Goal: Task Accomplishment & Management: Manage account settings

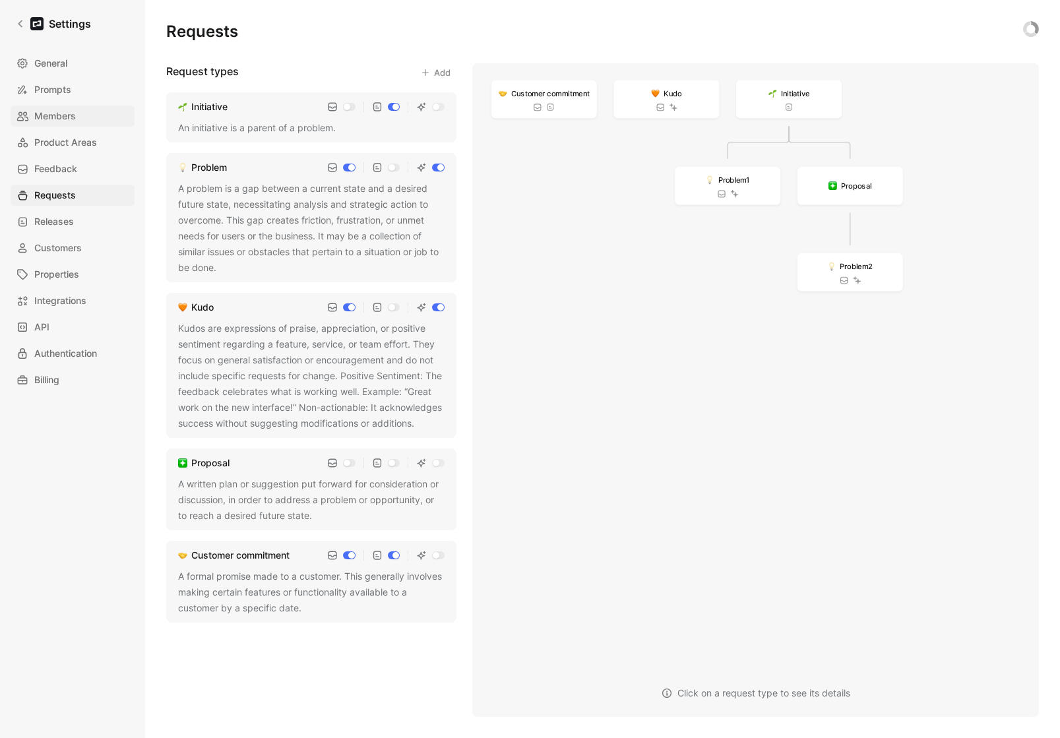
click at [48, 117] on span "Members" at bounding box center [55, 116] width 42 height 16
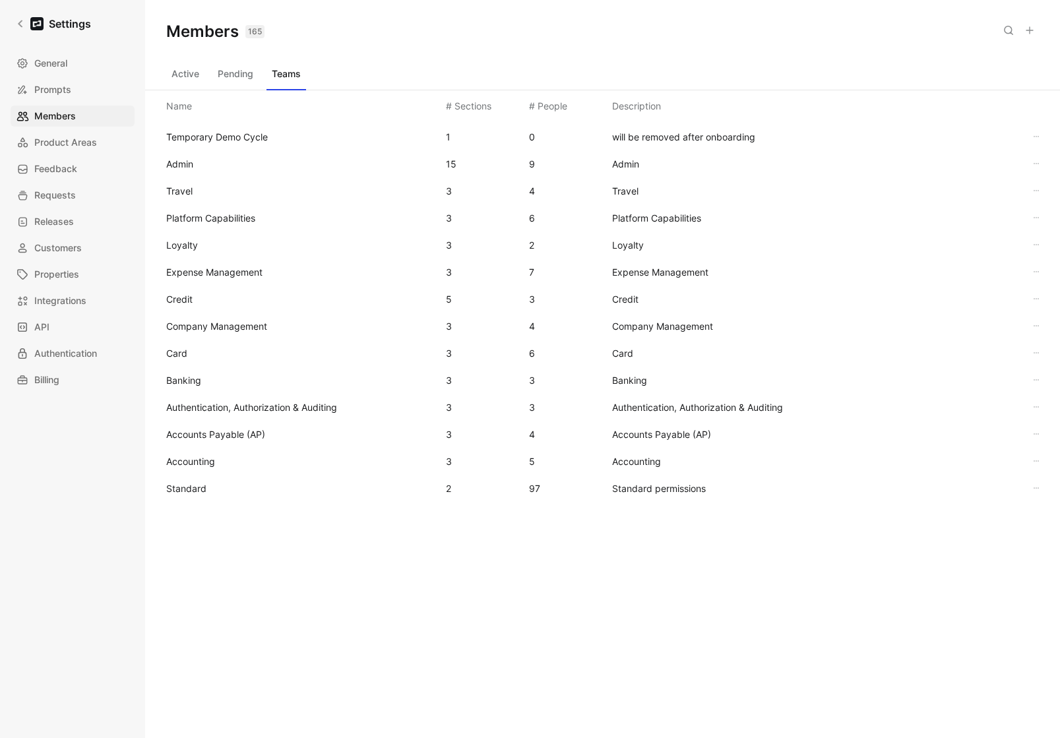
click at [189, 478] on div "Standard 2 97 Standard permissions" at bounding box center [602, 488] width 893 height 27
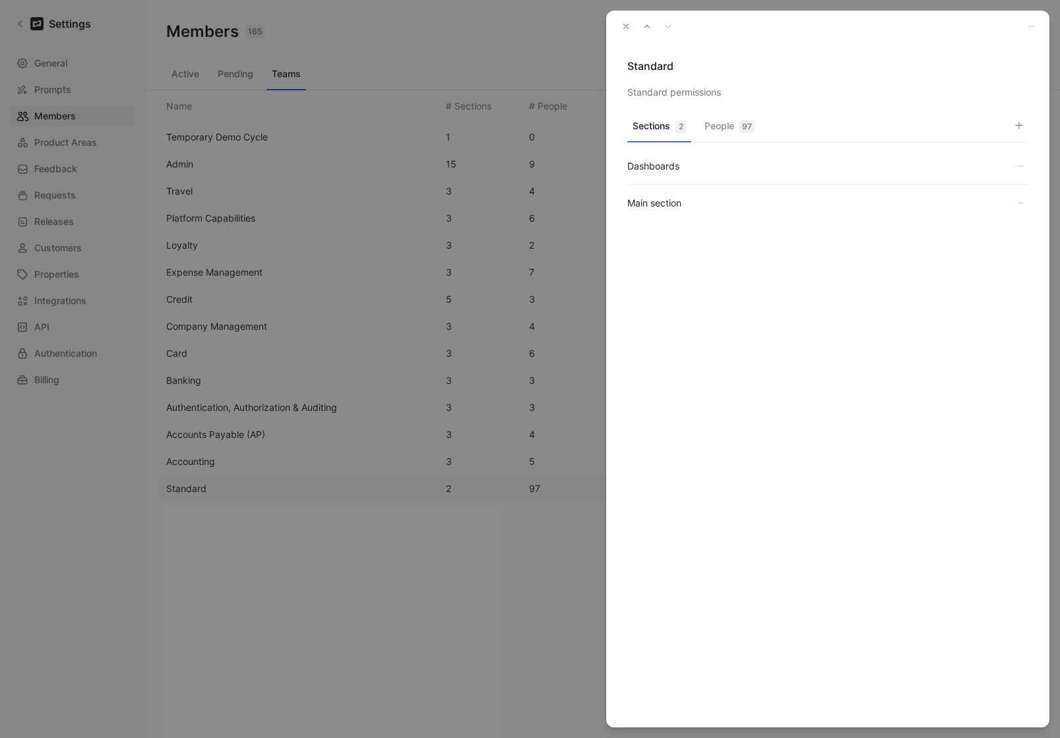
click at [716, 133] on button "People 97" at bounding box center [729, 130] width 61 height 26
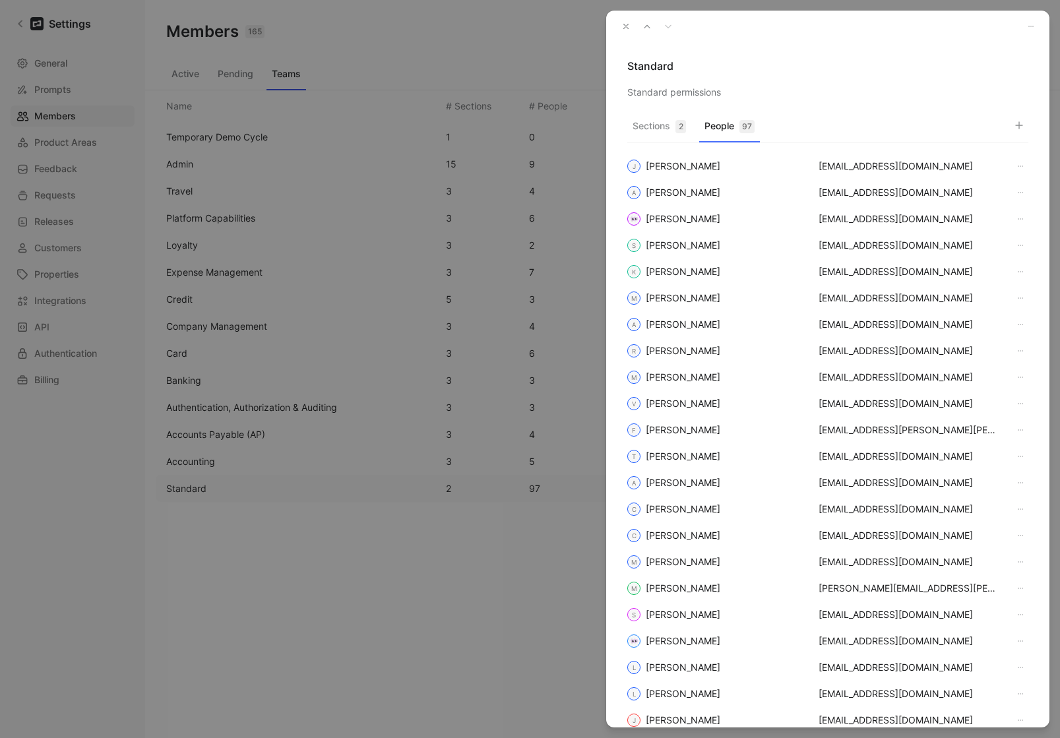
click at [1025, 125] on button "button" at bounding box center [1018, 125] width 18 height 18
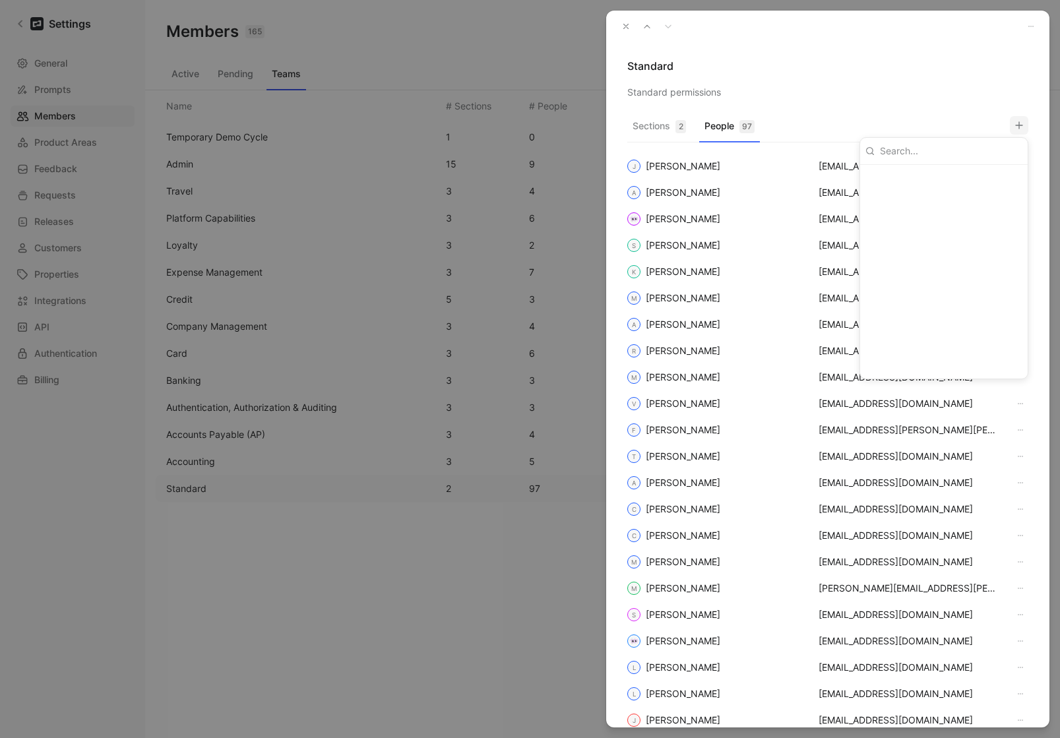
scroll to position [371, 0]
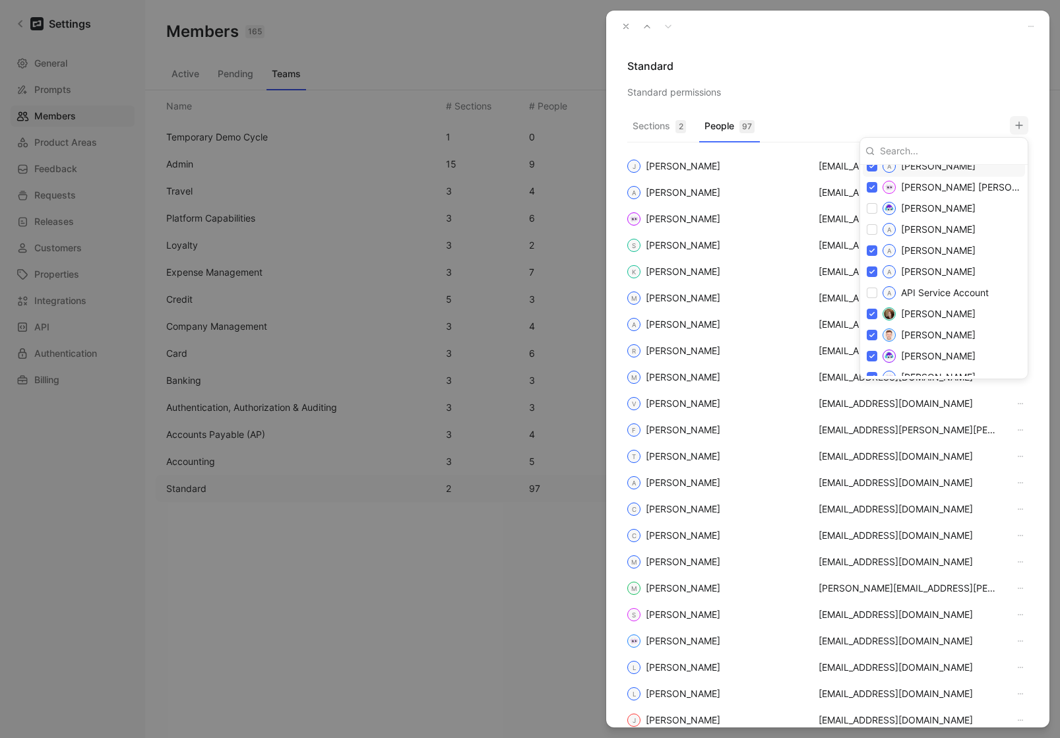
click at [624, 22] on div at bounding box center [530, 369] width 1060 height 738
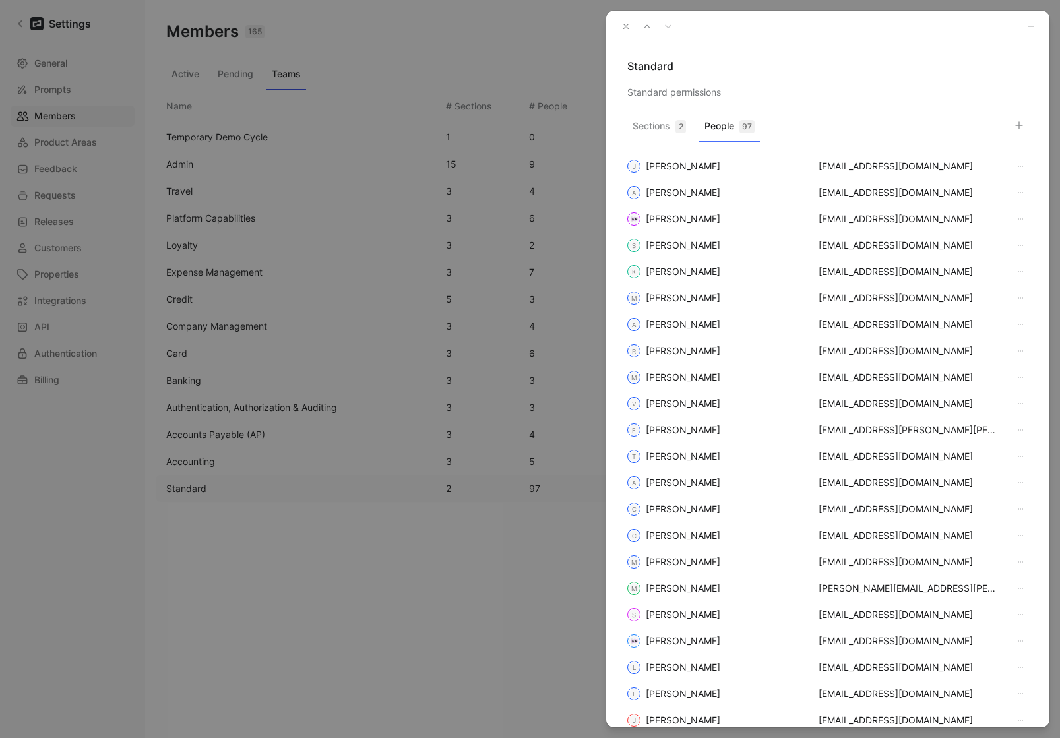
click at [625, 23] on icon "button" at bounding box center [625, 26] width 9 height 9
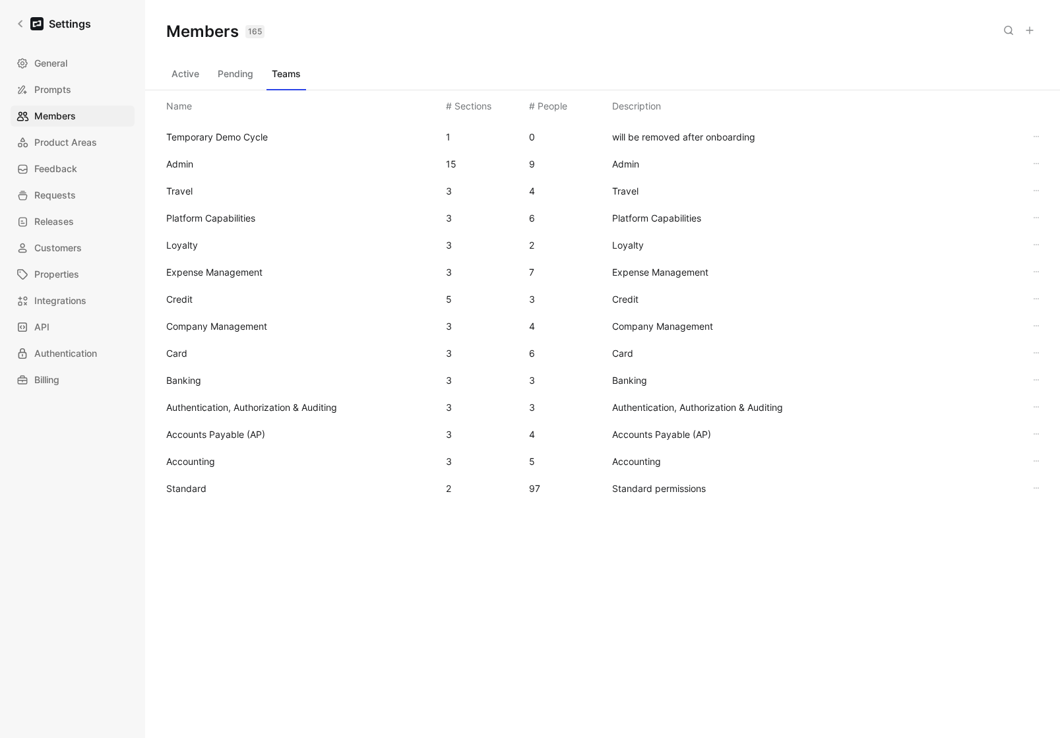
click at [186, 80] on button "Active" at bounding box center [185, 73] width 38 height 21
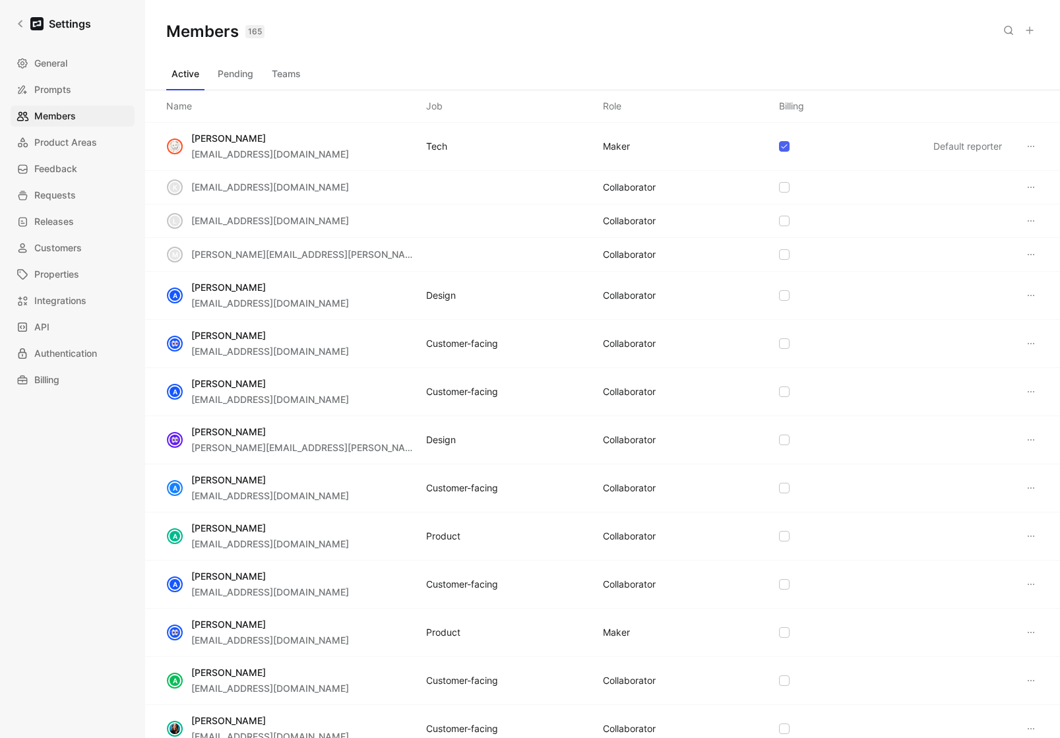
click at [1007, 35] on icon at bounding box center [1008, 30] width 11 height 11
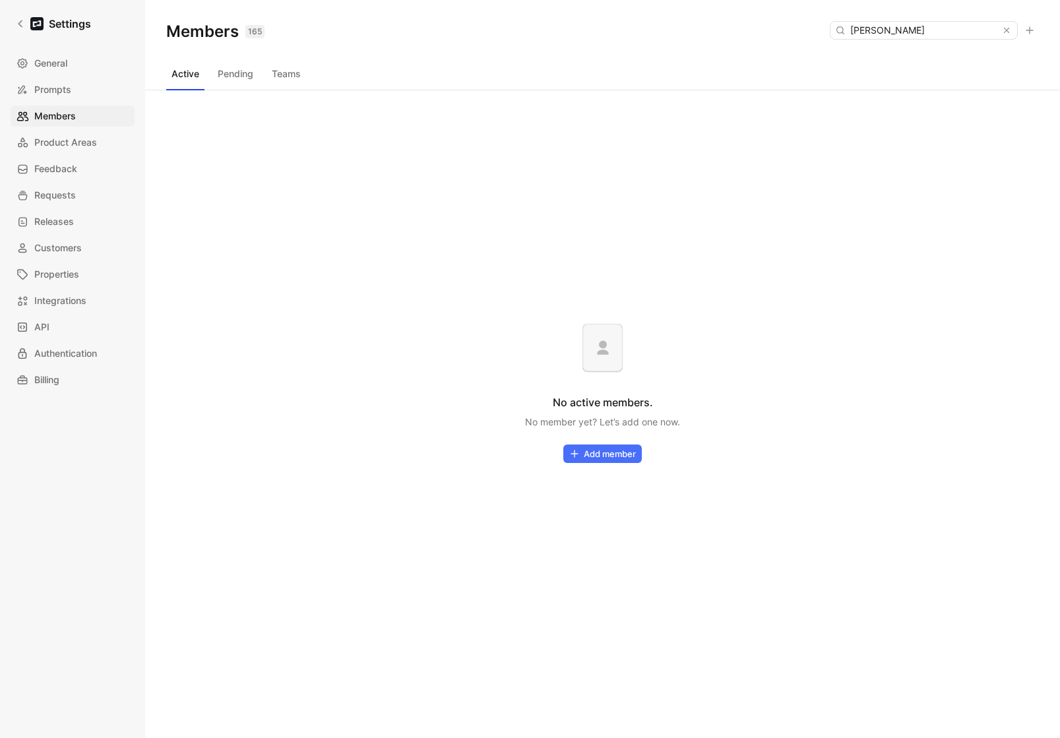
type input "andrew smith"
click at [245, 80] on button "Pending" at bounding box center [235, 73] width 46 height 21
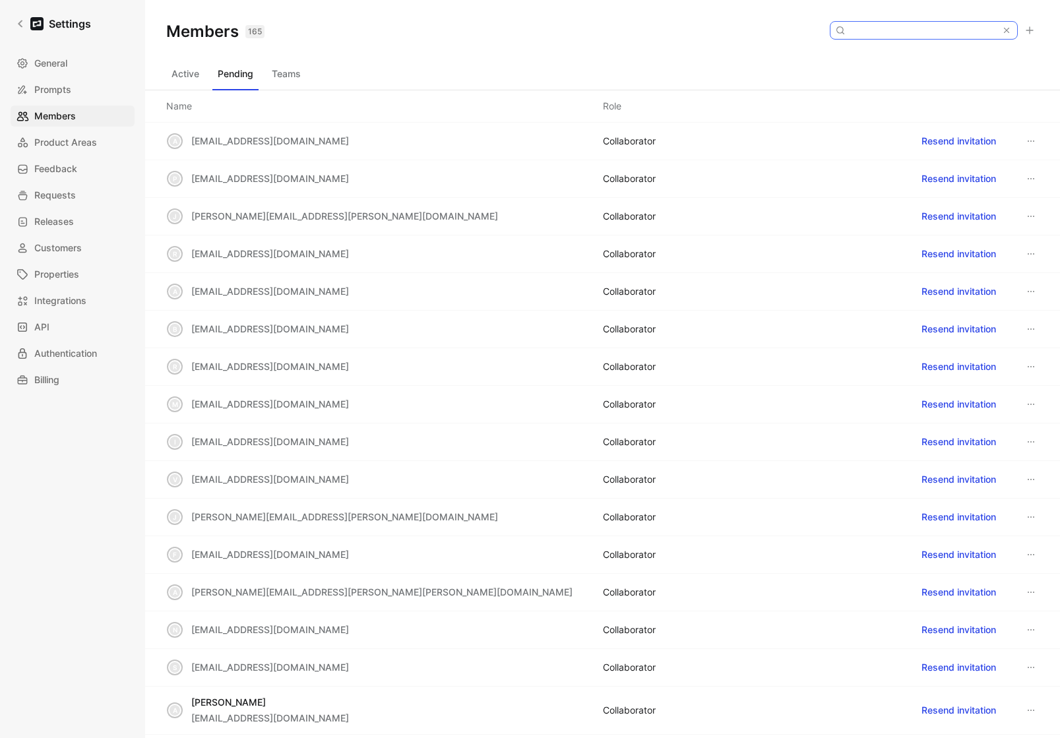
click at [938, 31] on input at bounding box center [923, 30] width 156 height 17
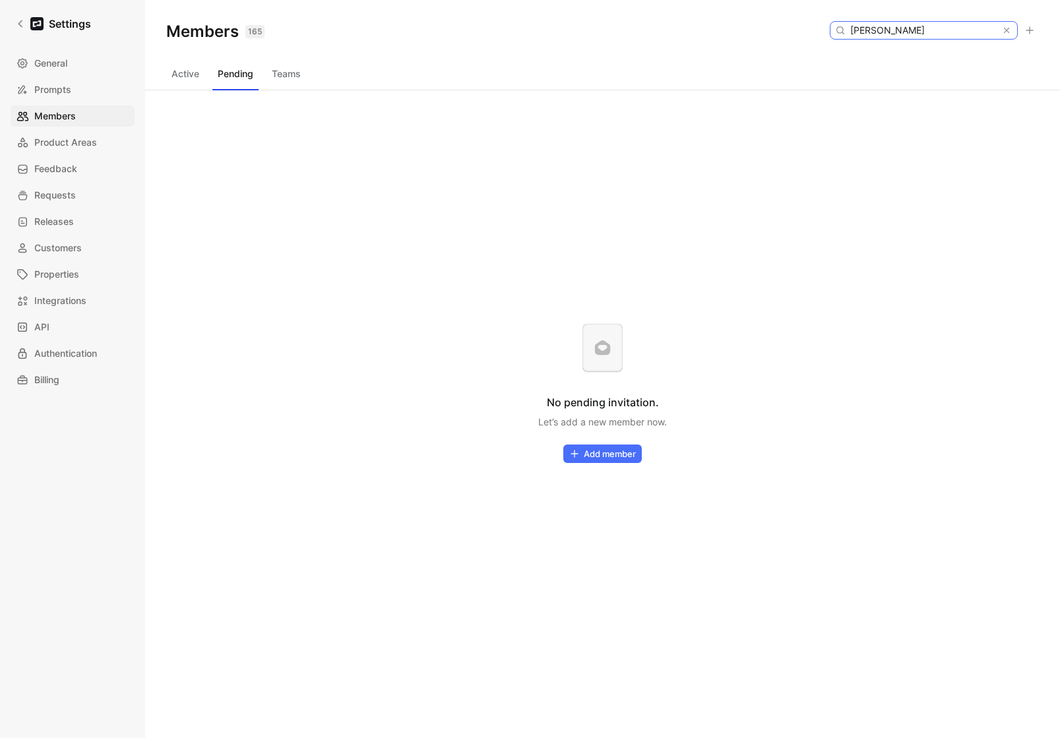
type input "andrew smith"
click at [1016, 32] on div at bounding box center [1009, 30] width 16 height 17
click at [1004, 28] on icon at bounding box center [1006, 30] width 9 height 9
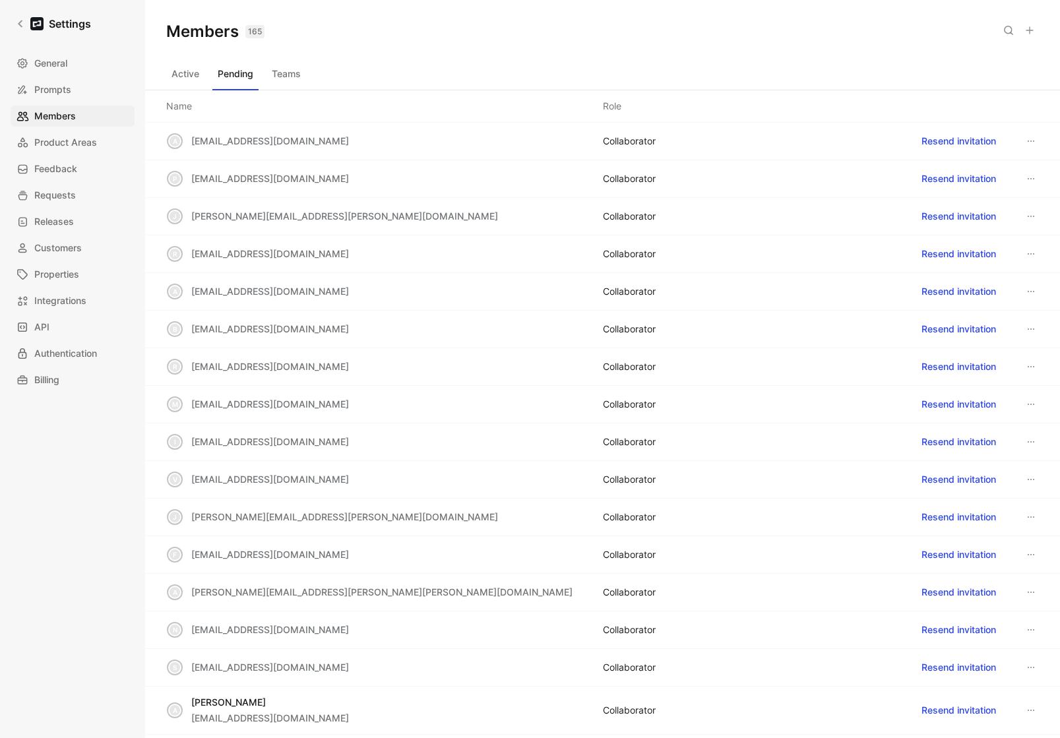
click at [180, 77] on button "Active" at bounding box center [185, 73] width 38 height 21
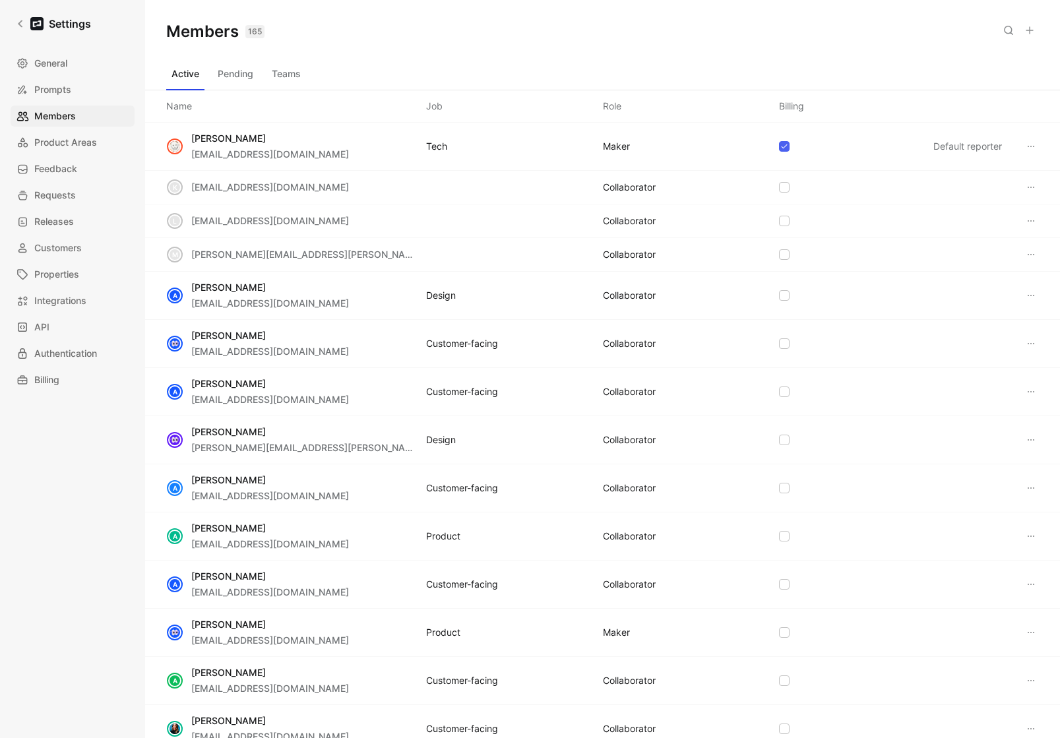
click at [236, 73] on button "Pending" at bounding box center [235, 73] width 46 height 21
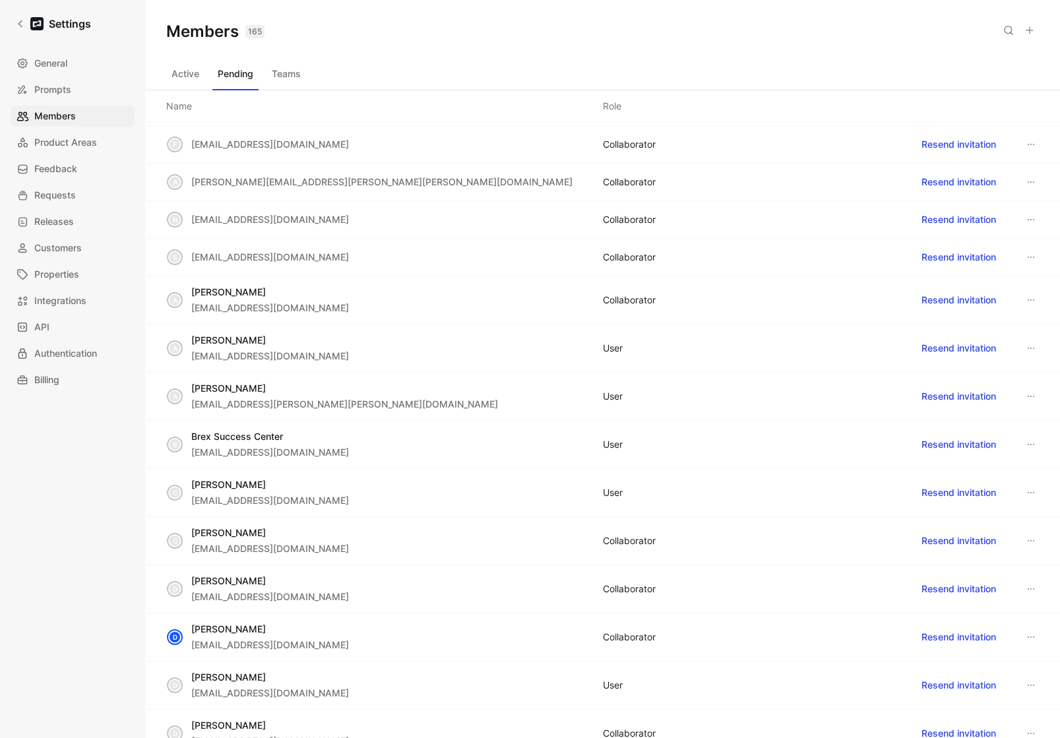
scroll to position [413, 0]
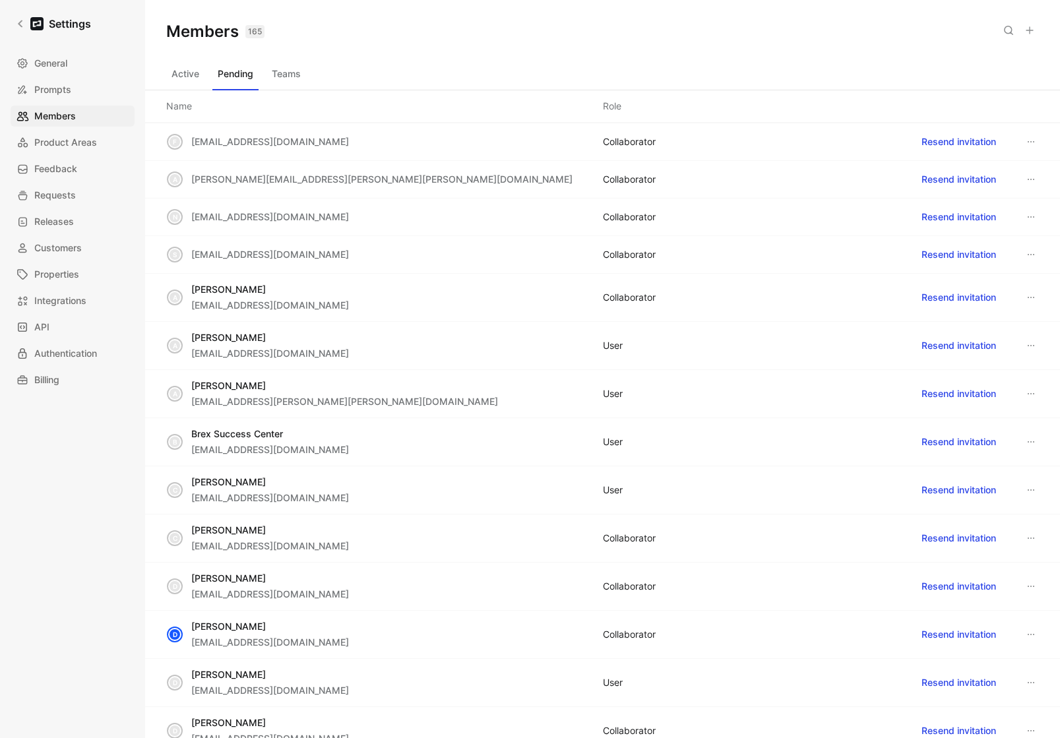
click at [296, 75] on button "Teams" at bounding box center [286, 73] width 40 height 21
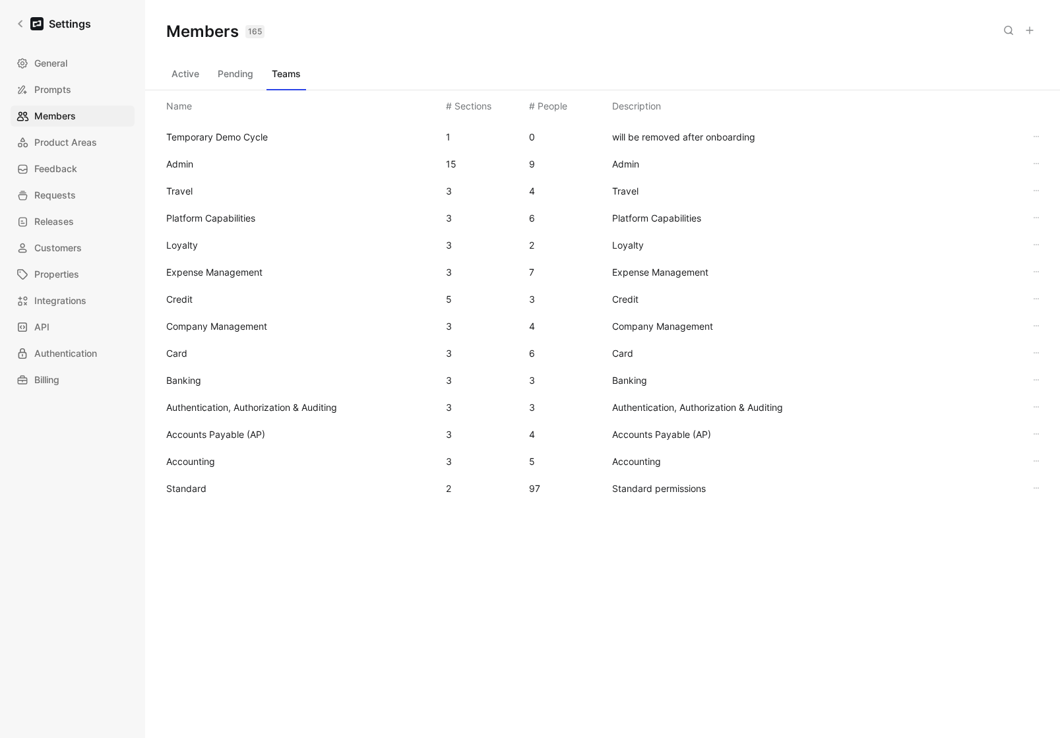
click at [189, 496] on div "Standard 2 97 Standard permissions" at bounding box center [602, 488] width 893 height 27
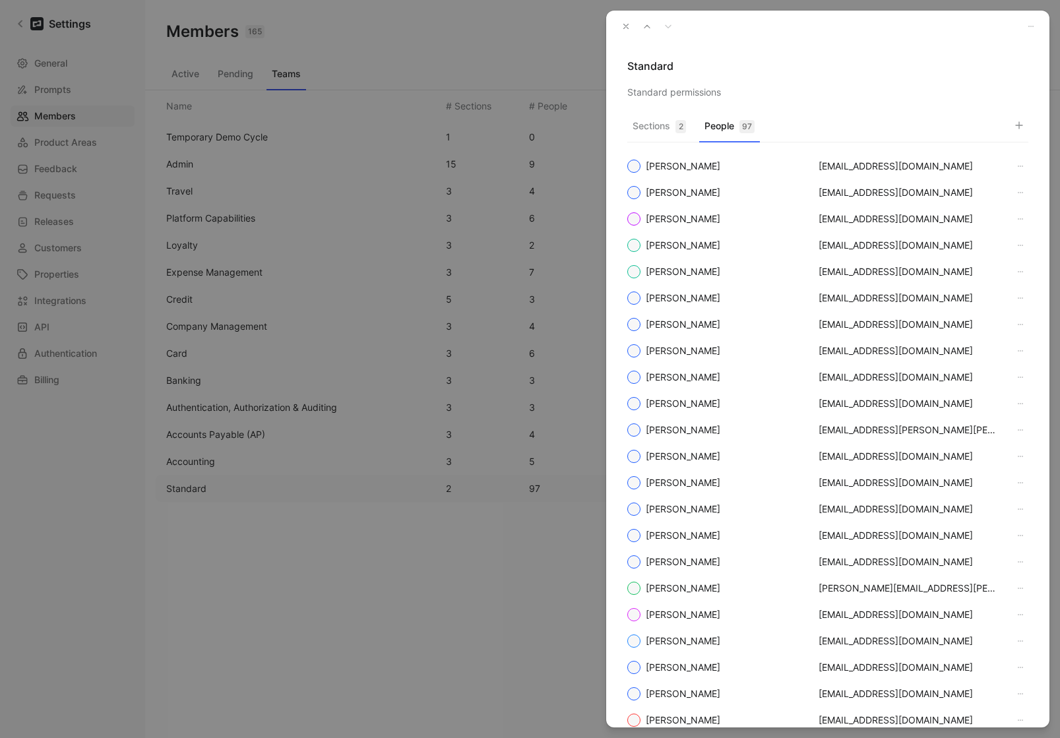
click at [724, 131] on button "People 97" at bounding box center [729, 130] width 61 height 26
click at [1013, 126] on button "button" at bounding box center [1018, 125] width 18 height 18
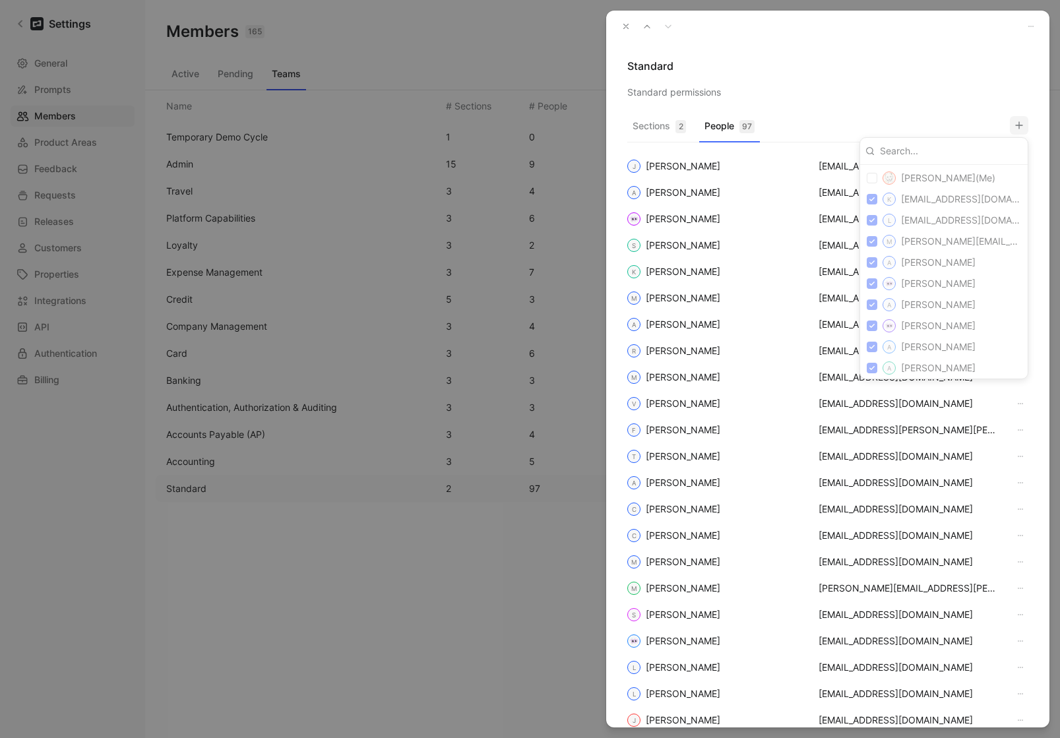
type input "stocher@brex.com"
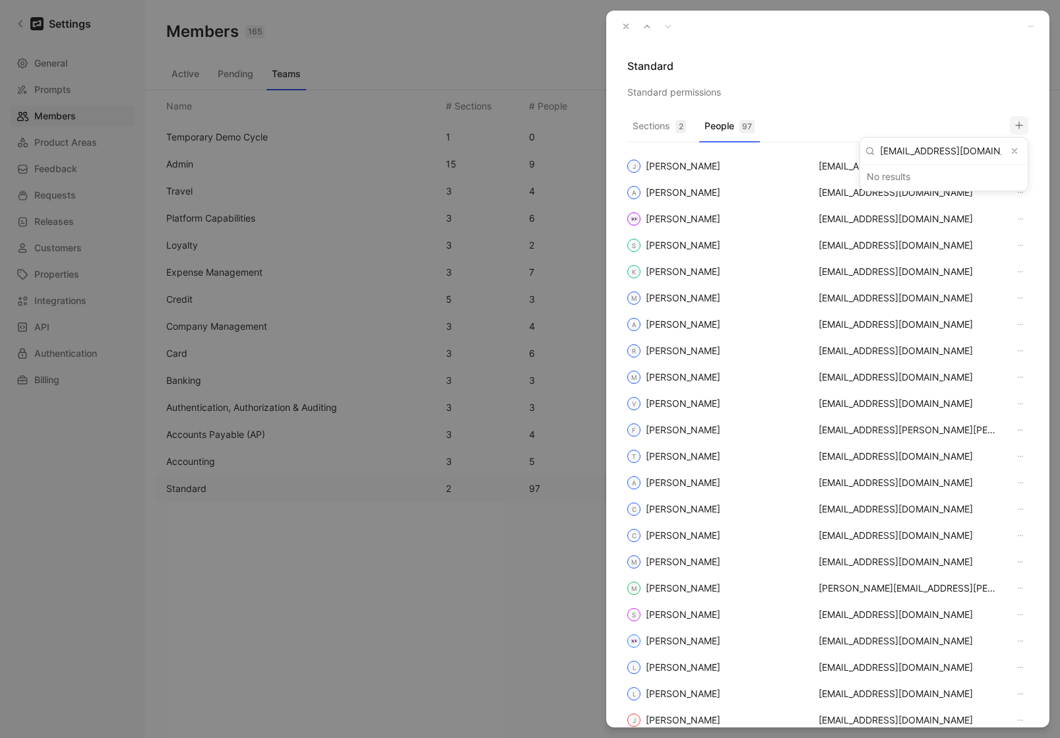
click at [1016, 150] on icon "Clear input" at bounding box center [1013, 150] width 9 height 9
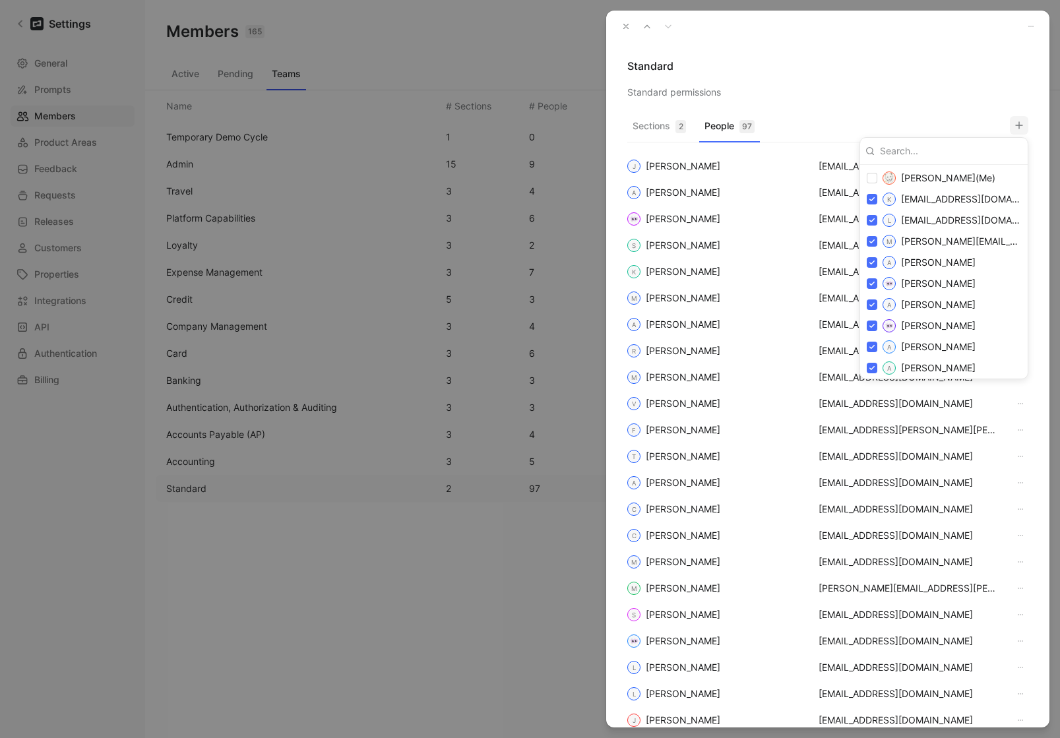
click at [628, 30] on div at bounding box center [530, 369] width 1060 height 738
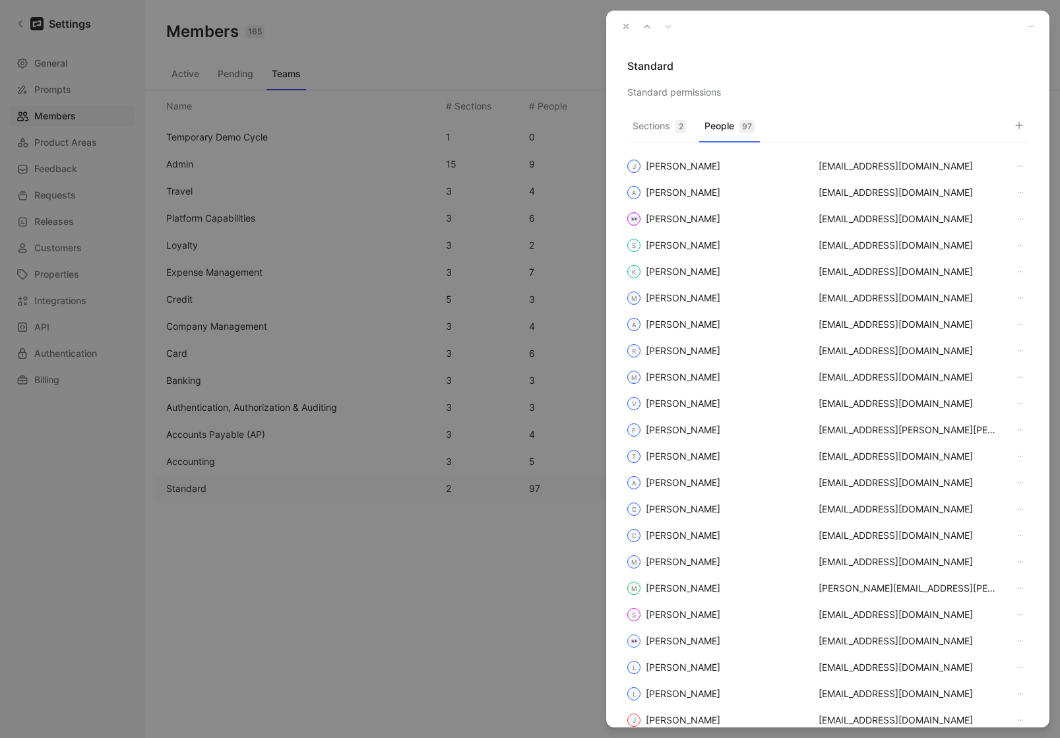
click at [617, 28] on button "button" at bounding box center [625, 26] width 18 height 18
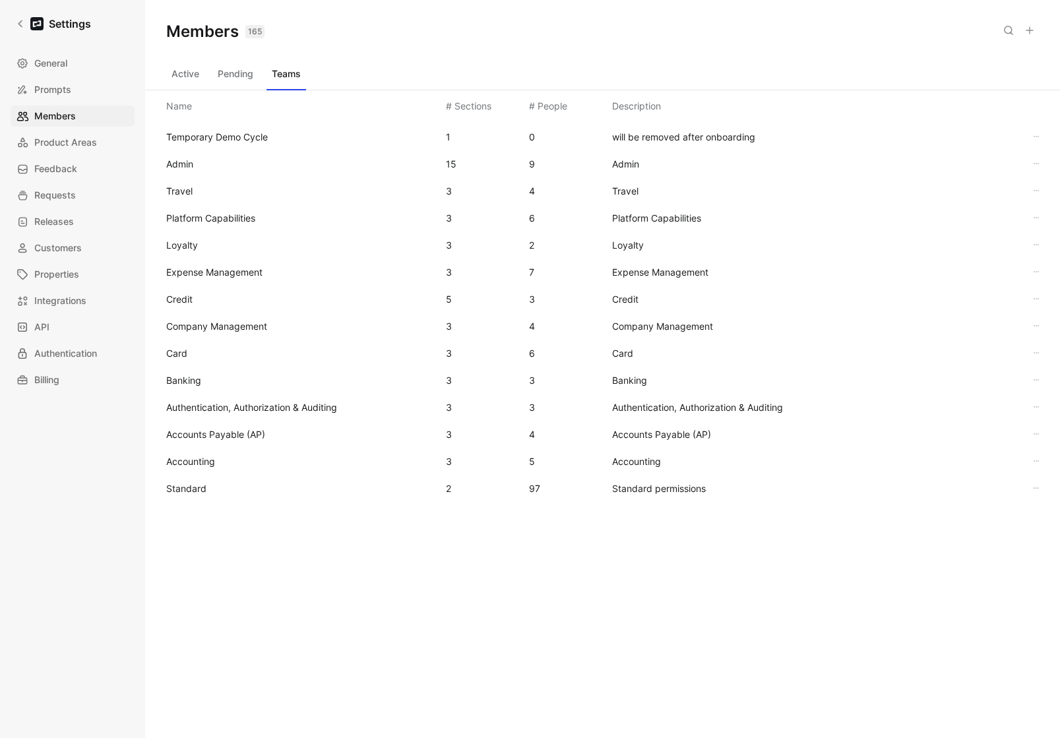
click at [165, 73] on div "Active Pending Teams" at bounding box center [602, 76] width 914 height 27
click at [183, 71] on button "Active" at bounding box center [185, 73] width 38 height 21
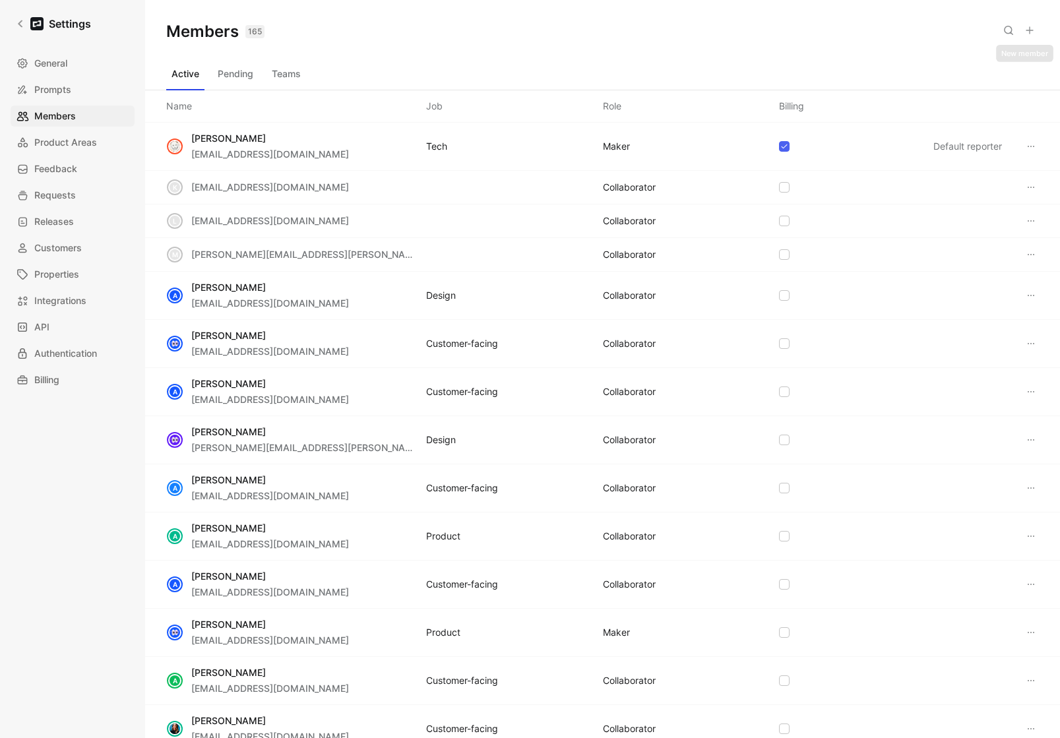
click at [1034, 31] on icon at bounding box center [1029, 30] width 11 height 11
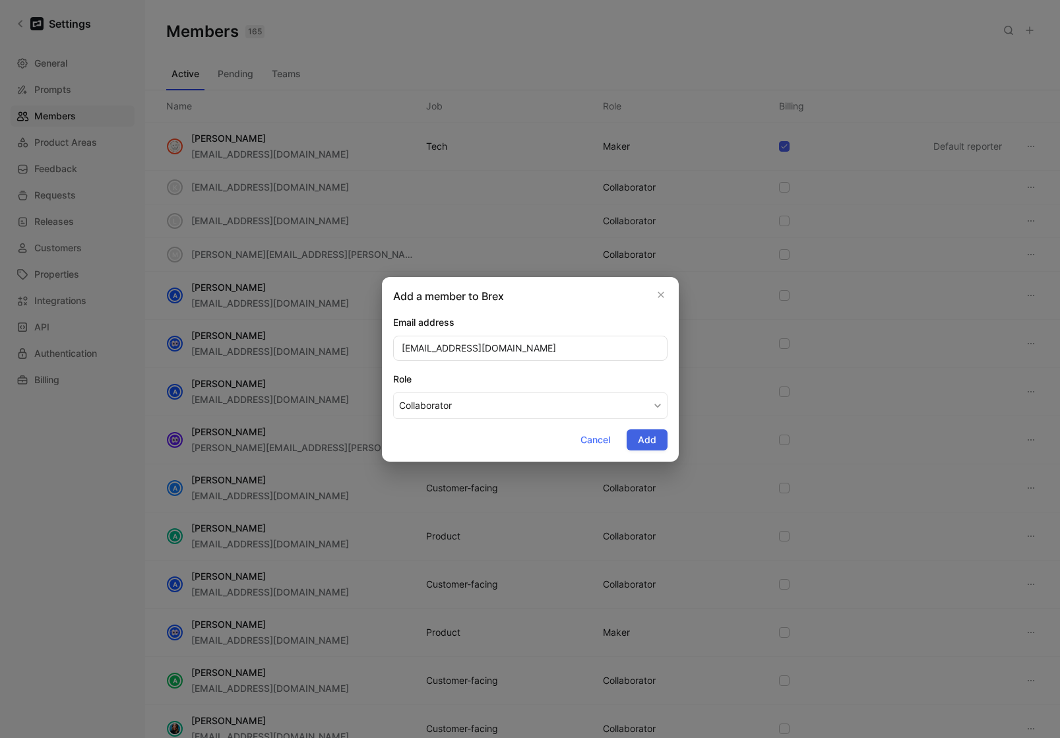
type input "lcarter@brex.com"
click at [651, 440] on span "Add" at bounding box center [647, 440] width 18 height 16
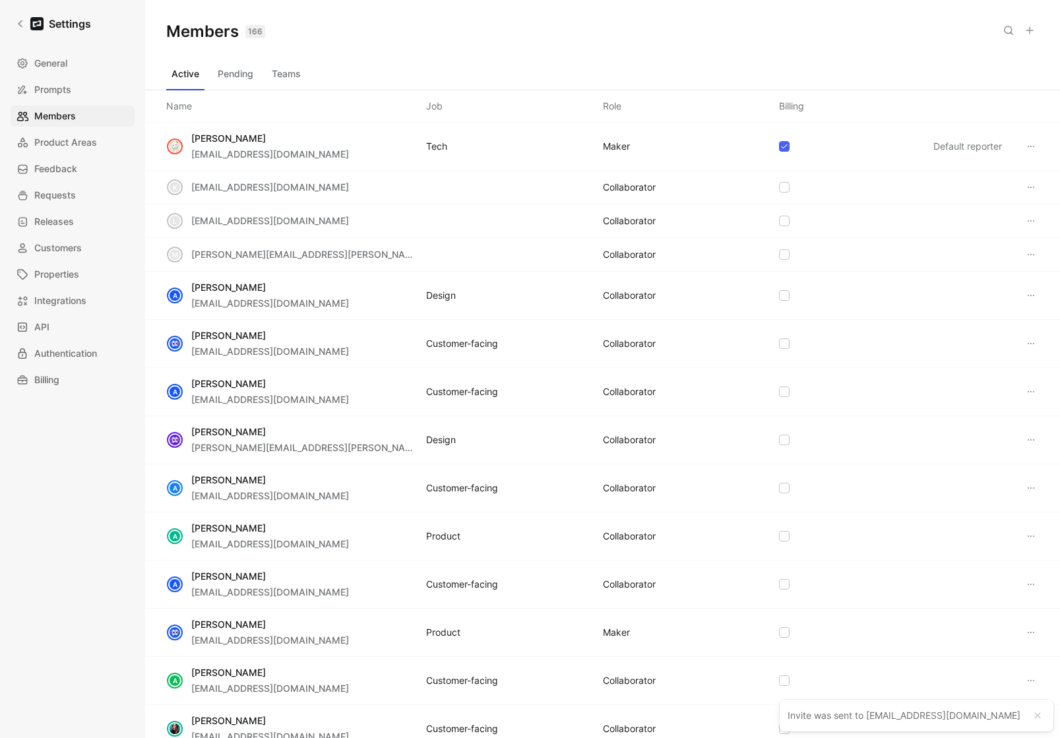
click at [303, 69] on button "Teams" at bounding box center [286, 73] width 40 height 21
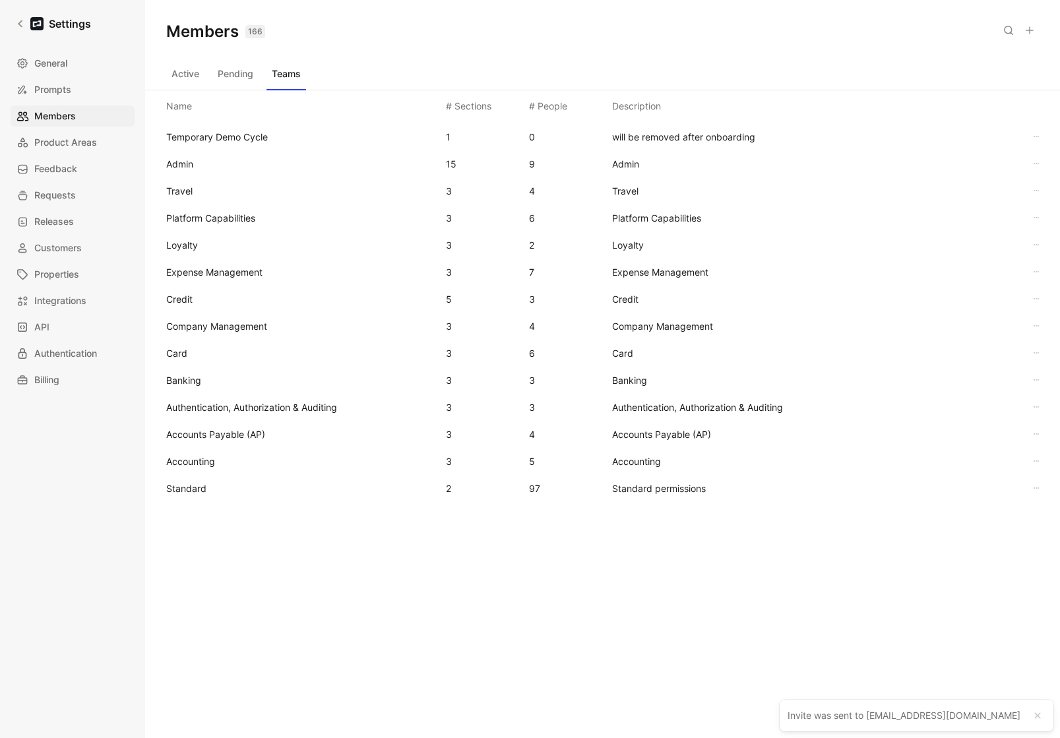
click at [210, 481] on span "Standard" at bounding box center [300, 489] width 269 height 16
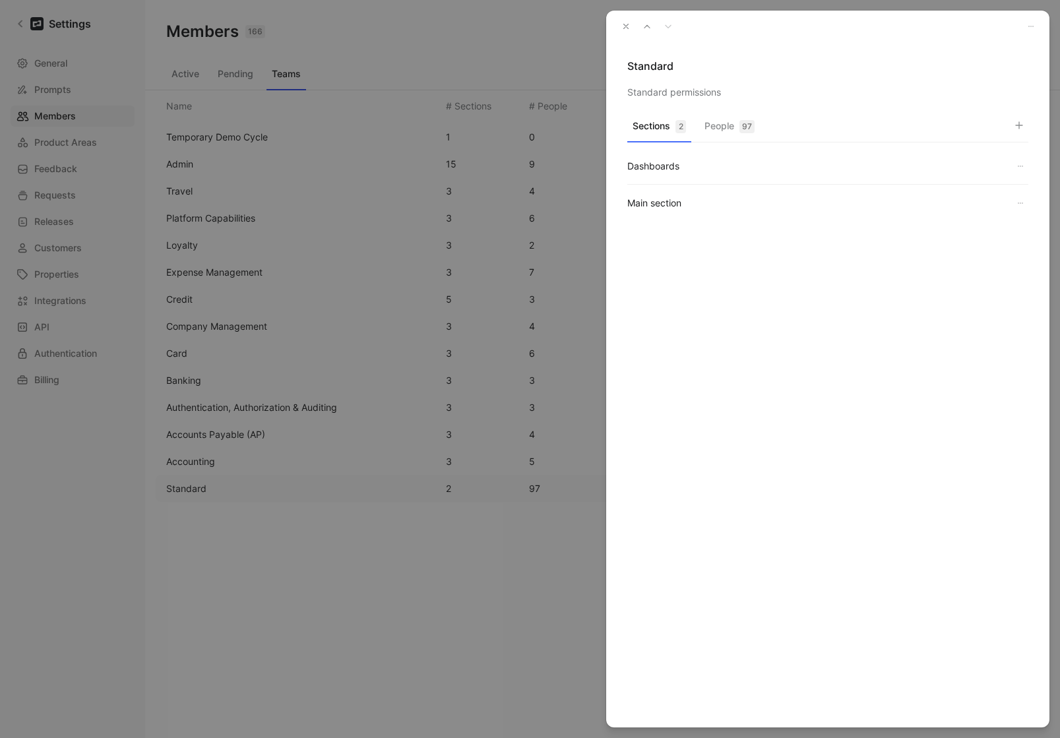
click at [727, 125] on button "People 97" at bounding box center [729, 130] width 61 height 26
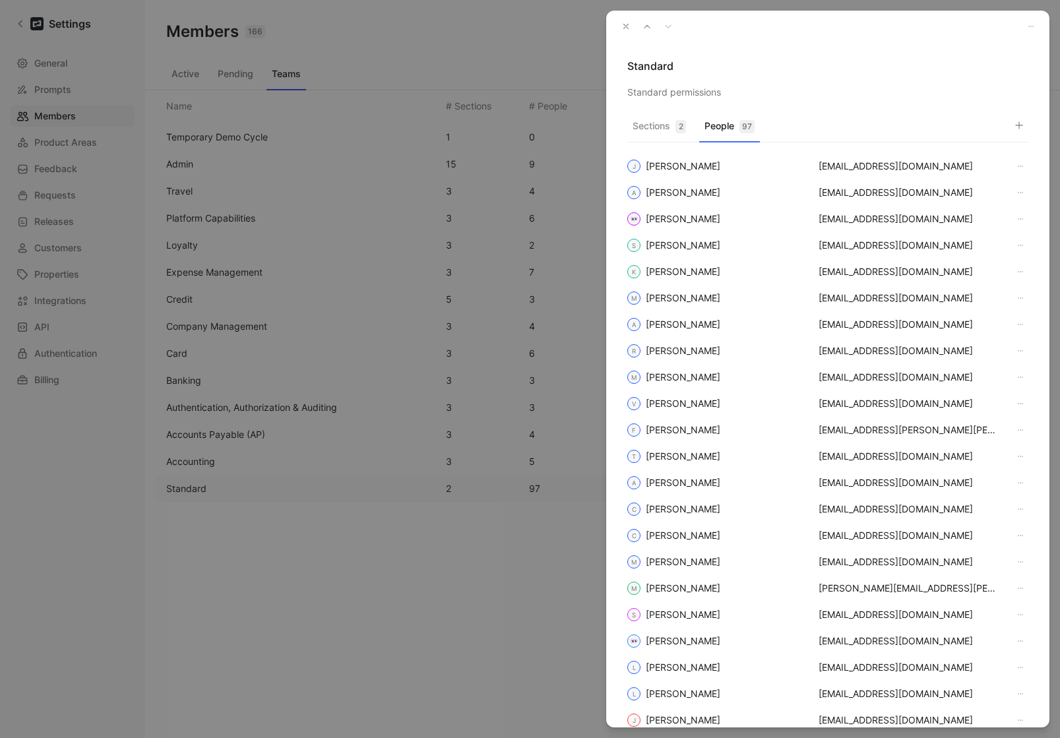
click at [1025, 125] on button "button" at bounding box center [1018, 125] width 18 height 18
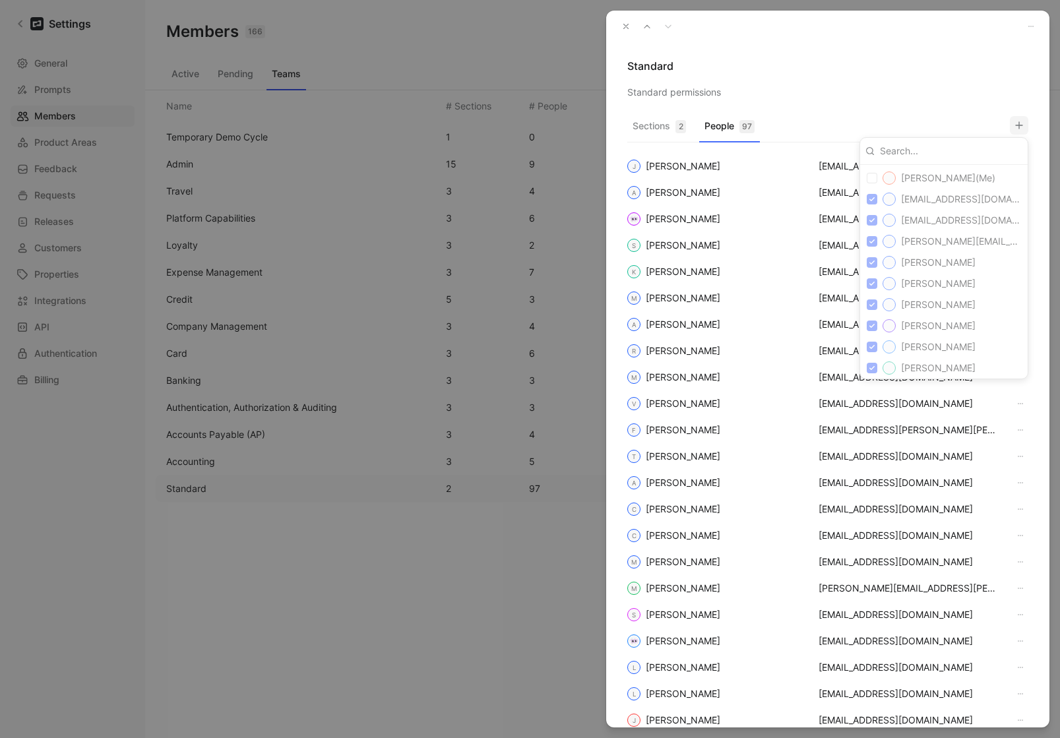
click at [1025, 125] on div at bounding box center [530, 369] width 1060 height 738
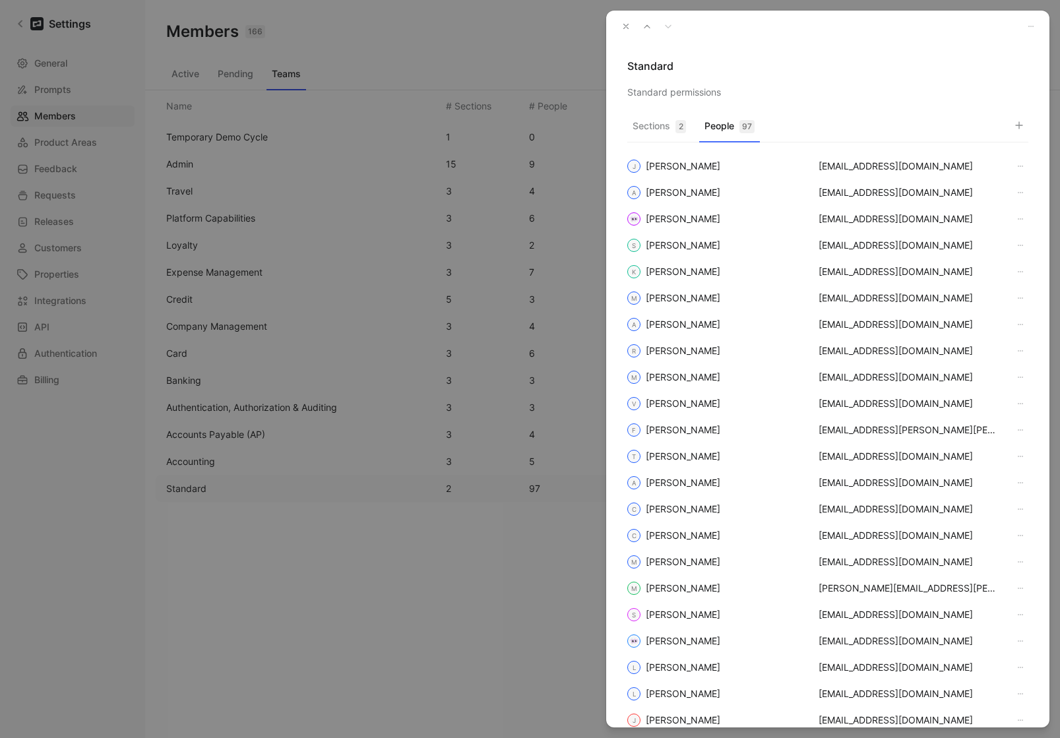
click at [1021, 126] on icon "button" at bounding box center [1018, 125] width 11 height 11
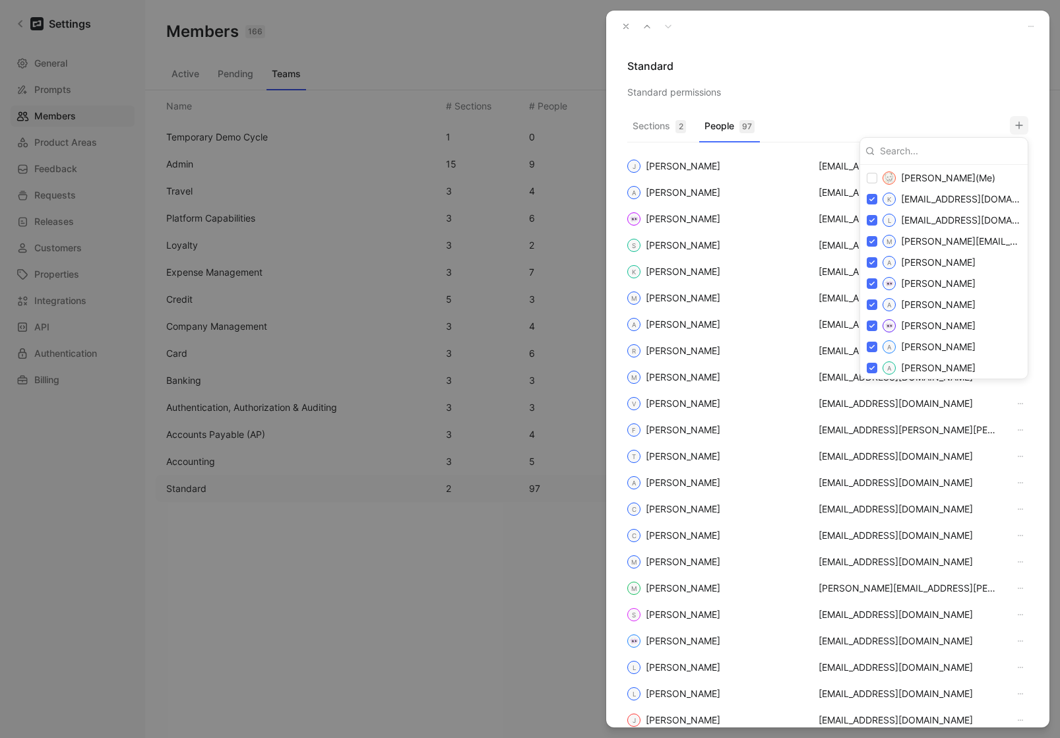
type input "lcarter@brex.com"
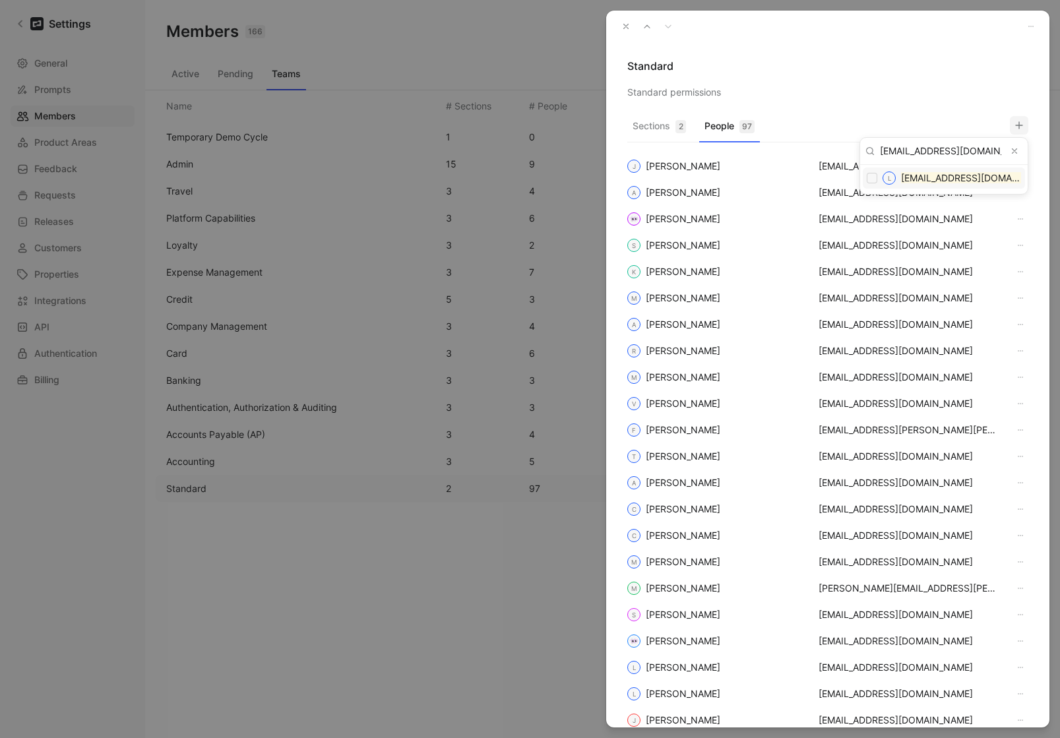
click at [871, 180] on input "checkbox" at bounding box center [871, 178] width 11 height 11
checkbox input "false"
click at [866, 88] on div at bounding box center [530, 369] width 1060 height 738
click at [623, 26] on icon "button" at bounding box center [625, 26] width 9 height 9
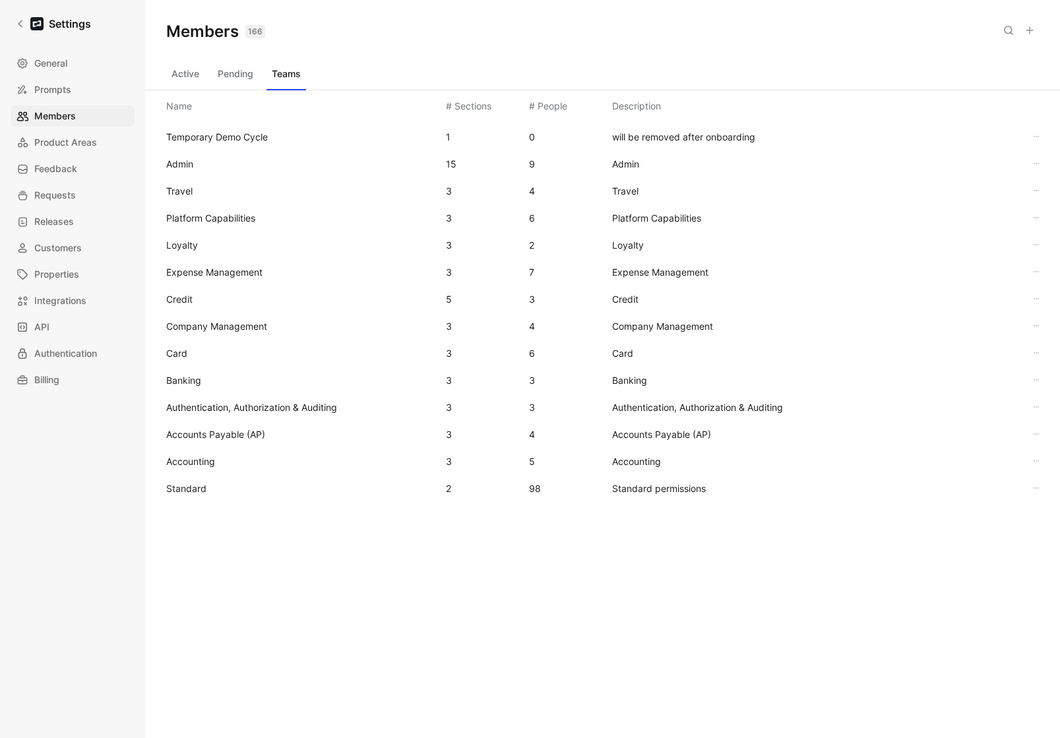
click at [496, 30] on div "Members 166 Saved" at bounding box center [602, 31] width 914 height 63
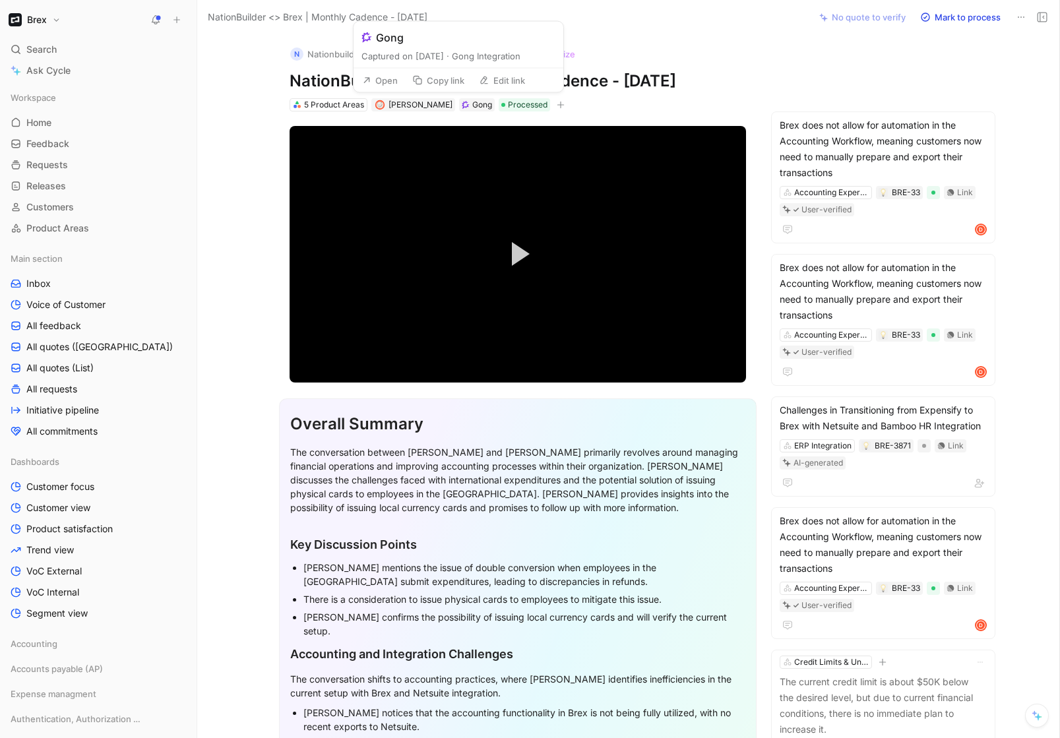
click at [393, 78] on button "Open" at bounding box center [379, 80] width 47 height 18
click at [407, 105] on span "James Wallis" at bounding box center [420, 105] width 64 height 10
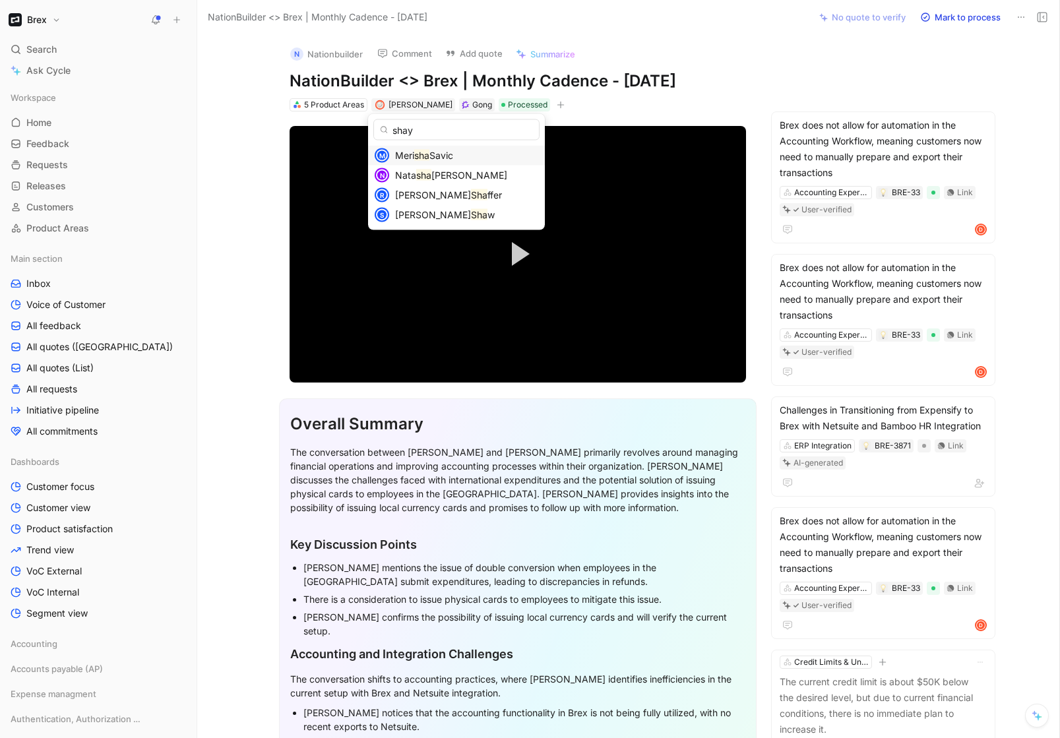
type input "shayl"
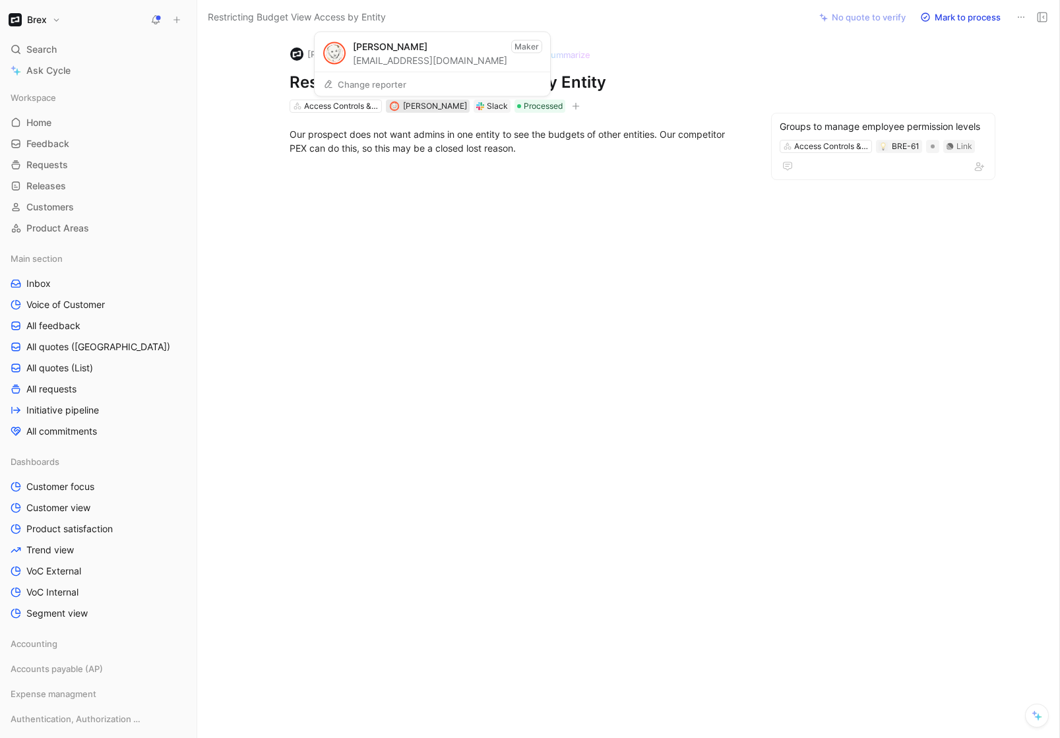
click at [428, 104] on span "[PERSON_NAME]" at bounding box center [435, 106] width 64 height 10
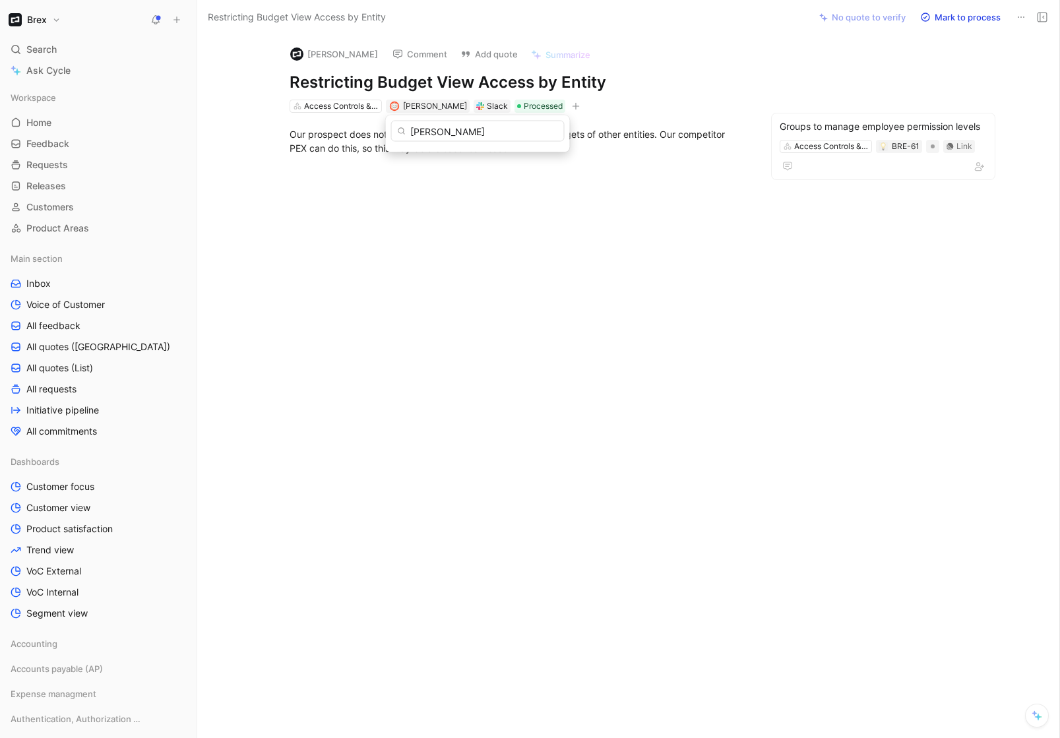
click at [428, 133] on input "leigh" at bounding box center [477, 131] width 173 height 21
type input "[EMAIL_ADDRESS][DOMAIN_NAME]"
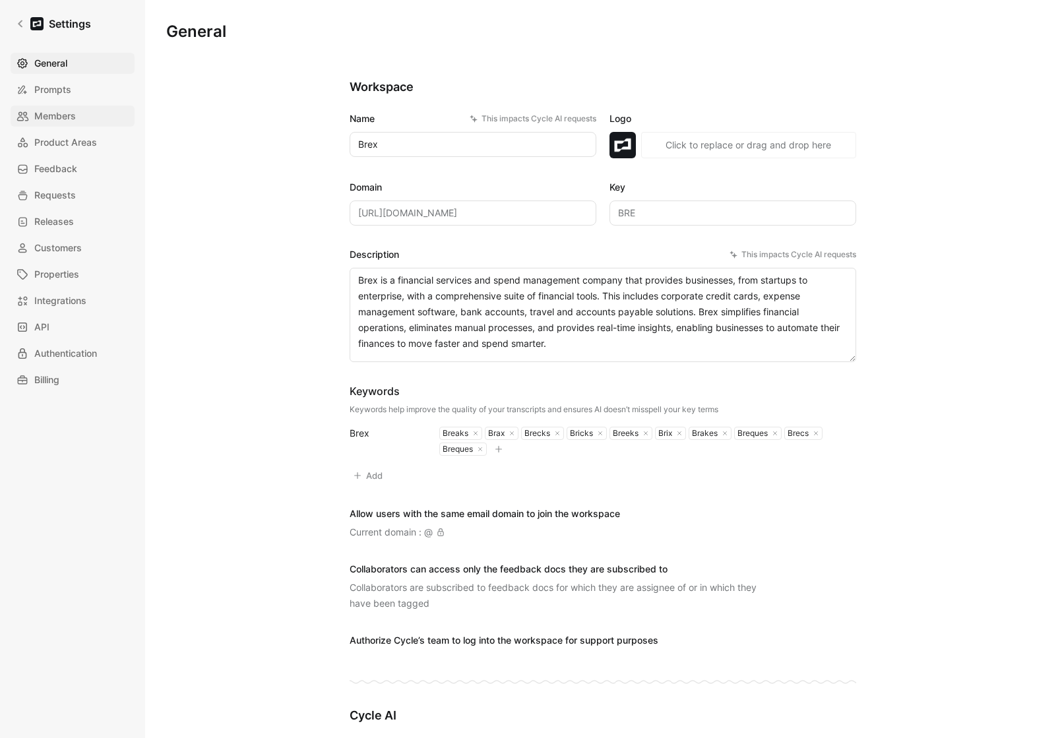
click at [53, 123] on span "Members" at bounding box center [55, 116] width 42 height 16
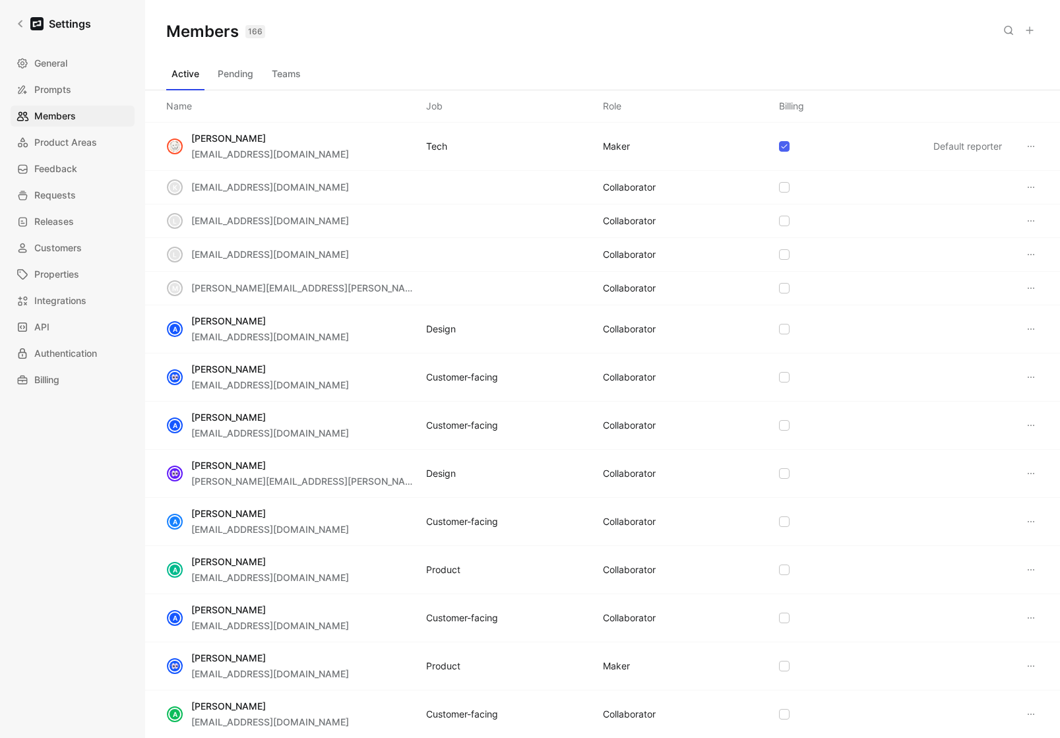
click at [295, 78] on button "Teams" at bounding box center [286, 73] width 40 height 21
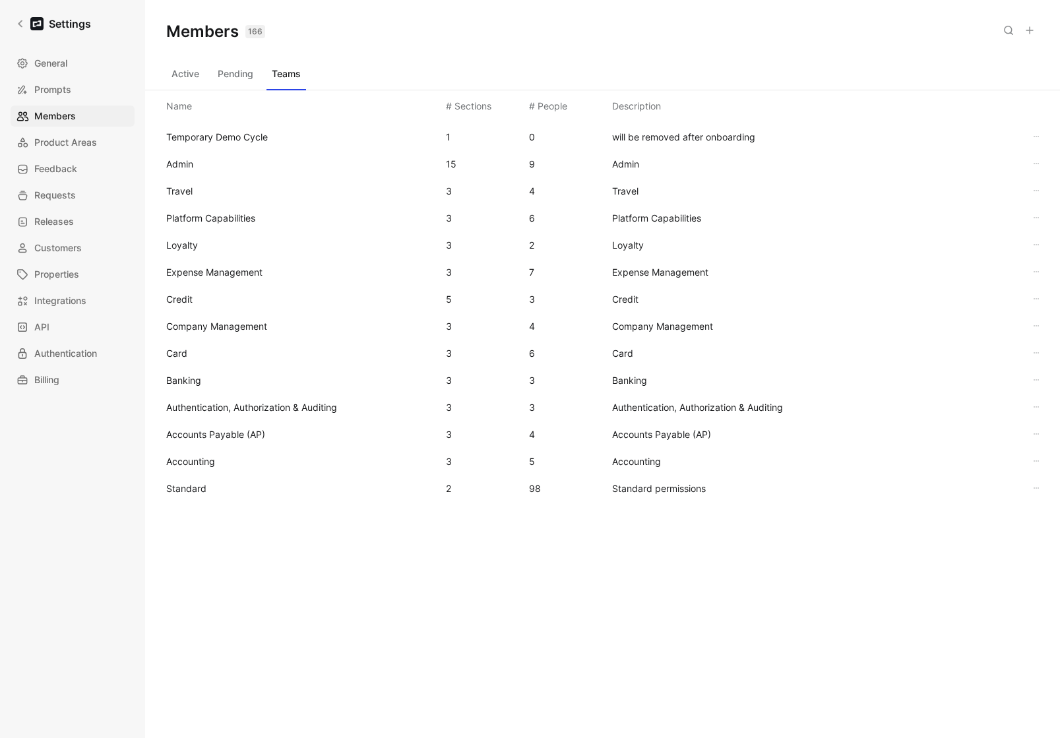
click at [208, 492] on span "Standard" at bounding box center [300, 489] width 269 height 16
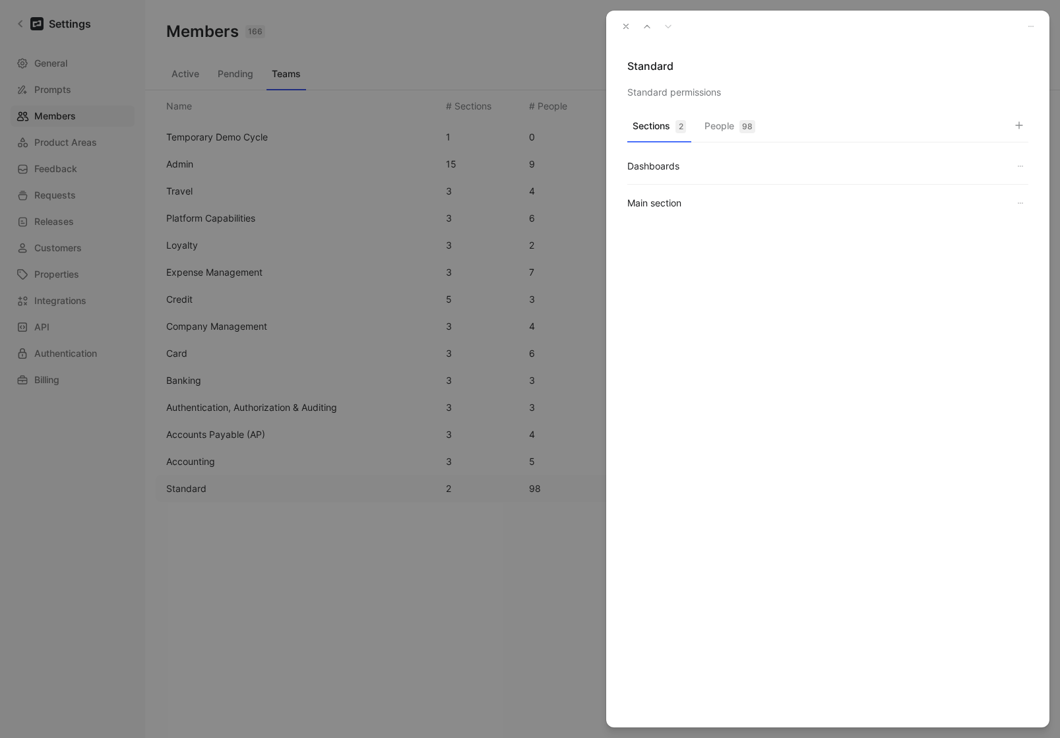
click at [717, 121] on button "People 98" at bounding box center [729, 130] width 61 height 26
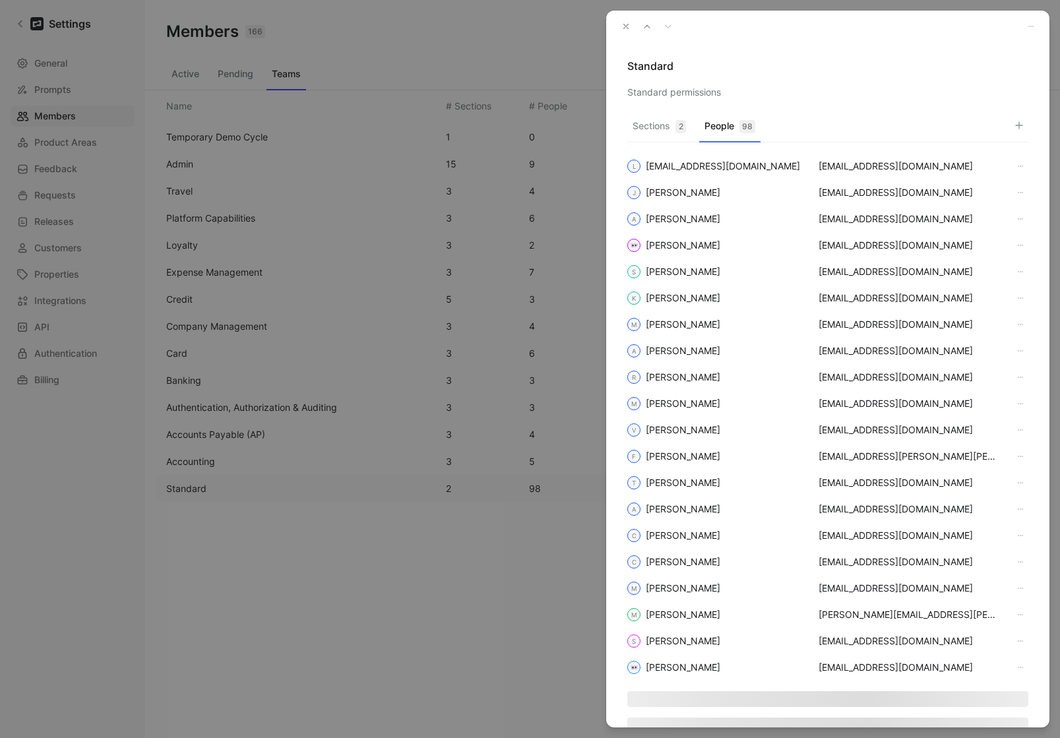
click at [1017, 123] on icon "button" at bounding box center [1018, 125] width 11 height 11
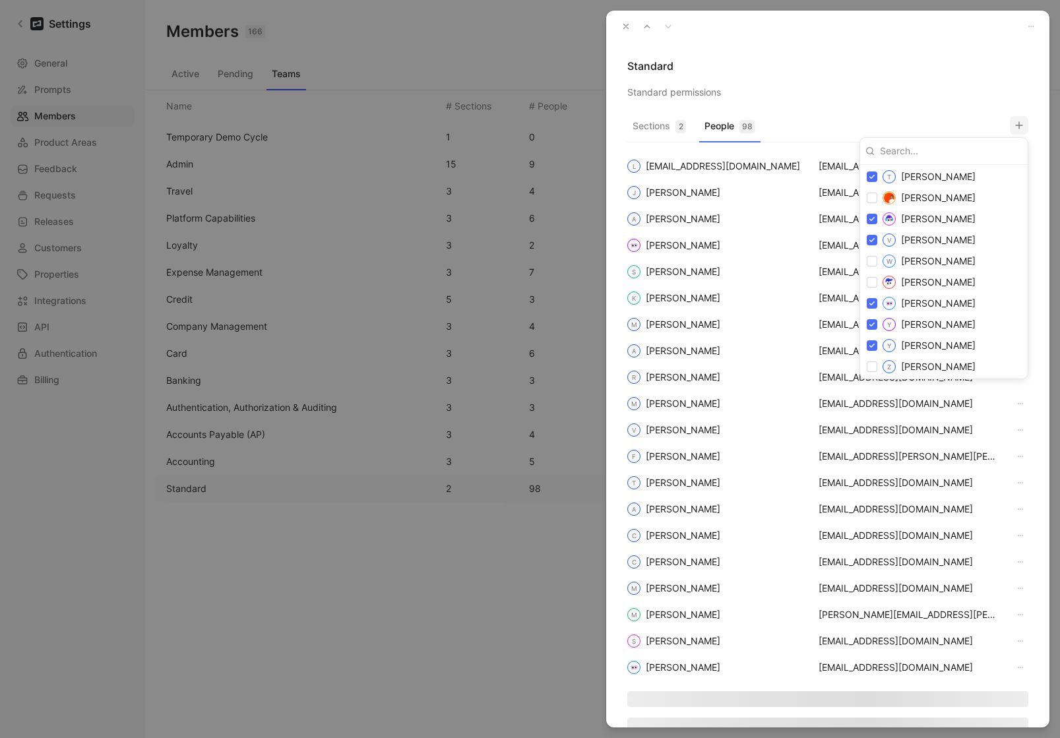
scroll to position [2410, 0]
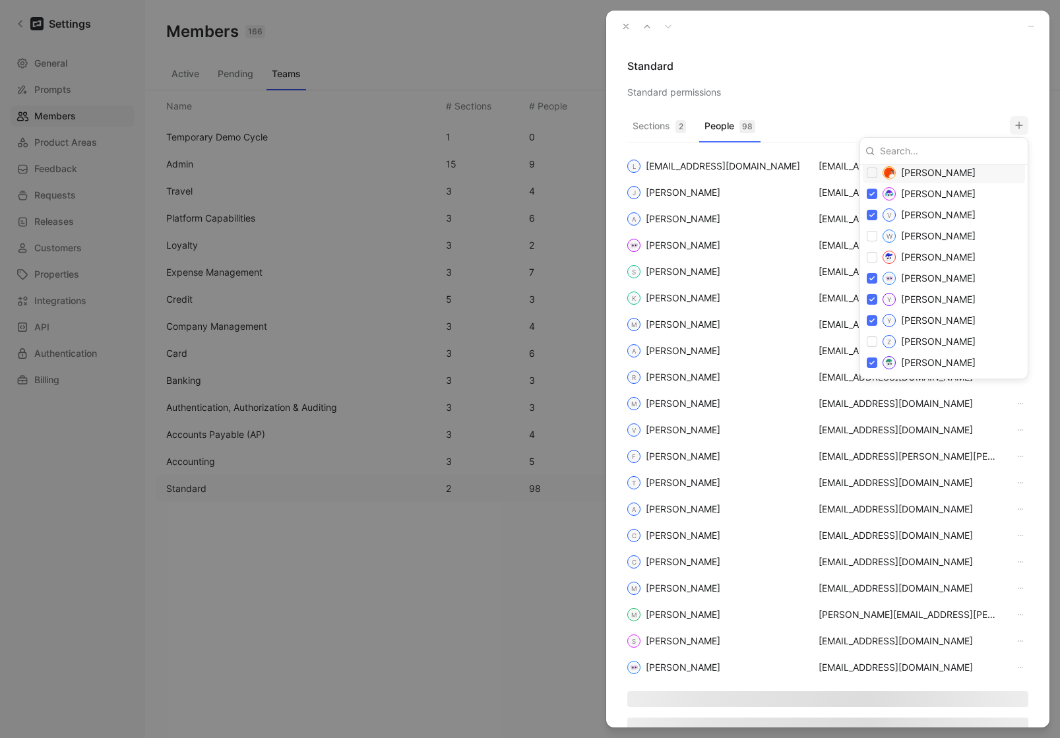
click at [940, 87] on div at bounding box center [530, 369] width 1060 height 738
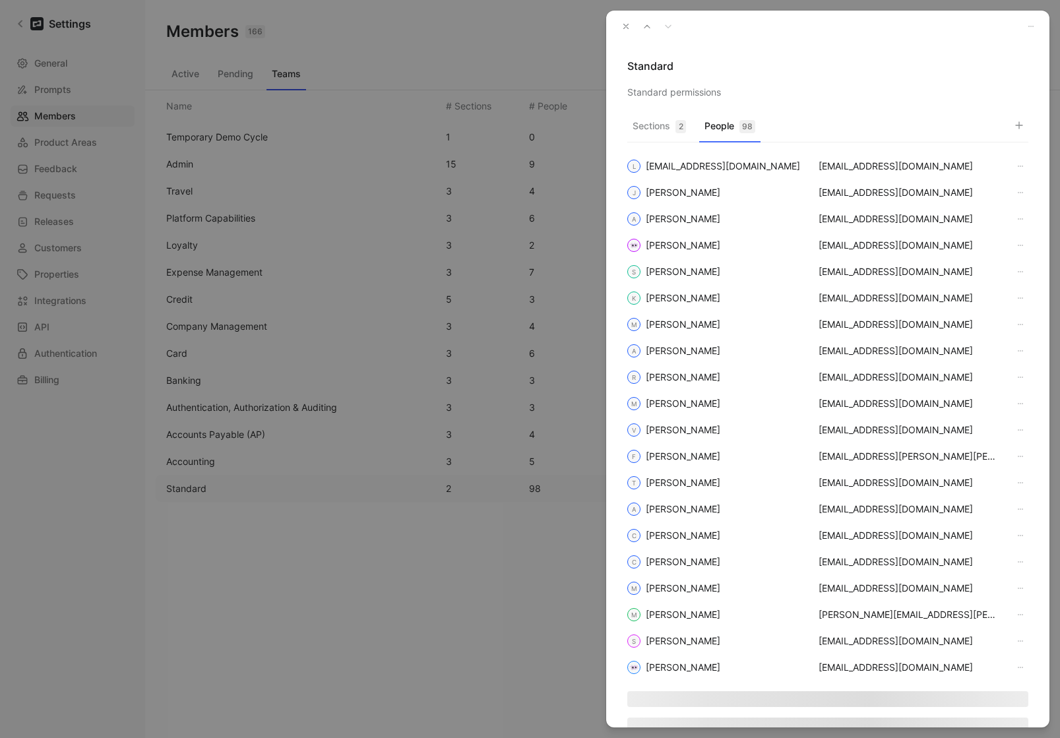
click at [624, 24] on use "button" at bounding box center [626, 26] width 5 height 5
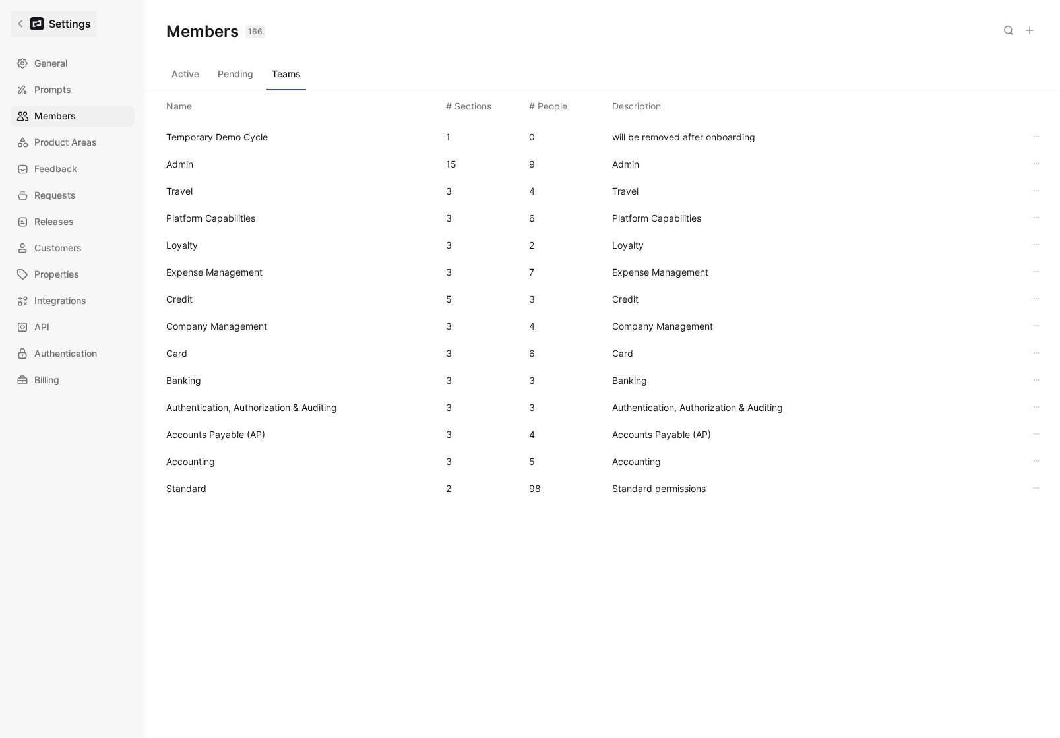
click at [26, 30] on link "Settings" at bounding box center [54, 24] width 86 height 26
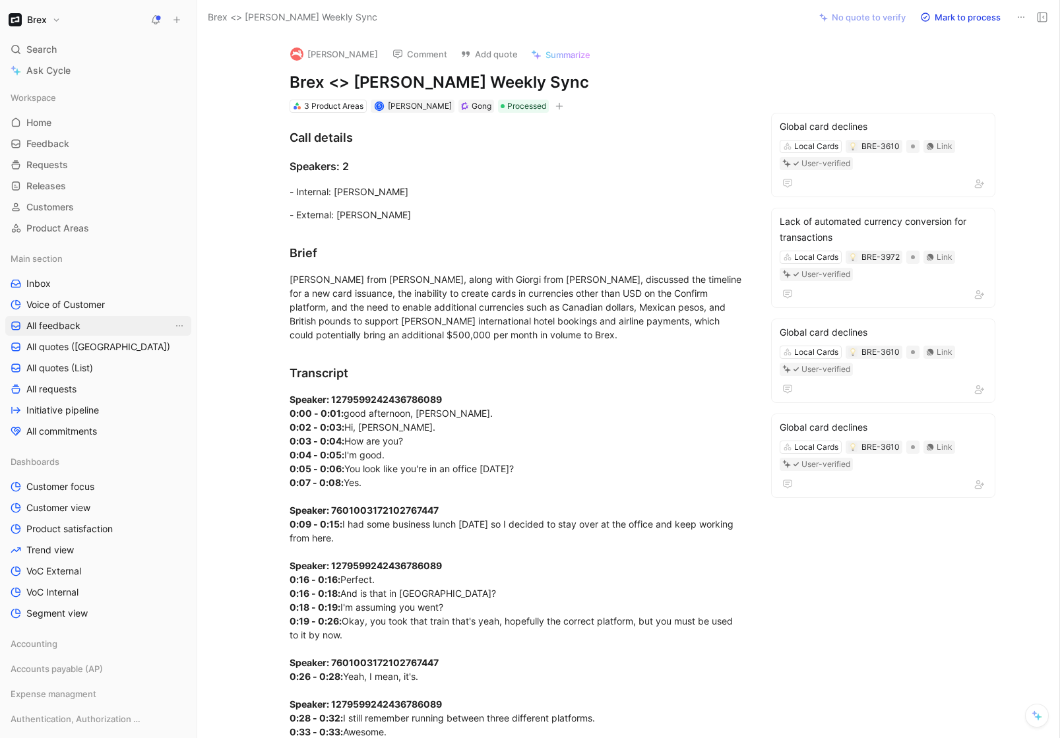
click at [44, 327] on span "All feedback" at bounding box center [53, 325] width 54 height 13
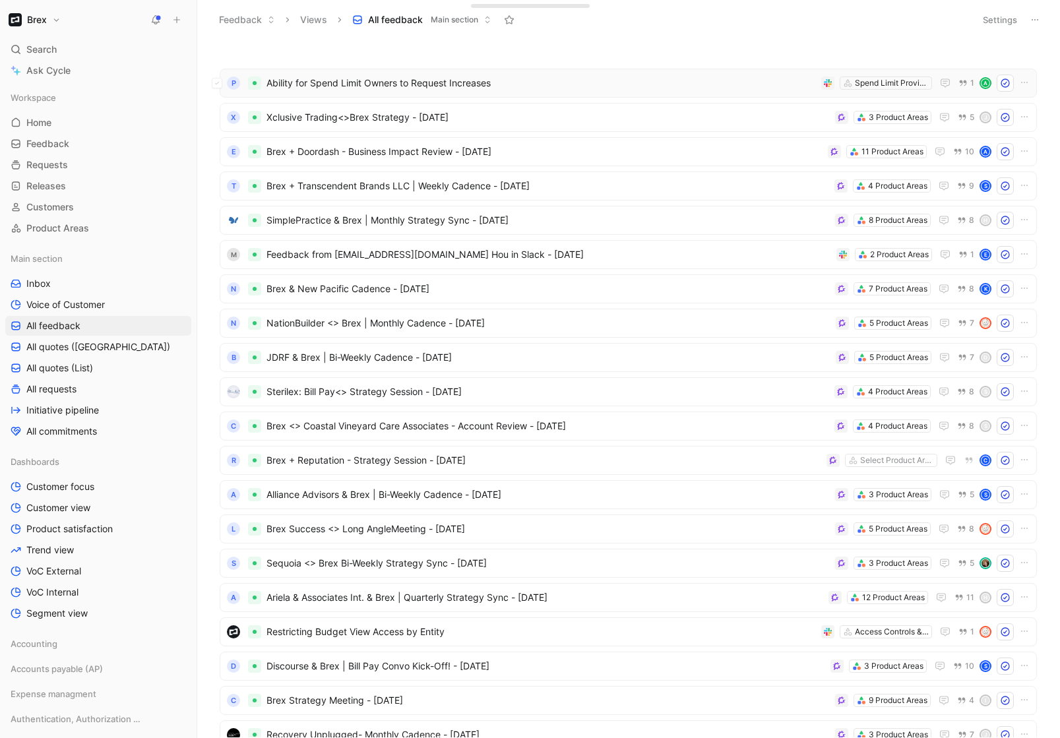
click at [542, 87] on span "Ability for Spend Limit Owners to Request Increases" at bounding box center [540, 83] width 549 height 16
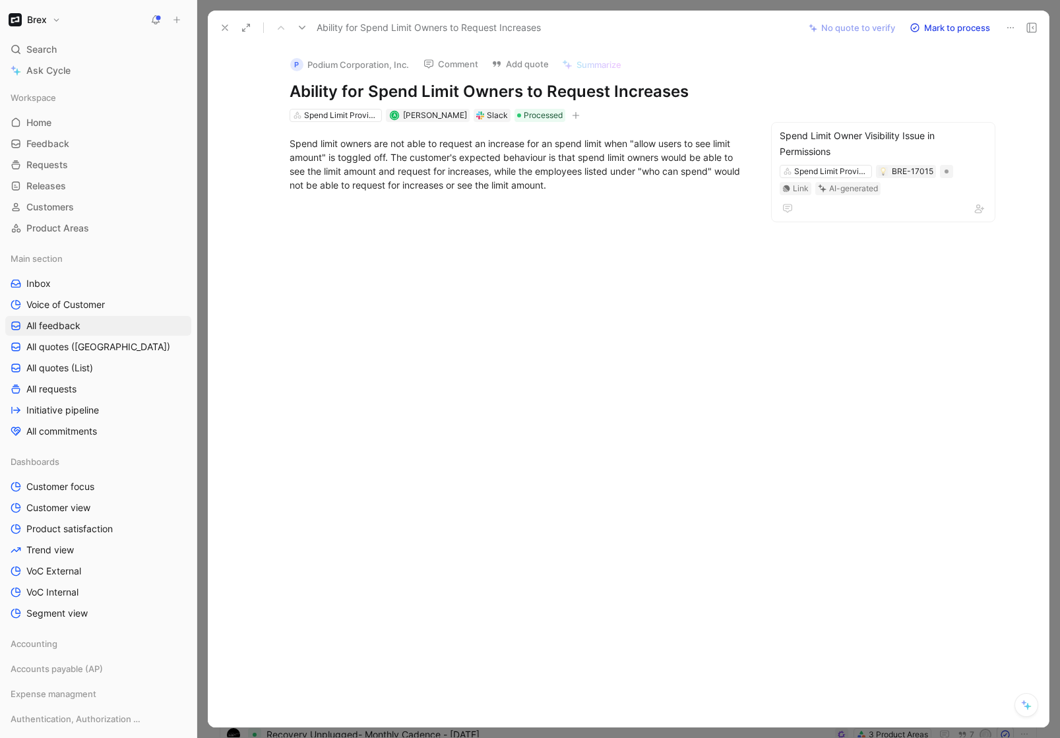
click at [216, 24] on button at bounding box center [225, 27] width 18 height 18
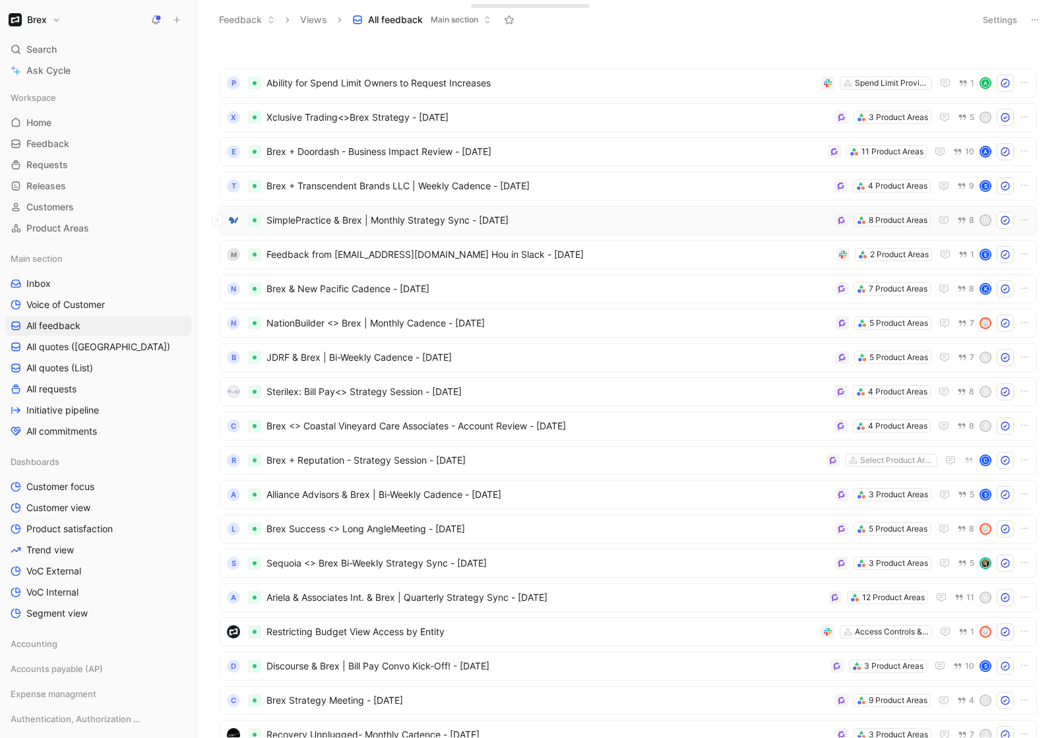
click at [322, 220] on span "SimplePractice & Brex | Monthly Strategy Sync - [DATE]" at bounding box center [547, 220] width 563 height 16
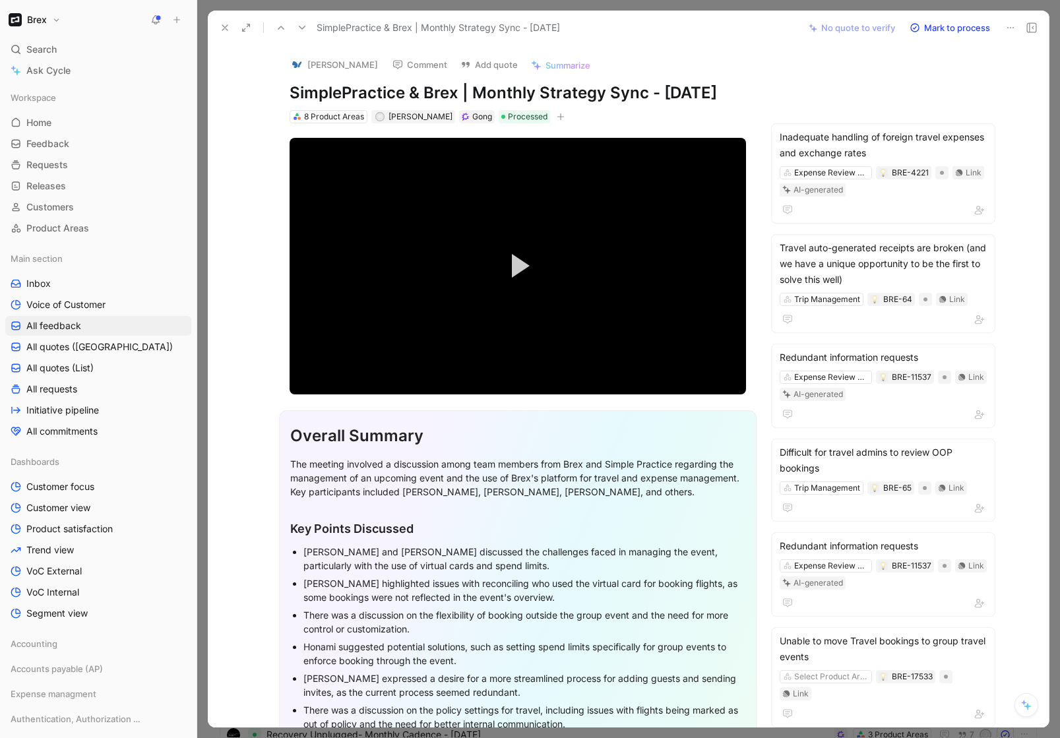
click at [227, 28] on icon at bounding box center [225, 27] width 11 height 11
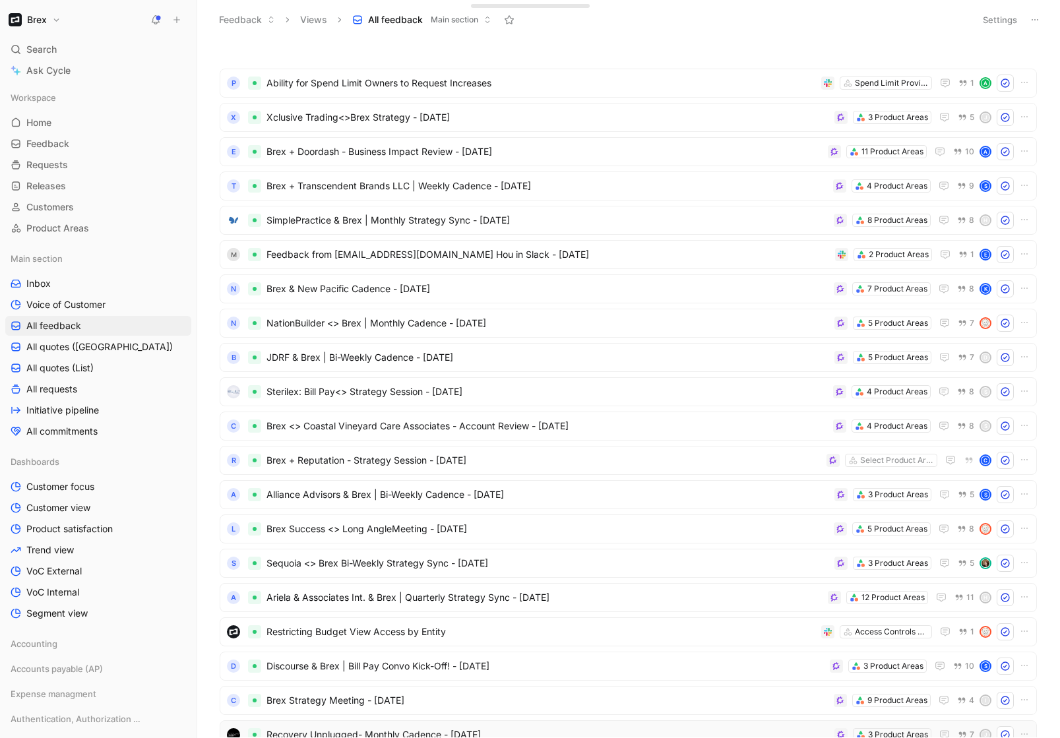
scroll to position [3, 0]
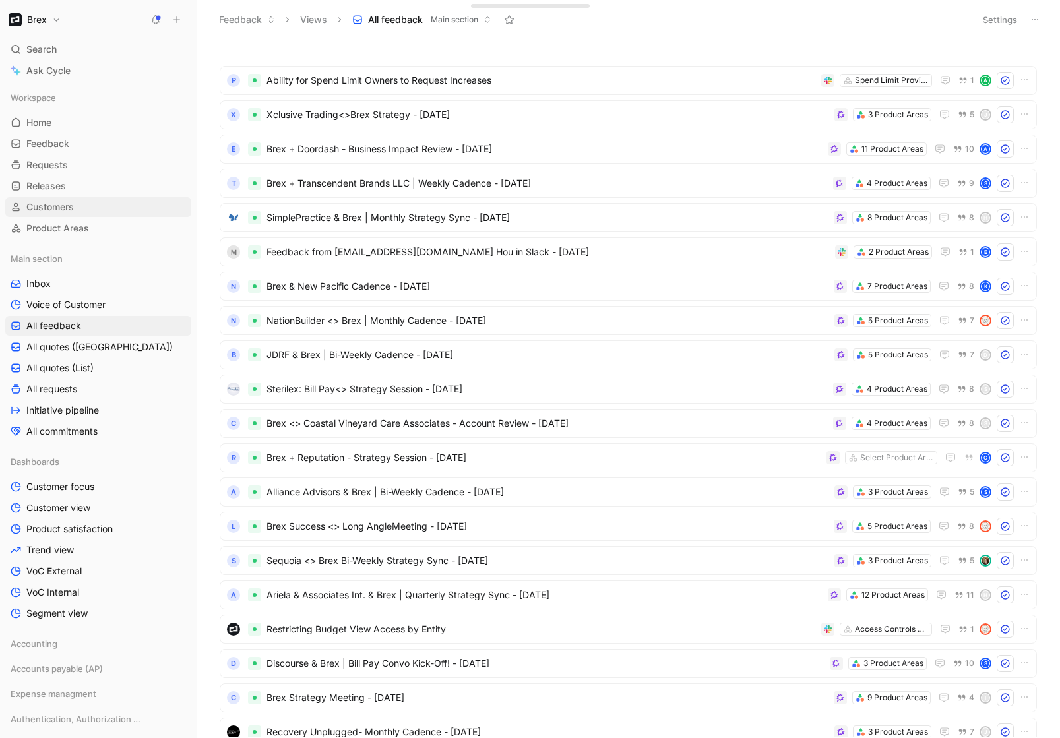
click at [73, 199] on link "Customers" at bounding box center [98, 207] width 186 height 20
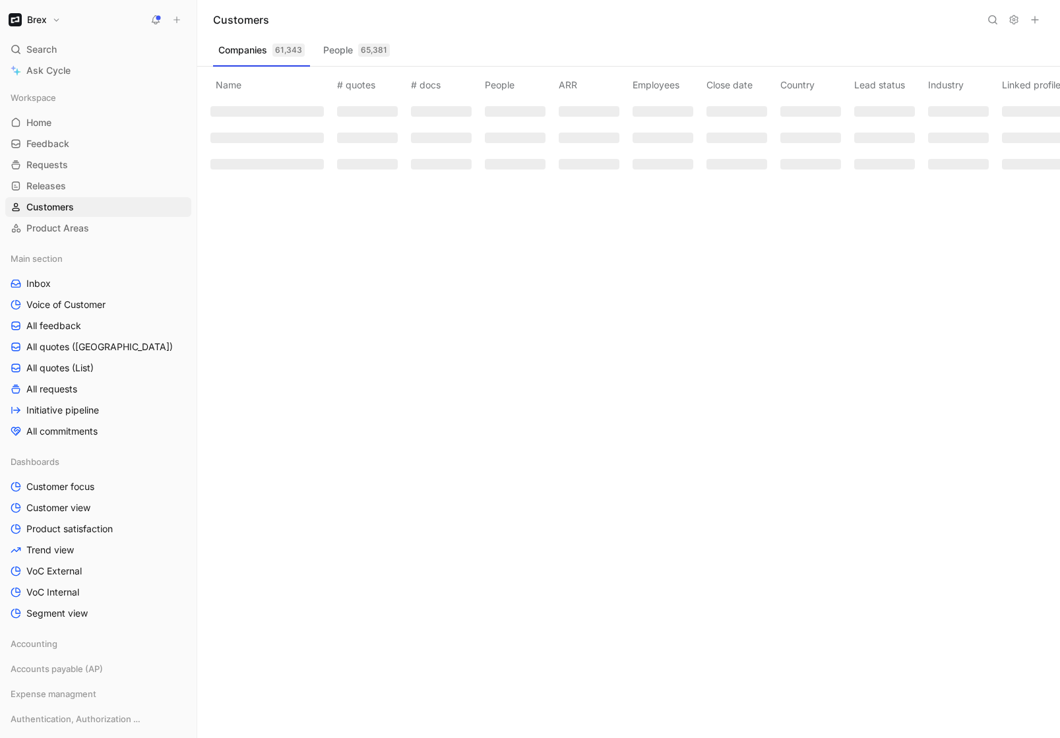
click at [988, 25] on button at bounding box center [992, 20] width 18 height 18
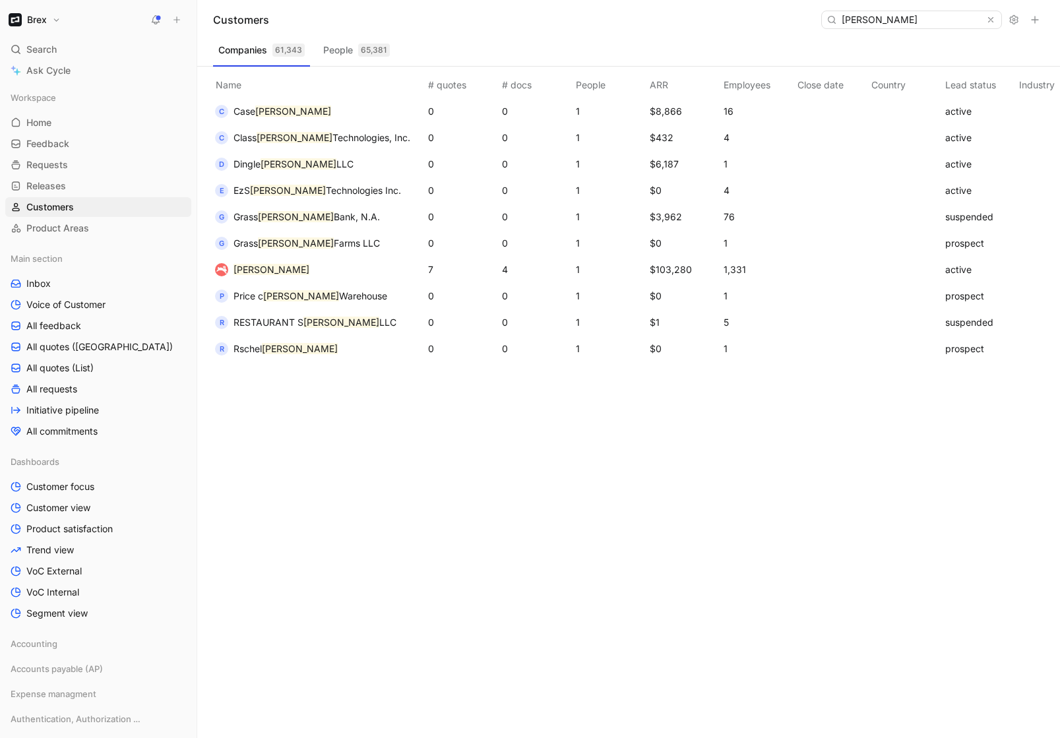
type input "hopper"
click at [238, 259] on button "Hopper" at bounding box center [262, 269] width 104 height 21
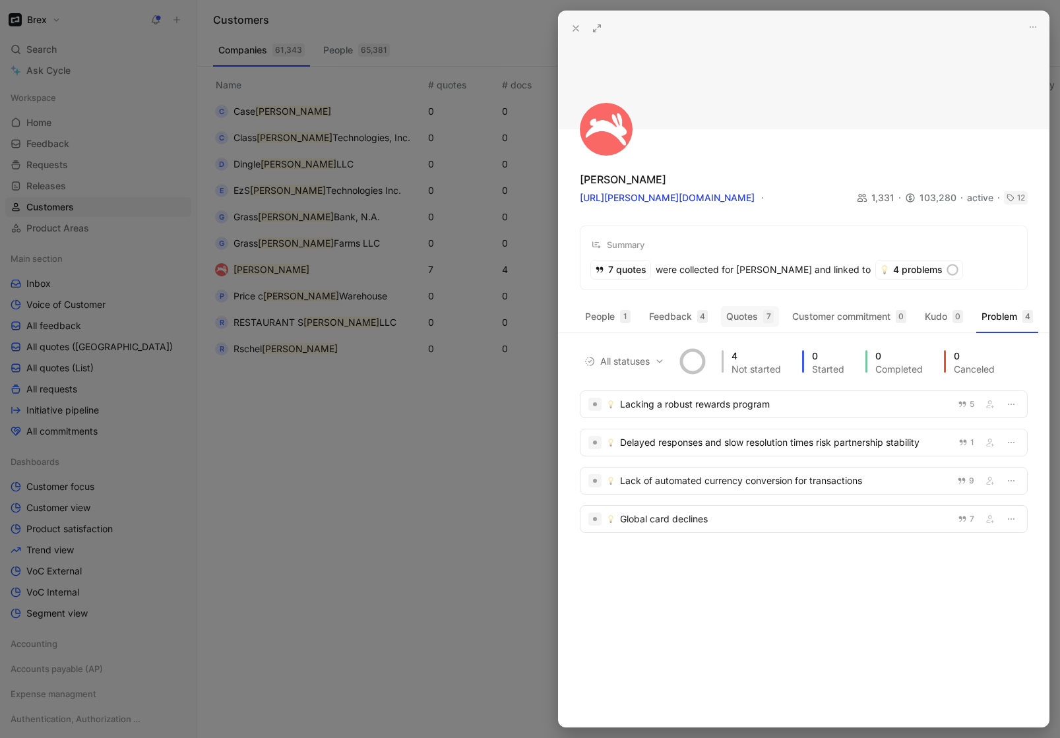
click at [758, 319] on button "Quotes 7" at bounding box center [750, 316] width 58 height 21
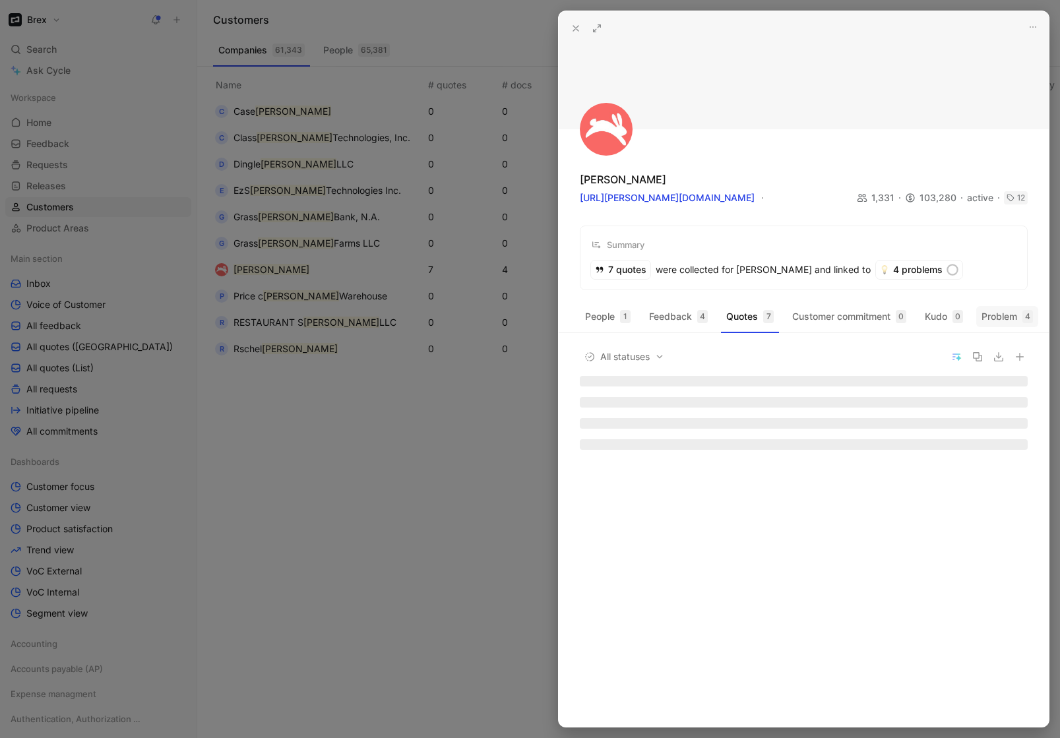
click at [992, 313] on button "Problem 4" at bounding box center [1007, 316] width 62 height 21
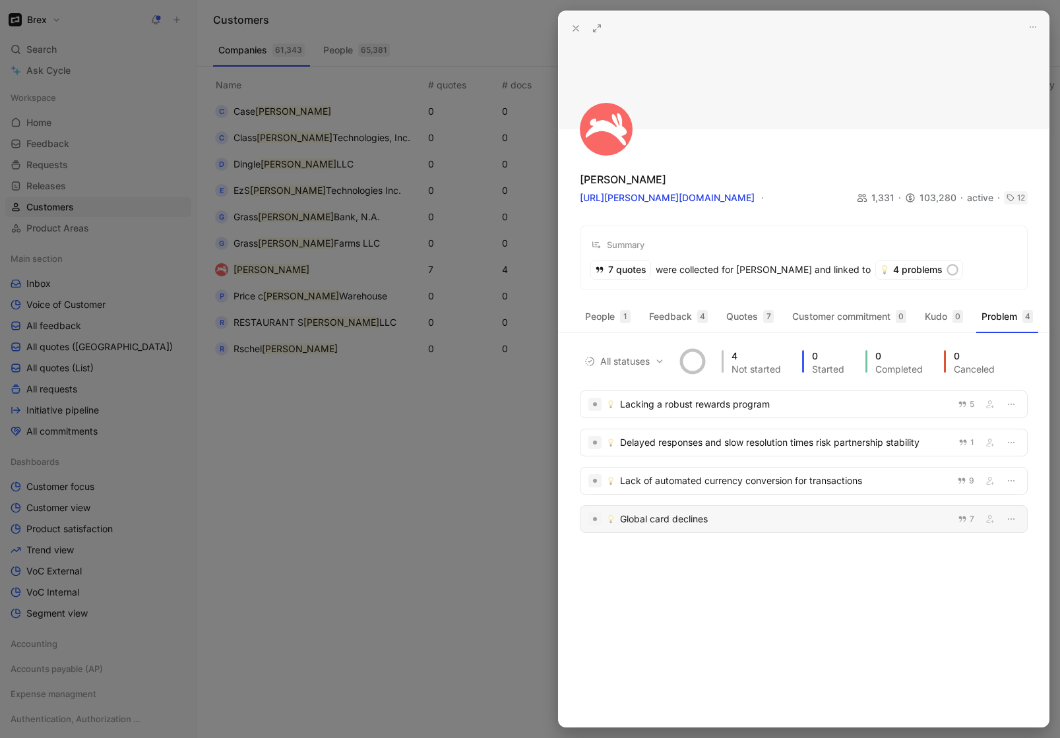
click at [745, 516] on div "Global card declines" at bounding box center [785, 519] width 330 height 16
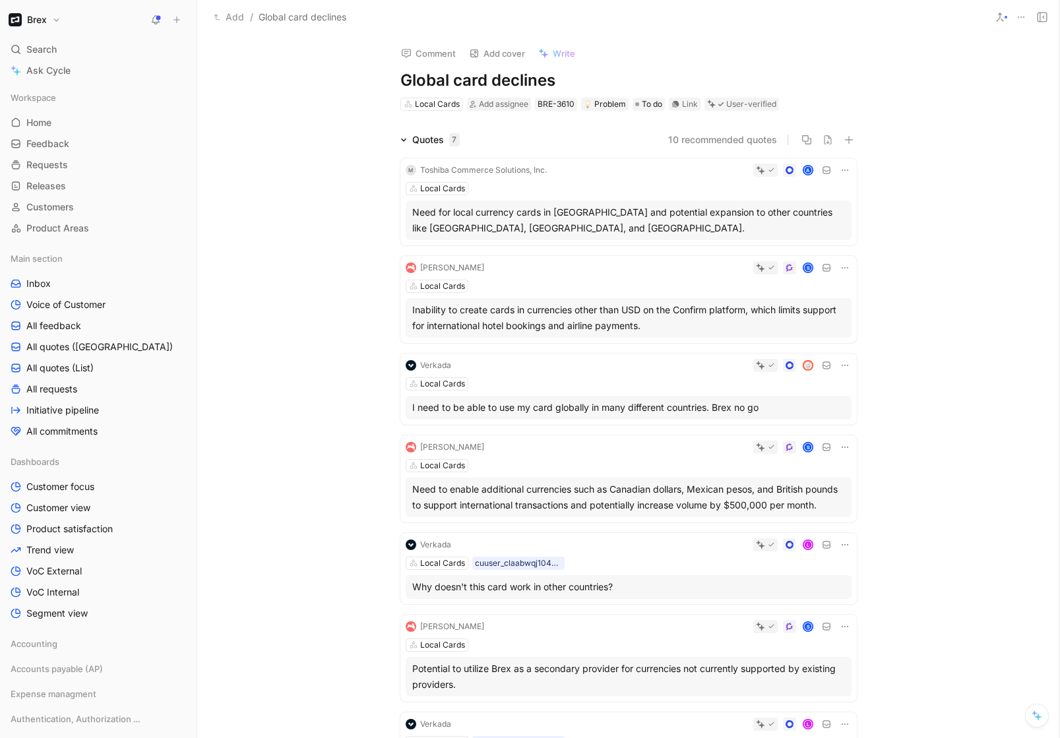
click at [569, 270] on div "S" at bounding box center [670, 267] width 362 height 13
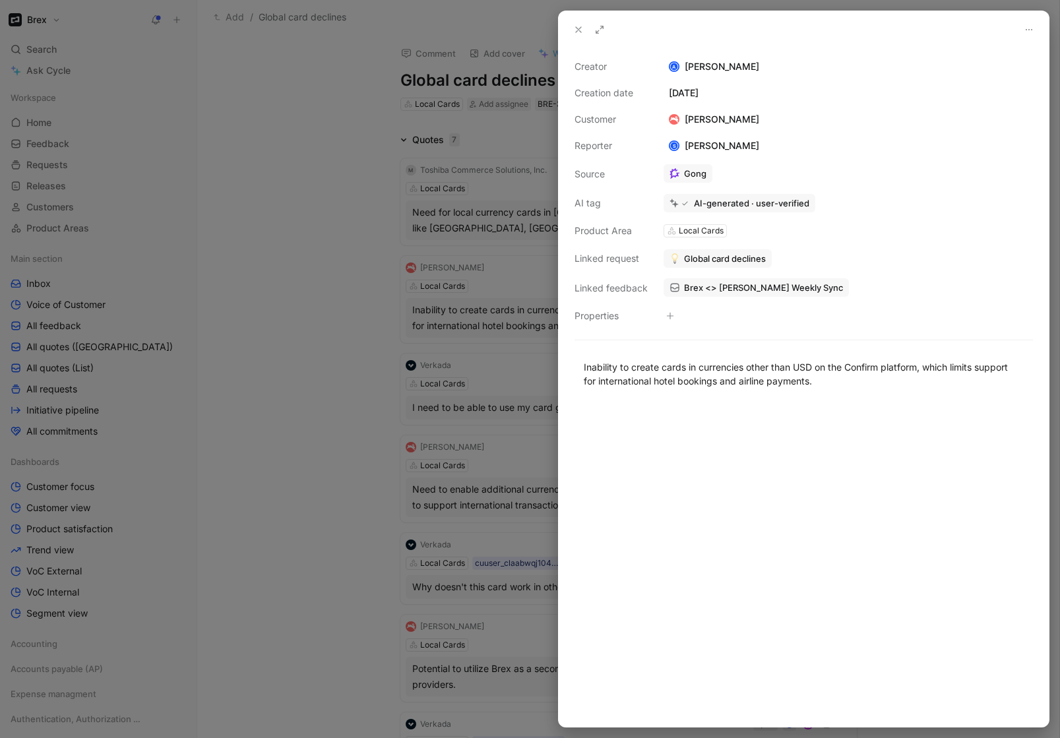
click at [718, 285] on span "Brex <> Hopper Weekly Sync" at bounding box center [763, 288] width 159 height 12
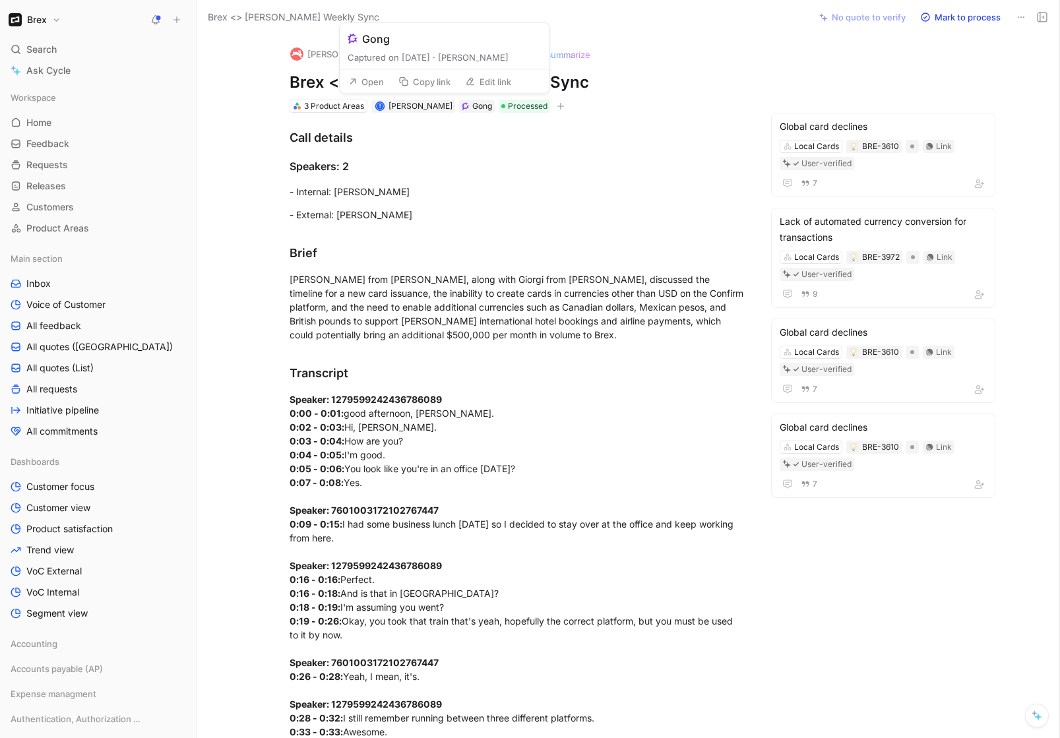
click at [374, 82] on button "Open" at bounding box center [365, 82] width 47 height 18
click at [503, 82] on button "Edit link" at bounding box center [488, 82] width 58 height 18
click at [472, 104] on div "Gong" at bounding box center [482, 106] width 20 height 13
click at [496, 84] on button "Edit link" at bounding box center [488, 82] width 58 height 18
click at [498, 80] on input "https://brex.zoom.us/j/92609928769?pwd=6TSCjK35mcSgJW92i5uLqTGcaa8Vwj.1" at bounding box center [444, 79] width 199 height 18
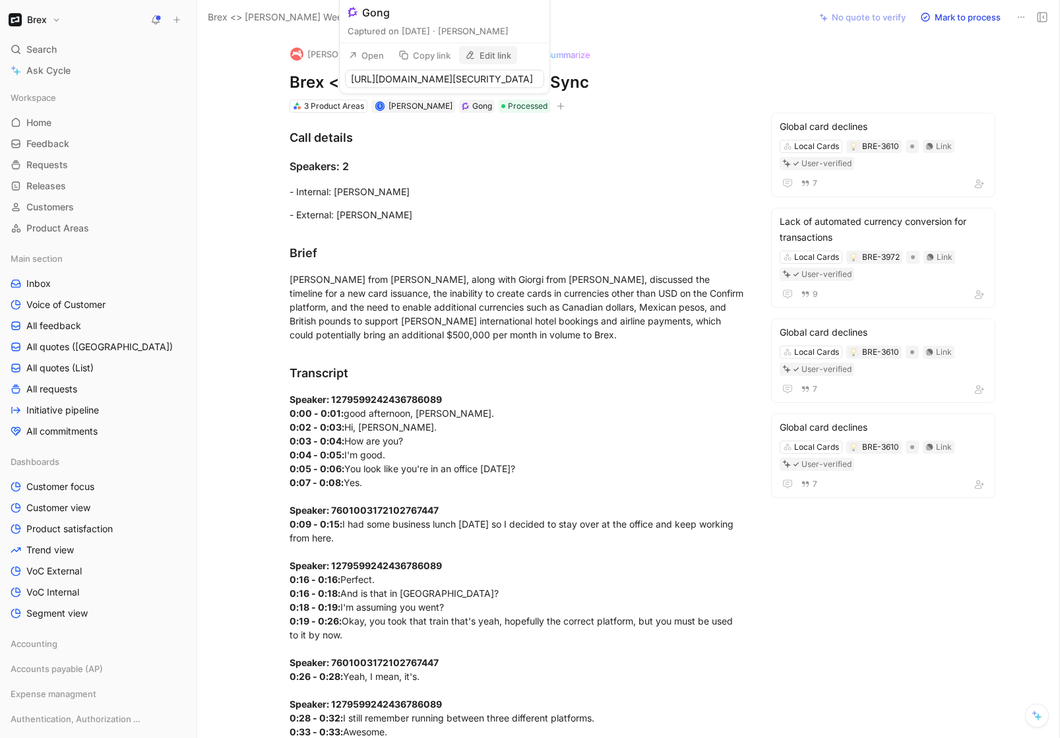
click at [498, 80] on input "https://brex.zoom.us/j/92609928769?pwd=6TSCjK35mcSgJW92i5uLqTGcaa8Vwj.1" at bounding box center [444, 79] width 199 height 18
type input "https://us-13942.app.gong.io/call?id=1548495241465677820"
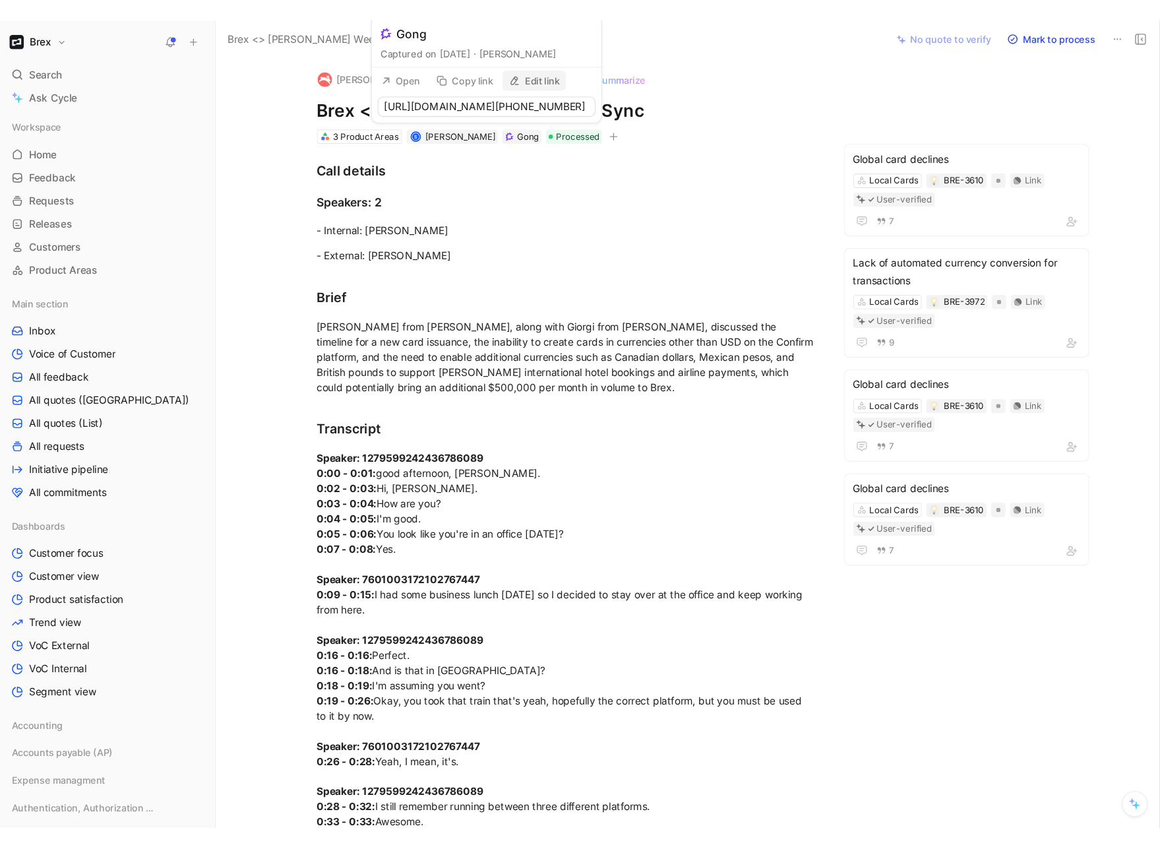
scroll to position [0, 55]
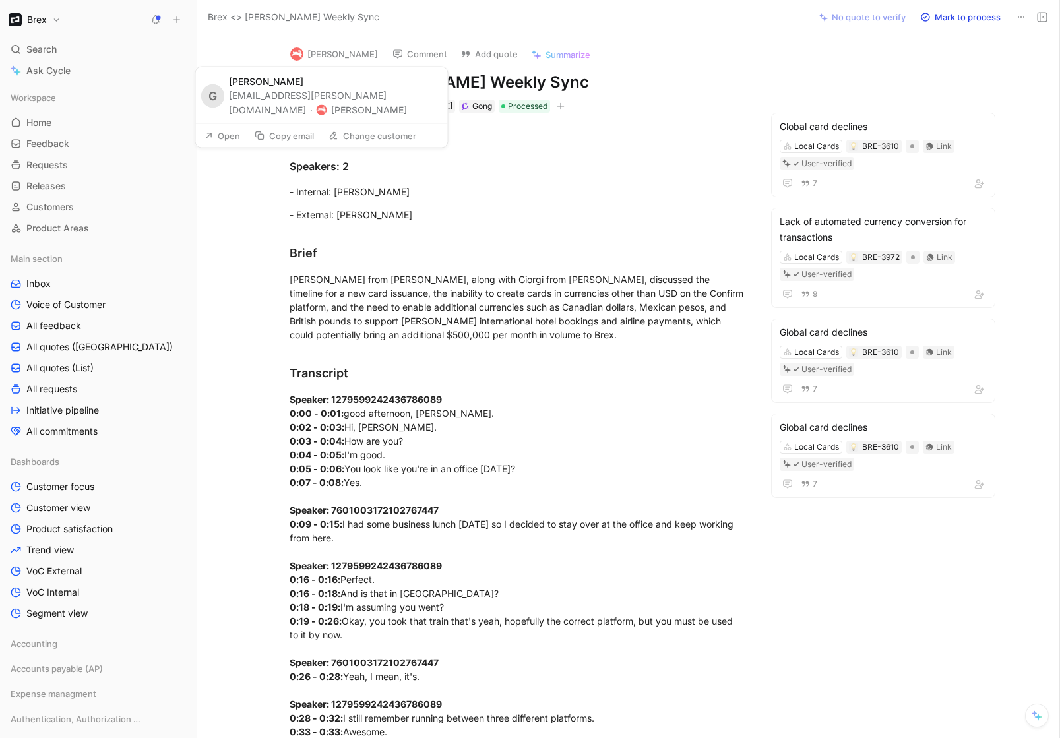
click at [311, 52] on button "Hopper" at bounding box center [334, 54] width 100 height 20
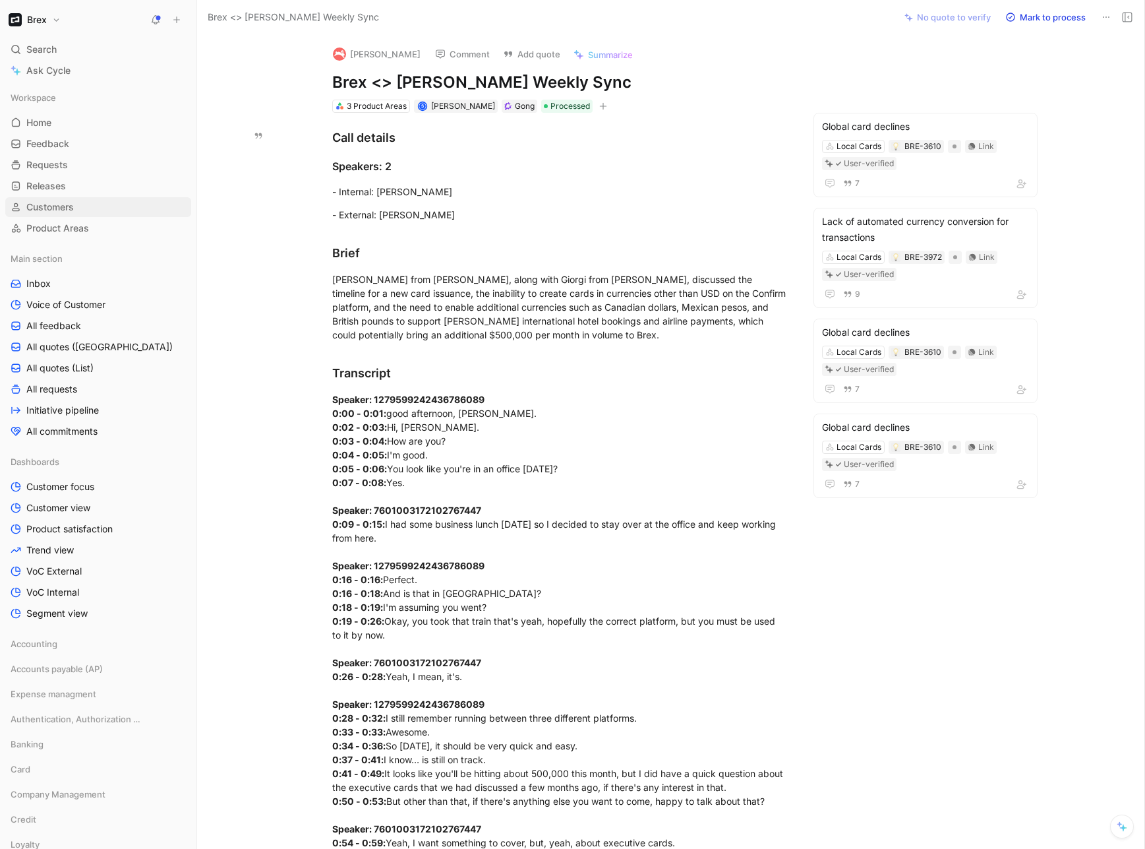
click at [40, 207] on span "Customers" at bounding box center [49, 206] width 47 height 13
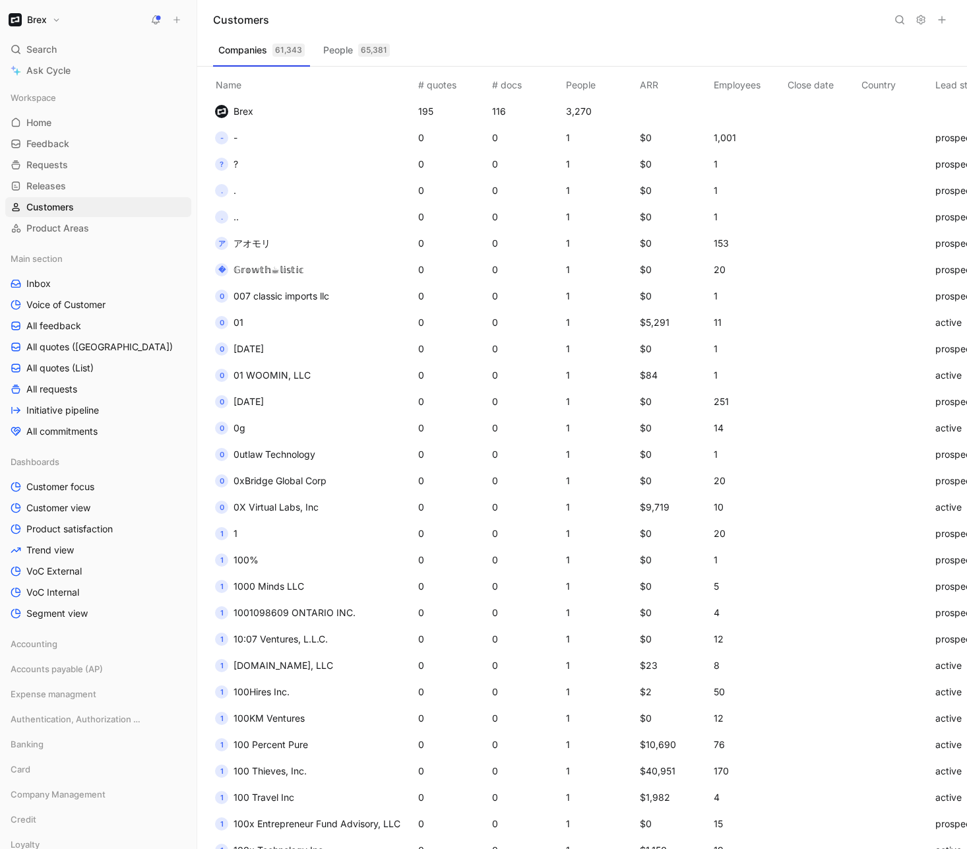
click at [899, 24] on icon at bounding box center [899, 20] width 11 height 11
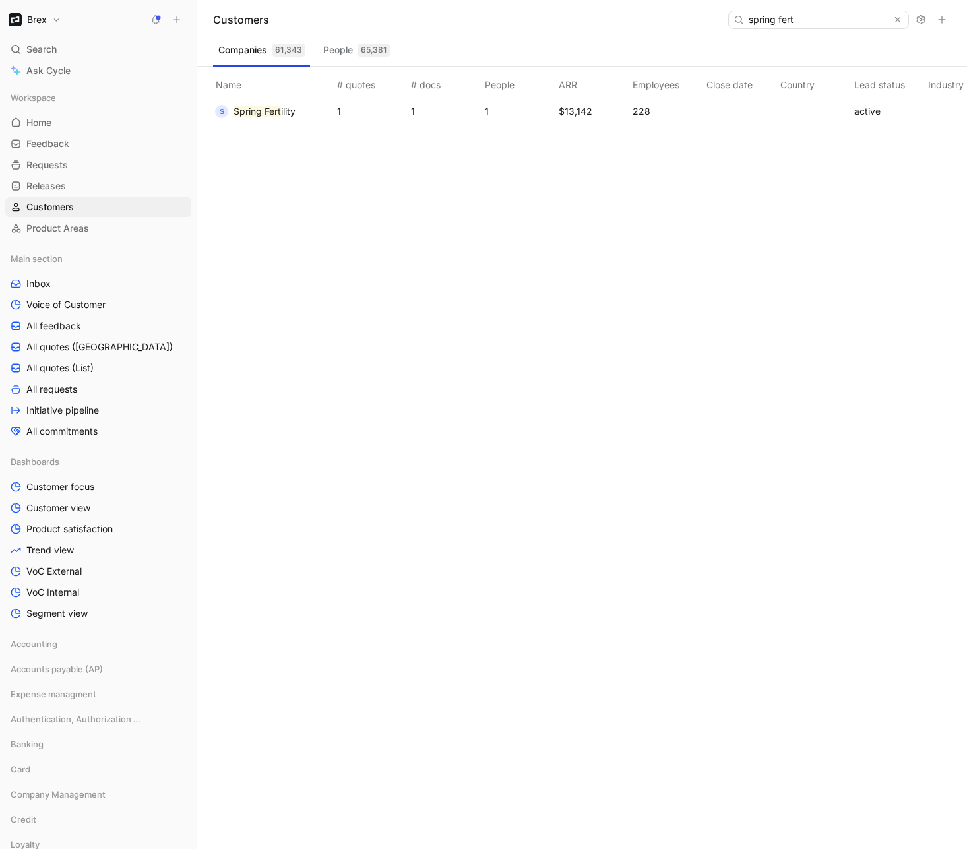
click at [818, 13] on input "spring fert" at bounding box center [817, 19] width 149 height 17
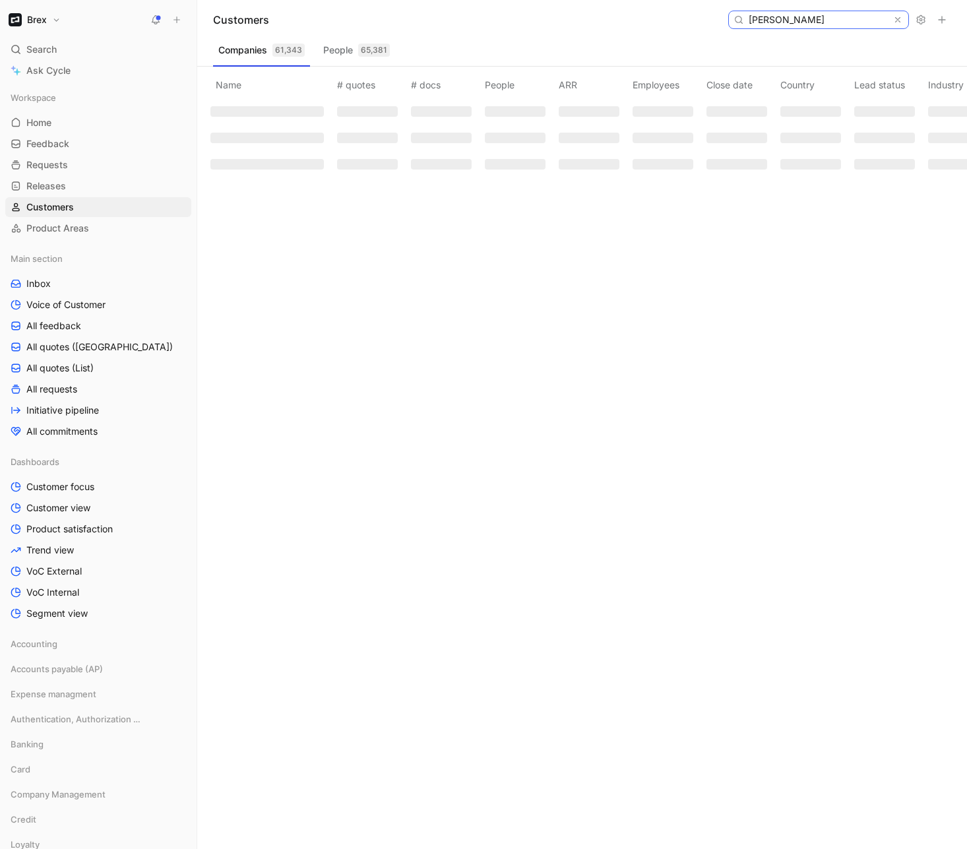
click at [817, 15] on input "hazel" at bounding box center [817, 19] width 149 height 17
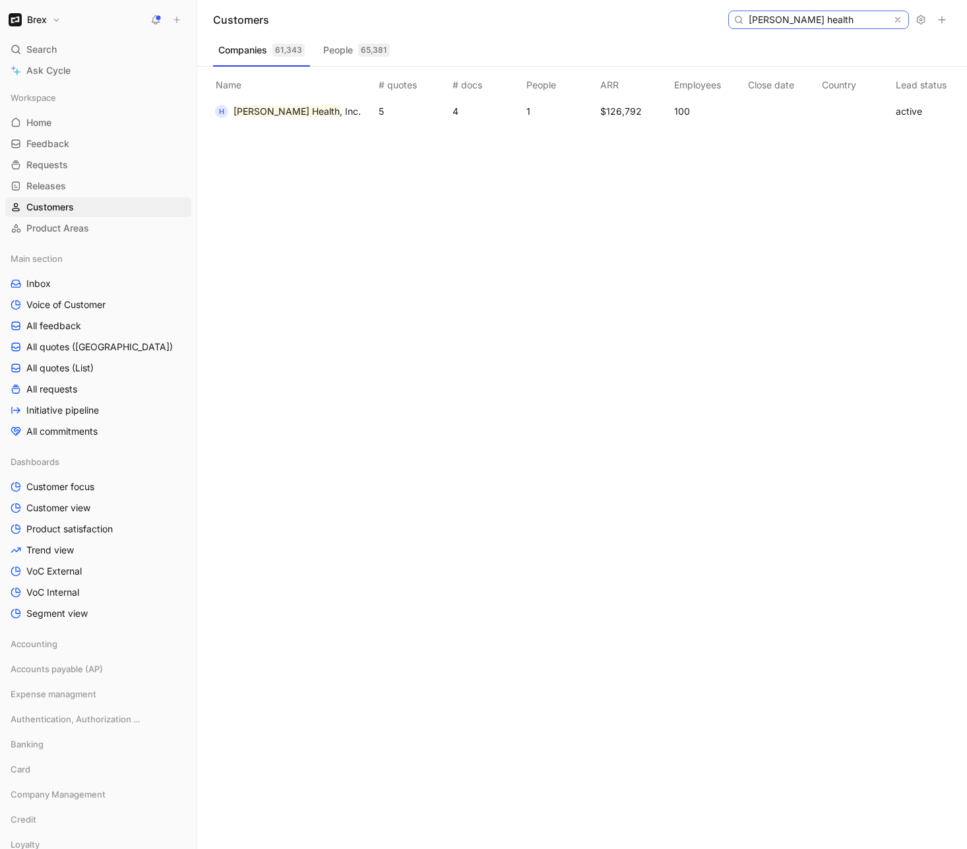
type input "hazel health"
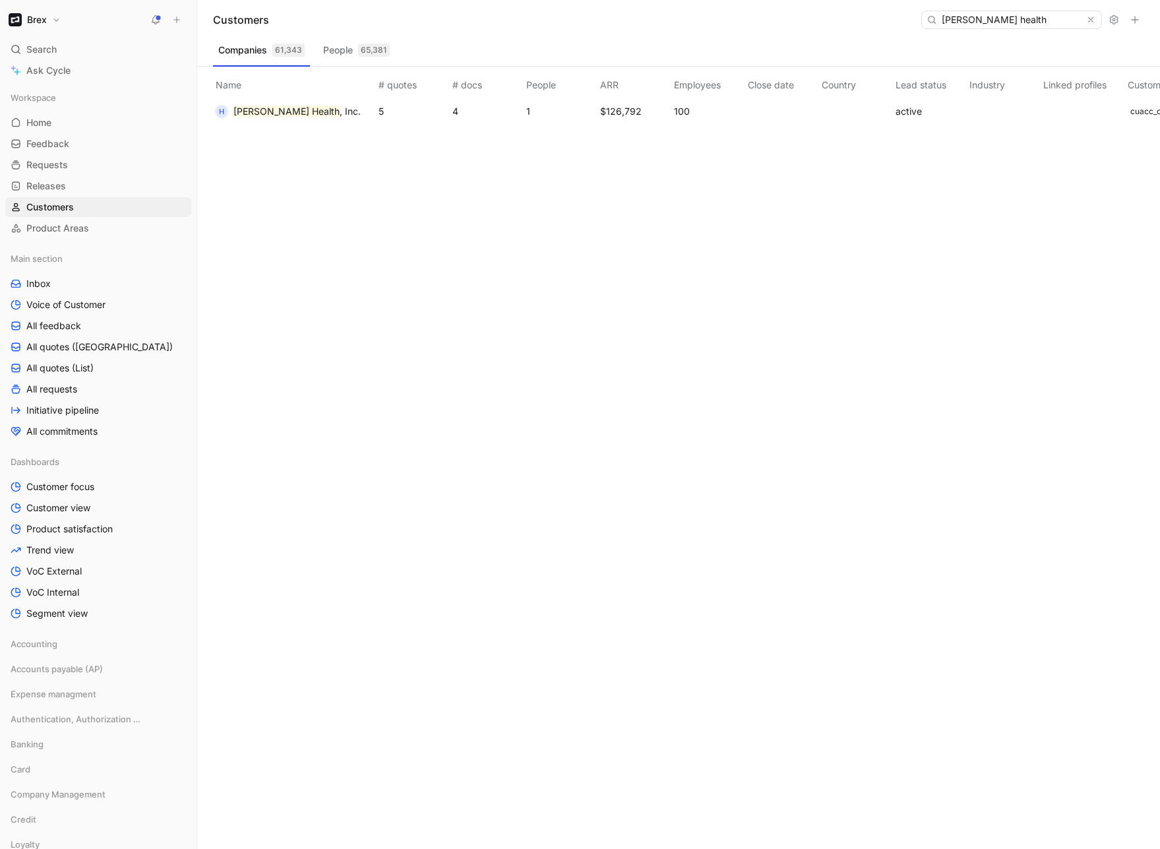
click at [43, 23] on h1 "Brex" at bounding box center [37, 20] width 20 height 12
click at [67, 138] on div "Workspace settings G then S" at bounding box center [90, 135] width 162 height 21
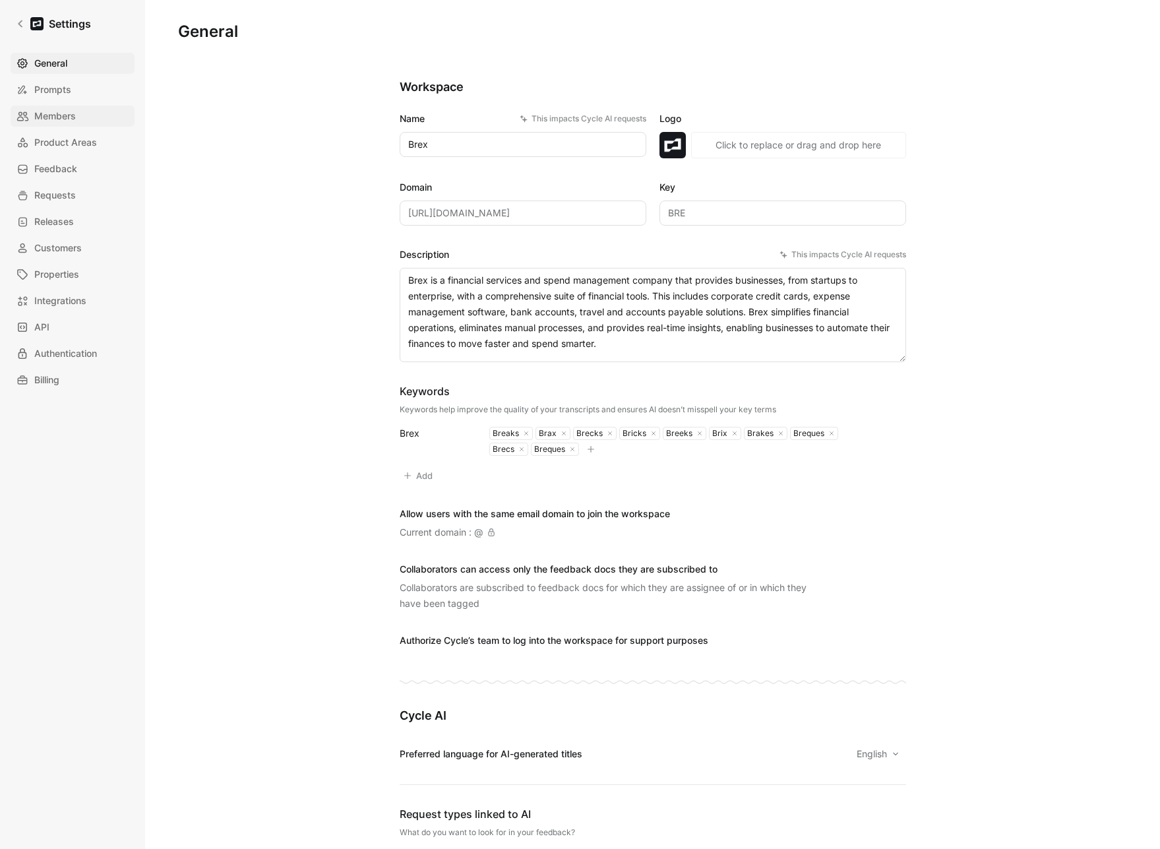
click at [69, 121] on span "Members" at bounding box center [55, 116] width 42 height 16
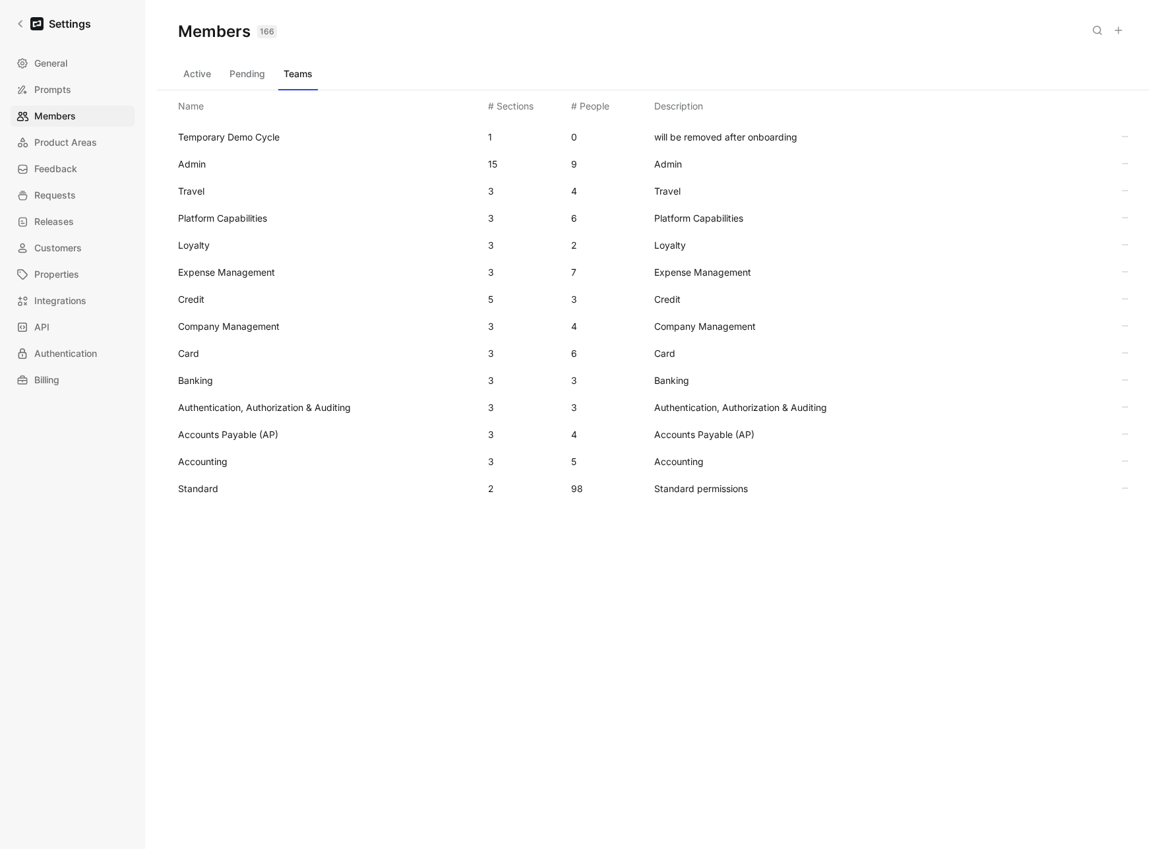
click at [1059, 34] on icon at bounding box center [1118, 30] width 11 height 11
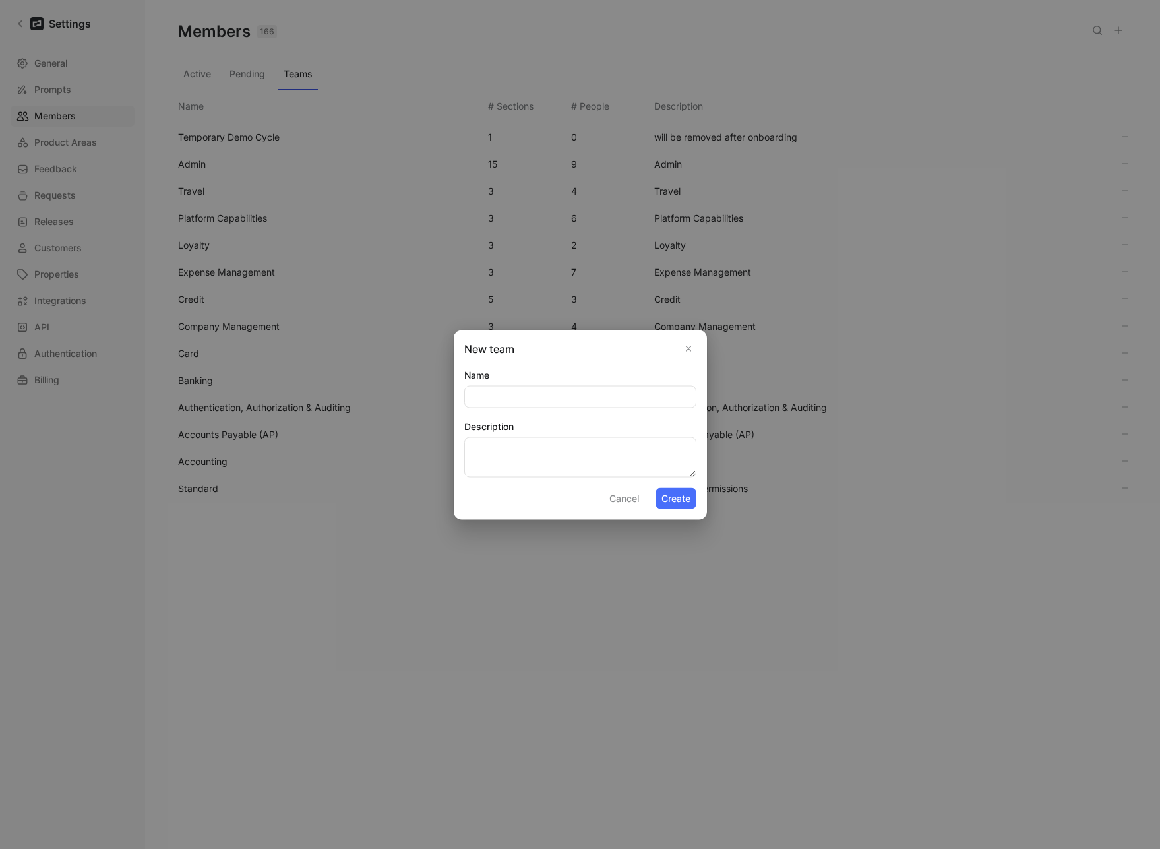
click at [620, 496] on button "Cancel" at bounding box center [624, 497] width 42 height 21
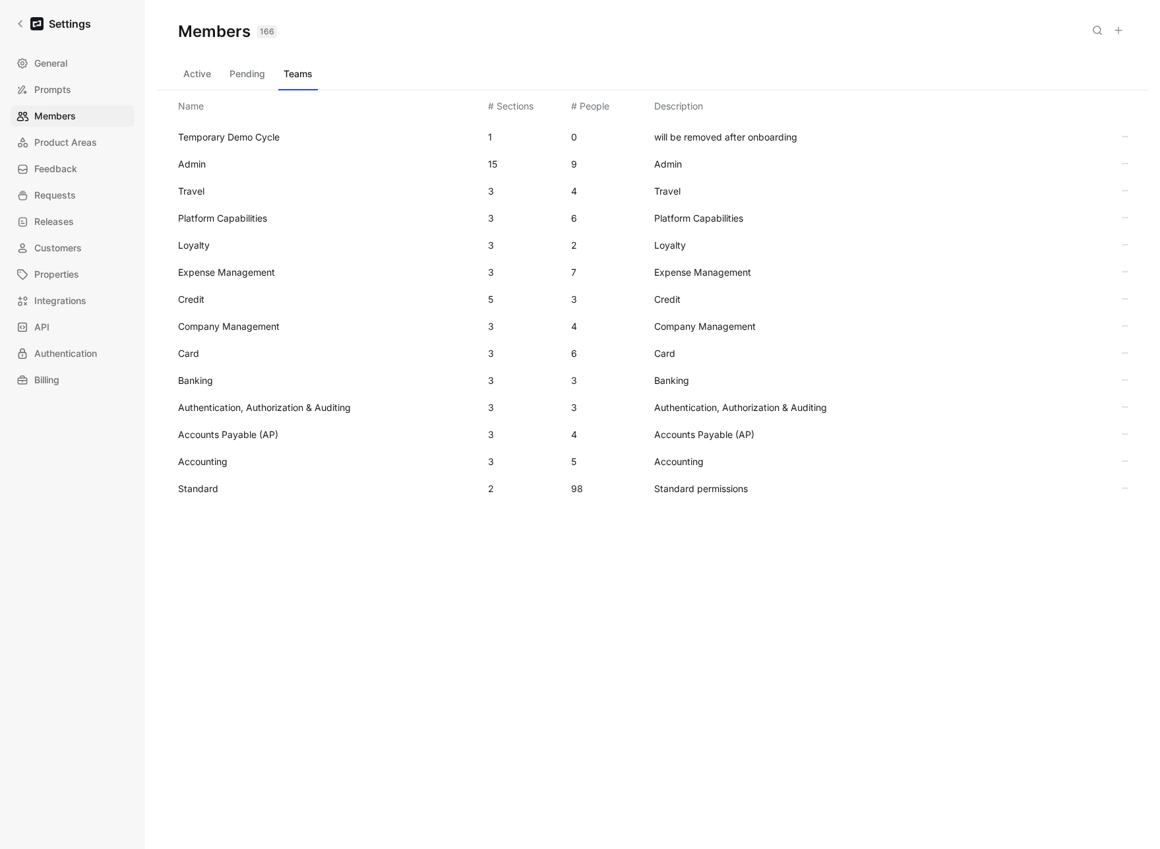
click at [200, 70] on button "Active" at bounding box center [197, 73] width 38 height 21
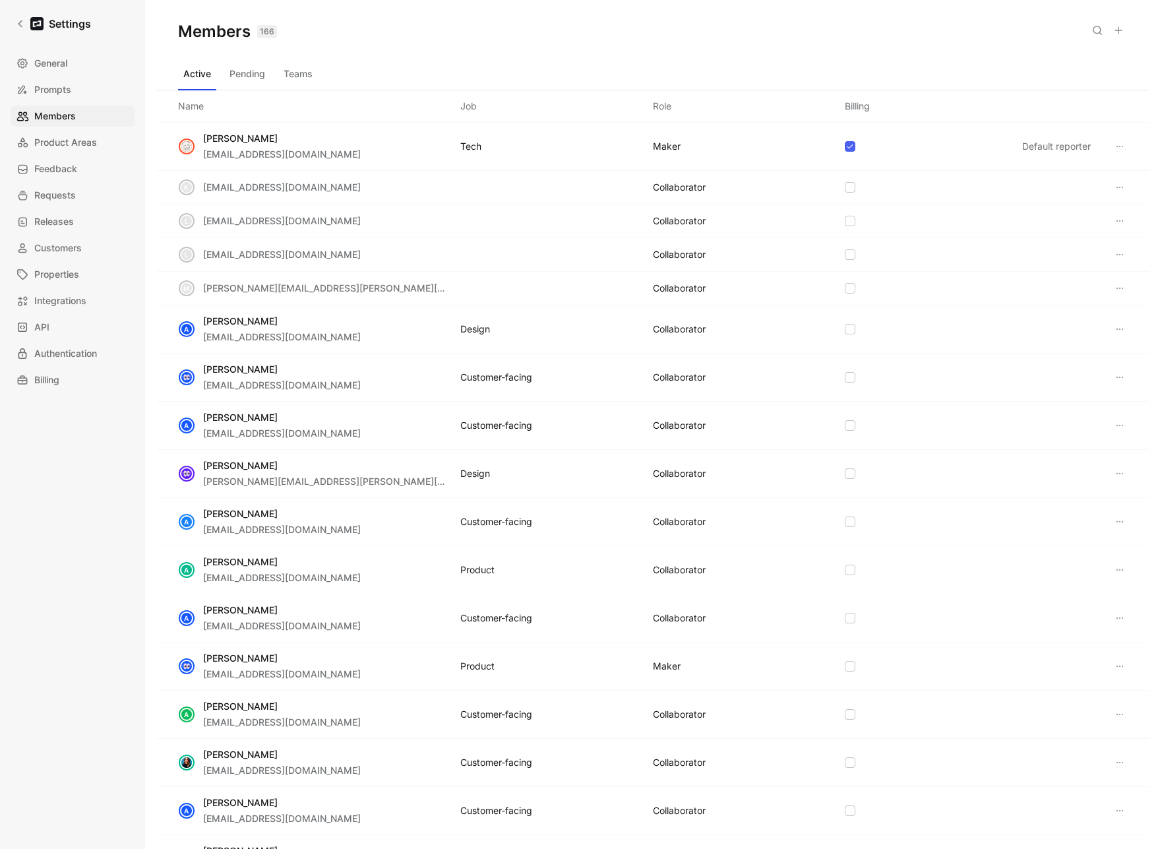
click at [1059, 28] on icon at bounding box center [1118, 30] width 11 height 11
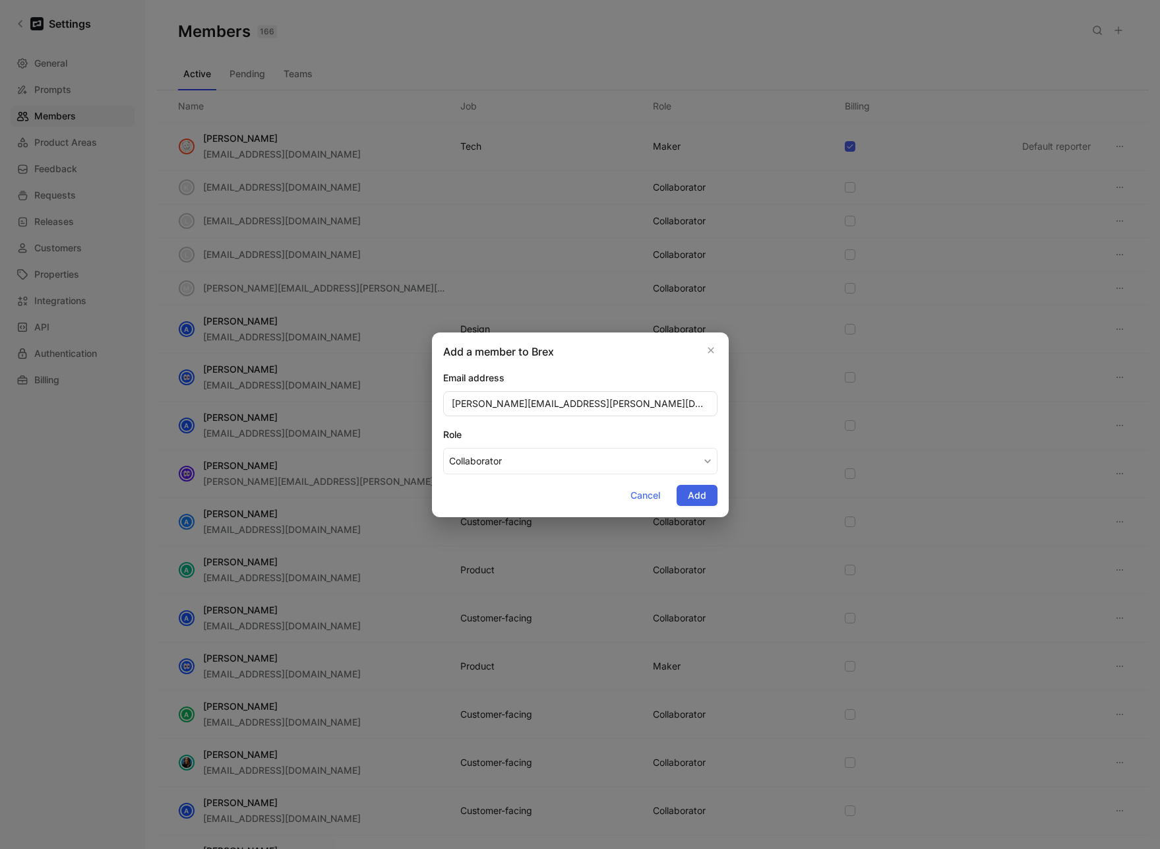
type input "holson@brex.com"
click at [705, 500] on span "Add" at bounding box center [697, 495] width 18 height 16
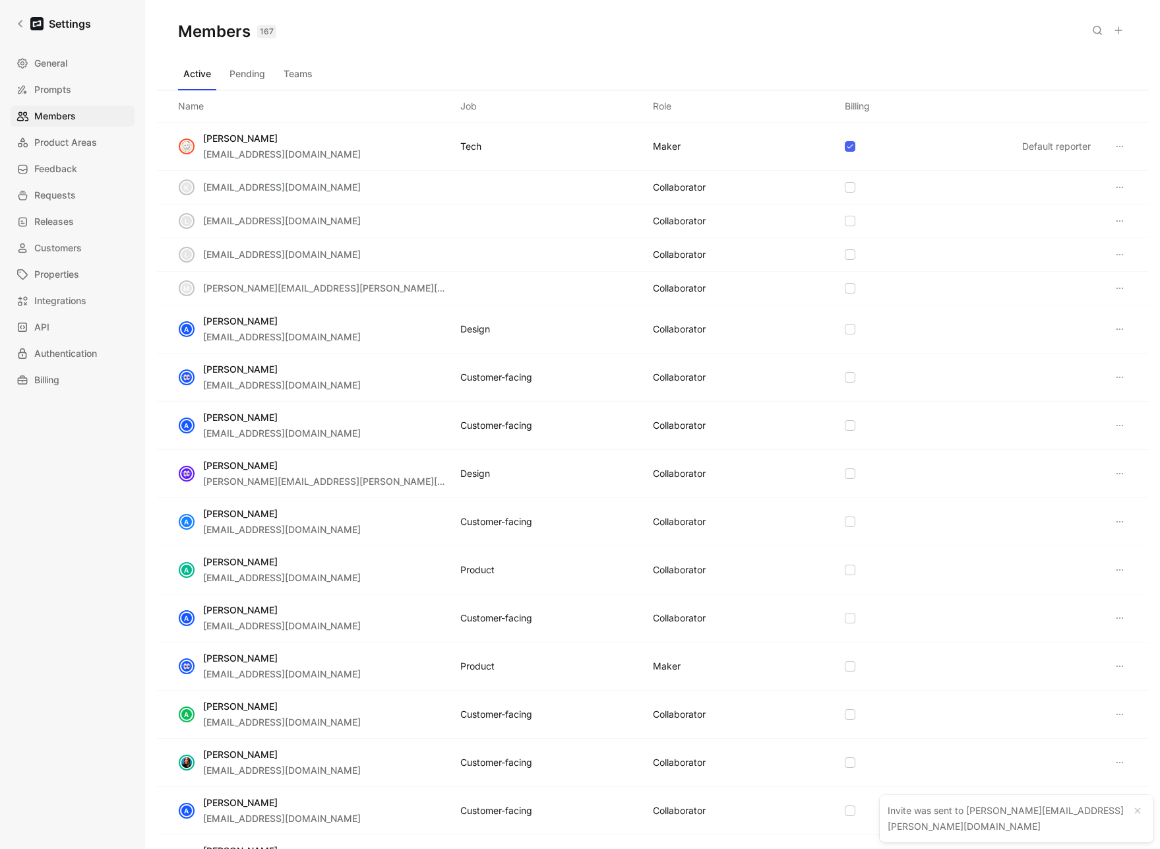
click at [289, 80] on button "Teams" at bounding box center [298, 73] width 40 height 21
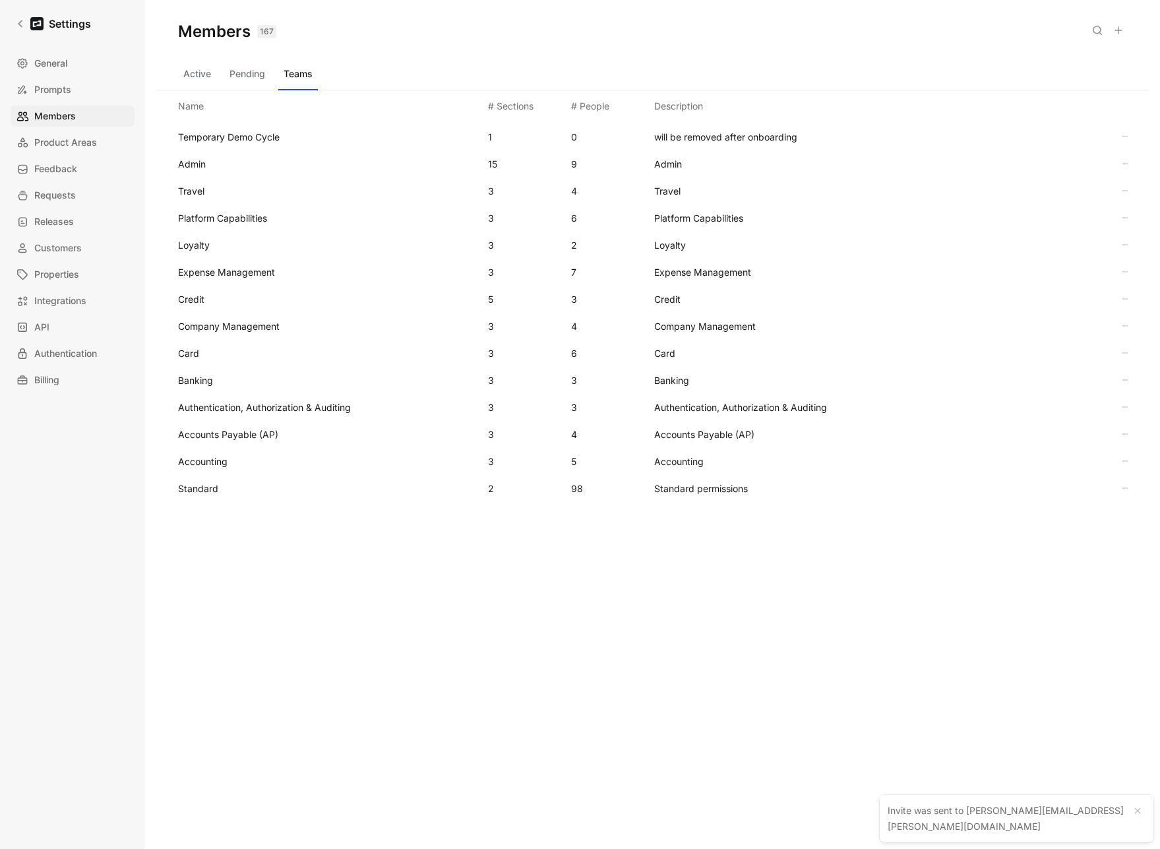
click at [208, 482] on span "Standard" at bounding box center [327, 489] width 299 height 16
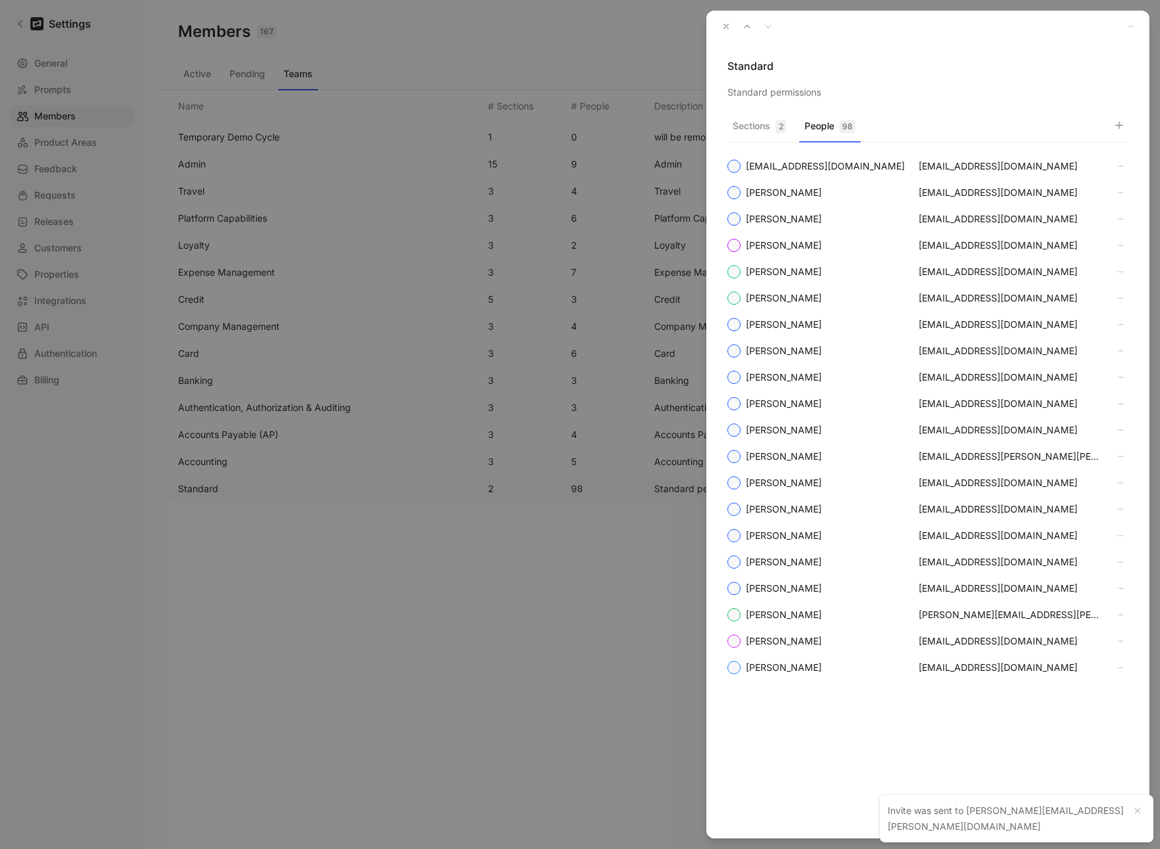
click at [826, 121] on button "People 98" at bounding box center [829, 130] width 61 height 26
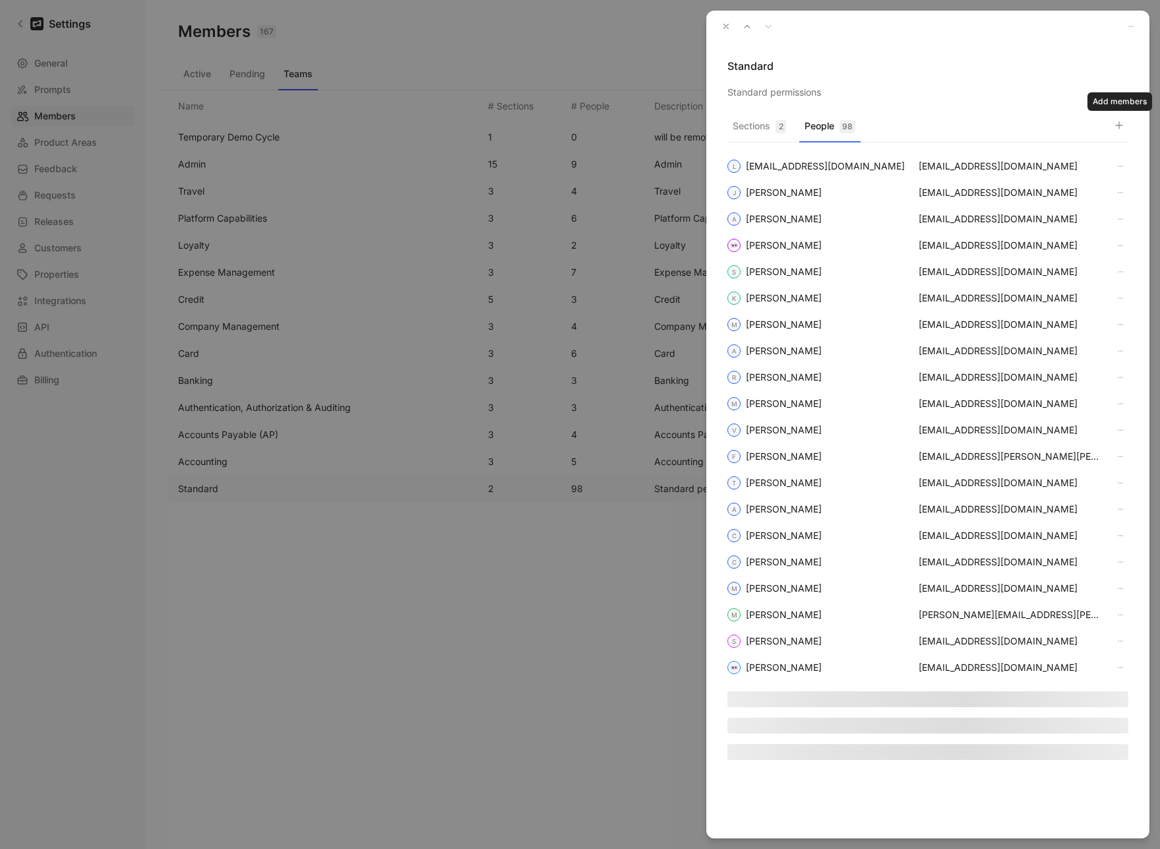
click at [1059, 127] on icon "button" at bounding box center [1119, 125] width 11 height 11
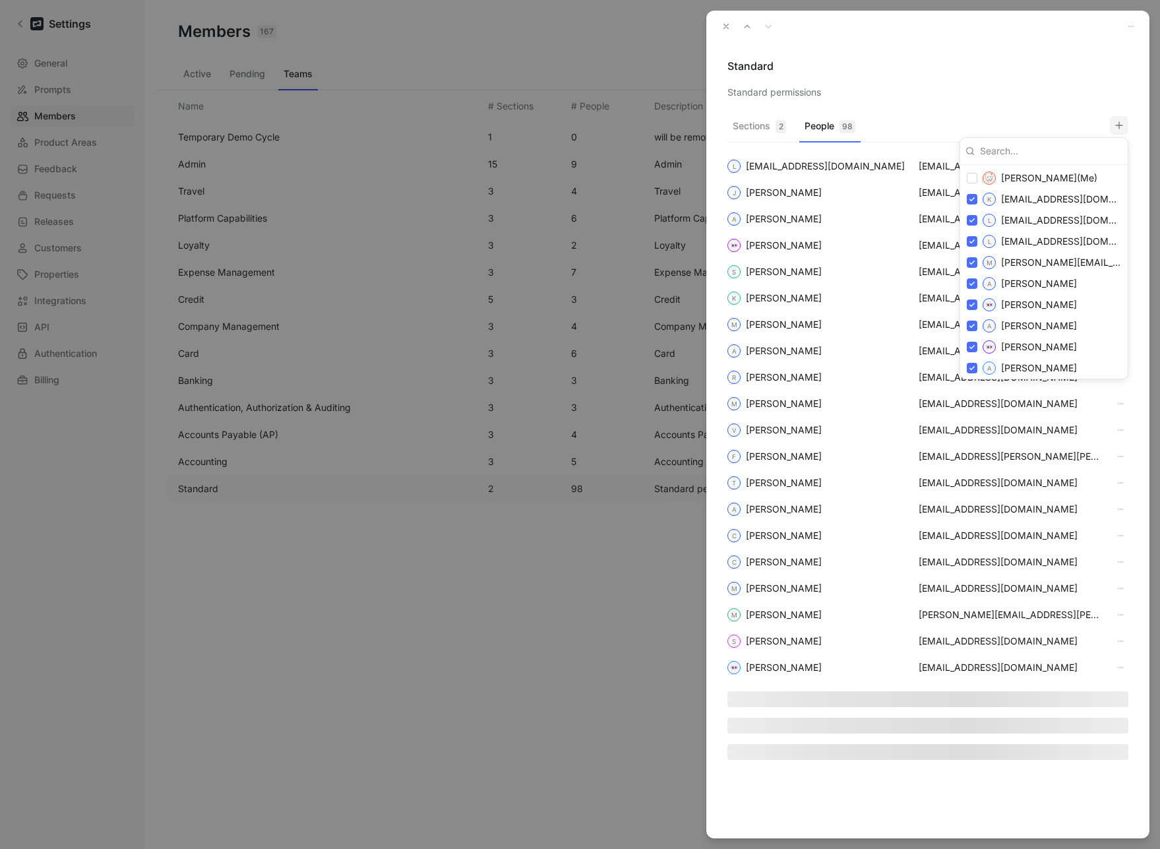
click at [1042, 154] on input at bounding box center [1048, 150] width 148 height 21
type input "holson@brex.com"
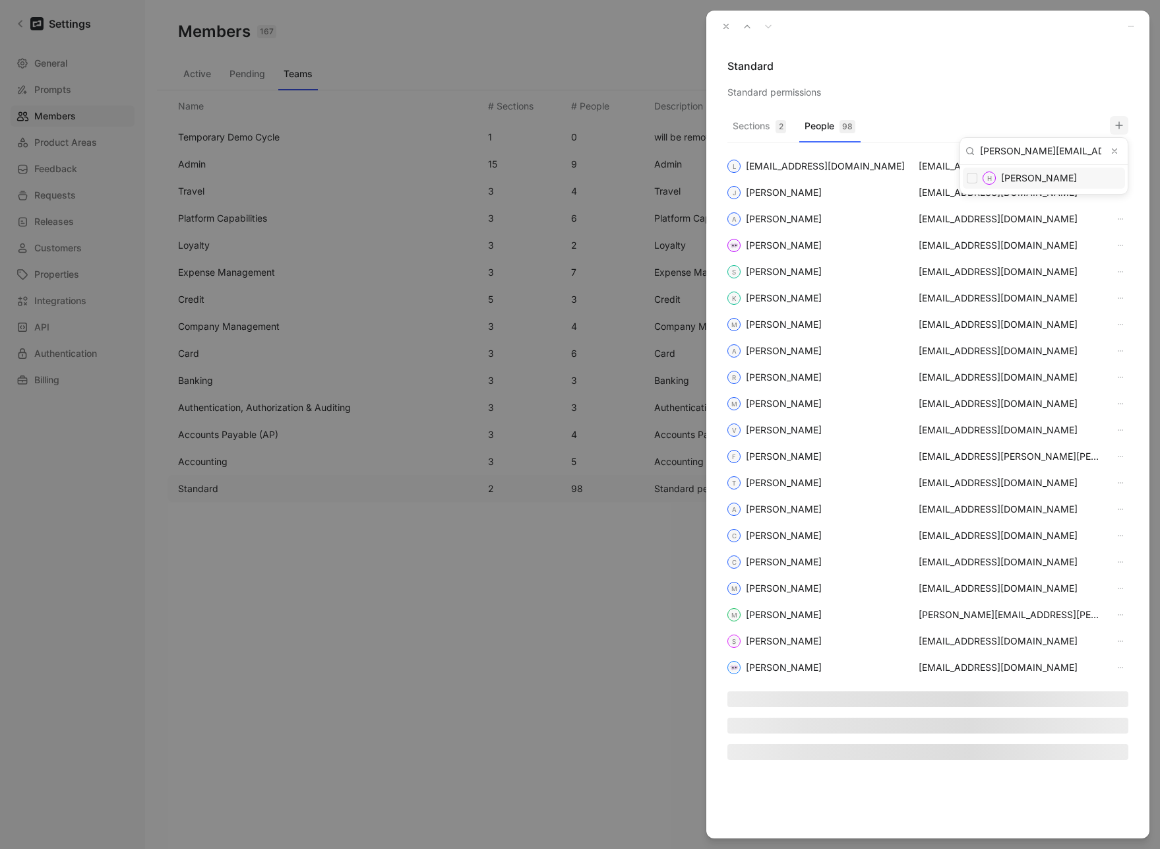
click at [969, 176] on input "checkbox" at bounding box center [972, 178] width 11 height 11
checkbox input "false"
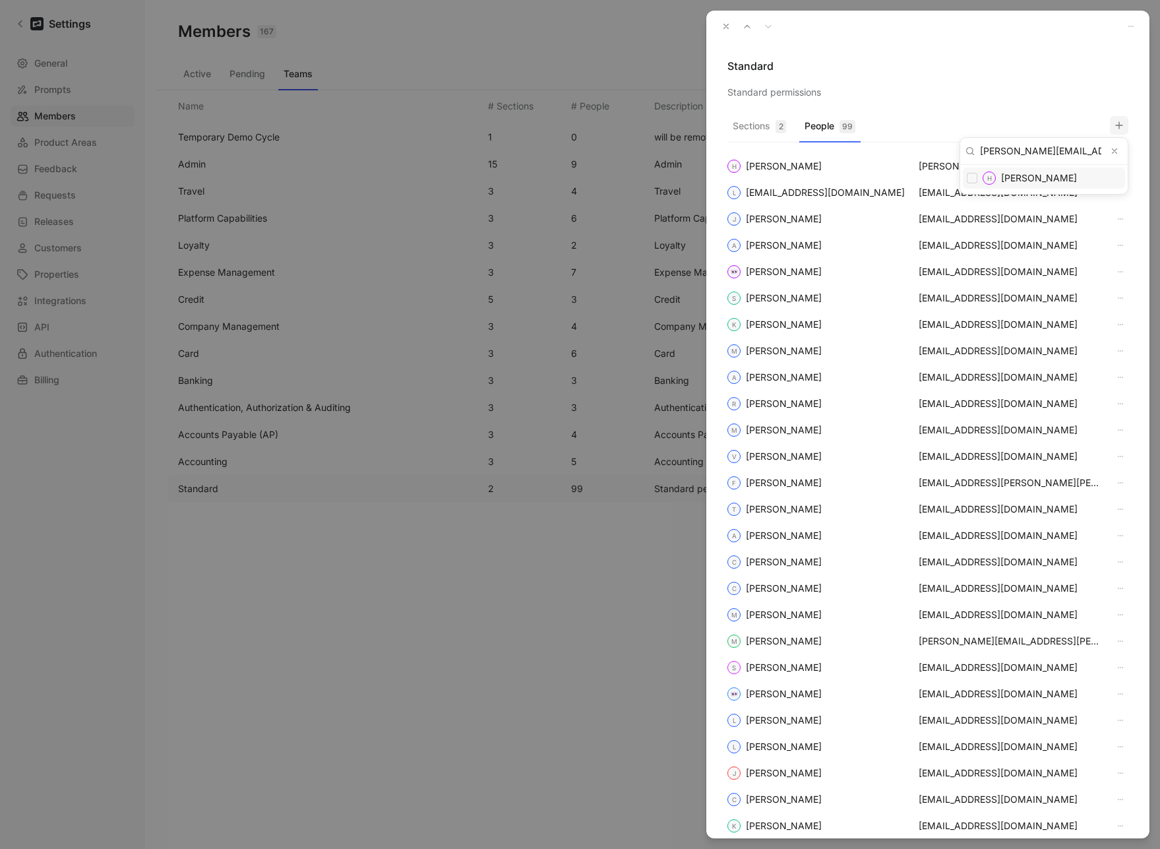
click at [1014, 78] on div at bounding box center [580, 424] width 1160 height 849
click at [727, 27] on use "button" at bounding box center [726, 26] width 5 height 5
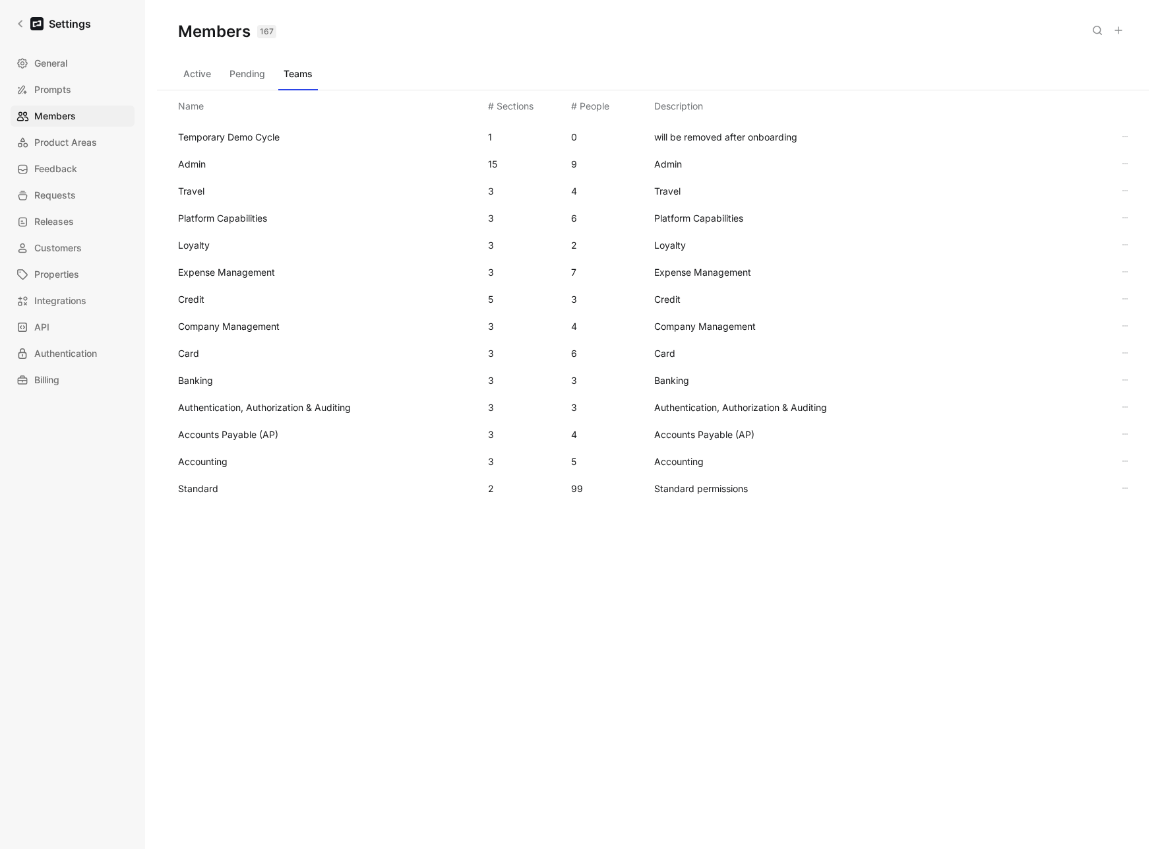
click at [199, 75] on button "Active" at bounding box center [197, 73] width 38 height 21
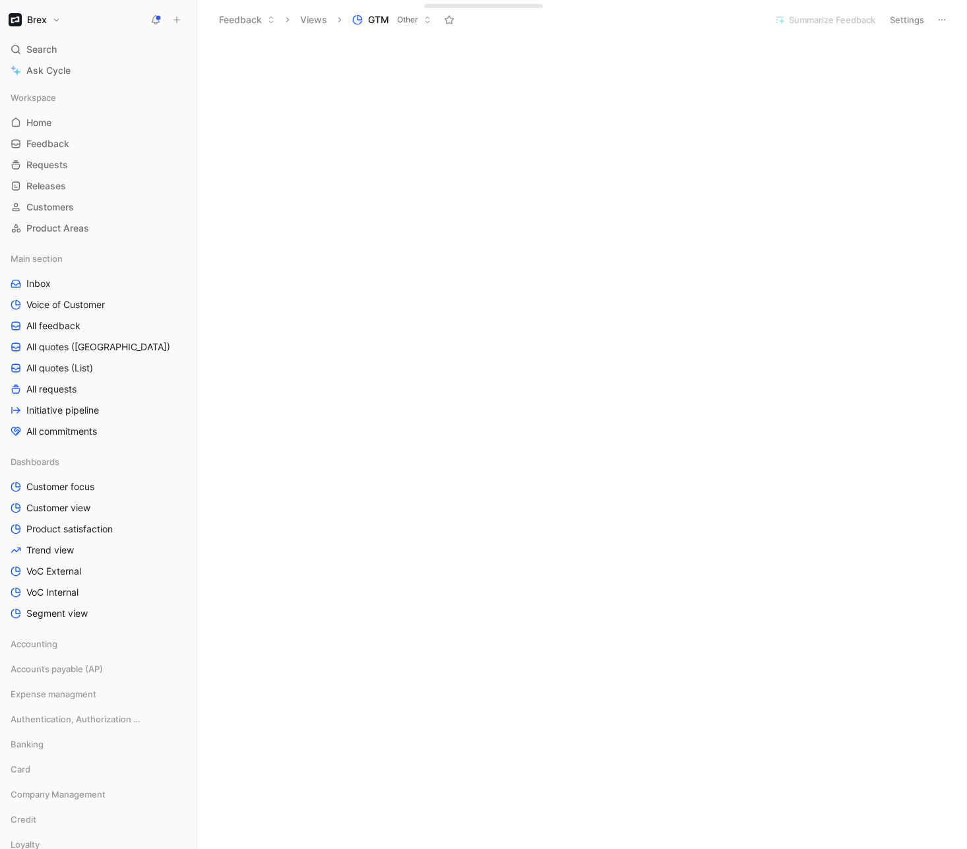
scroll to position [3074, 0]
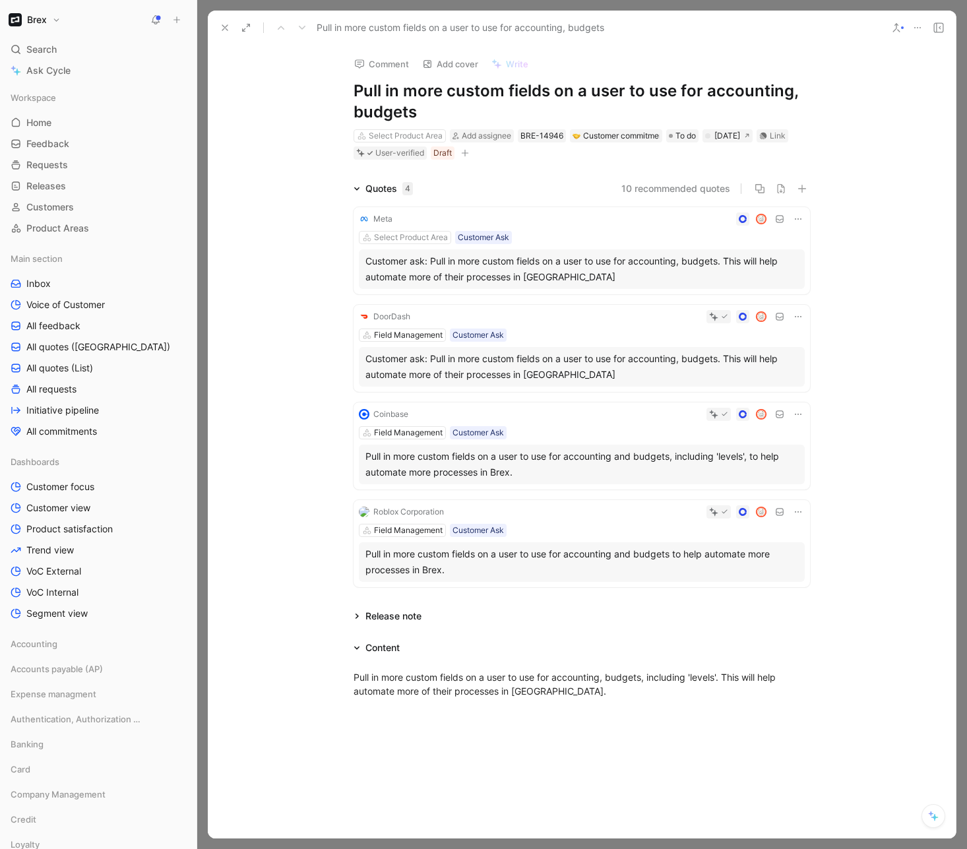
click at [840, 185] on div "Quotes 4 10 recommended quotes Meta Select Product Area Customer Ask Customer a…" at bounding box center [582, 386] width 748 height 411
click at [223, 27] on icon at bounding box center [225, 27] width 11 height 11
click at [223, 27] on button "Feedback" at bounding box center [247, 20] width 68 height 20
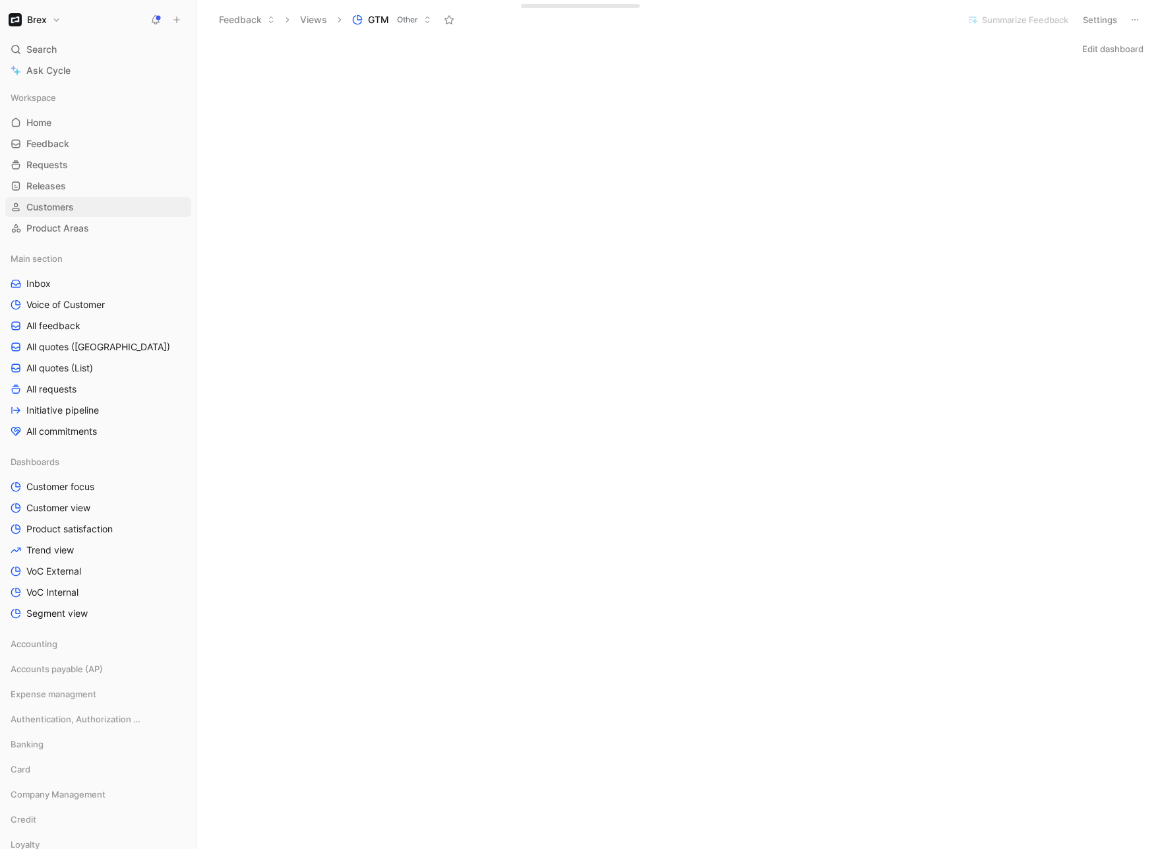
click at [49, 202] on span "Customers" at bounding box center [49, 206] width 47 height 13
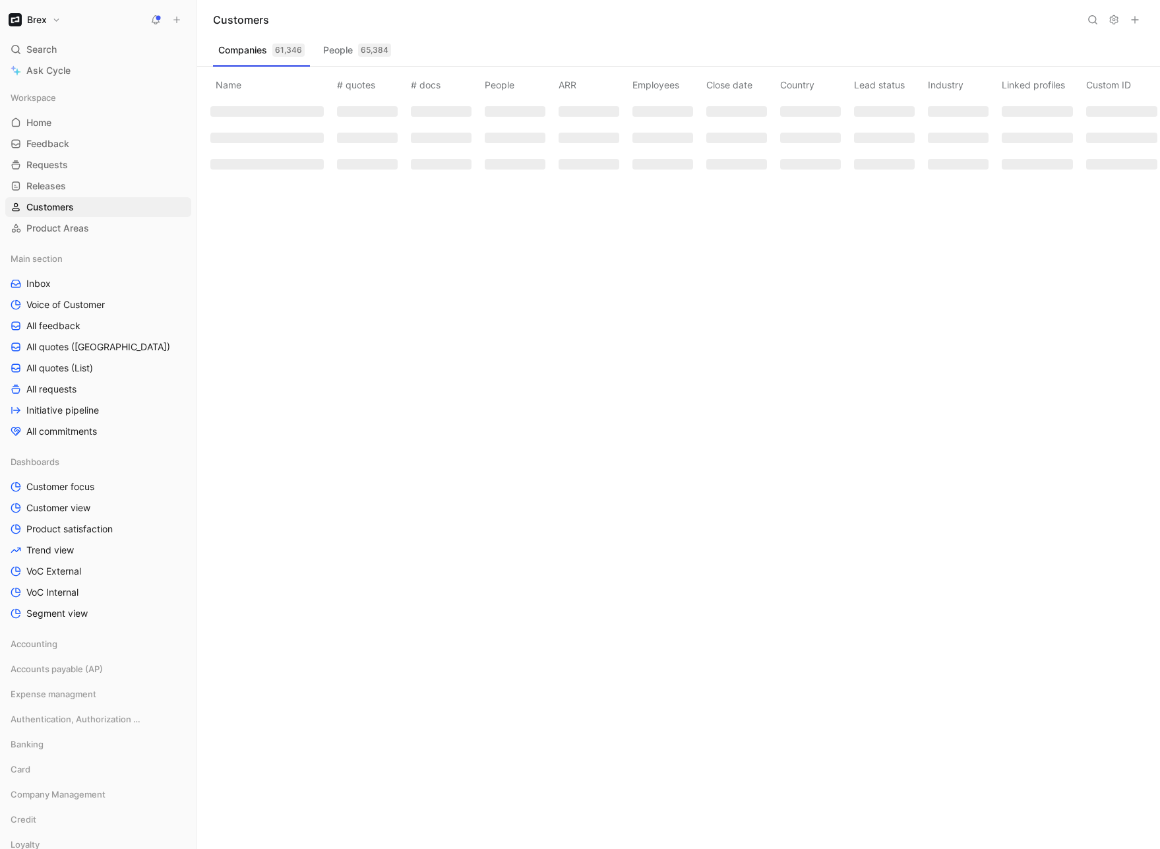
click at [966, 21] on icon at bounding box center [1092, 20] width 11 height 11
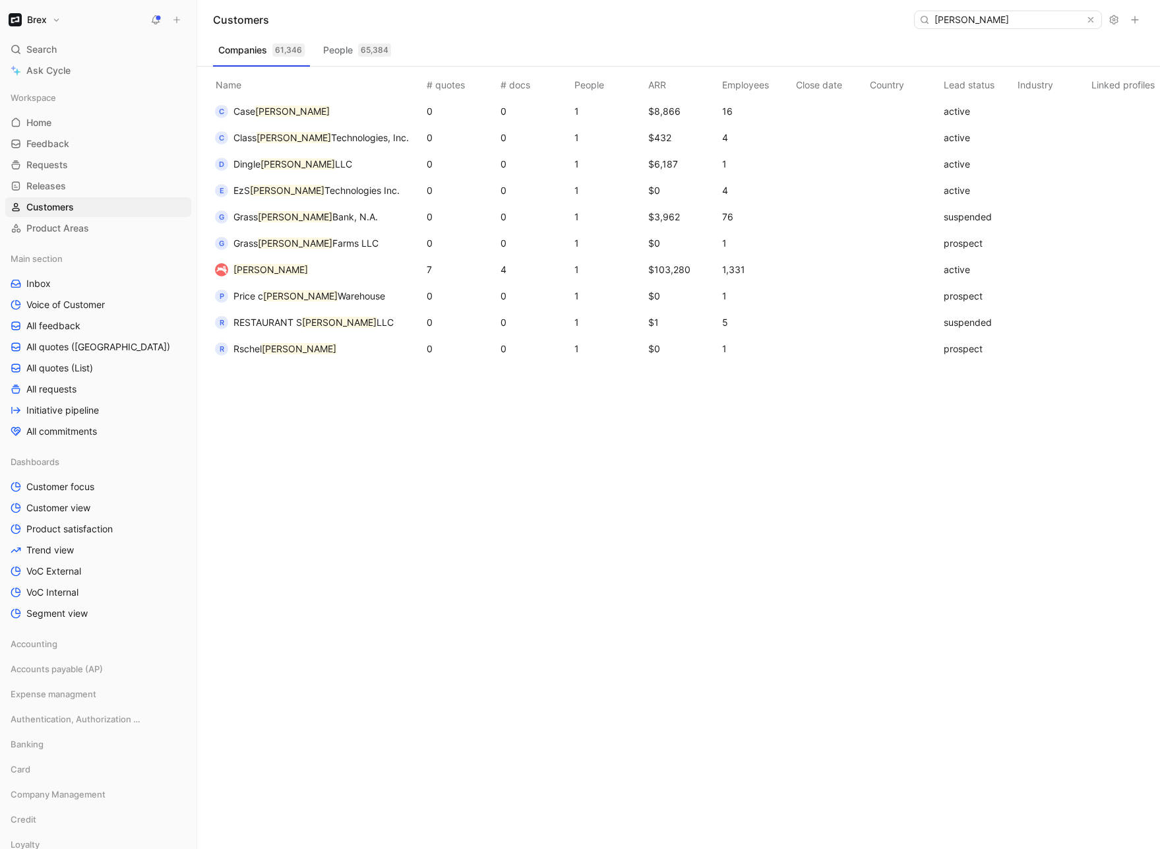
type input "[PERSON_NAME]"
click at [245, 277] on span "[PERSON_NAME]" at bounding box center [270, 270] width 75 height 16
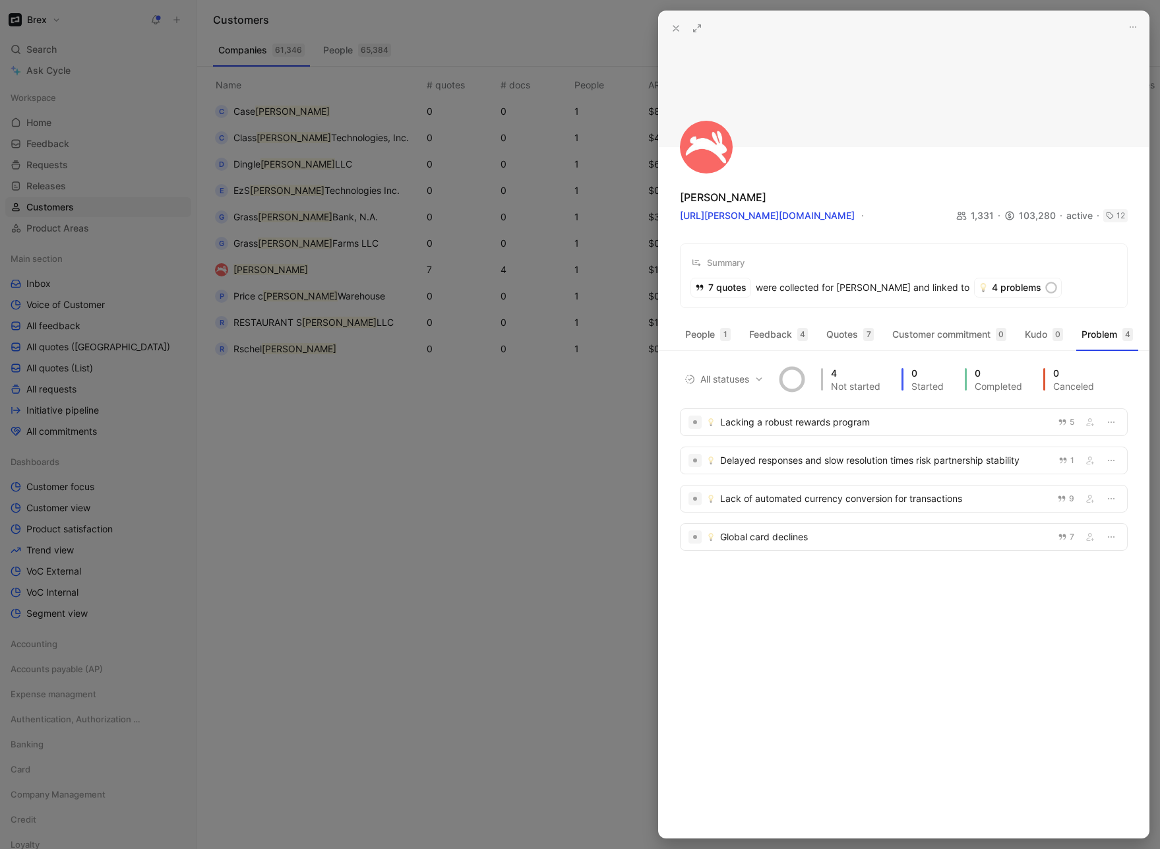
click at [702, 34] on button at bounding box center [697, 28] width 18 height 18
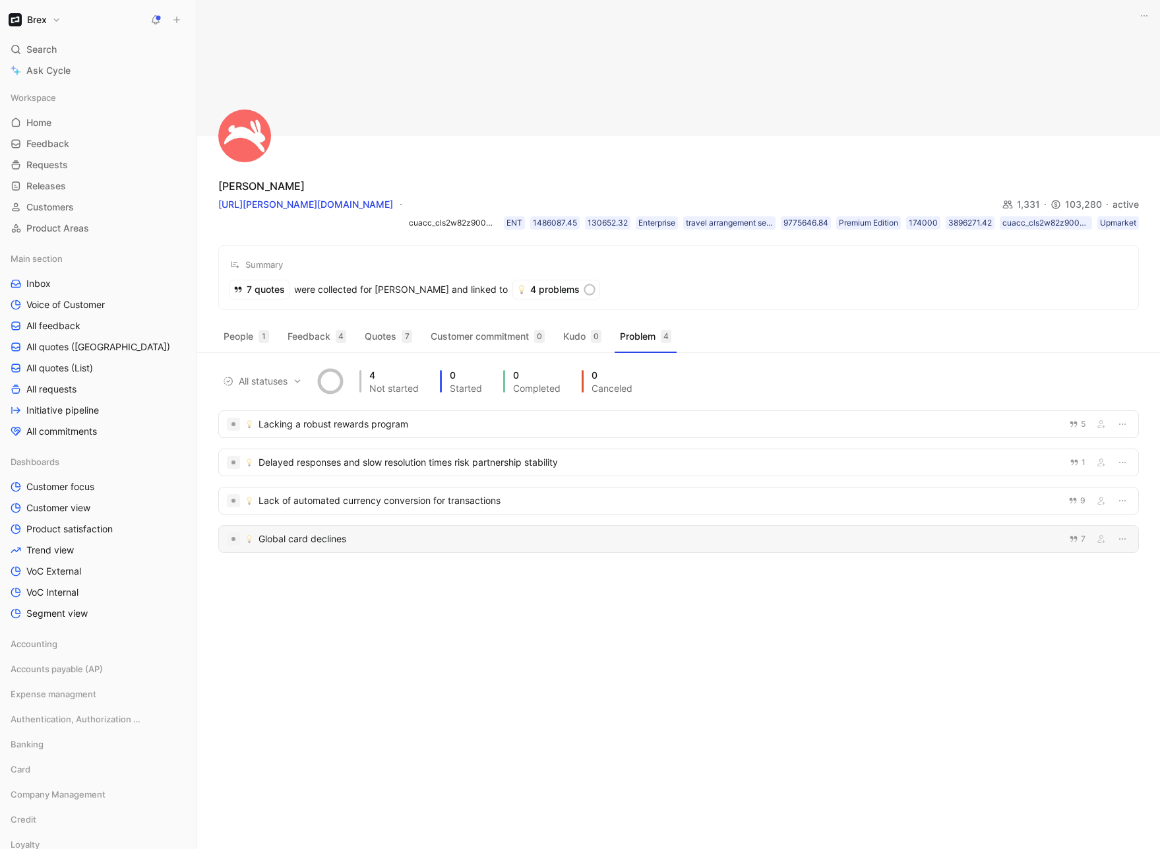
click at [353, 537] on div "Global card declines" at bounding box center [659, 539] width 802 height 16
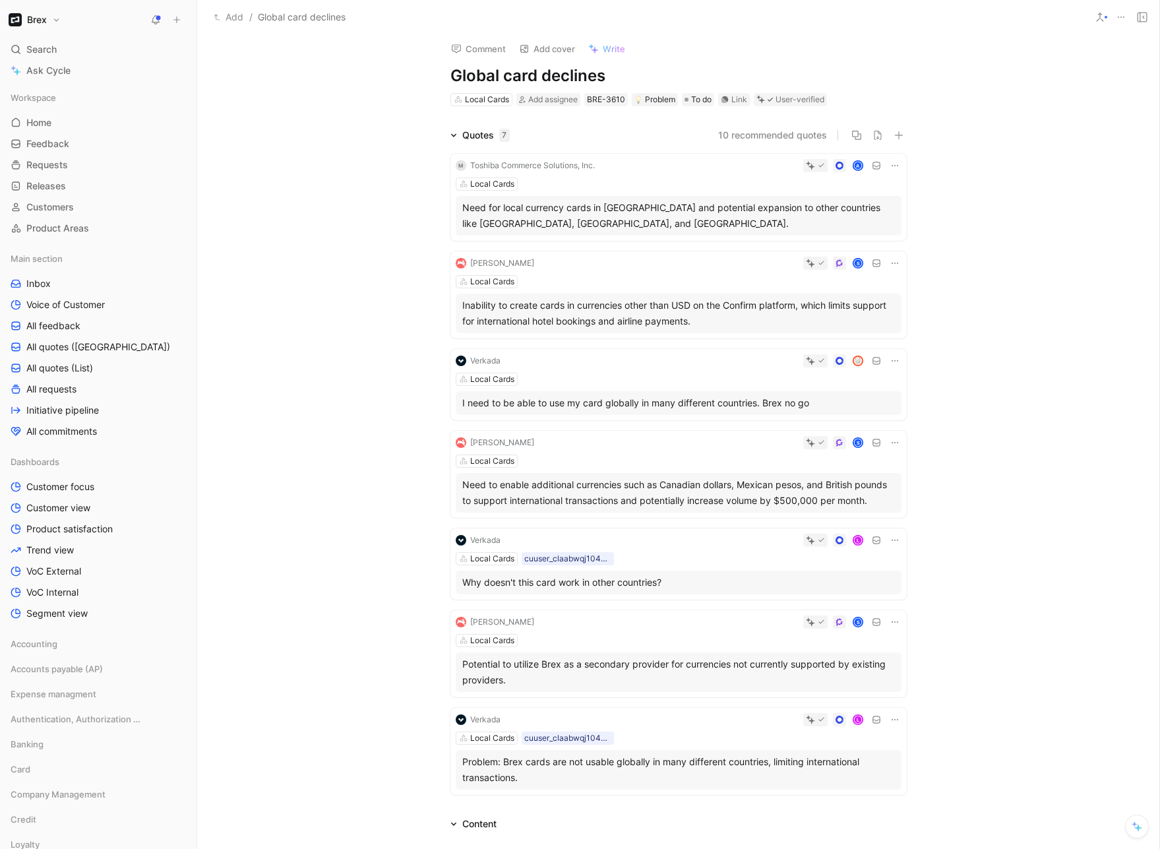
scroll to position [5, 0]
click at [628, 451] on div "Hopper S Local Cards Need to enable additional currencies such as Canadian doll…" at bounding box center [678, 473] width 456 height 87
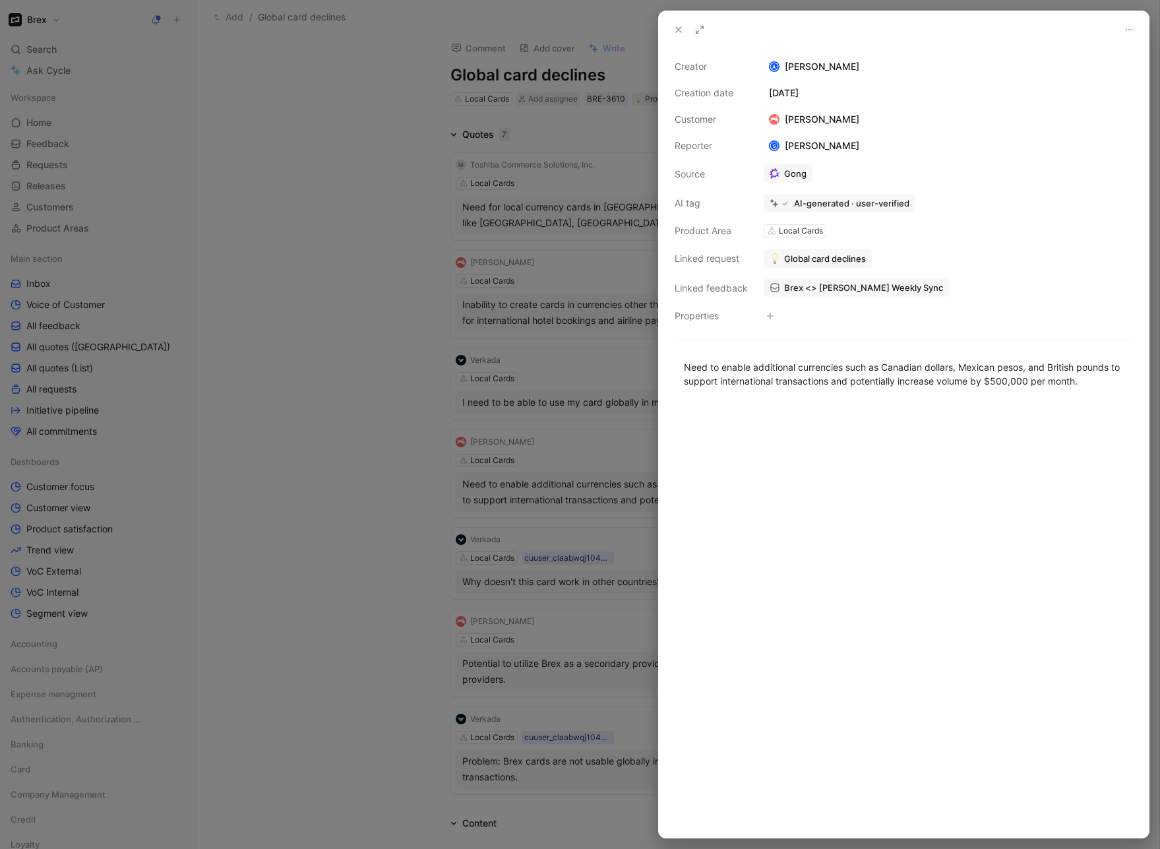
click at [825, 285] on span "Brex <> Hopper Weekly Sync" at bounding box center [863, 288] width 159 height 12
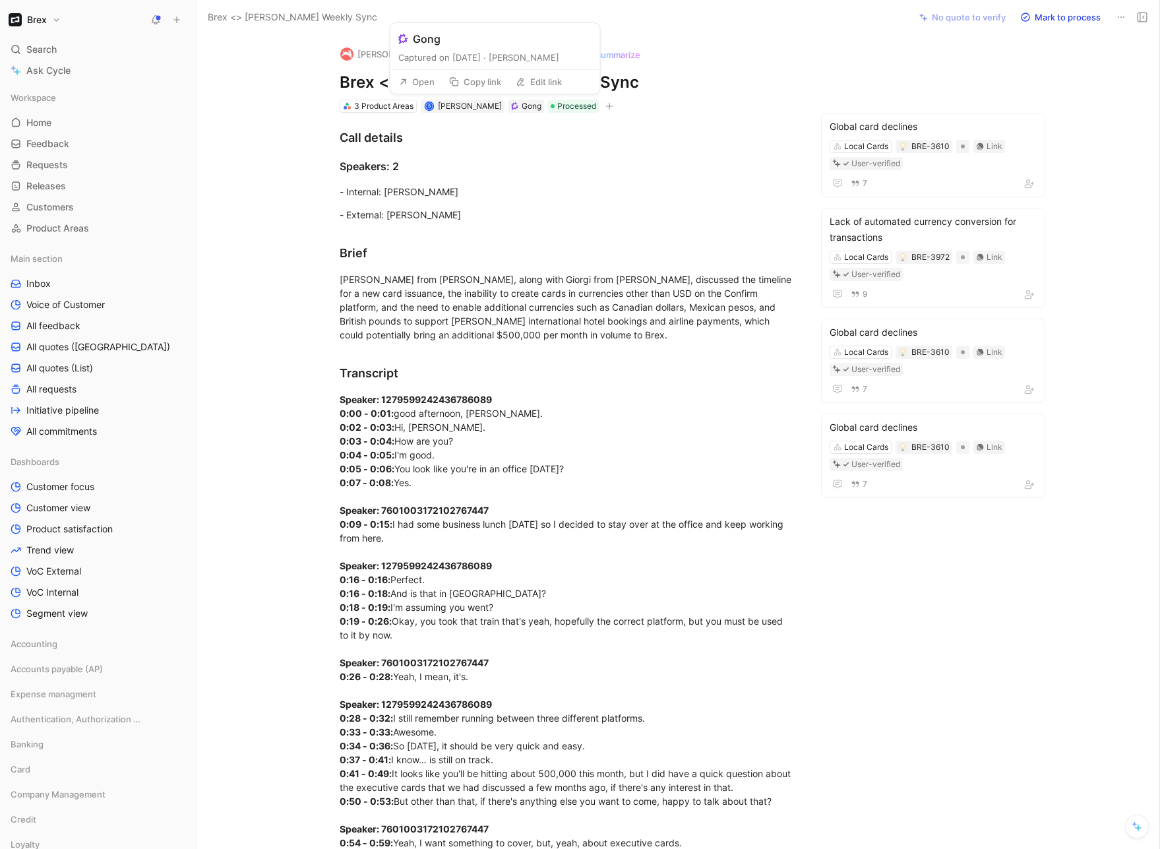
click at [527, 82] on button "Edit link" at bounding box center [539, 82] width 58 height 18
click at [535, 86] on button "Edit link" at bounding box center [539, 82] width 58 height 18
click at [535, 82] on button "Edit link" at bounding box center [539, 82] width 58 height 18
click at [535, 80] on input "https://brex.zoom.us/j/92609928769?pwd=6TSCjK35mcSgJW92i5uLqTGcaa8Vwj.1" at bounding box center [495, 79] width 199 height 18
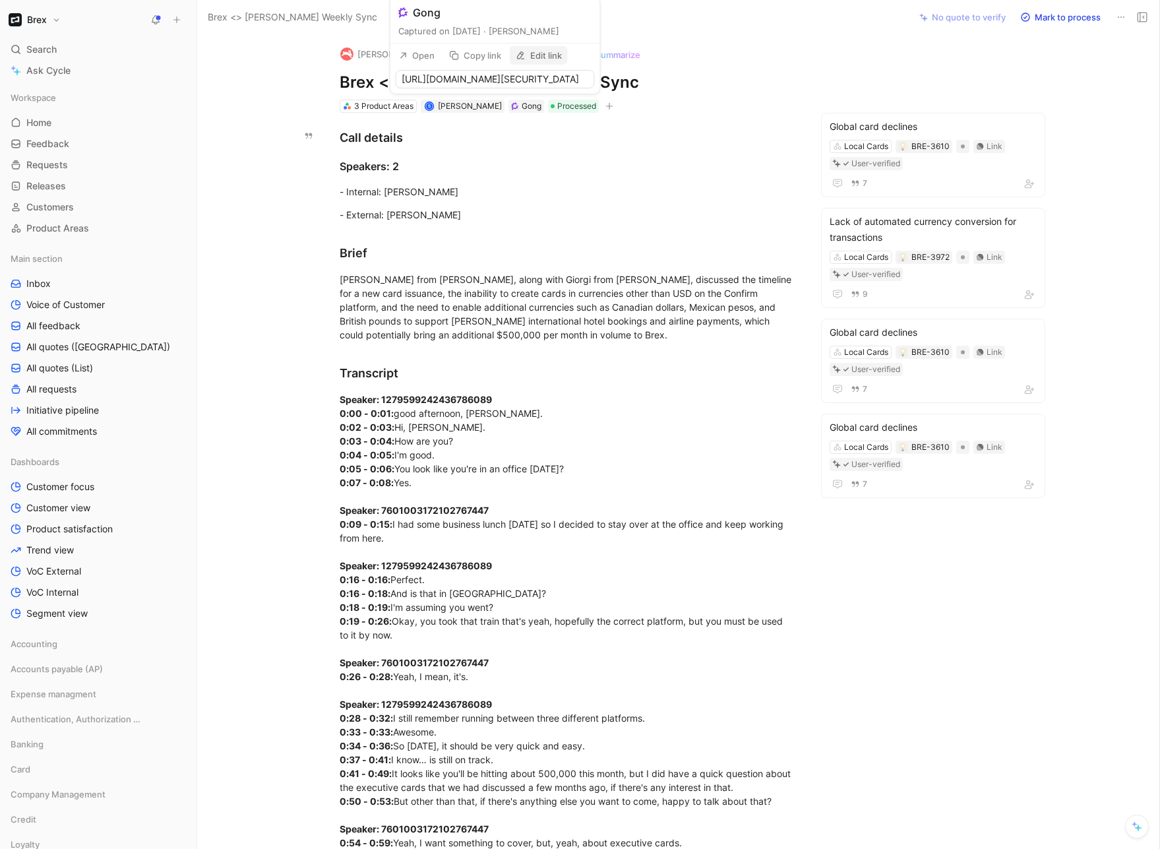
click at [535, 80] on input "https://brex.zoom.us/j/92609928769?pwd=6TSCjK35mcSgJW92i5uLqTGcaa8Vwj.1" at bounding box center [495, 79] width 199 height 18
click at [433, 79] on input "https://brex.zoom.us/j/92609928769?pwd=6TSCjK35mcSgJW92i5uLqTGcaa8Vwj.1" at bounding box center [495, 79] width 199 height 18
drag, startPoint x: 433, startPoint y: 79, endPoint x: 587, endPoint y: 113, distance: 158.0
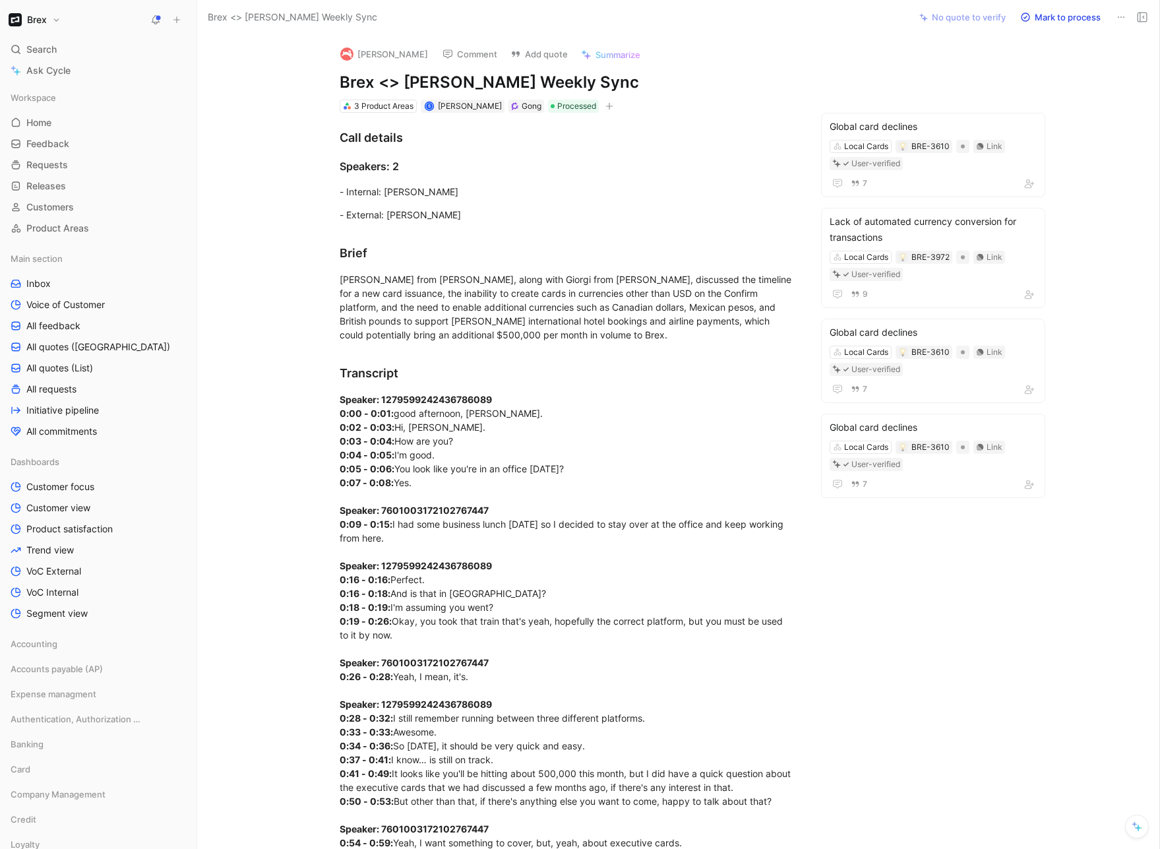
click at [511, 108] on icon at bounding box center [515, 106] width 8 height 8
click at [607, 163] on div "Speakers: 2" at bounding box center [568, 166] width 456 height 16
click at [556, 85] on button "Edit link" at bounding box center [539, 82] width 58 height 18
drag, startPoint x: 433, startPoint y: 79, endPoint x: 594, endPoint y: 81, distance: 160.9
click at [594, 81] on input "https://brex.zoom.us/j/92609928769?pwd=6TSCjK35mcSgJW92i5uLqTGcaa8Vwj.1" at bounding box center [495, 79] width 199 height 18
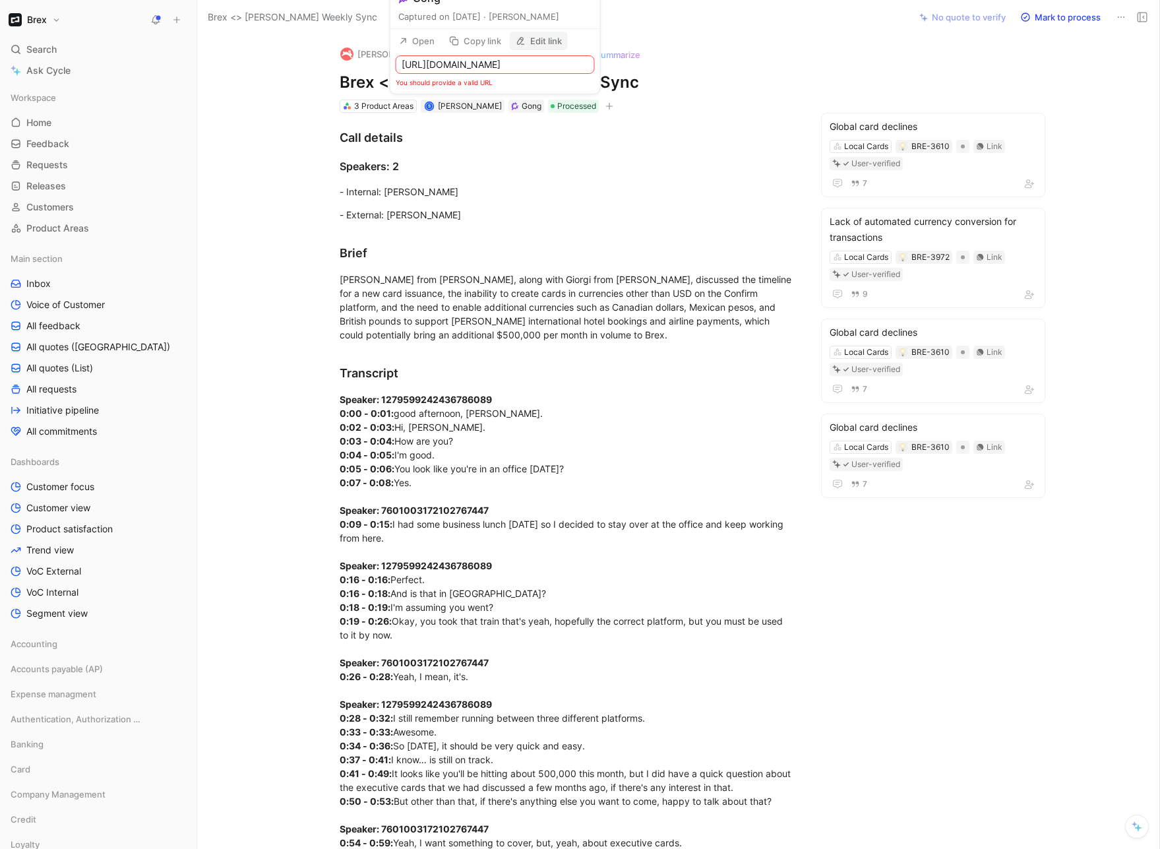
type input "https://google.com"
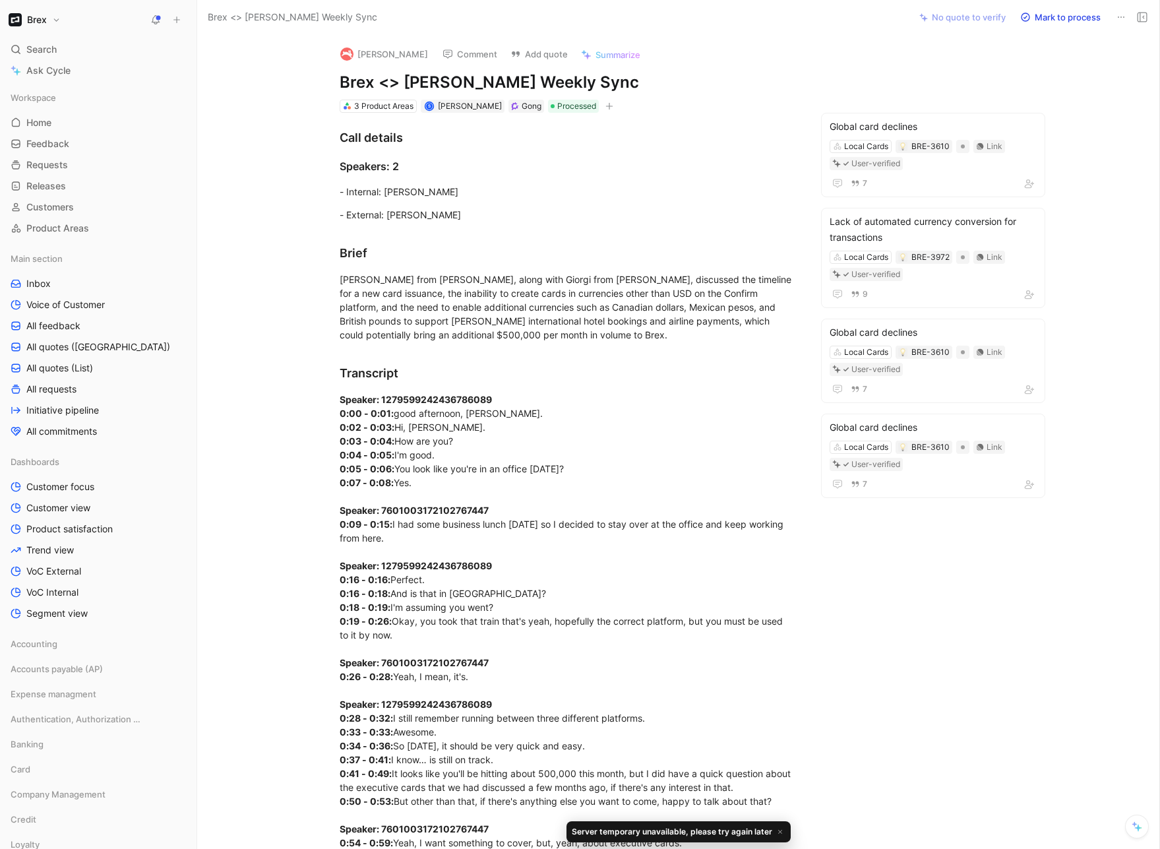
click at [733, 101] on div "3 Product Areas S Sara Hussan Gong Processed" at bounding box center [567, 106] width 459 height 16
click at [522, 104] on div "Gong" at bounding box center [532, 106] width 20 height 13
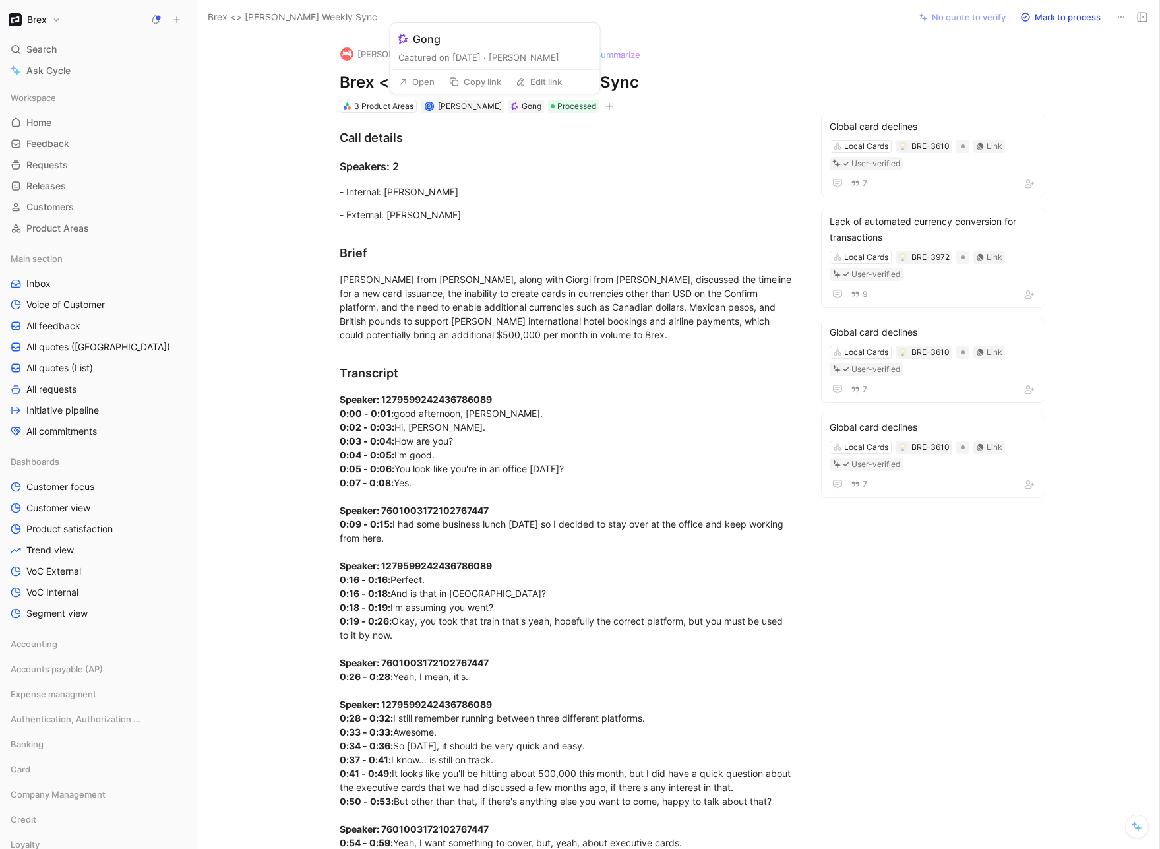
click at [529, 84] on button "Edit link" at bounding box center [539, 82] width 58 height 18
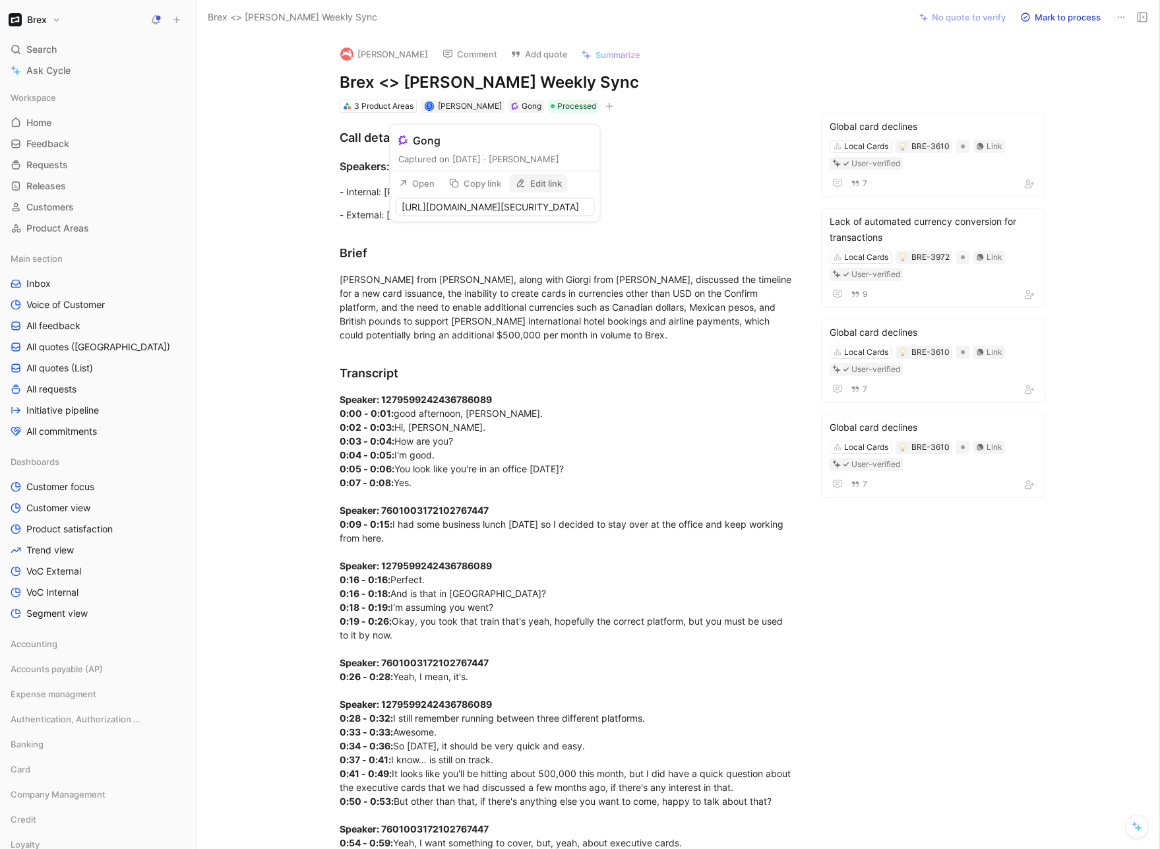
click at [676, 94] on div "Hopper Comment Add quote Summarize Brex <> Hopper Weekly Sync 3 Product Areas S…" at bounding box center [567, 74] width 506 height 79
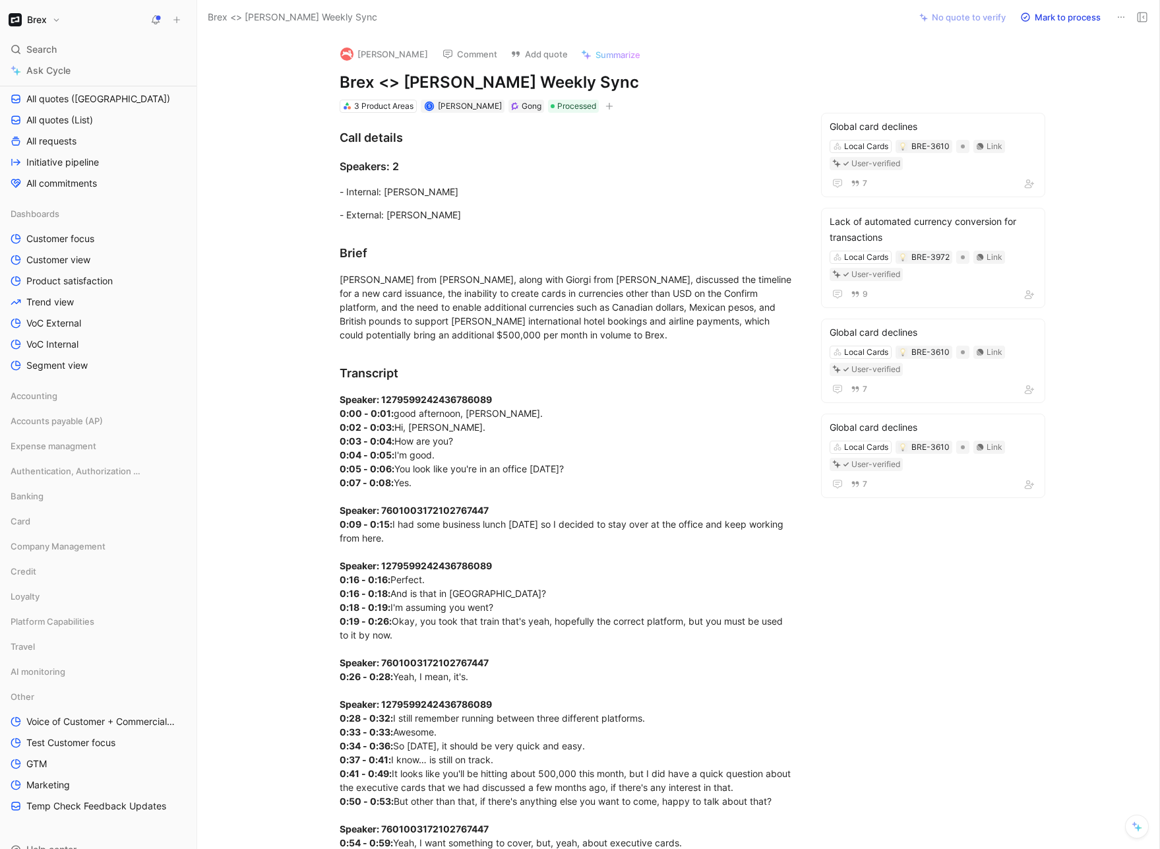
scroll to position [291, 0]
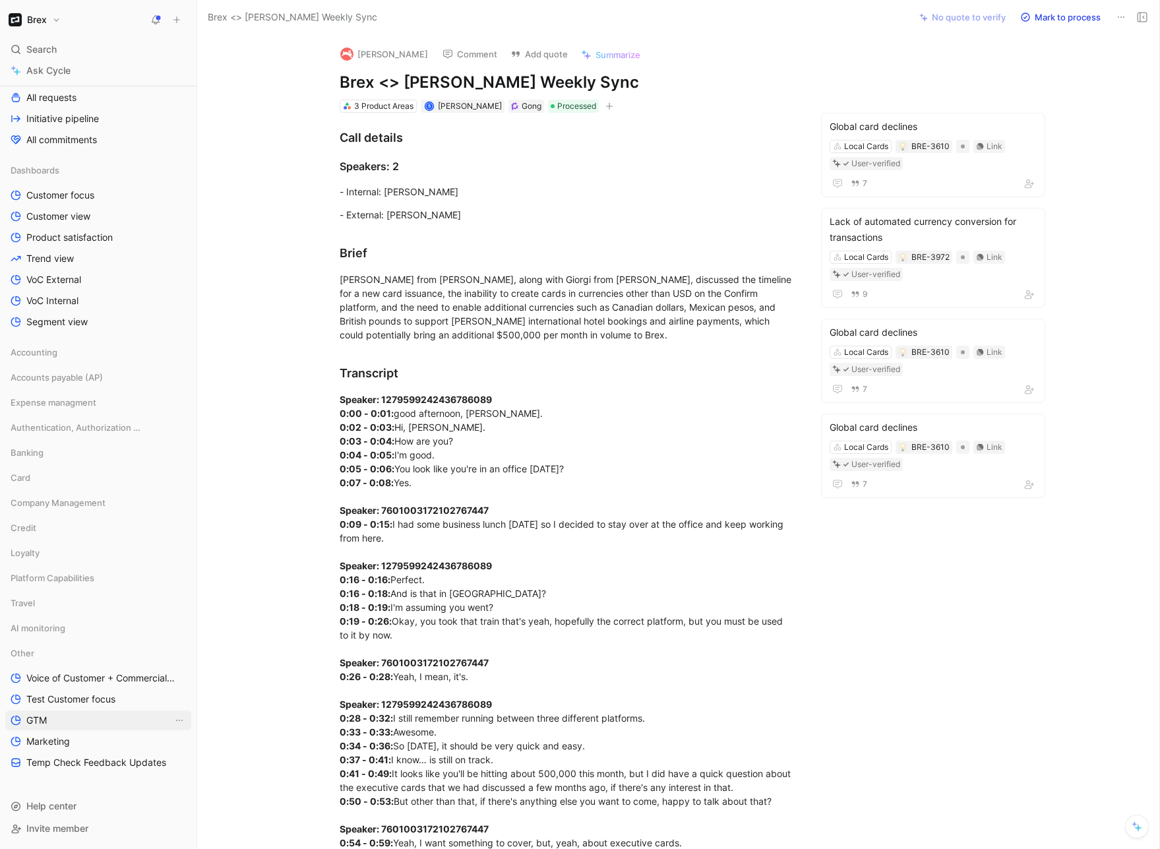
click at [33, 722] on span "GTM" at bounding box center [36, 719] width 20 height 13
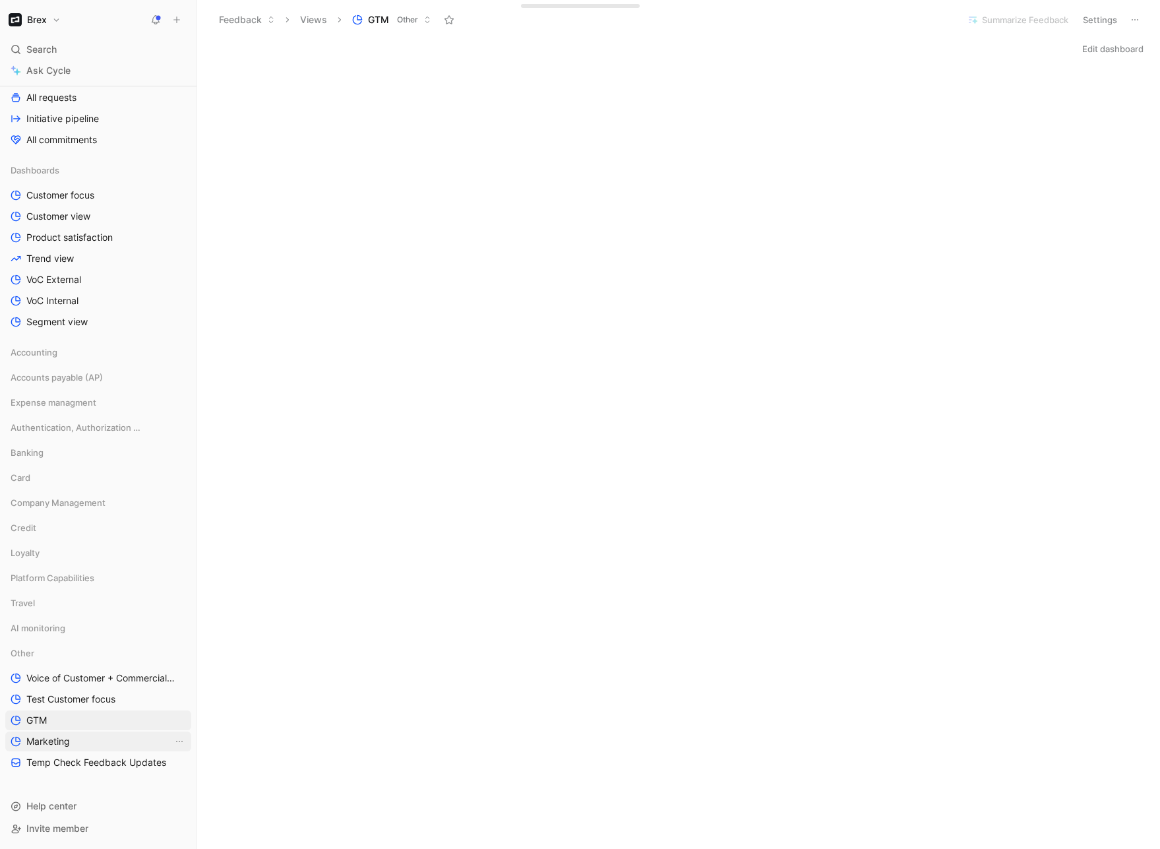
click at [55, 739] on span "Marketing" at bounding box center [48, 740] width 44 height 13
click at [53, 719] on link "GTM" at bounding box center [98, 720] width 186 height 20
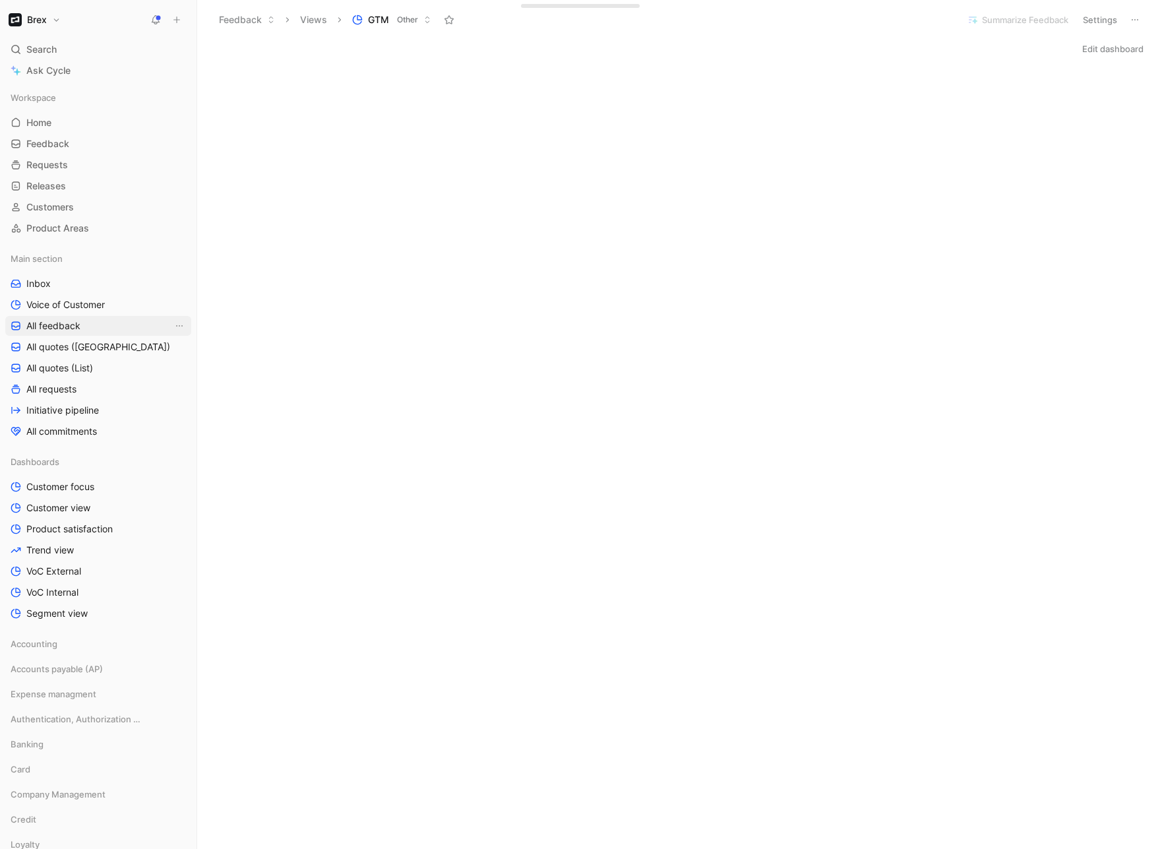
click at [68, 327] on span "All feedback" at bounding box center [53, 325] width 54 height 13
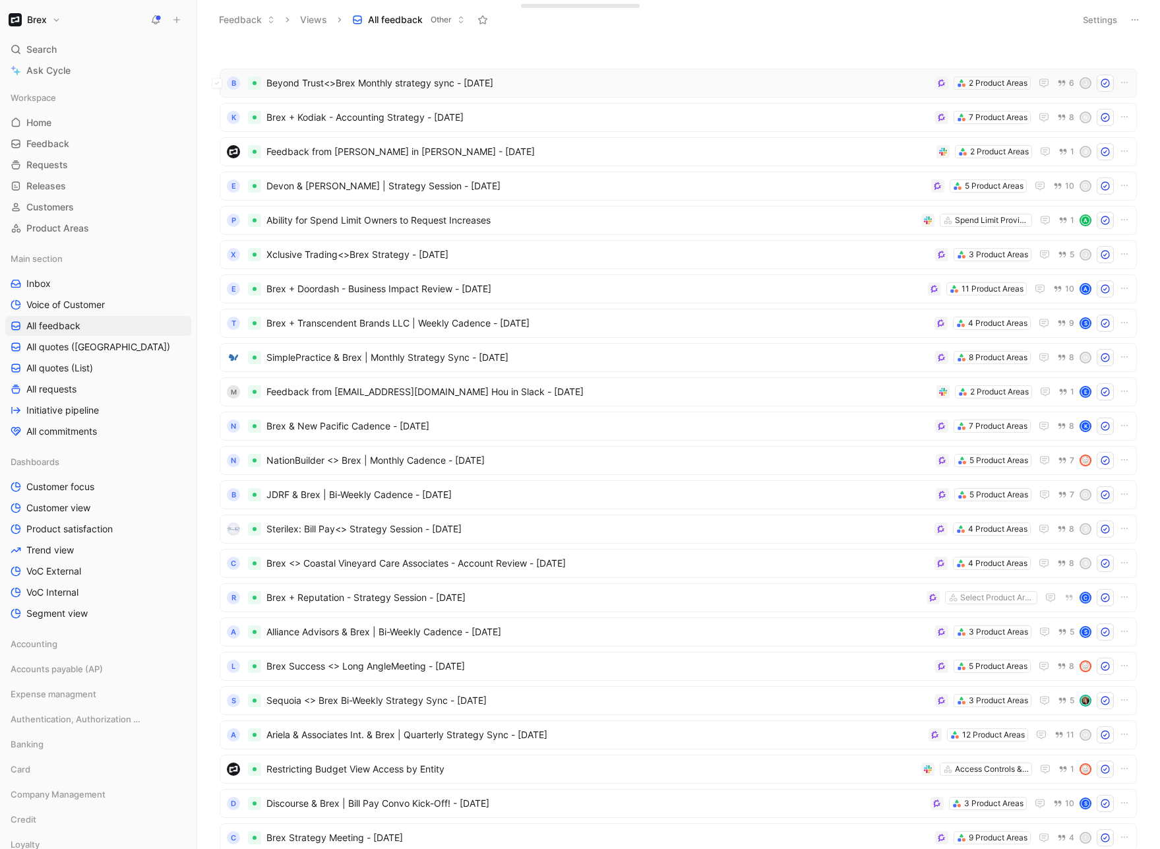
click at [594, 91] on div "B Beyond Trust<>Brex Monthly strategy sync - 8/21/2025 2 Product Areas 6 J" at bounding box center [678, 83] width 908 height 17
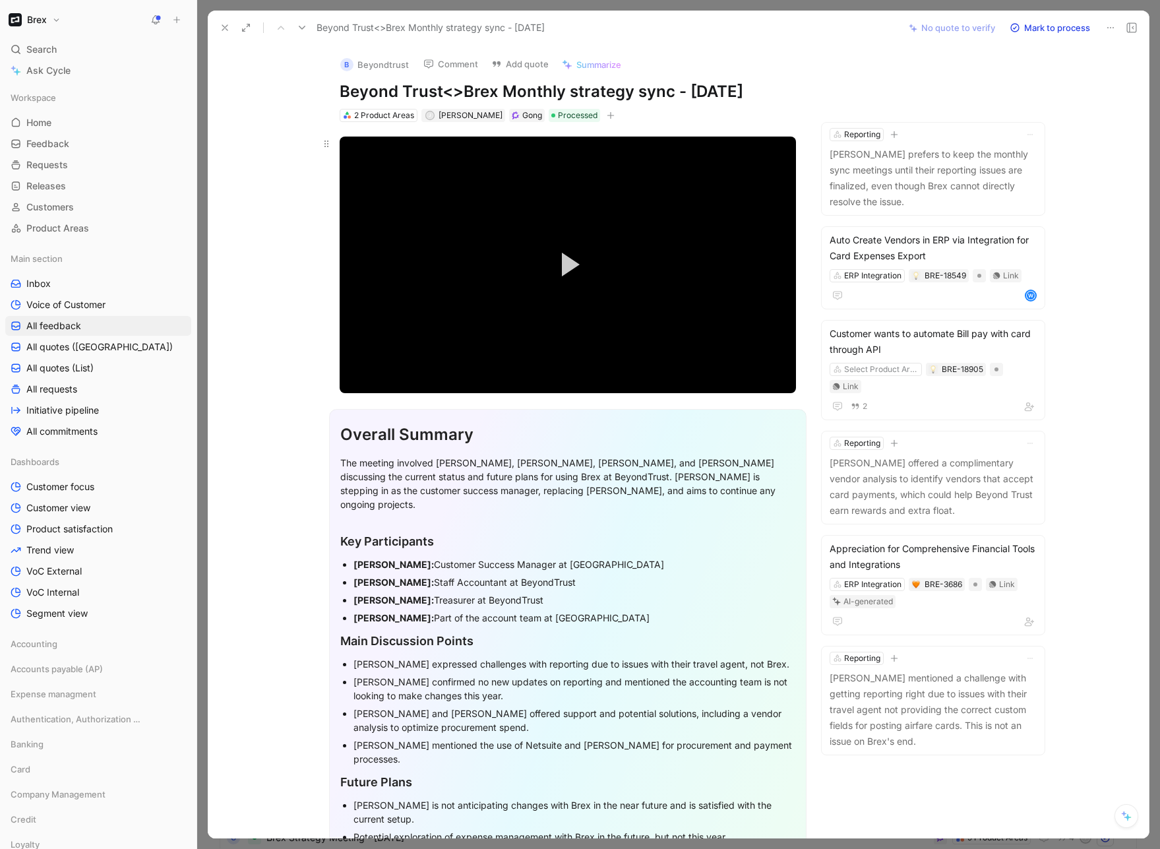
click at [547, 264] on button "Play Video" at bounding box center [567, 264] width 59 height 59
drag, startPoint x: 520, startPoint y: 291, endPoint x: 501, endPoint y: 297, distance: 20.0
click at [518, 293] on video "Video Player" at bounding box center [568, 264] width 456 height 256
click at [400, 379] on div "34%" at bounding box center [409, 378] width 39 height 3
click at [347, 378] on span "Video Player" at bounding box center [352, 378] width 24 height 0
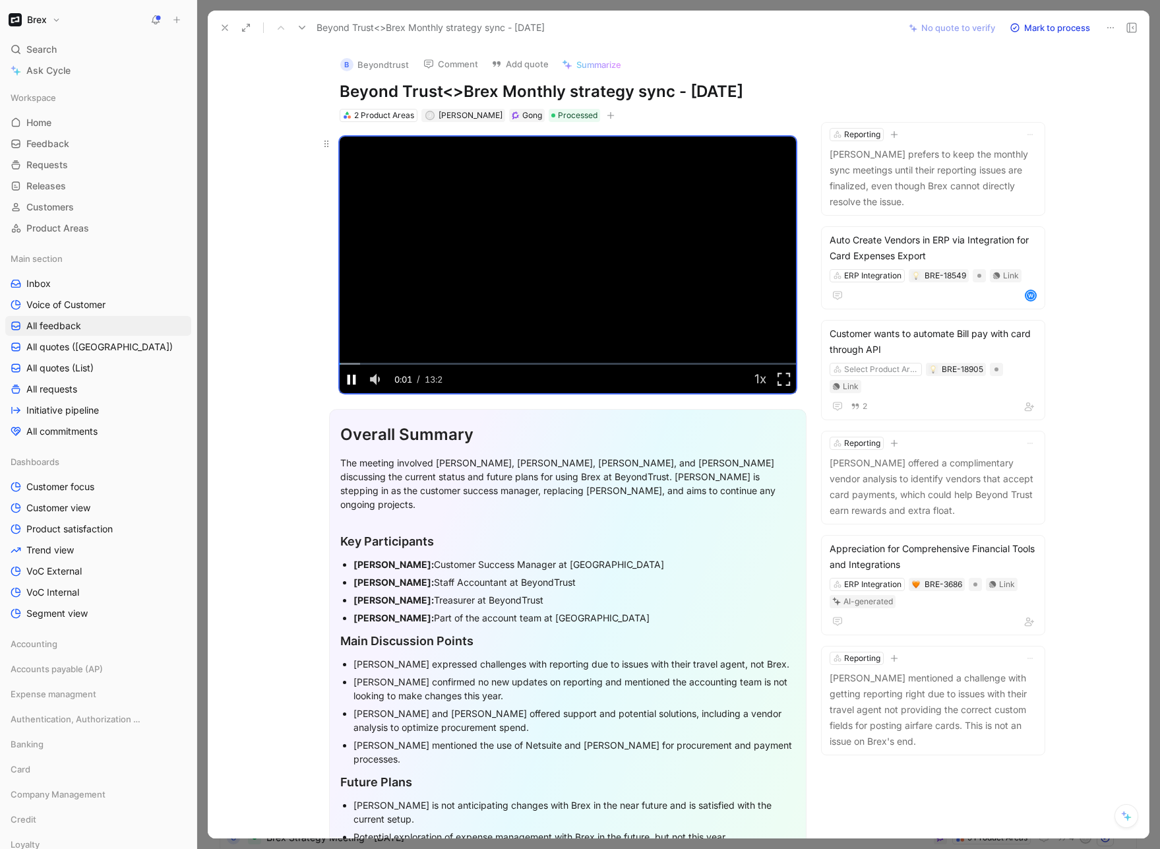
click at [347, 378] on span "Video Player" at bounding box center [352, 378] width 24 height 0
click at [221, 21] on button at bounding box center [225, 27] width 18 height 18
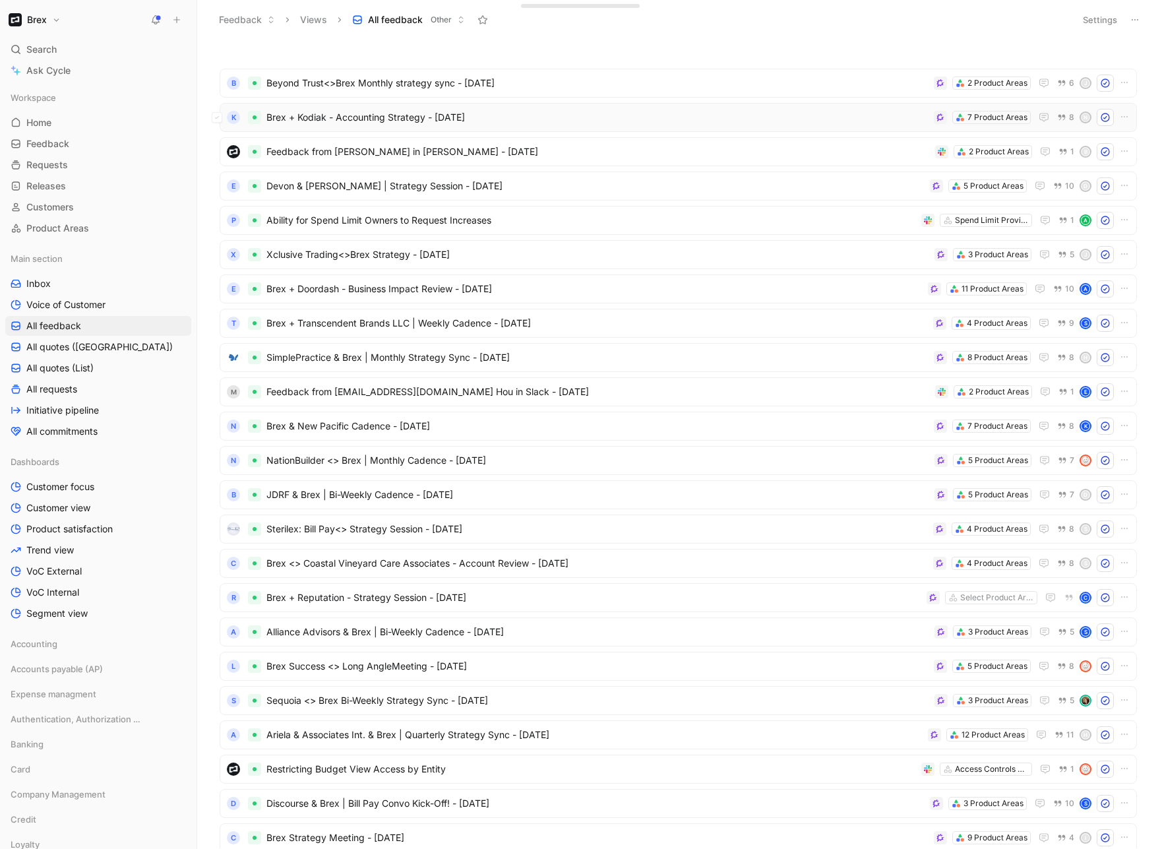
click at [357, 121] on span "Brex + Kodiak - Accounting Strategy - 8/21/2025" at bounding box center [597, 117] width 662 height 16
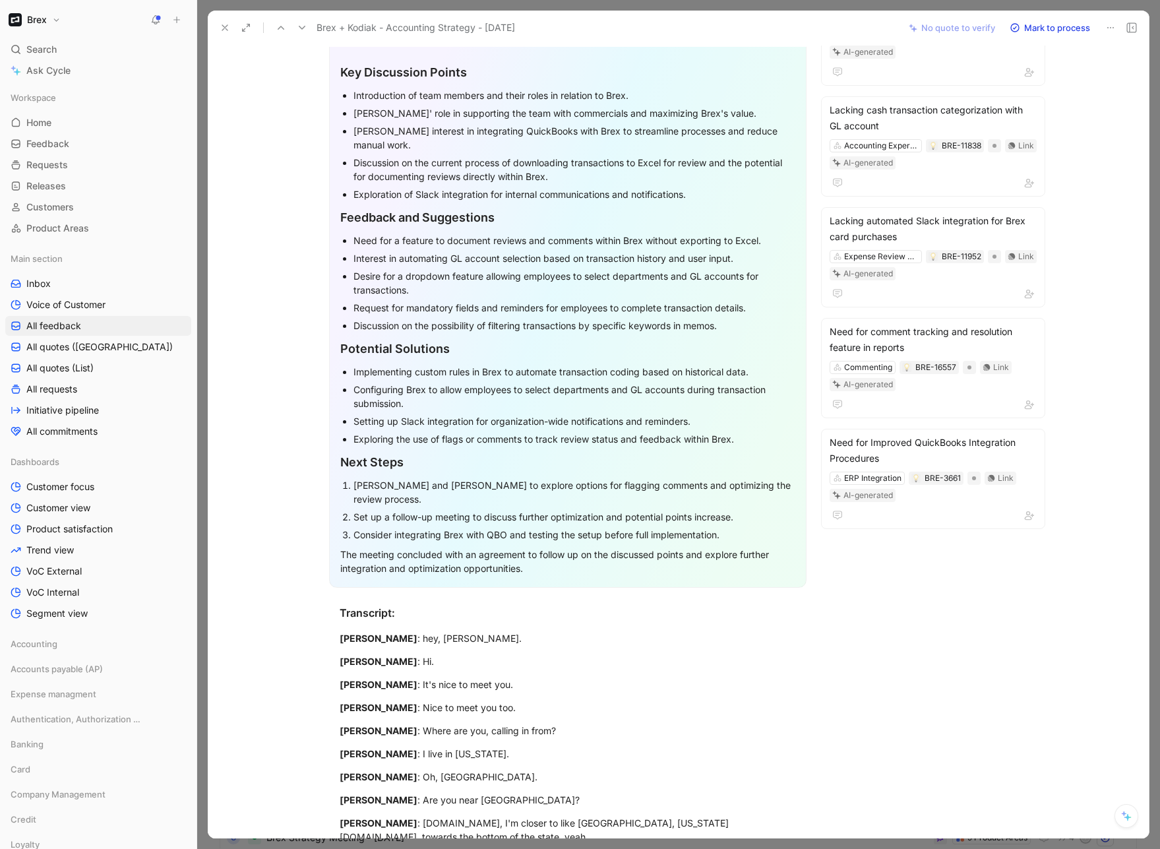
scroll to position [543, 0]
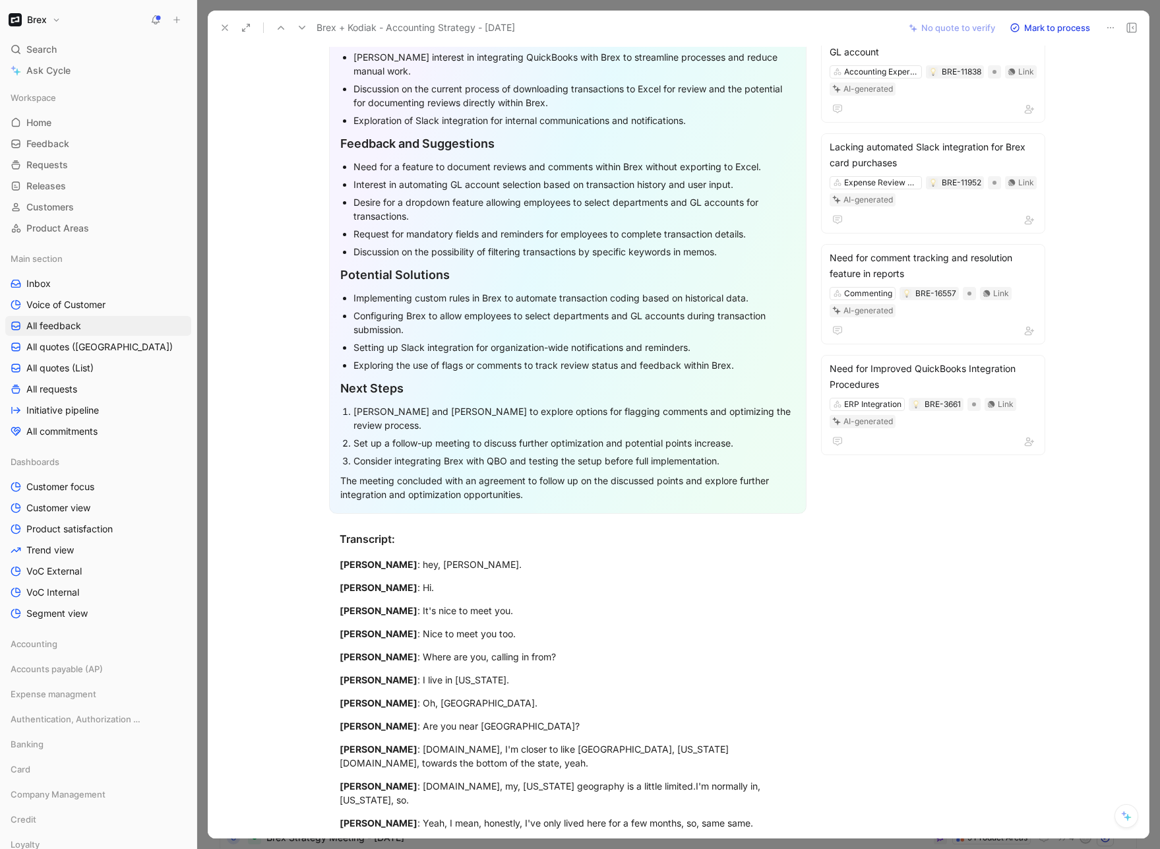
drag, startPoint x: 444, startPoint y: 457, endPoint x: 384, endPoint y: 431, distance: 65.3
click at [384, 431] on ol "Emily Lyons and Nicholas Koch to explore options for flagging comments and opti…" at bounding box center [567, 435] width 455 height 67
click at [536, 456] on div "Consider integrating Brex with QBO and testing the setup before full implementa…" at bounding box center [574, 461] width 442 height 14
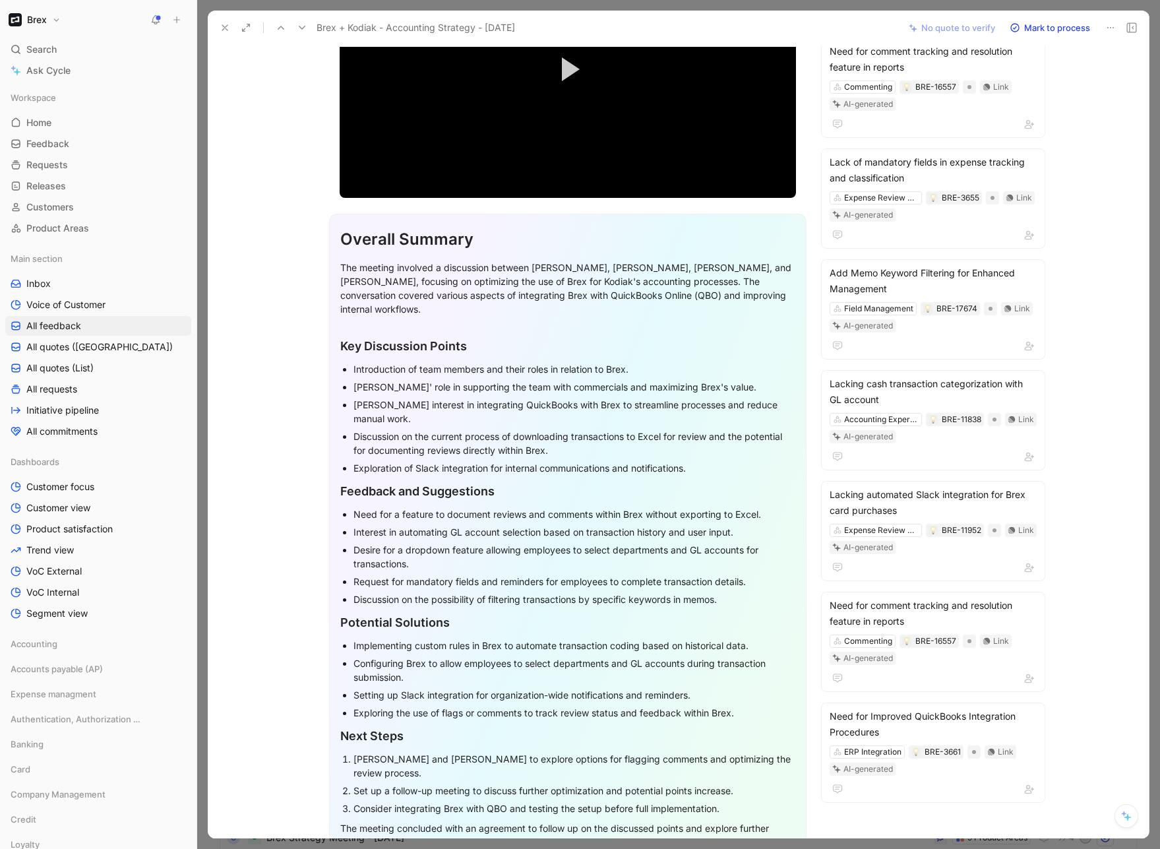
scroll to position [0, 0]
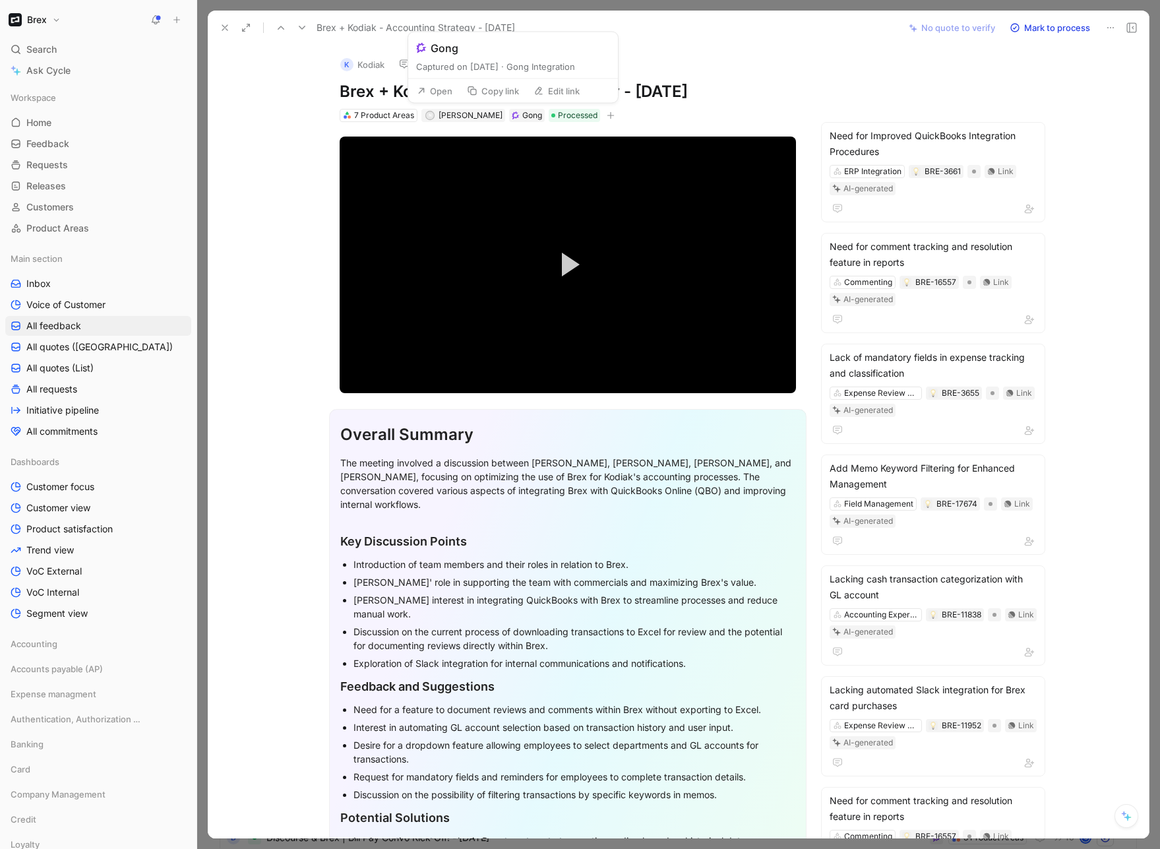
click at [448, 93] on button "Open" at bounding box center [434, 91] width 47 height 18
click at [525, 252] on video "Video Player" at bounding box center [568, 264] width 456 height 256
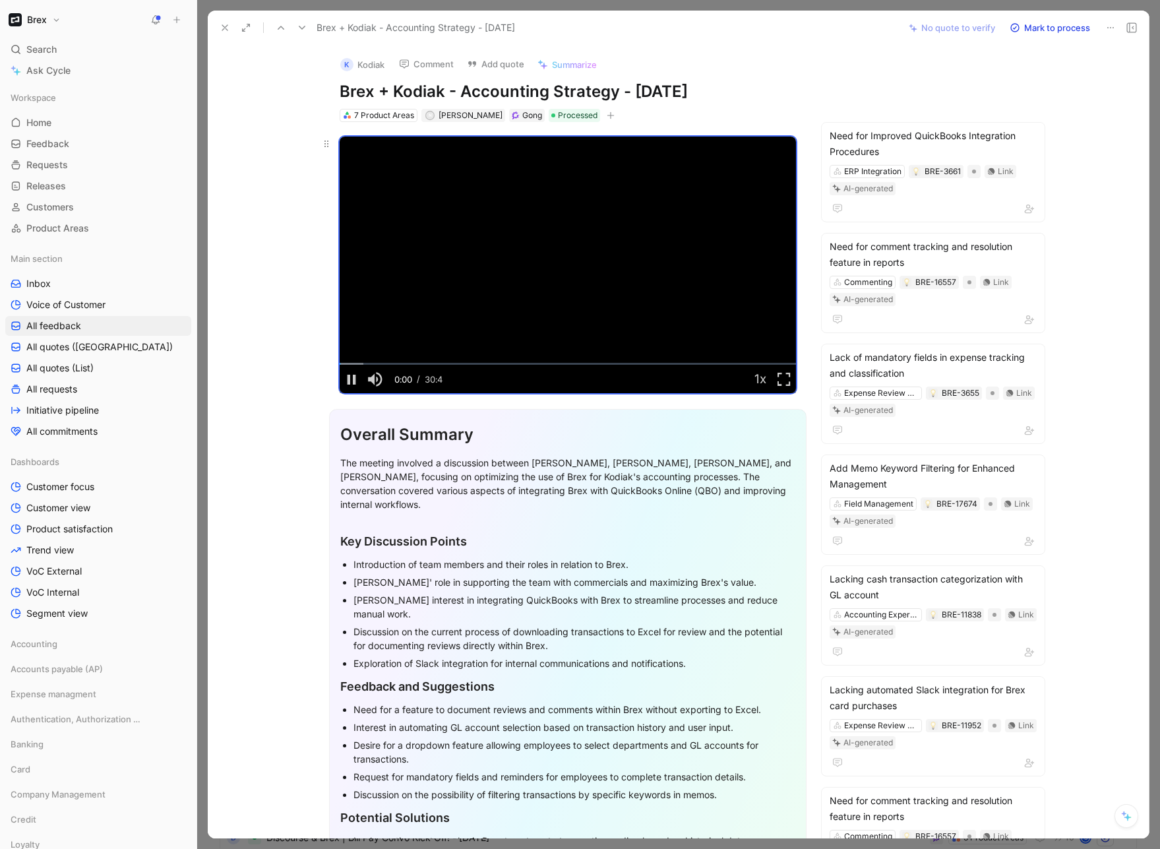
click at [523, 252] on video "Video Player" at bounding box center [568, 264] width 456 height 256
click at [222, 26] on use at bounding box center [224, 27] width 5 height 5
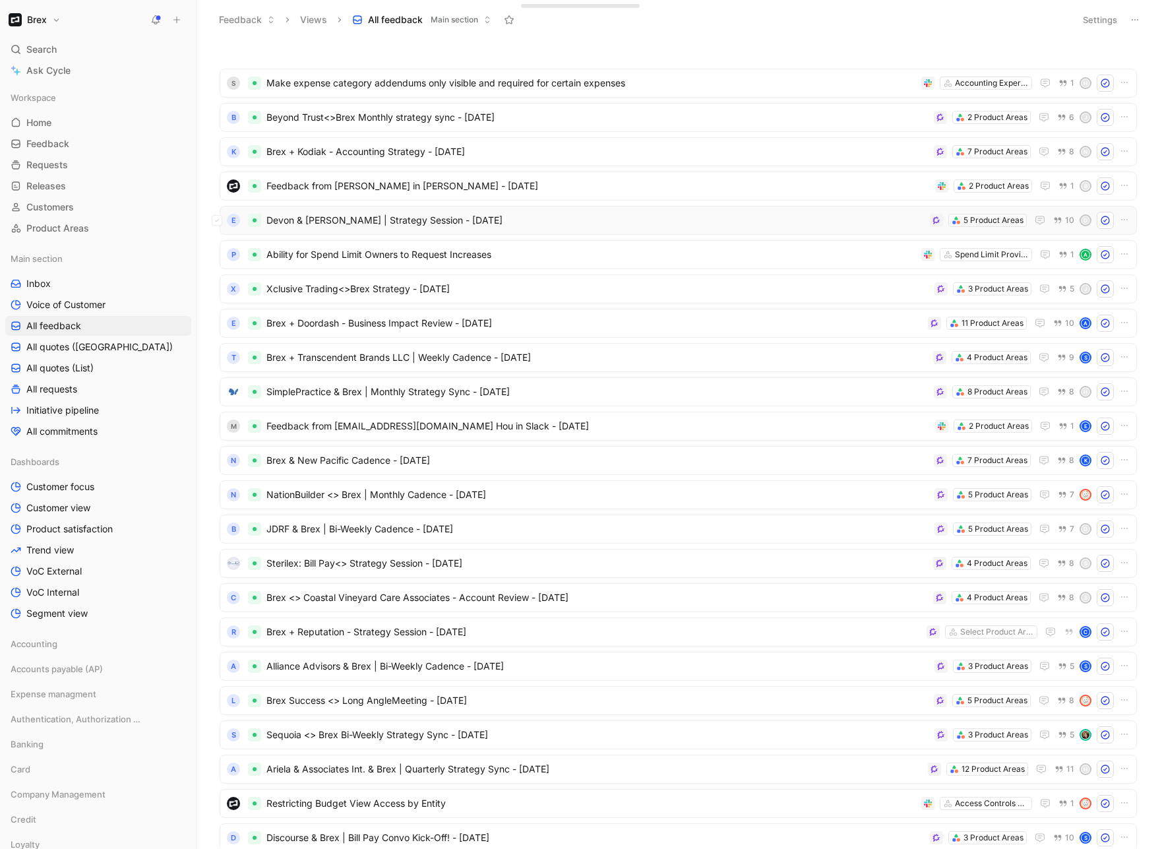
click at [353, 227] on span "Devon & Akhil | Strategy Session - 8/21/2025" at bounding box center [595, 220] width 658 height 16
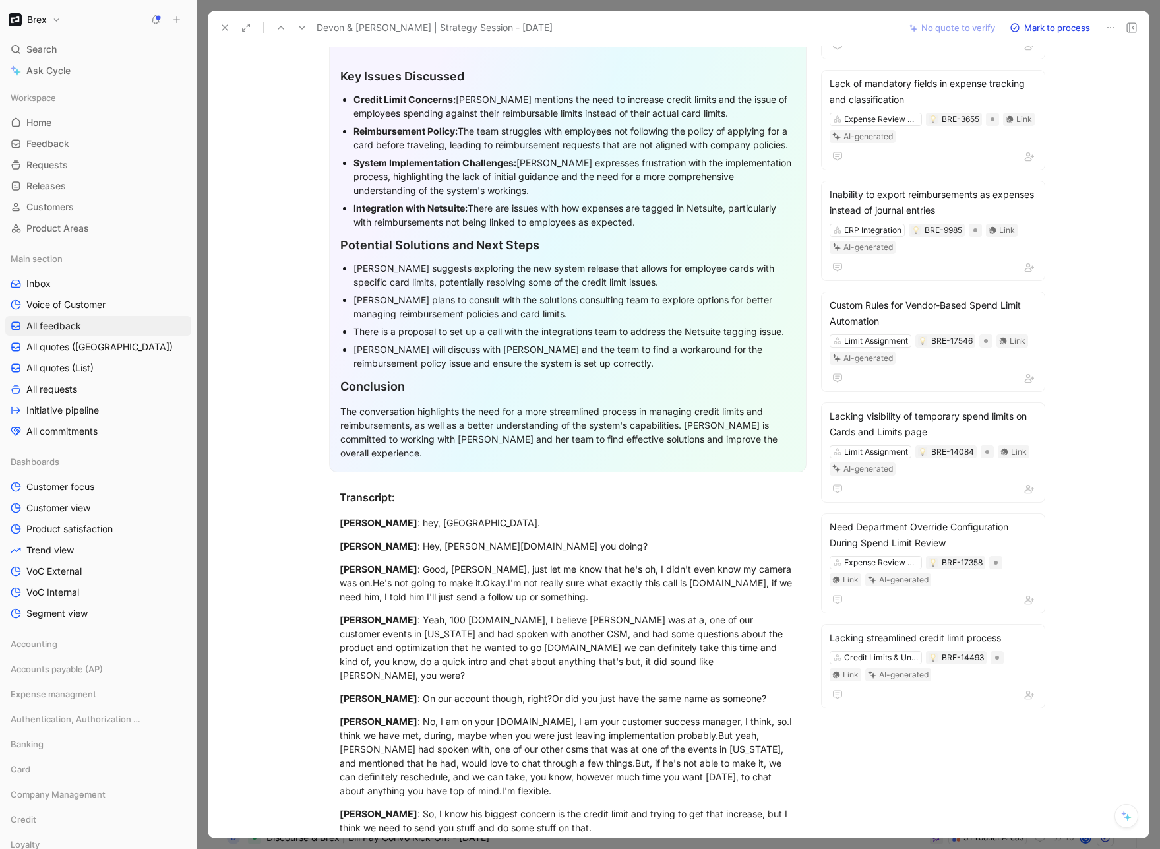
scroll to position [128, 0]
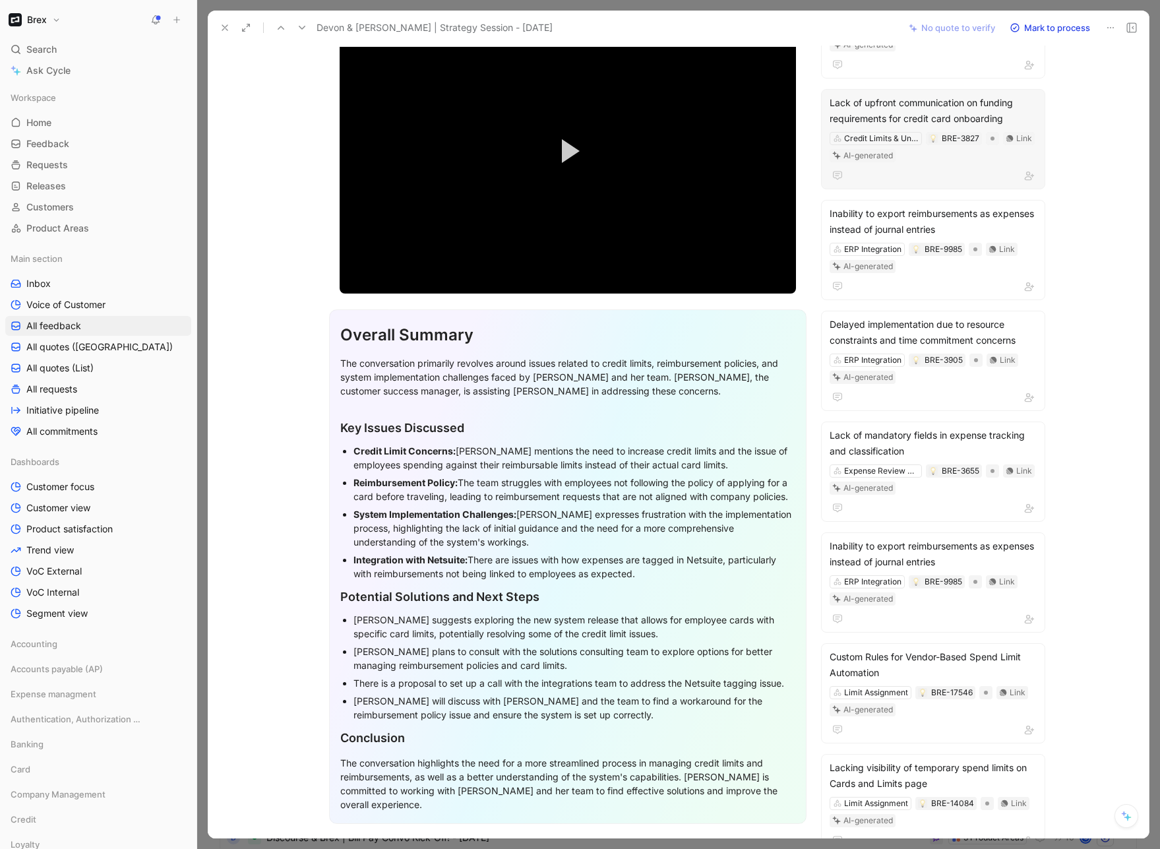
click at [919, 109] on div "Lack of upfront communication on funding requirements for credit card onboarding" at bounding box center [932, 111] width 207 height 32
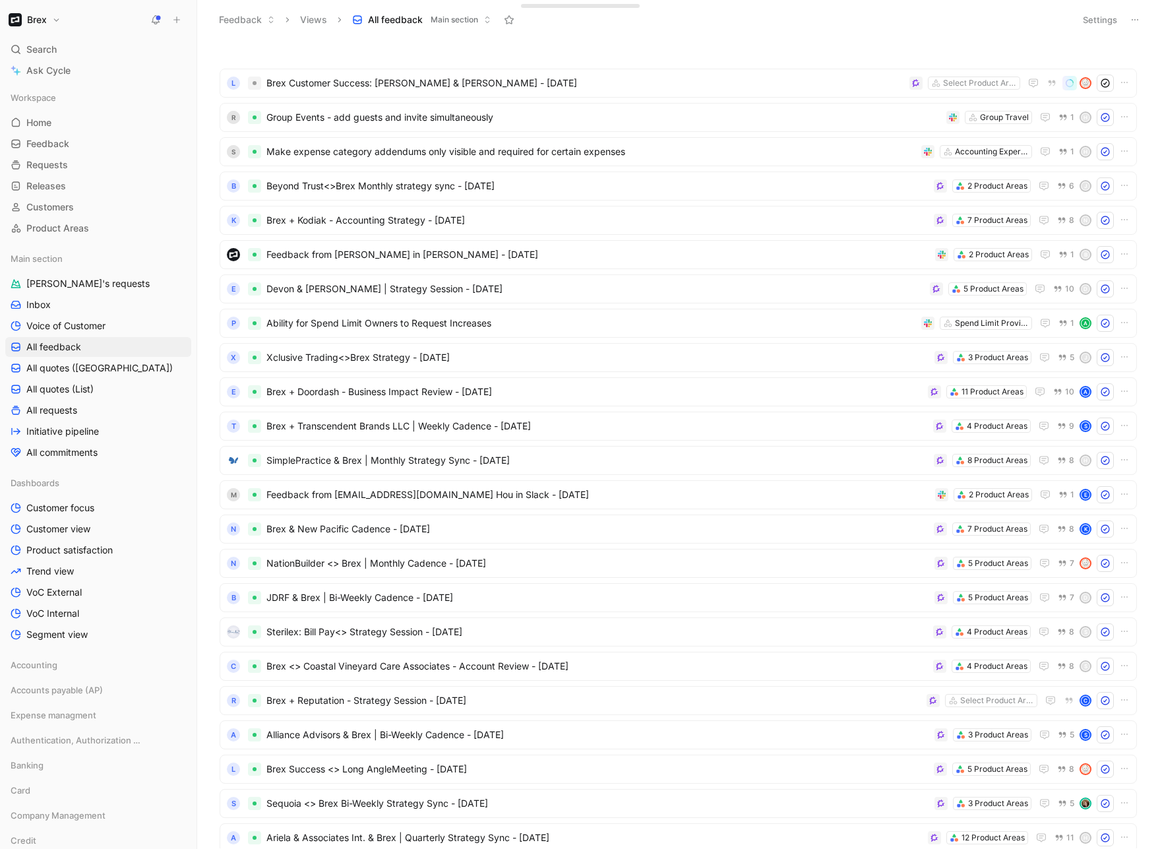
click at [611, 37] on header "Feedback Views All feedback Main section Settings" at bounding box center [678, 20] width 963 height 40
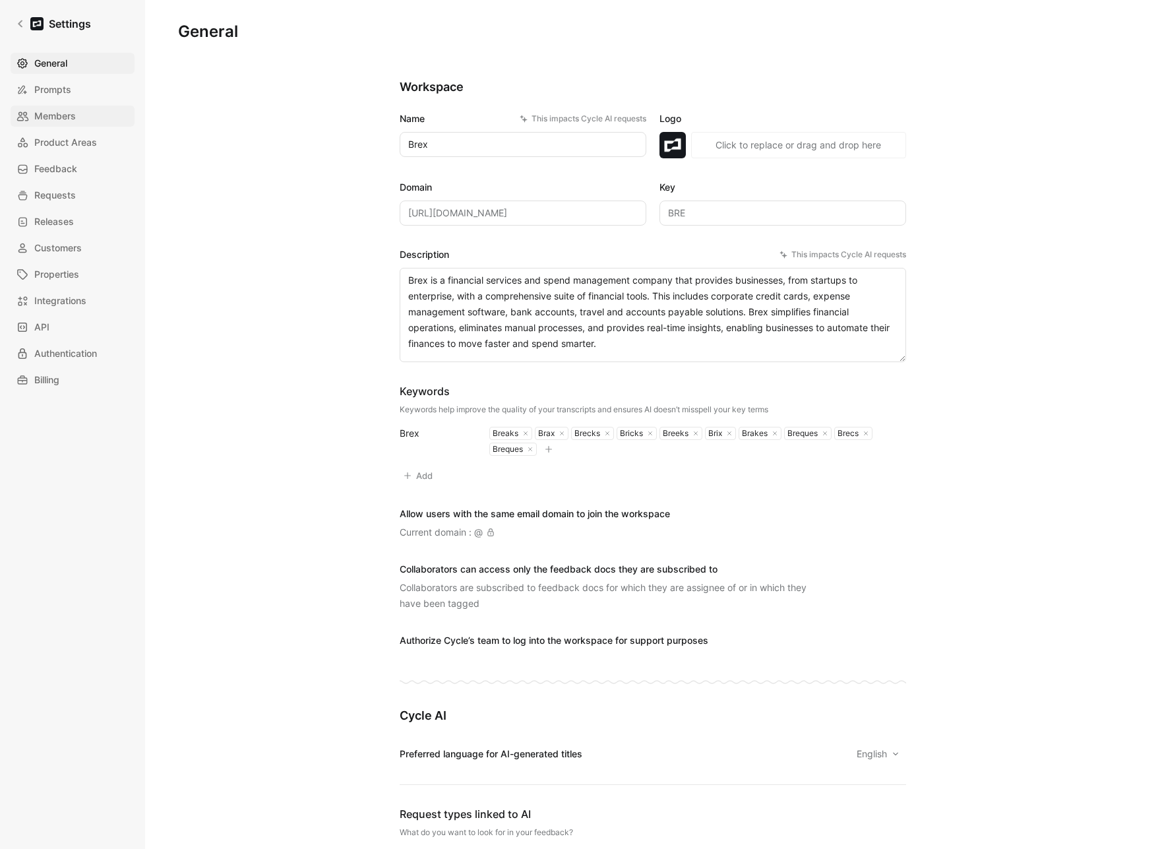
click at [82, 117] on link "Members" at bounding box center [73, 115] width 124 height 21
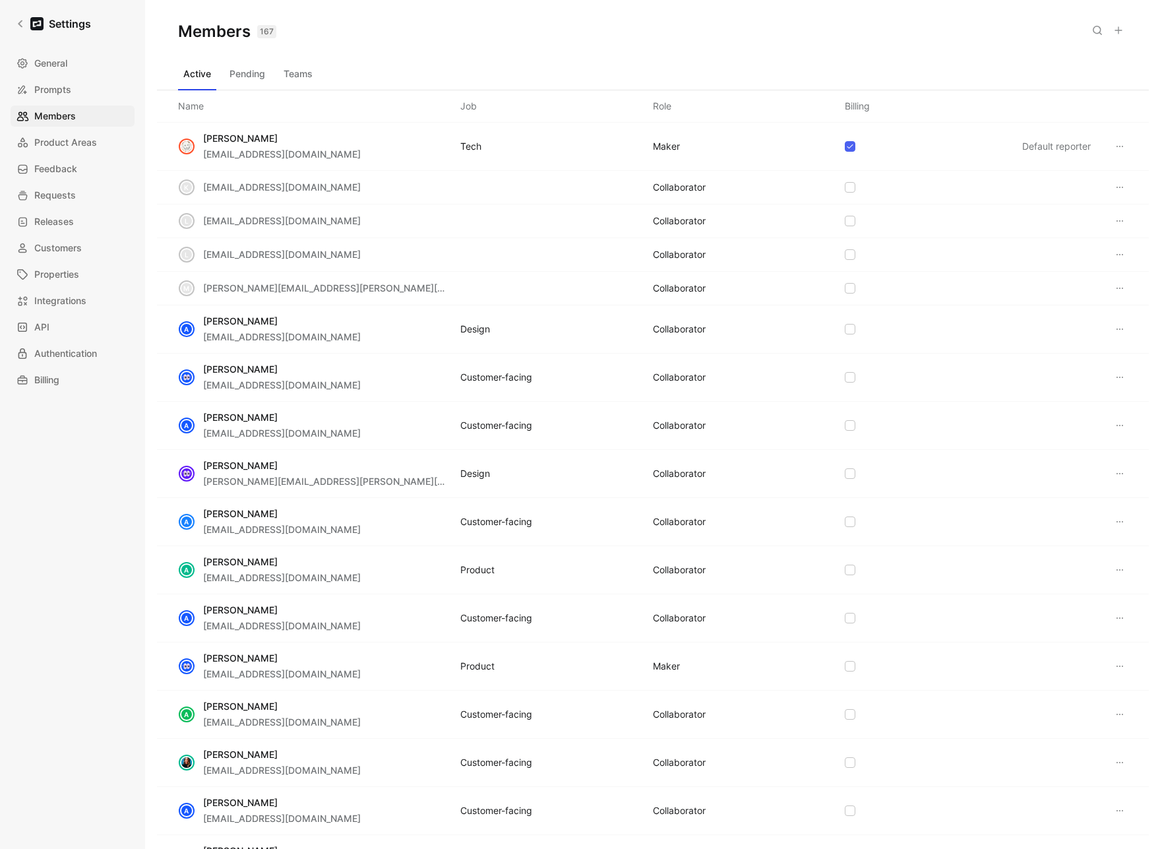
click at [294, 78] on button "Teams" at bounding box center [298, 73] width 40 height 21
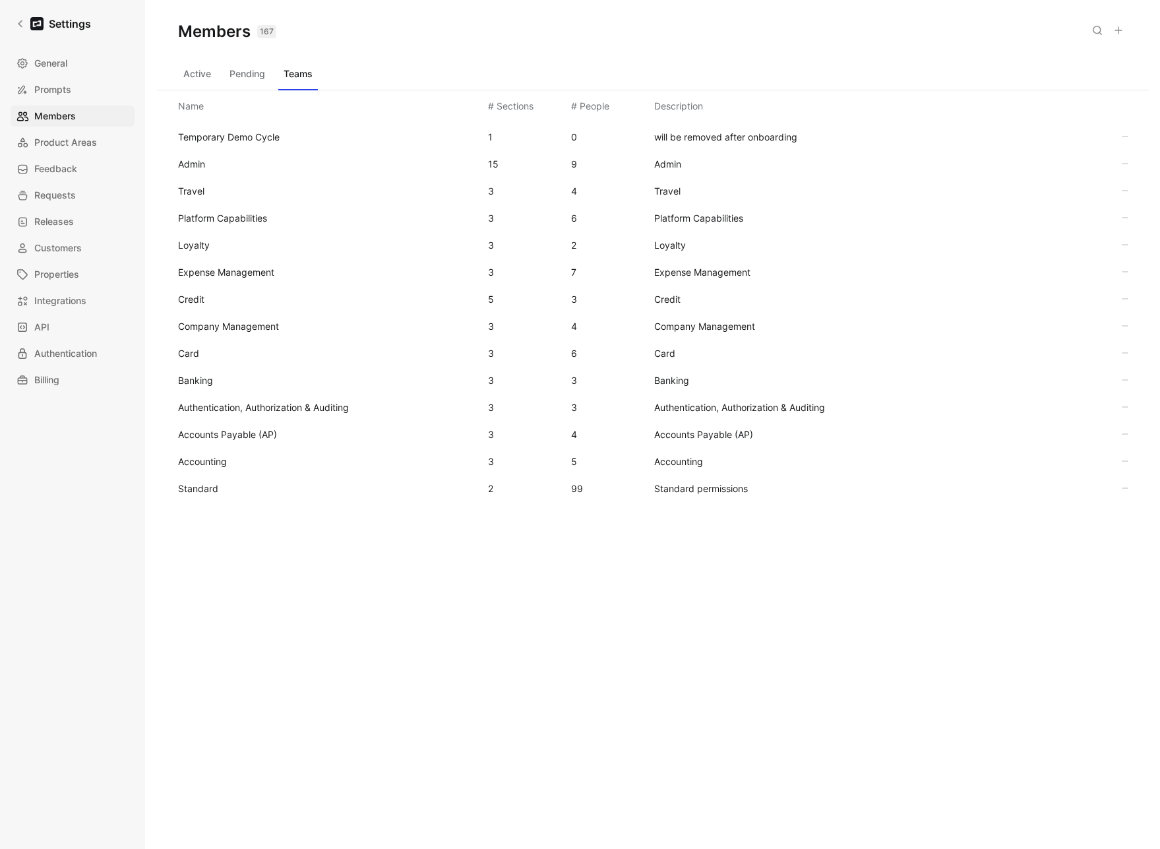
click at [199, 81] on button "Active" at bounding box center [197, 73] width 38 height 21
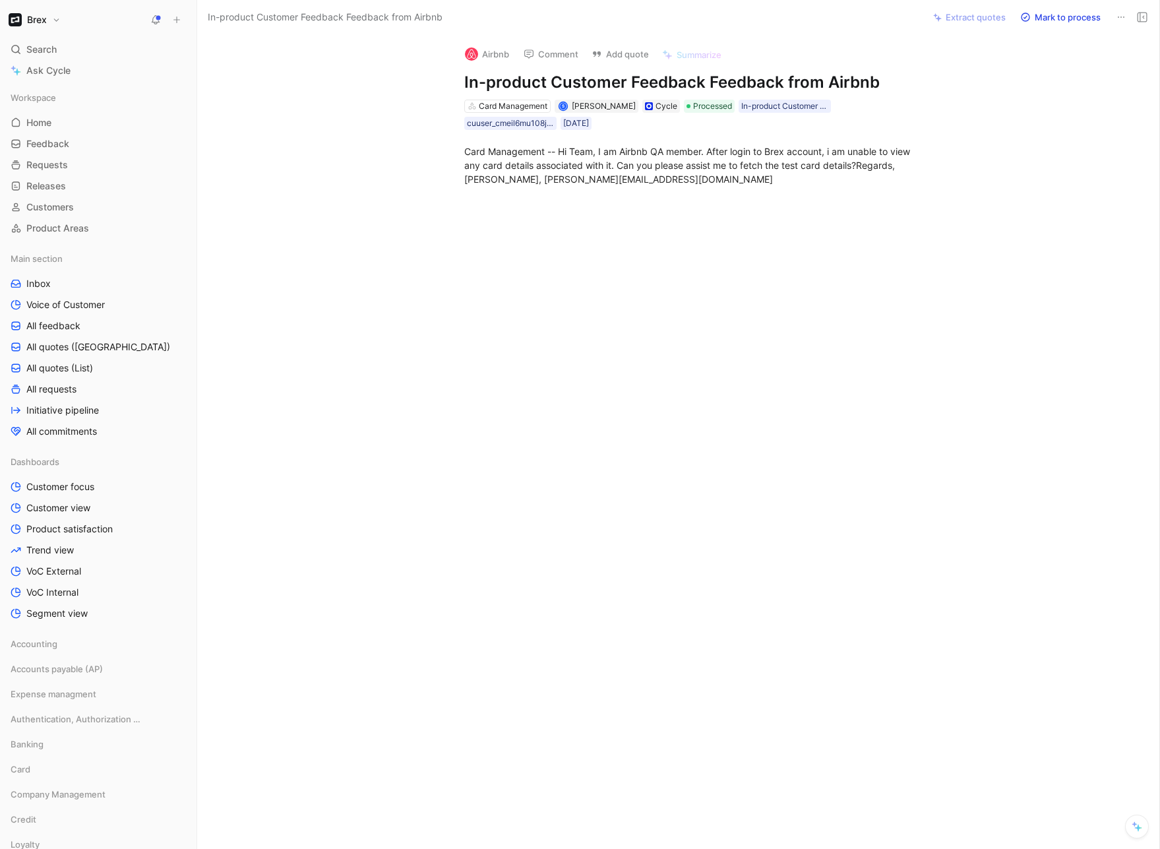
click at [446, 320] on div at bounding box center [692, 327] width 934 height 254
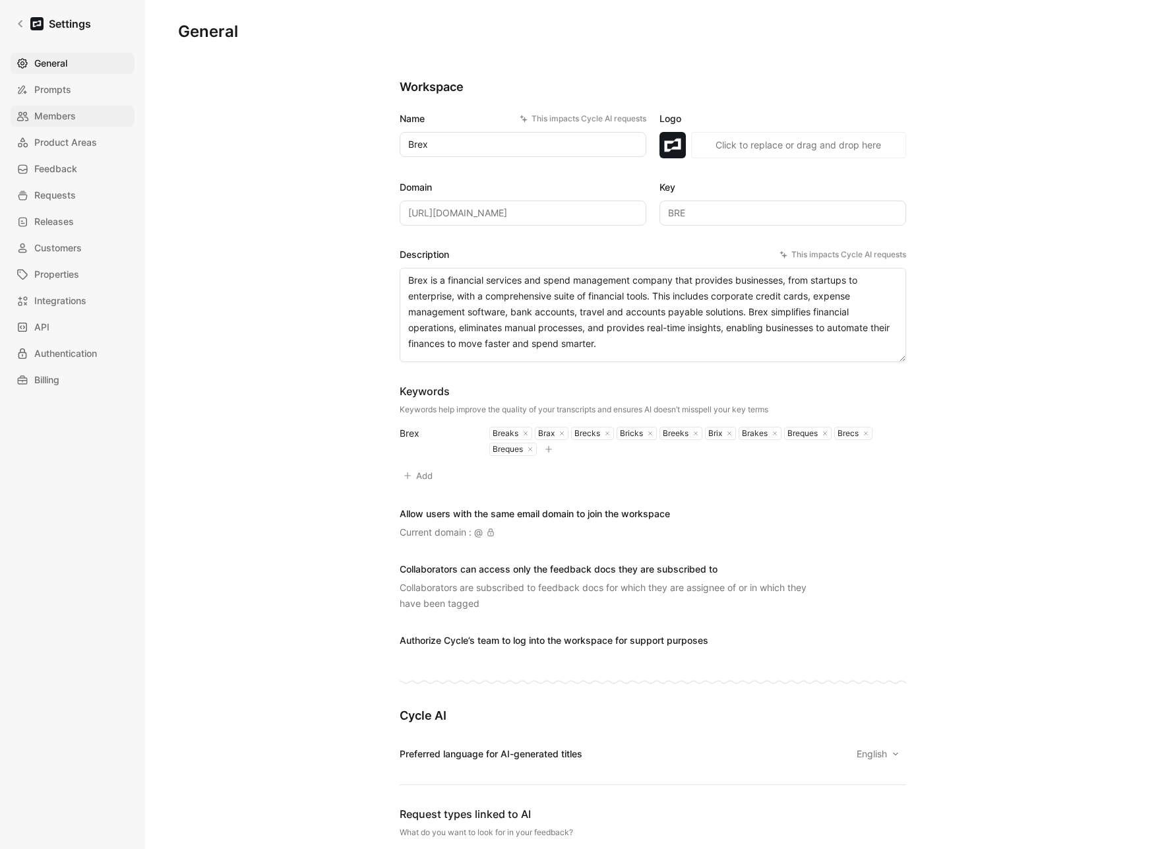
click at [61, 119] on span "Members" at bounding box center [55, 116] width 42 height 16
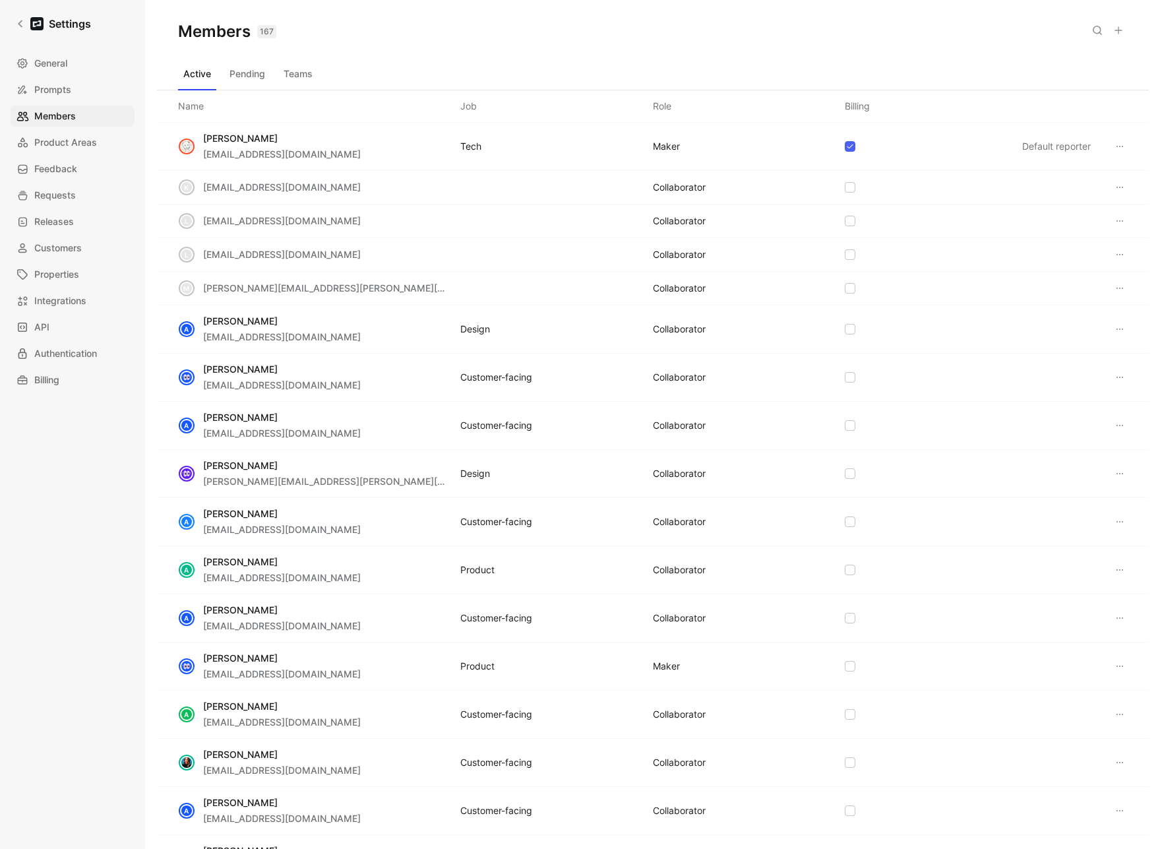
click at [303, 77] on button "Teams" at bounding box center [298, 73] width 40 height 21
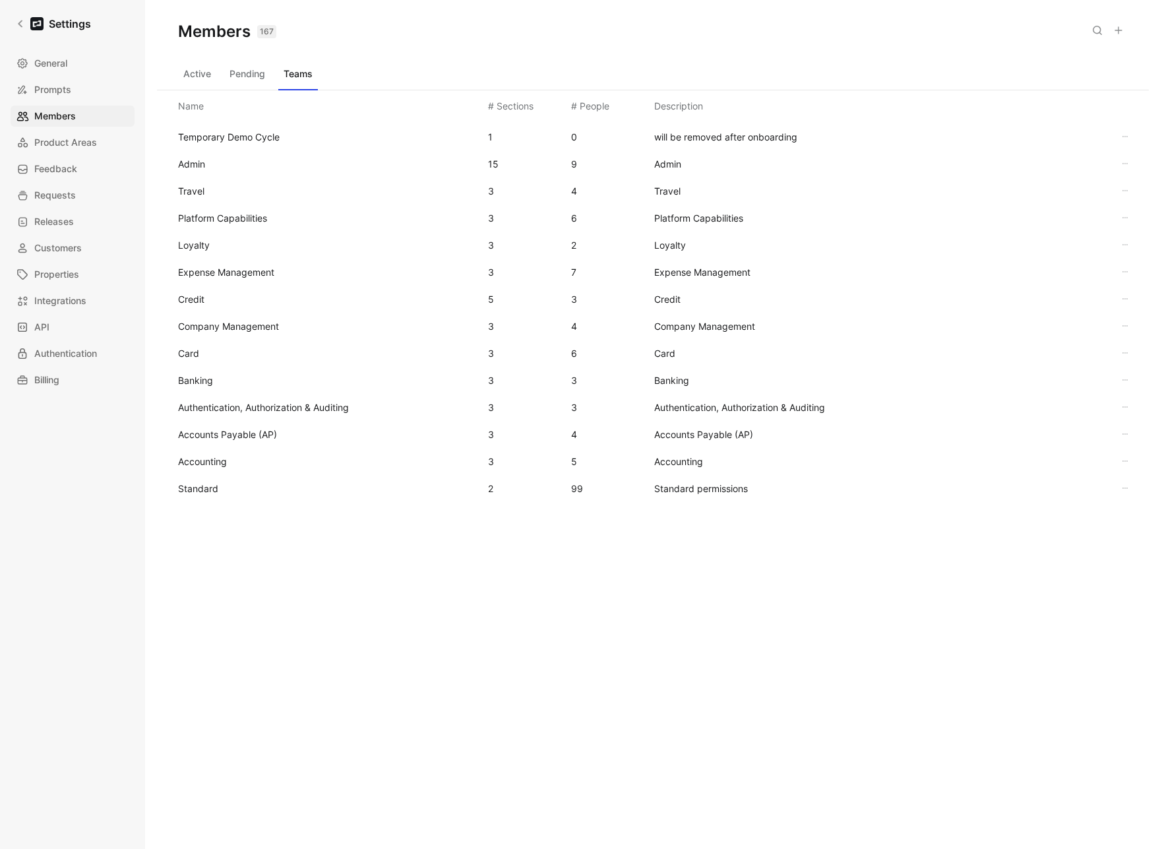
click at [205, 491] on span "Standard" at bounding box center [198, 488] width 40 height 11
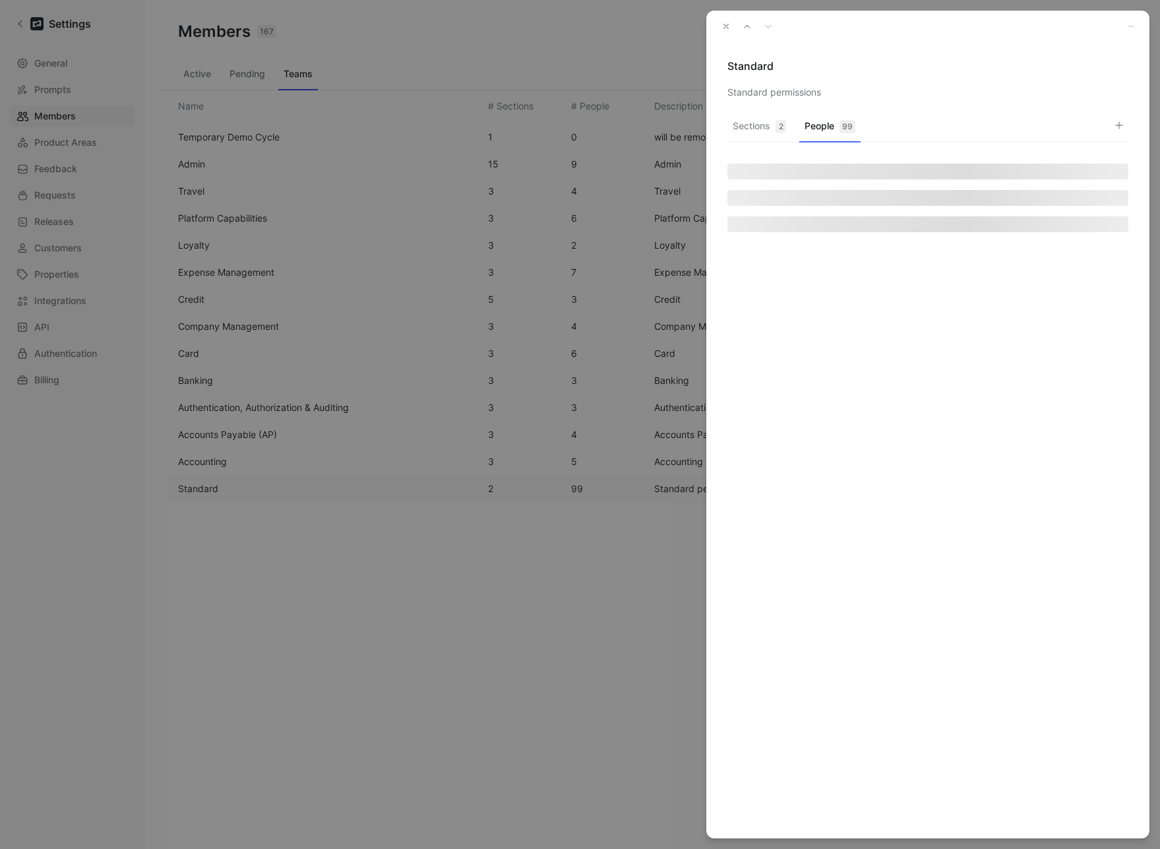
click at [820, 140] on button "People 99" at bounding box center [829, 130] width 61 height 26
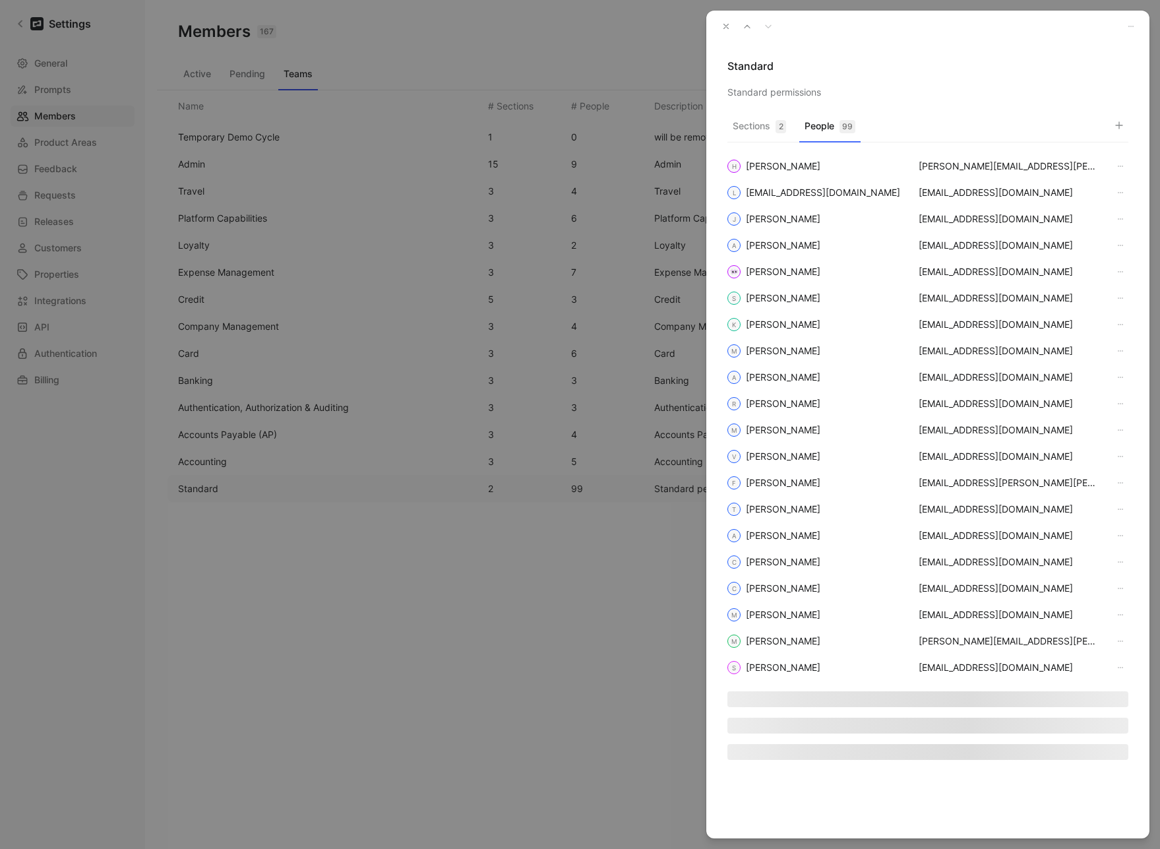
click at [1102, 122] on div "Sections 2 People 99" at bounding box center [927, 129] width 401 height 26
click at [1107, 121] on div "Sections 2 People 99" at bounding box center [927, 129] width 401 height 26
click at [1114, 121] on icon "button" at bounding box center [1119, 125] width 11 height 11
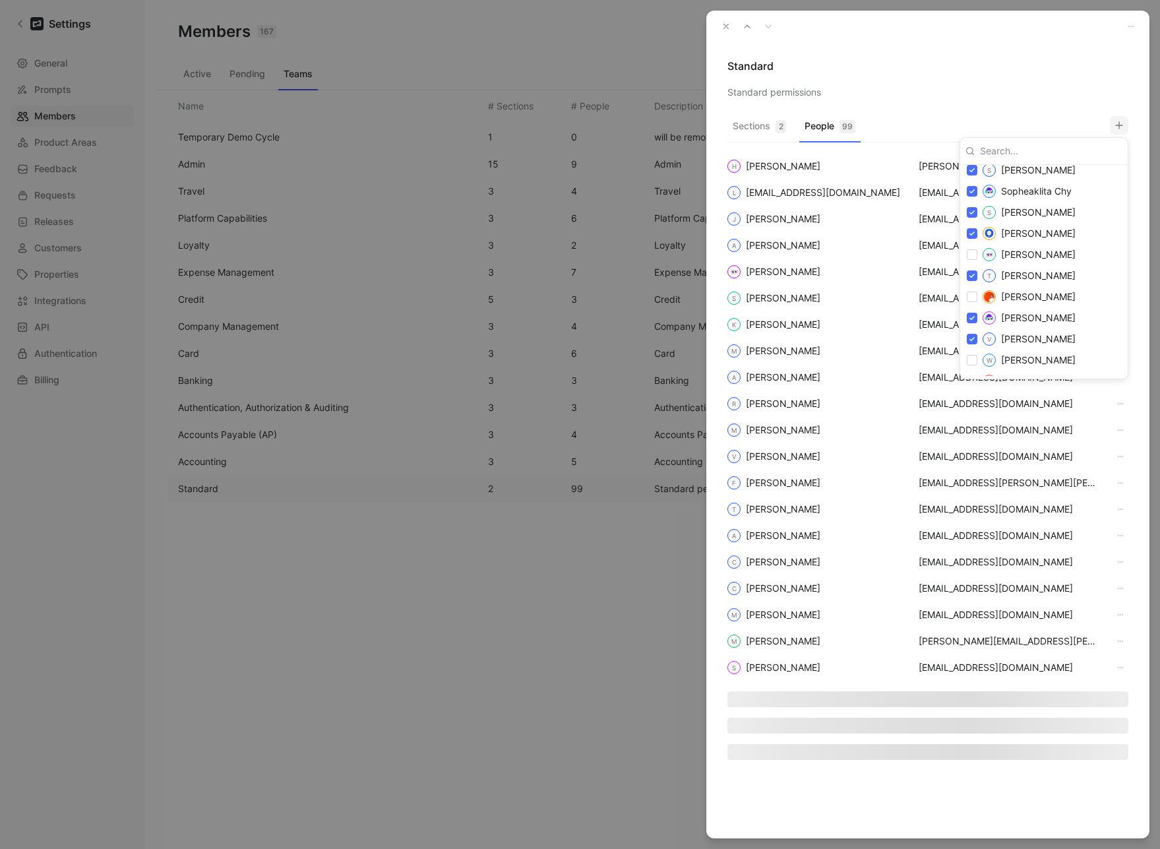
scroll to position [2432, 0]
click at [725, 24] on div at bounding box center [580, 424] width 1160 height 849
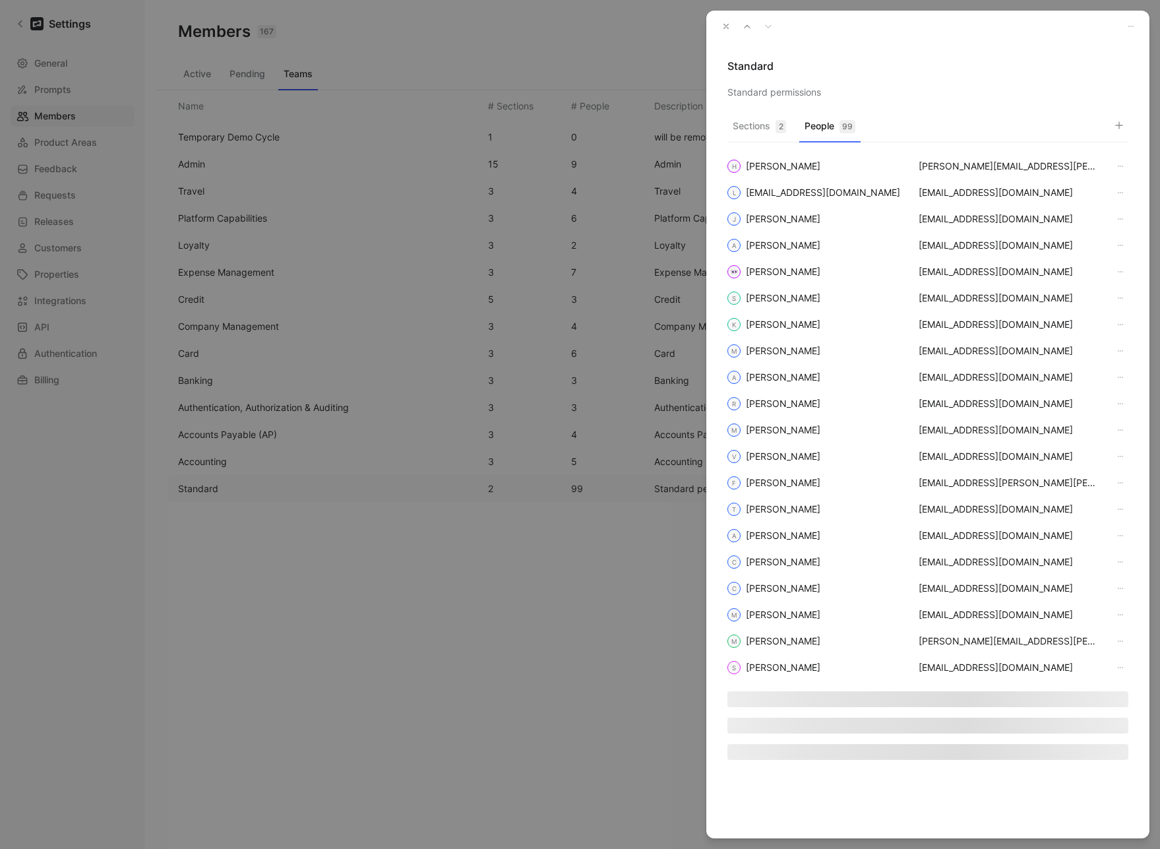
click at [725, 24] on icon "button" at bounding box center [725, 26] width 9 height 9
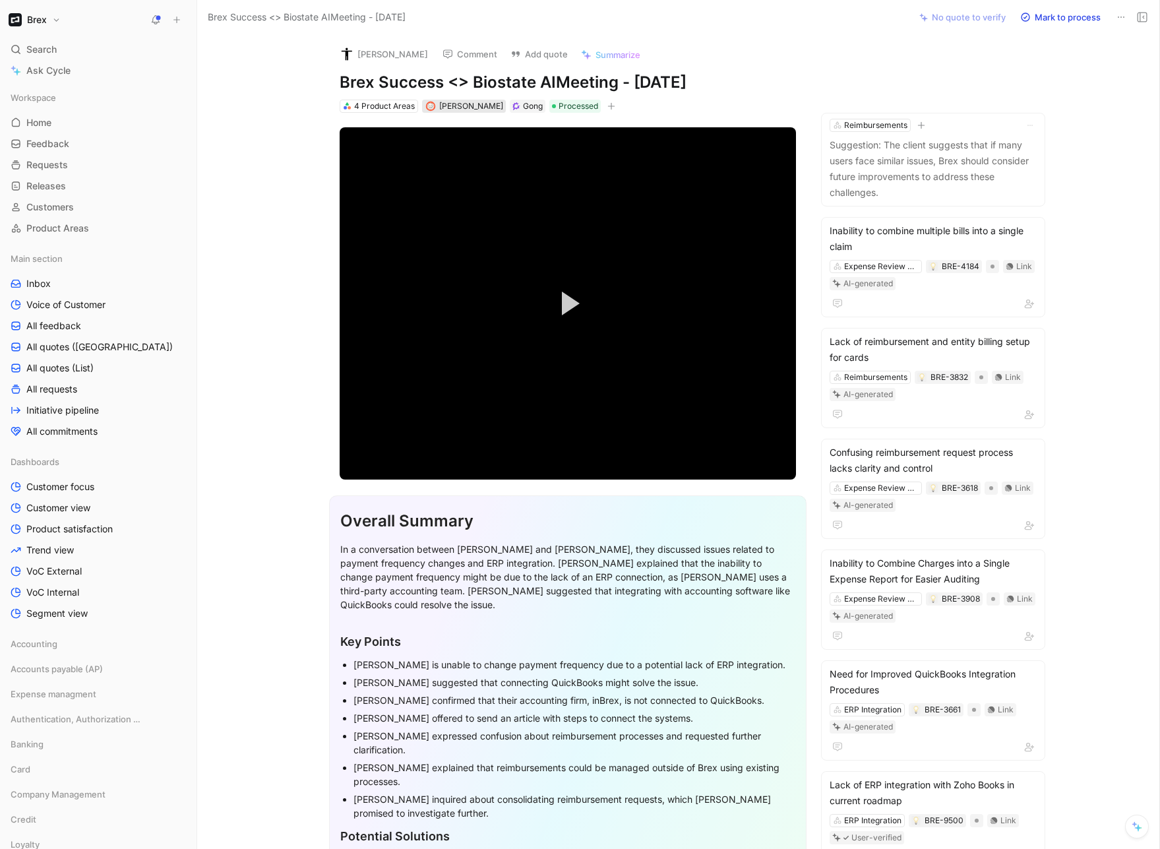
click at [462, 107] on span "[PERSON_NAME]" at bounding box center [471, 106] width 64 height 10
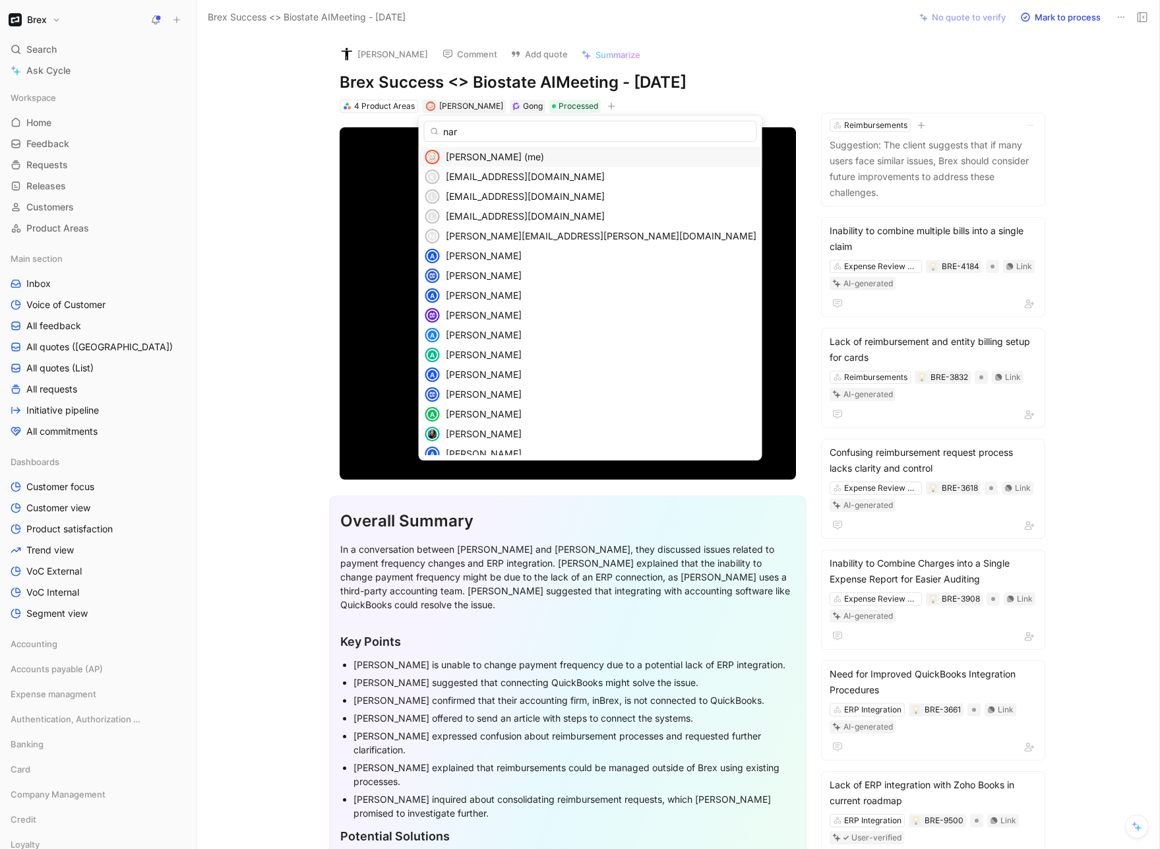
type input "nara"
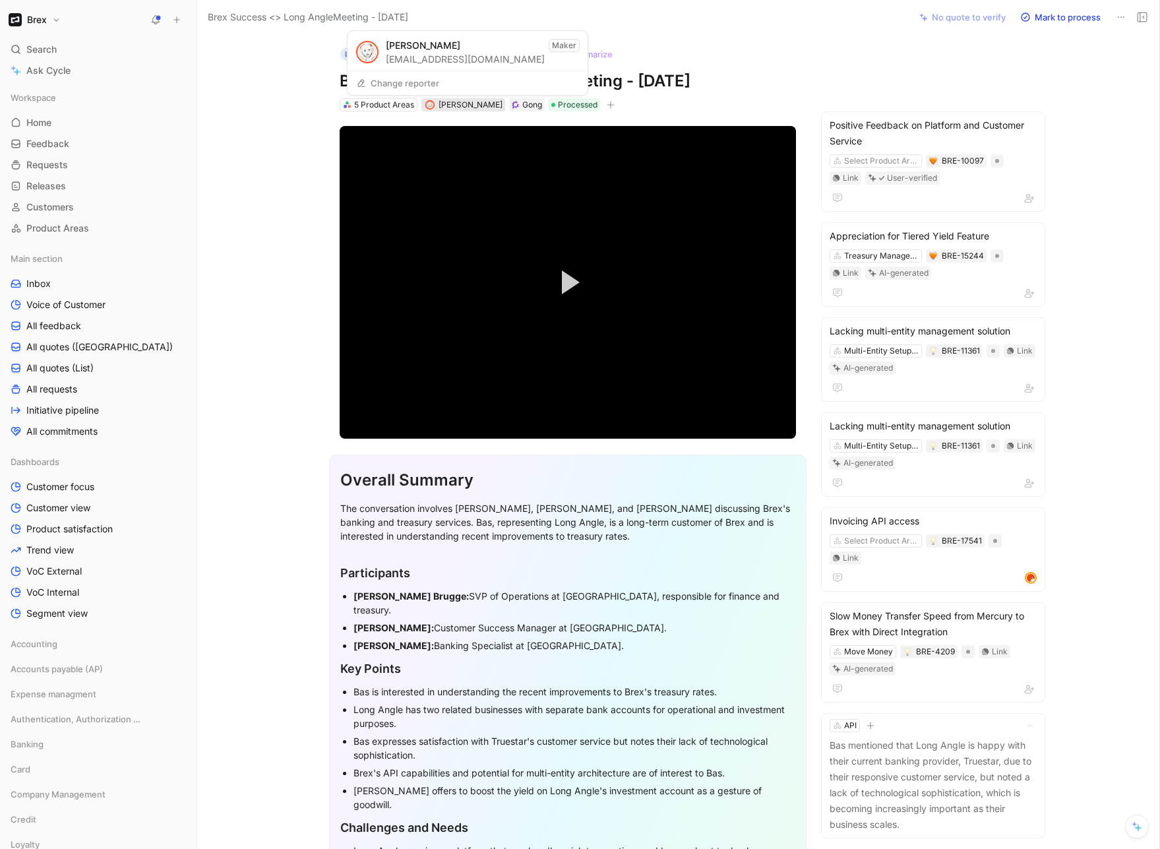
click at [464, 102] on span "[PERSON_NAME]" at bounding box center [470, 105] width 64 height 10
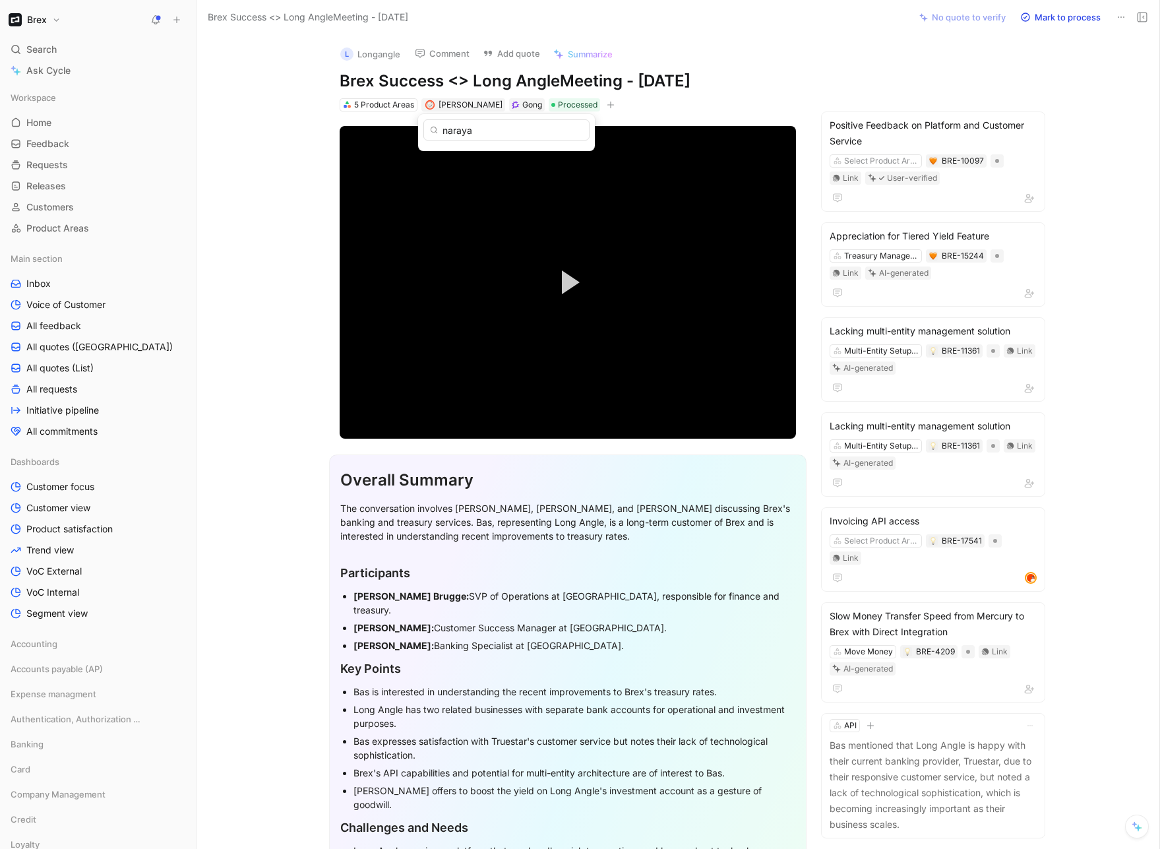
type input "narayan"
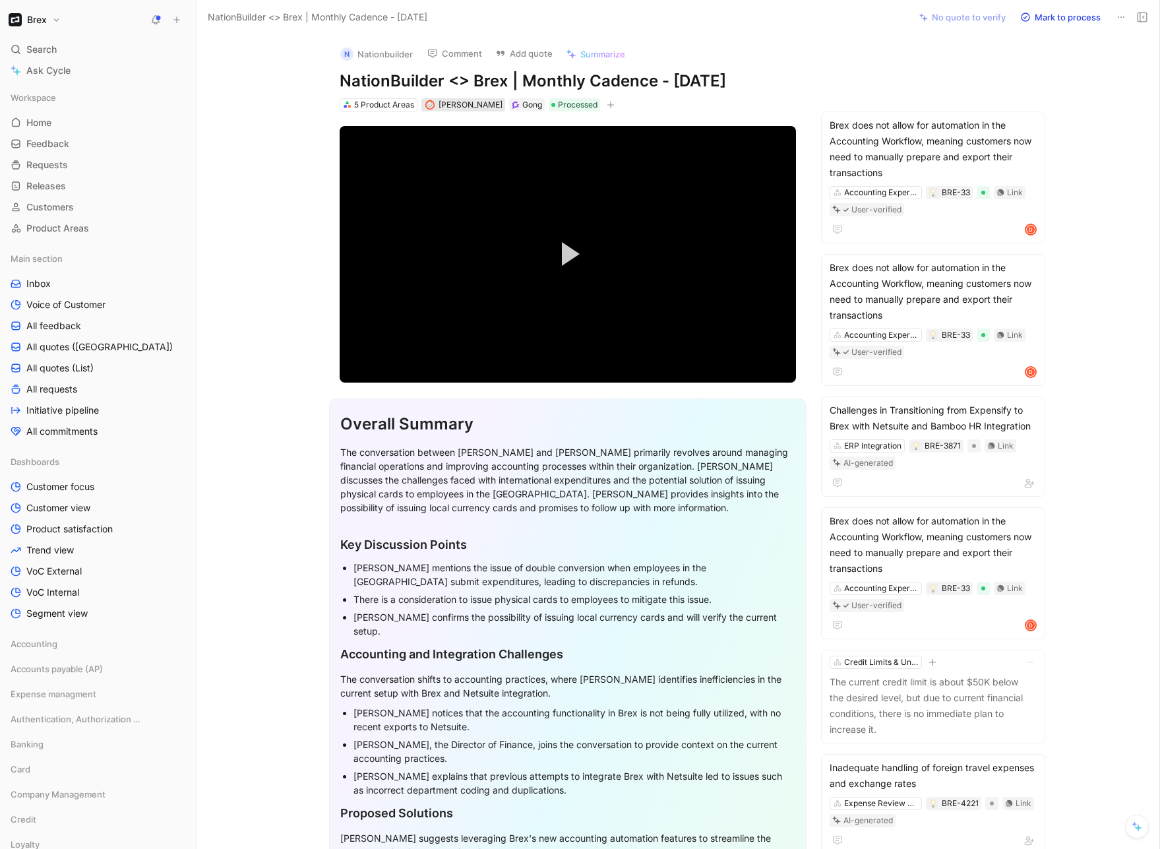
click at [444, 102] on span "[PERSON_NAME]" at bounding box center [470, 105] width 64 height 10
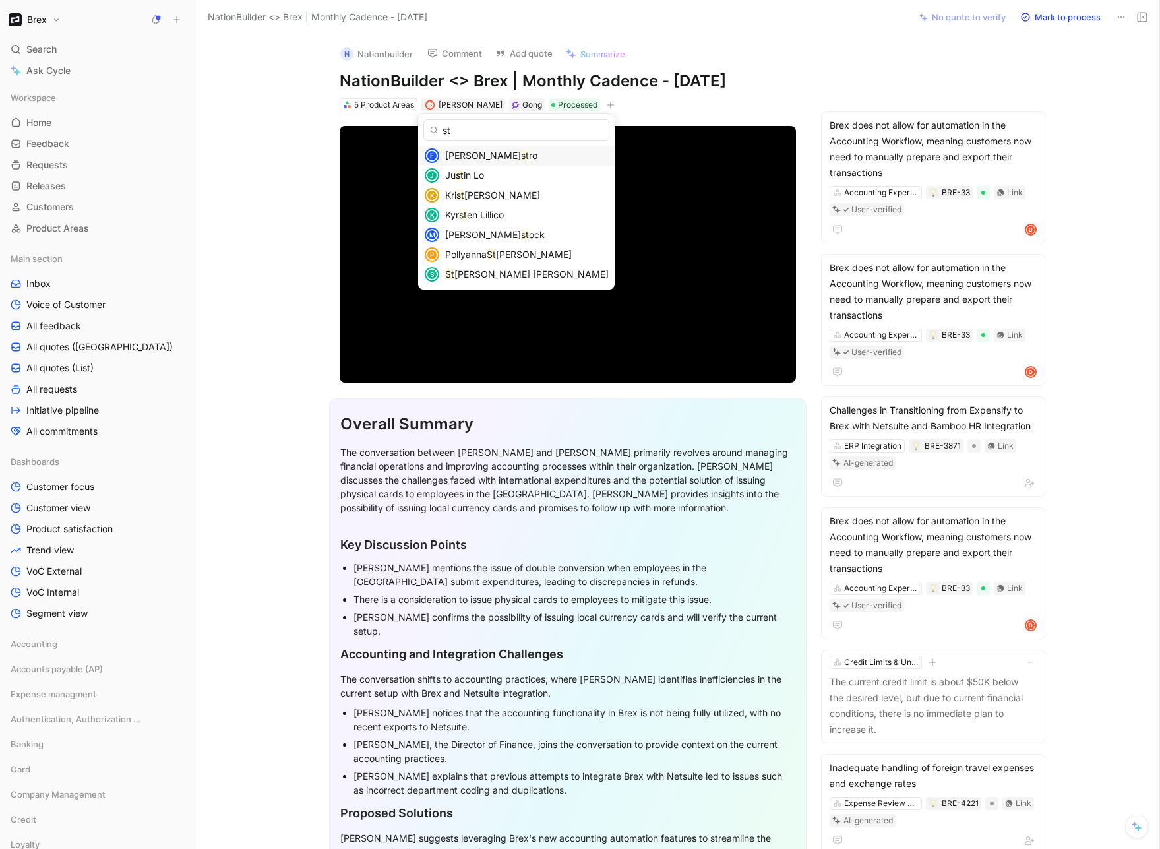
type input "sto"
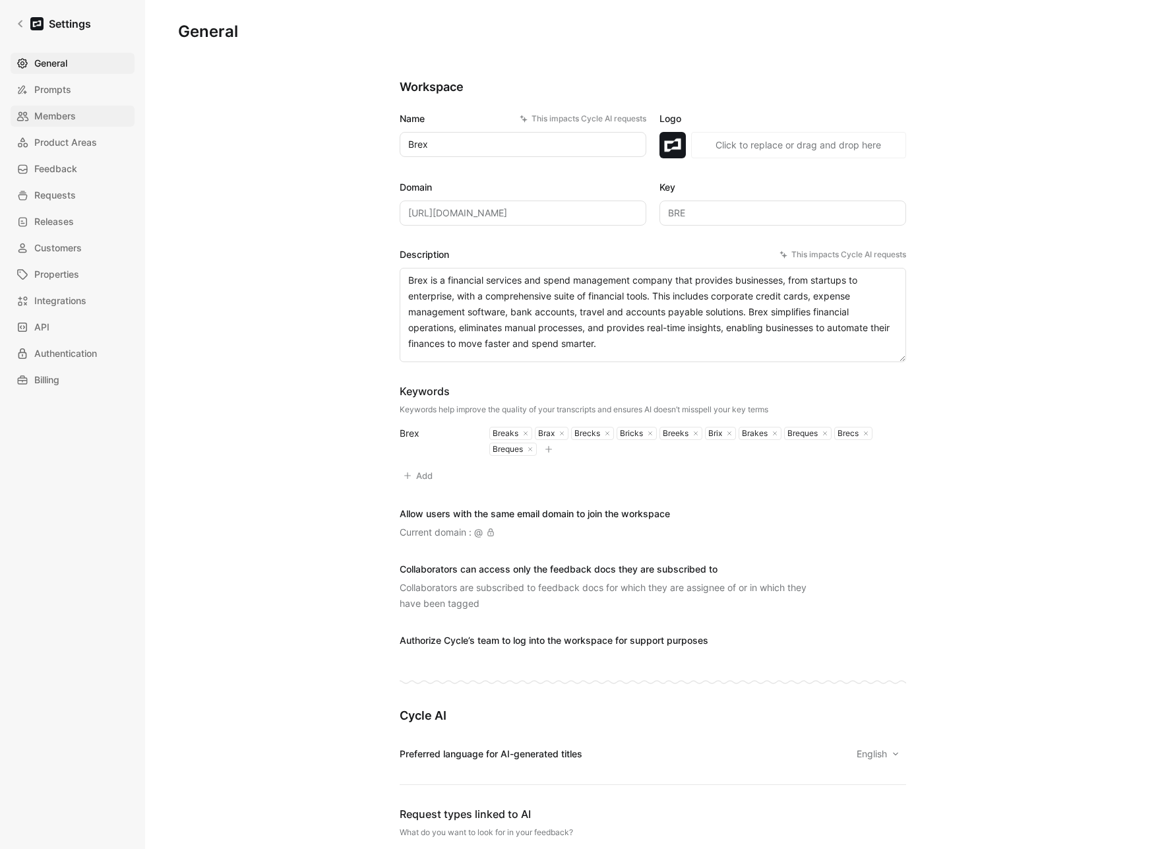
click at [44, 114] on span "Members" at bounding box center [55, 116] width 42 height 16
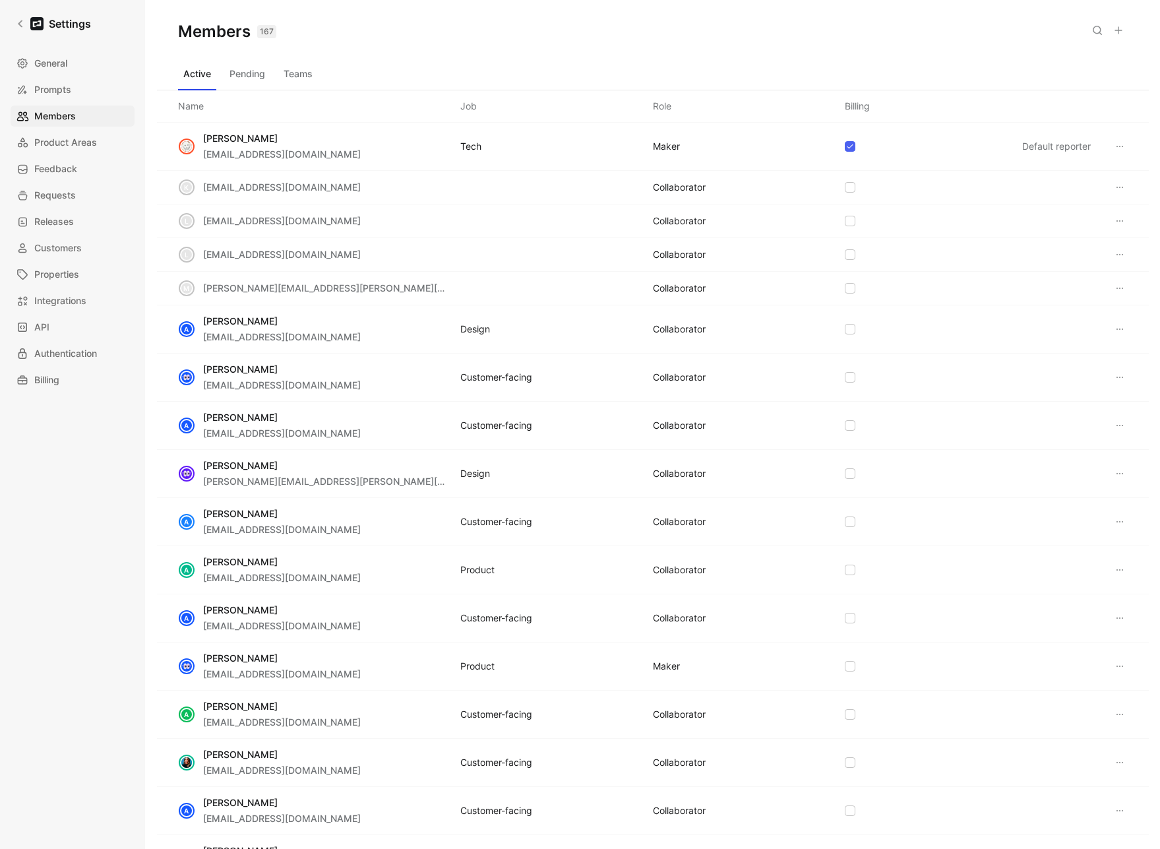
click at [310, 76] on button "Teams" at bounding box center [298, 73] width 40 height 21
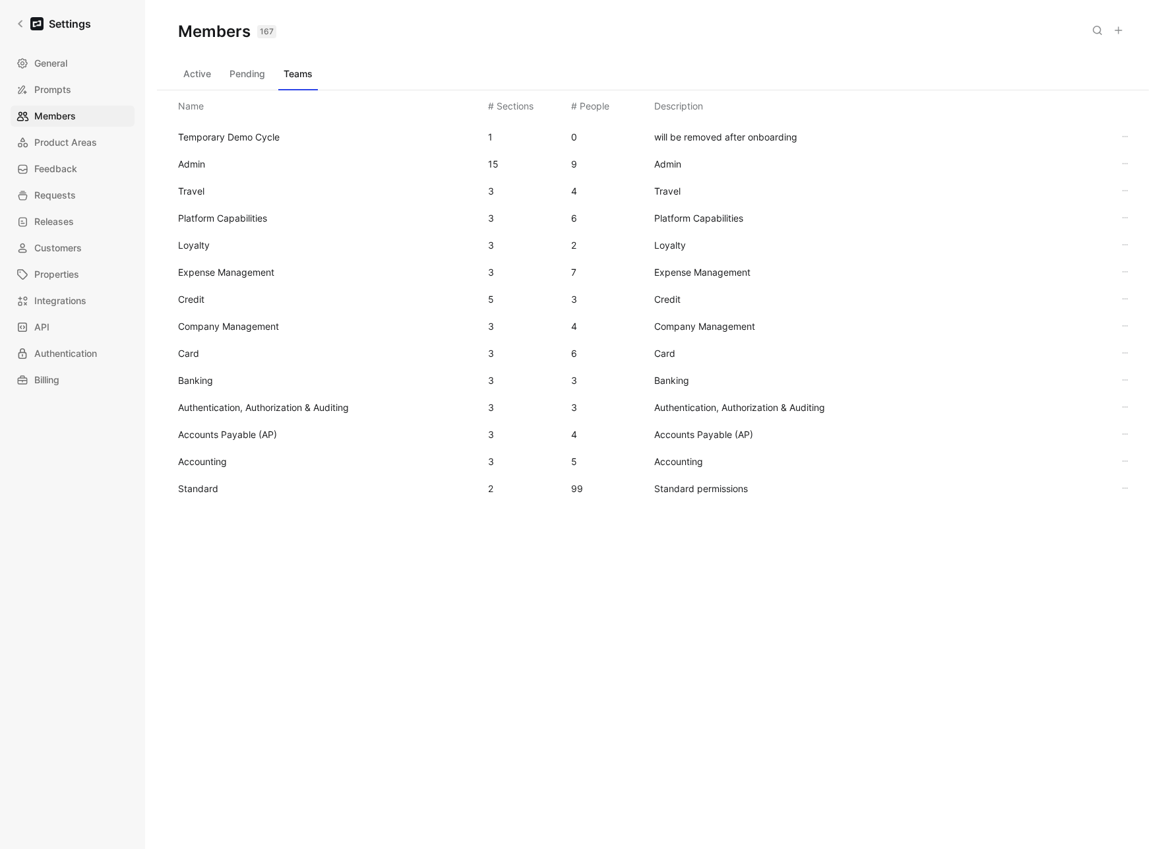
click at [209, 494] on span "Standard" at bounding box center [327, 489] width 299 height 16
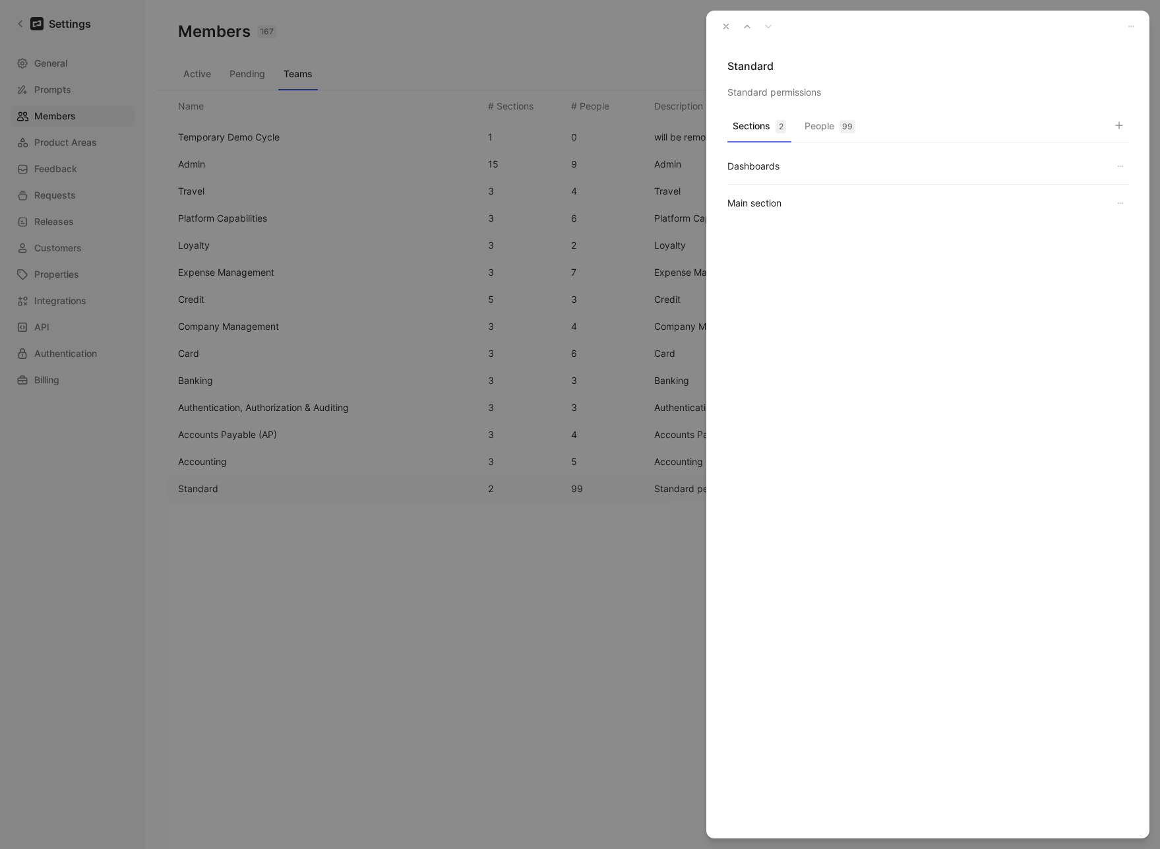
click at [827, 125] on button "People 99" at bounding box center [829, 130] width 61 height 26
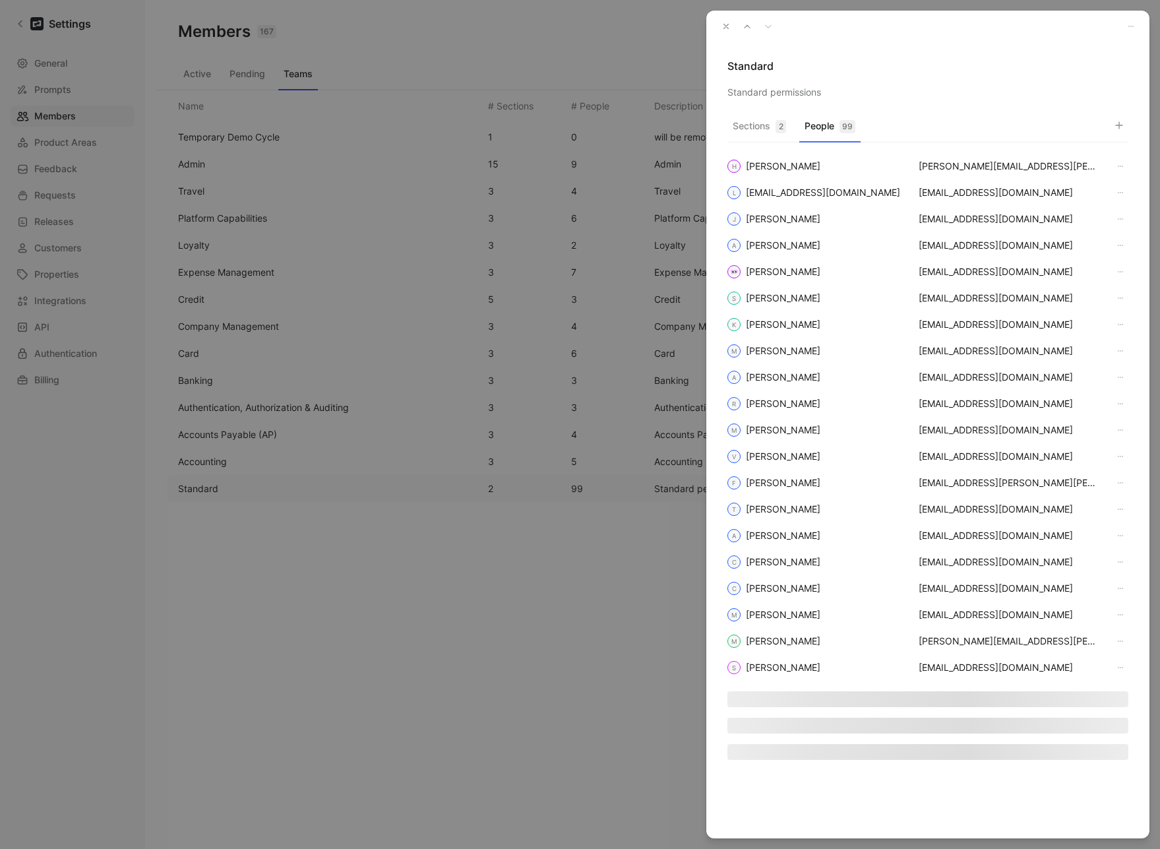
click at [1106, 125] on div "Sections 2 People 99" at bounding box center [927, 129] width 401 height 26
click at [1114, 124] on icon "button" at bounding box center [1119, 125] width 11 height 11
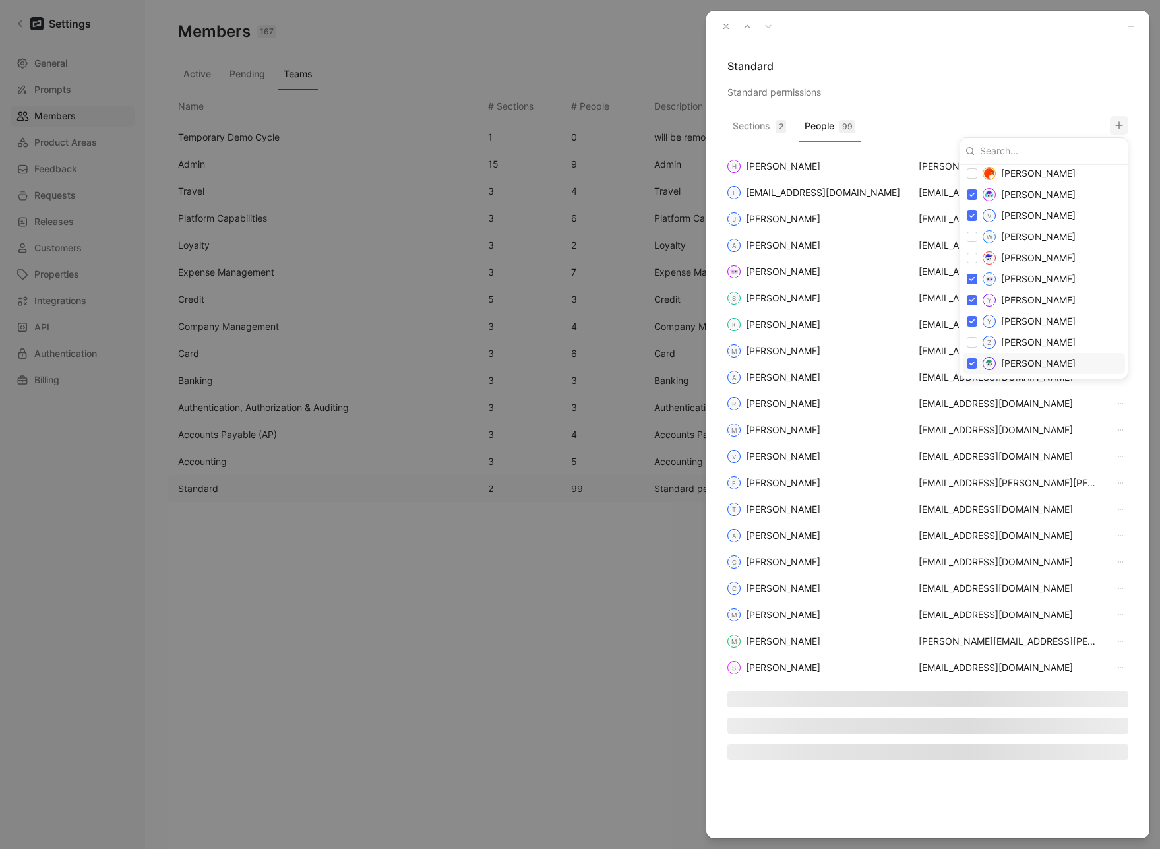
scroll to position [2432, 0]
click at [912, 60] on div at bounding box center [580, 424] width 1160 height 849
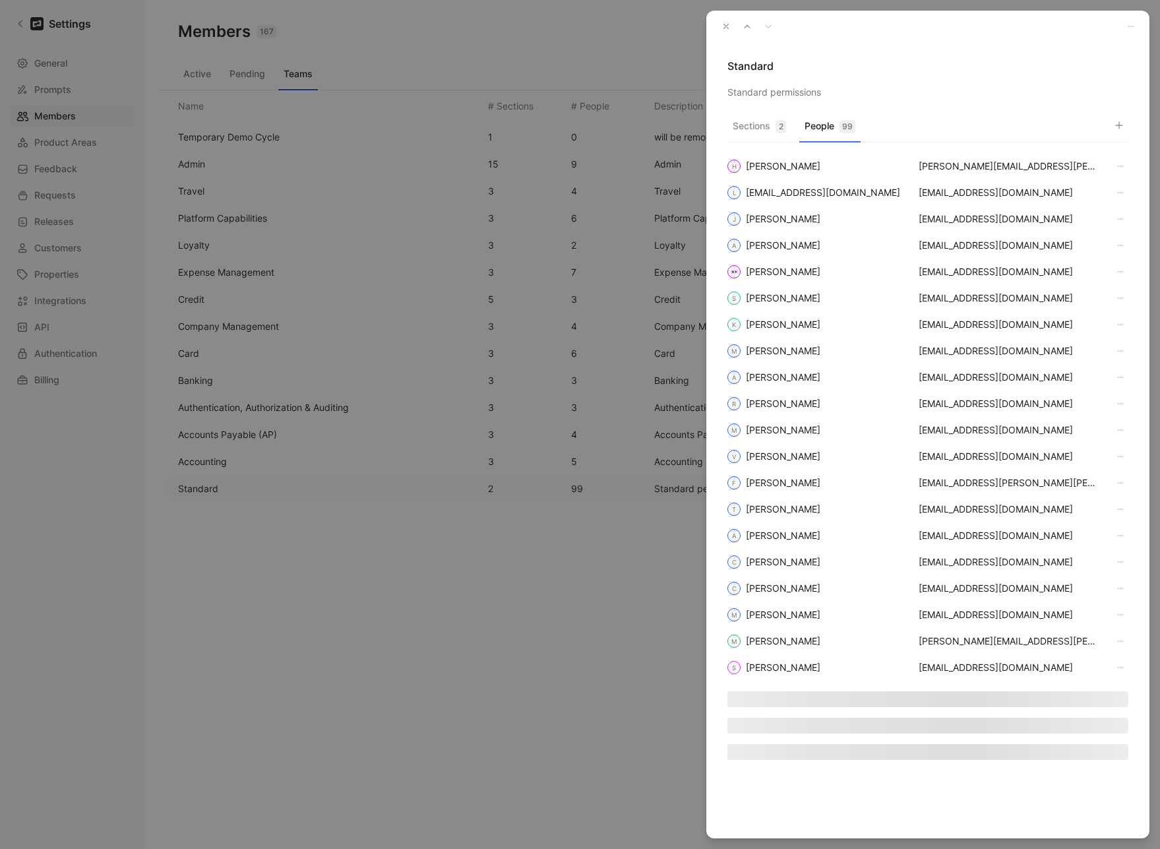
click at [727, 25] on icon "button" at bounding box center [725, 26] width 9 height 9
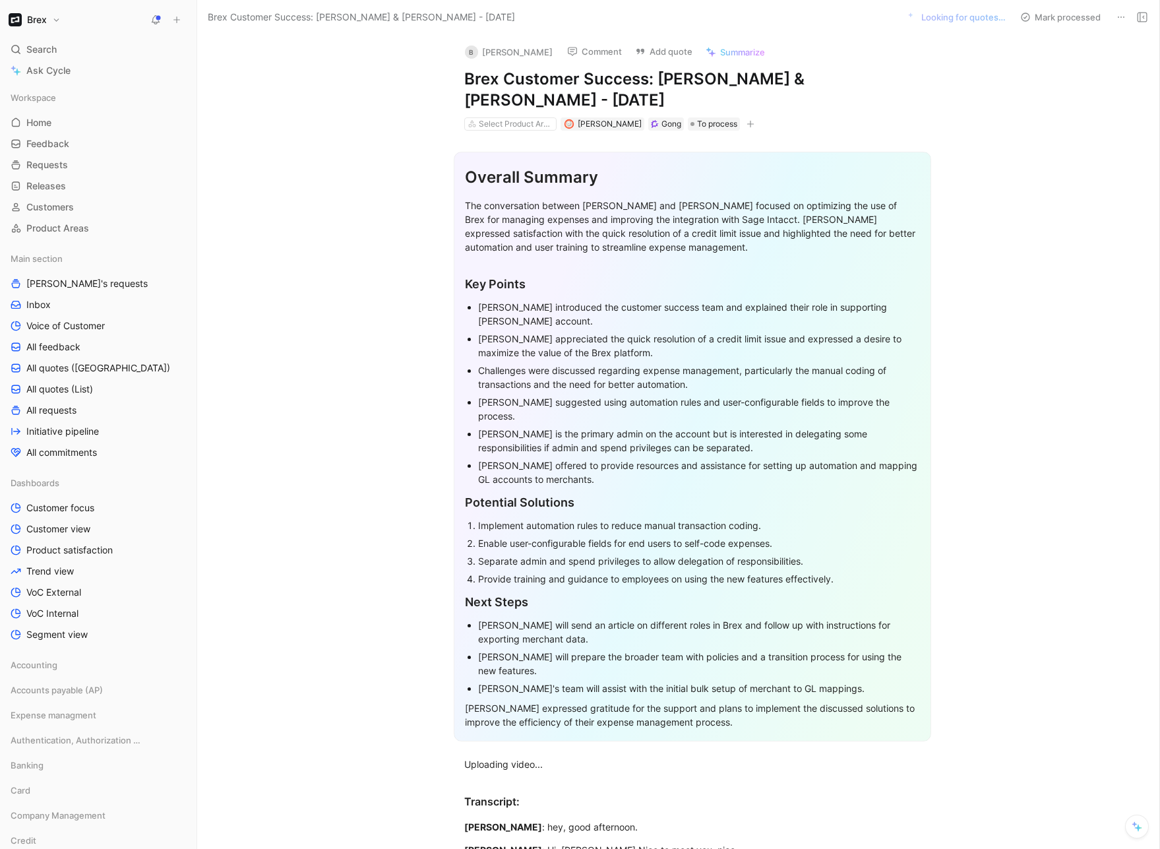
scroll to position [3, 0]
click at [568, 82] on button "Open" at bounding box center [567, 78] width 47 height 18
click at [597, 118] on span "[PERSON_NAME]" at bounding box center [610, 123] width 64 height 10
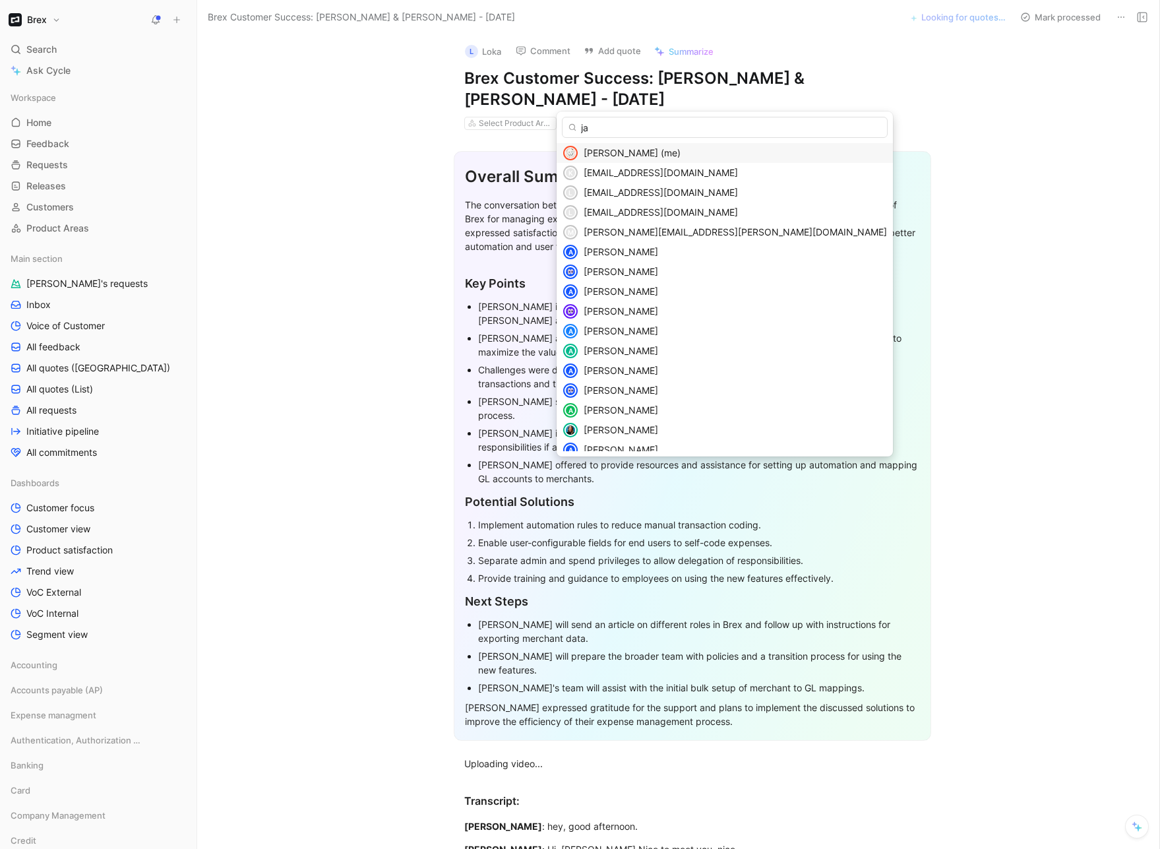
type input "jan"
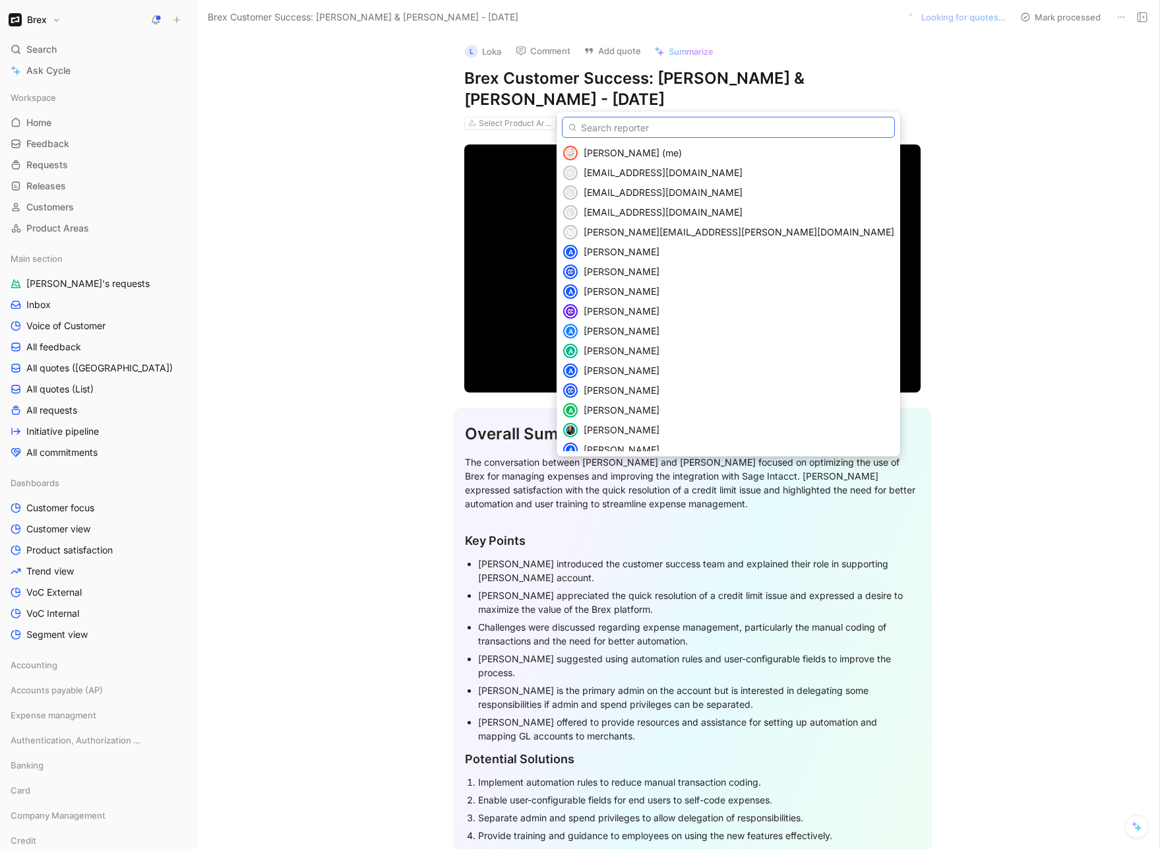
click at [656, 132] on input "text" at bounding box center [728, 127] width 333 height 21
paste input "janelle.tan@brex.com"
type input "janelle.tan@brex.com"
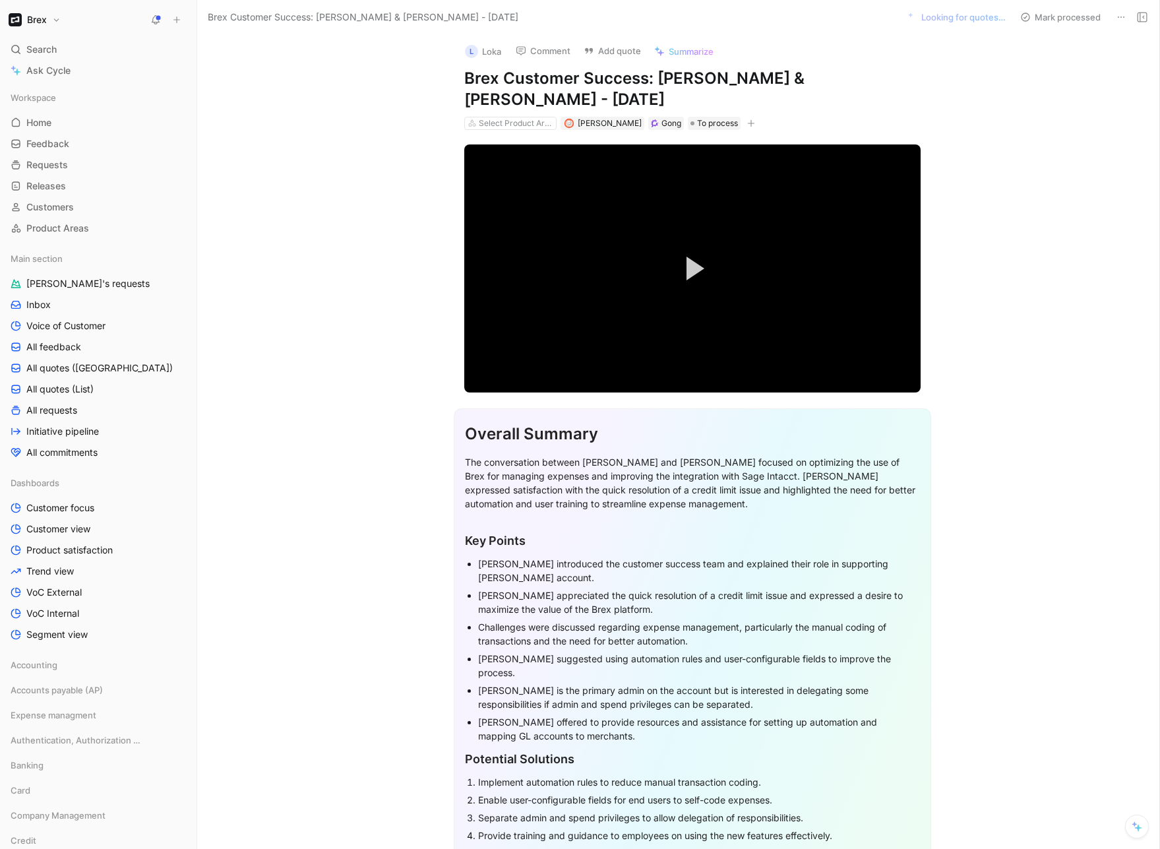
click at [33, 28] on button "Brex" at bounding box center [34, 20] width 59 height 18
click at [38, 24] on div at bounding box center [580, 424] width 1160 height 849
click at [38, 24] on h1 "Brex" at bounding box center [37, 20] width 20 height 12
click at [52, 140] on div "Workspace settings G then S" at bounding box center [90, 135] width 162 height 21
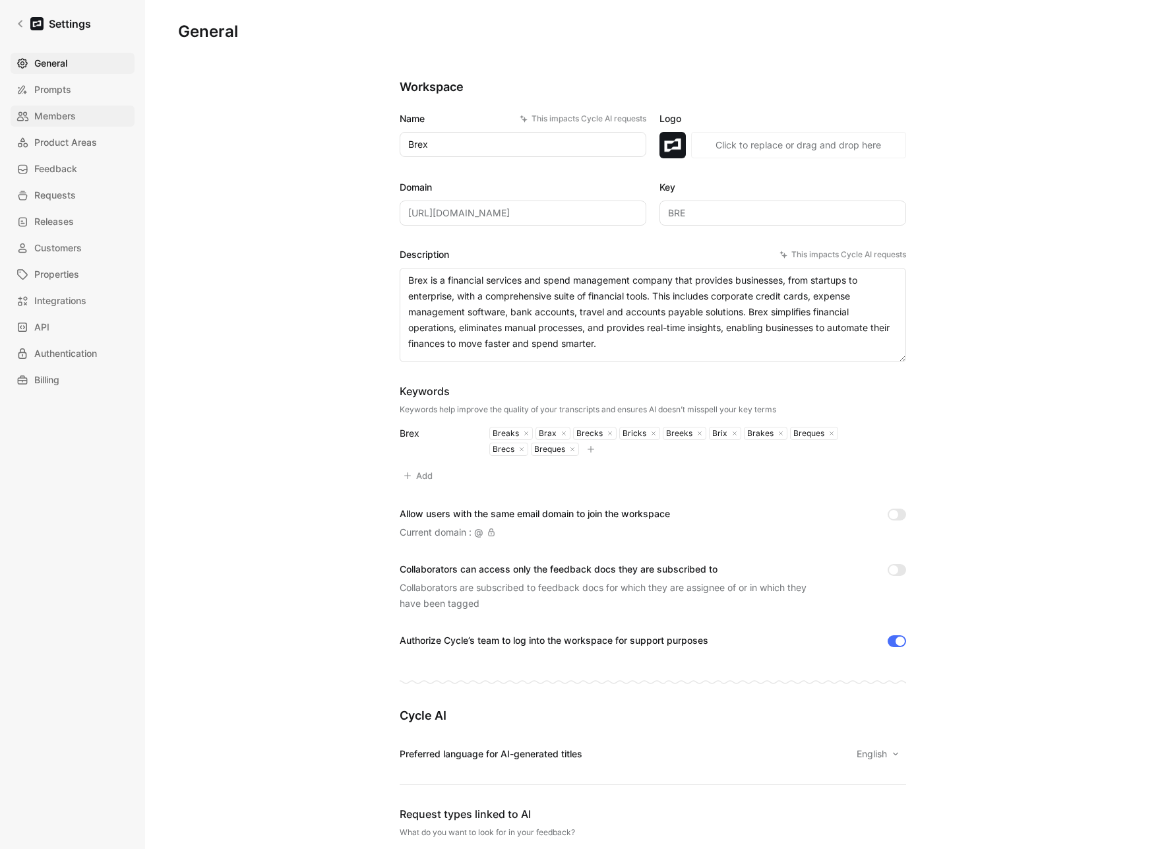
click at [55, 117] on span "Members" at bounding box center [55, 116] width 42 height 16
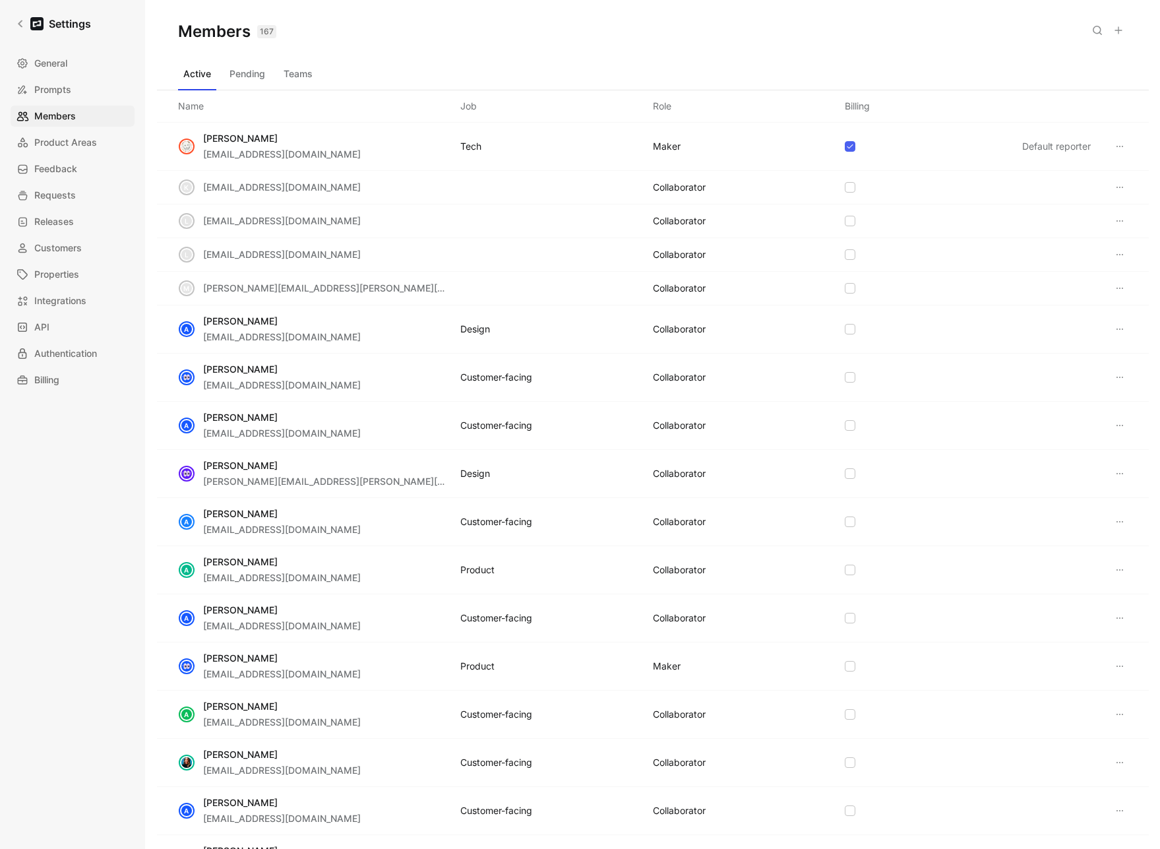
click at [196, 78] on button "Active" at bounding box center [197, 73] width 38 height 21
click at [1122, 30] on icon at bounding box center [1118, 30] width 11 height 11
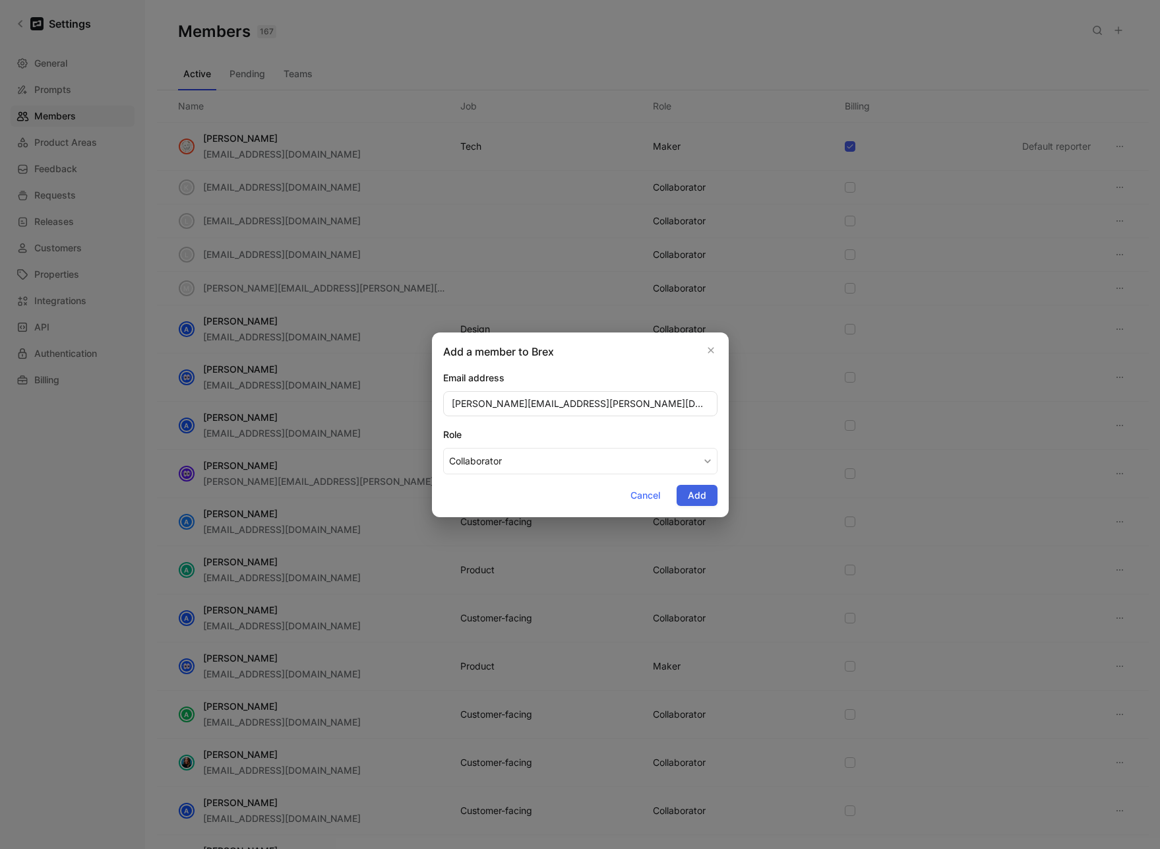
type input "janelle.tan@brex.com"
click at [700, 500] on span "Add" at bounding box center [697, 495] width 18 height 16
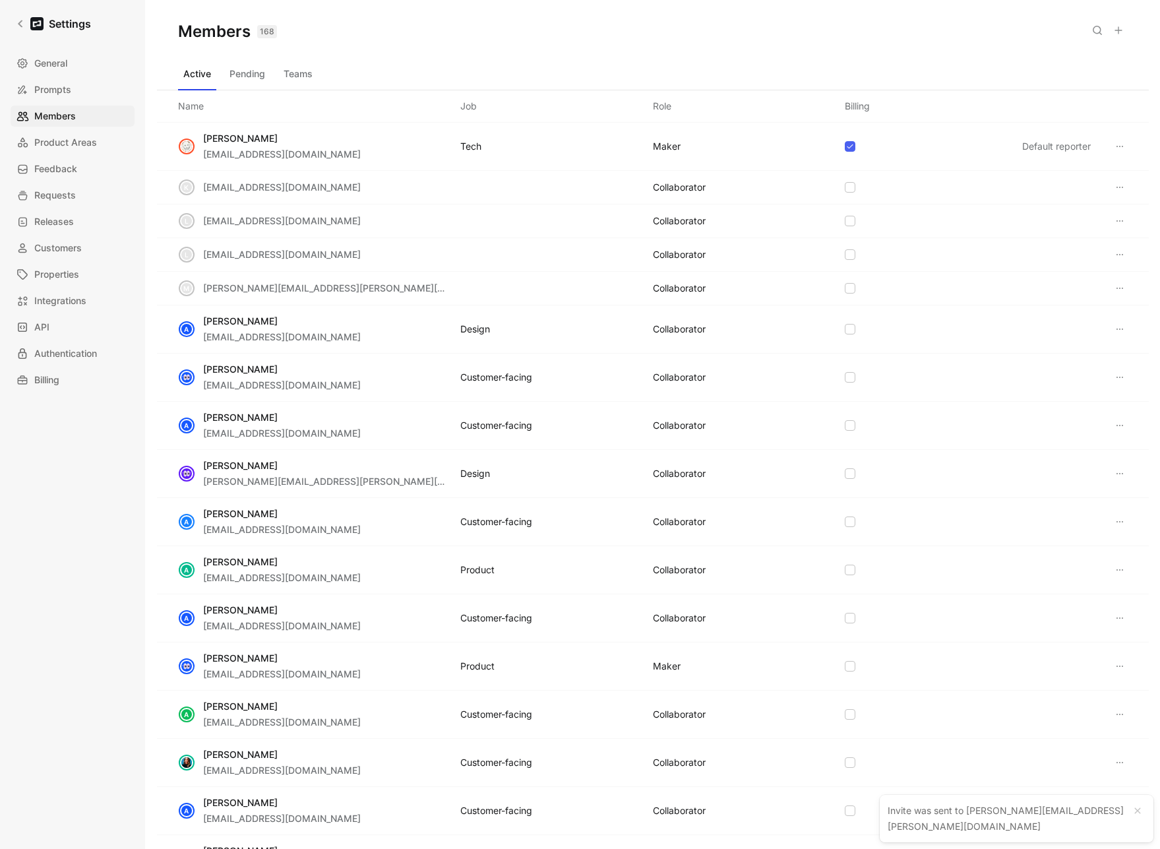
click at [313, 78] on button "Teams" at bounding box center [298, 73] width 40 height 21
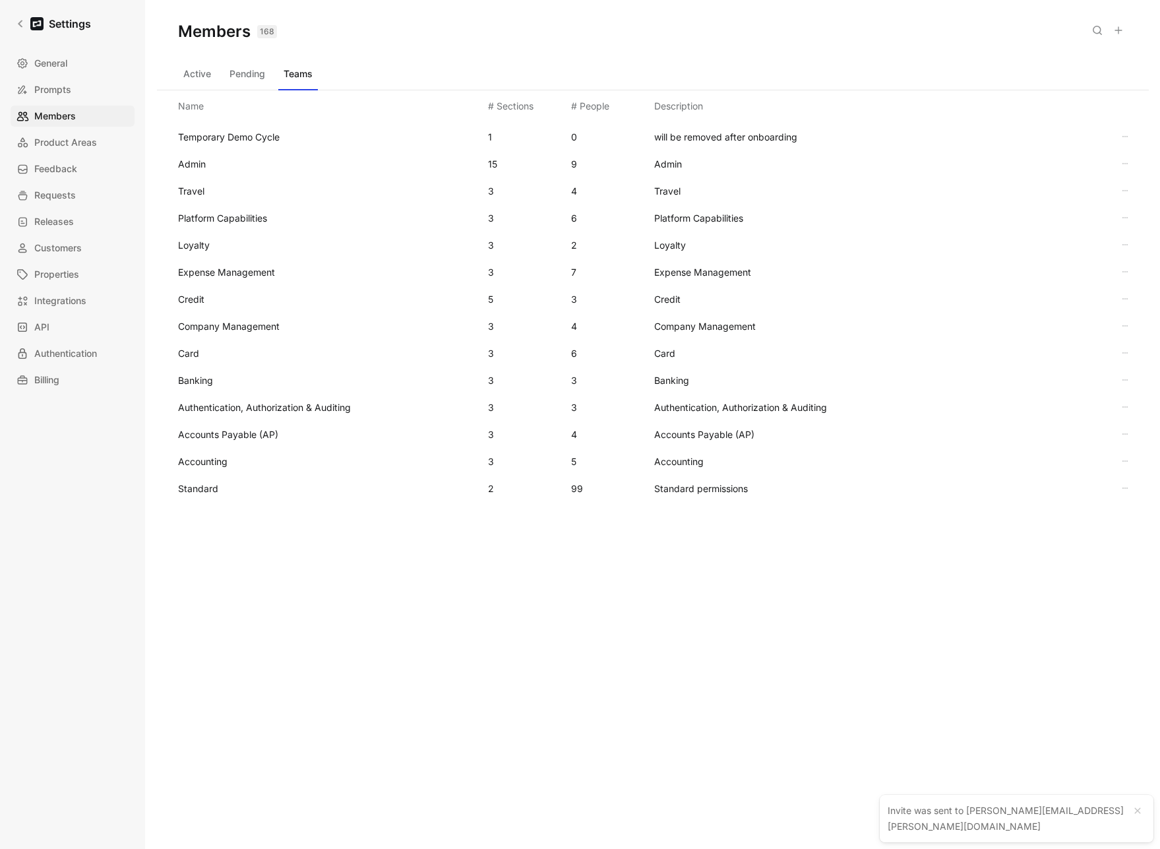
click at [208, 496] on div "Standard 2 99 Standard permissions" at bounding box center [652, 488] width 971 height 27
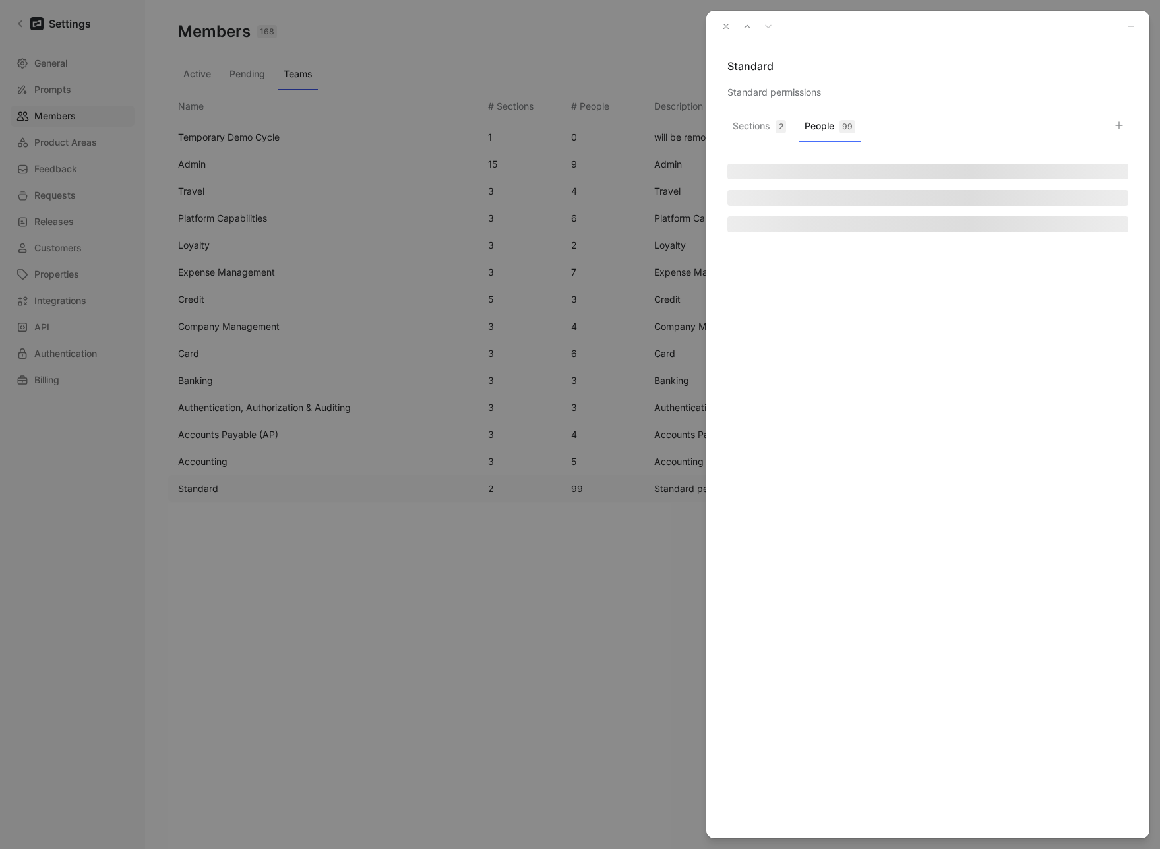
click at [818, 126] on button "People 99" at bounding box center [829, 130] width 61 height 26
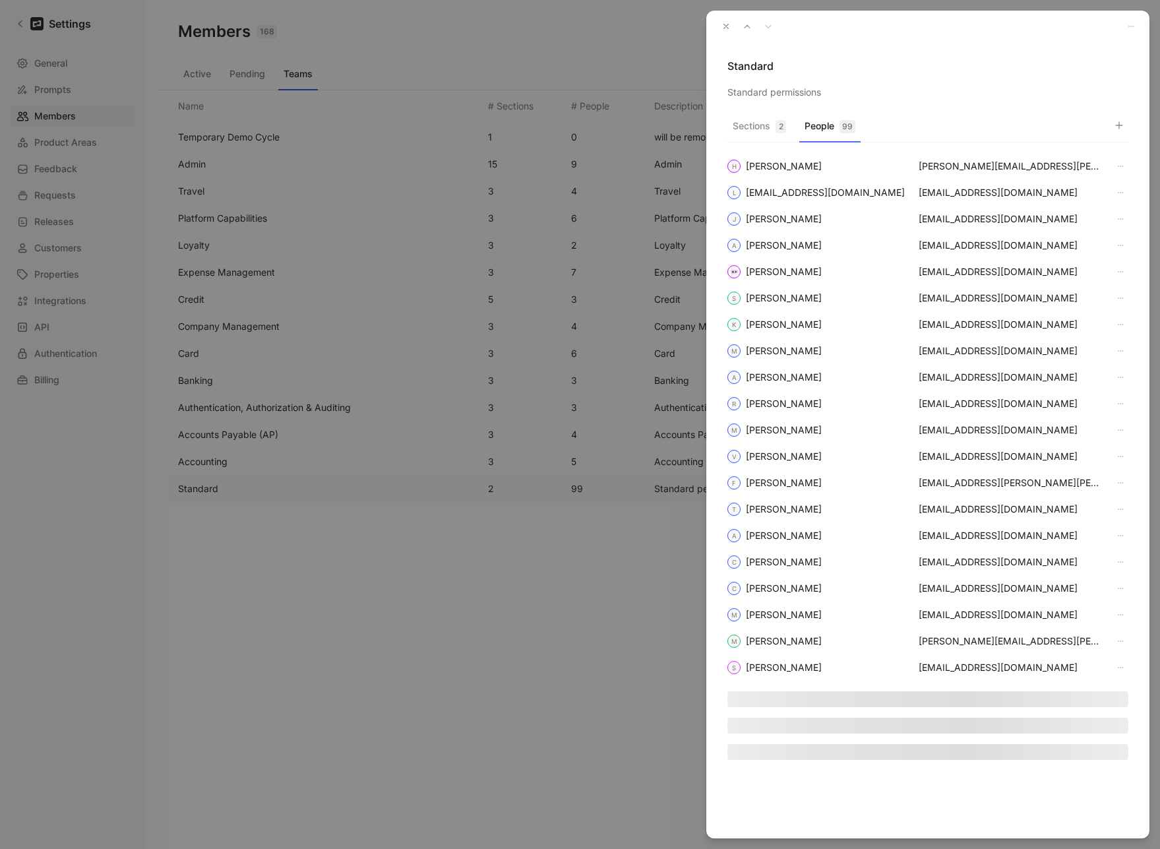
click at [1116, 122] on icon "button" at bounding box center [1119, 125] width 11 height 11
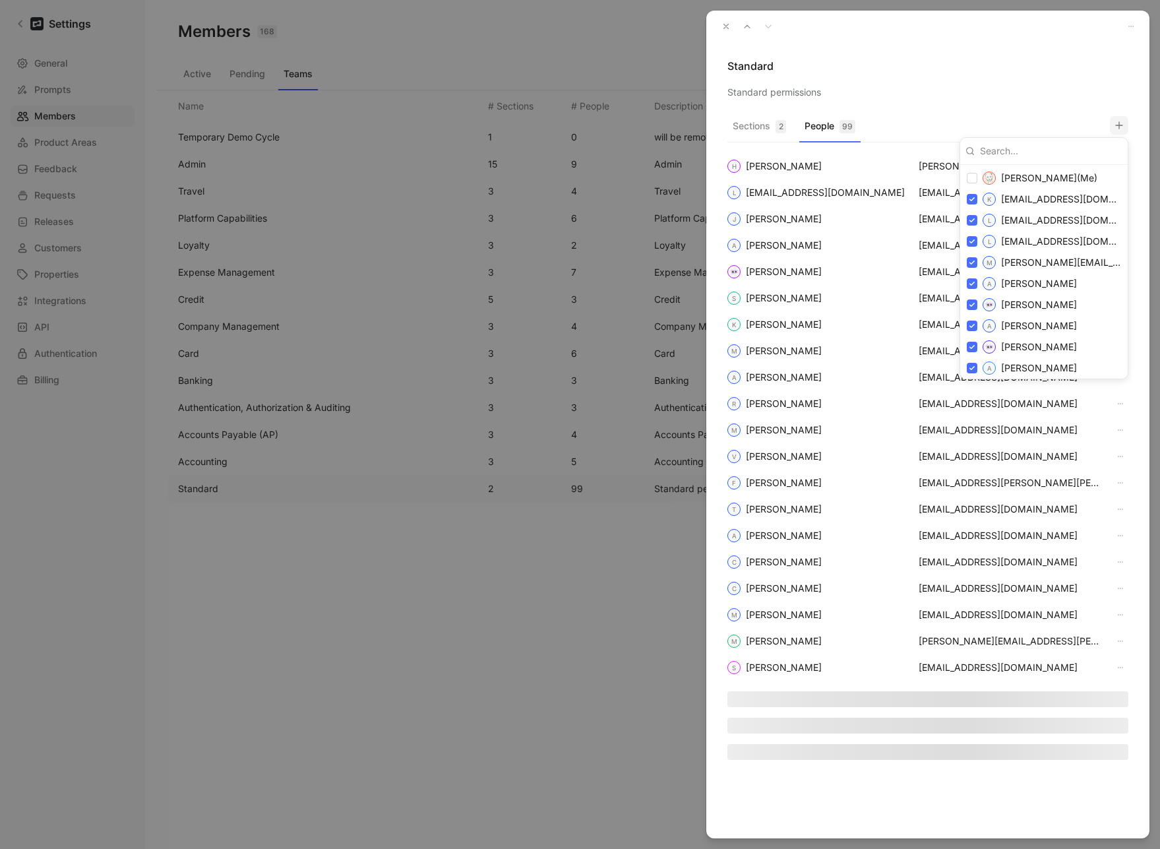
type input "janelle.tan@brex.com"
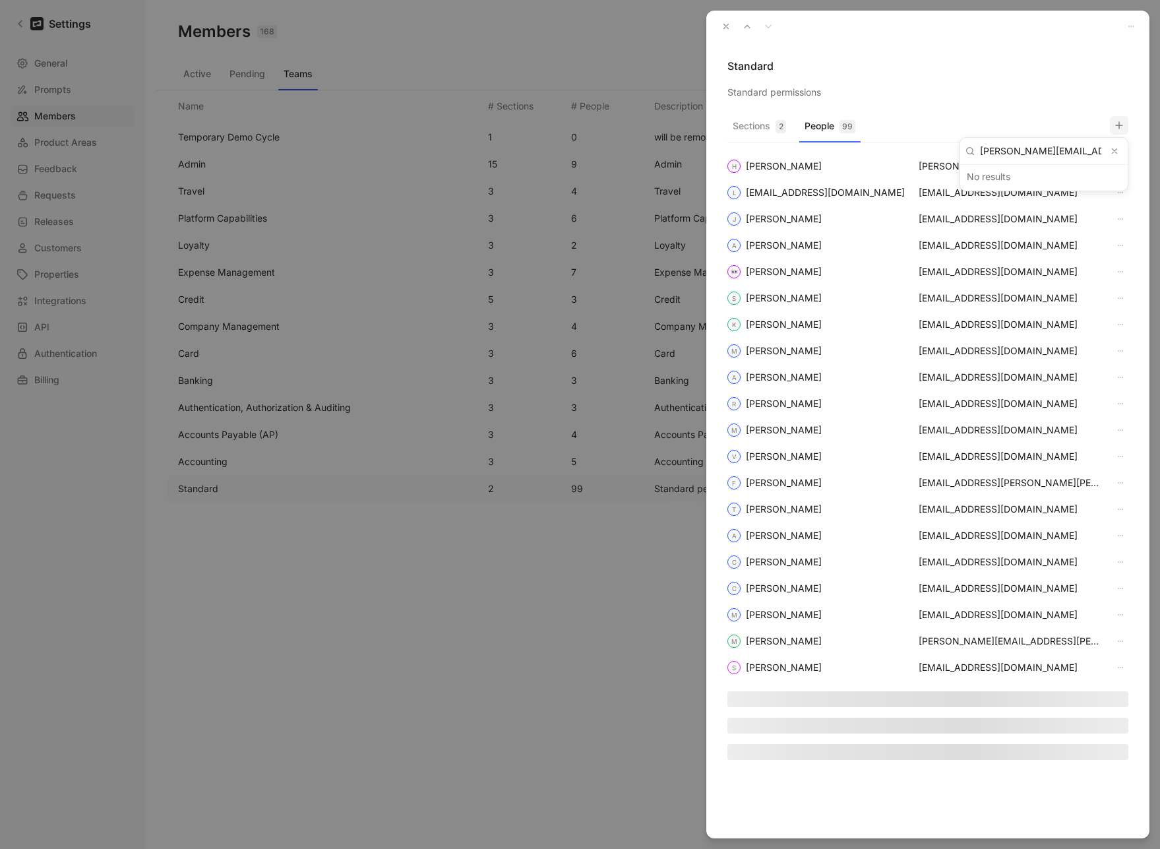
click at [1116, 150] on icon "Clear input" at bounding box center [1114, 150] width 9 height 9
type input "tan"
click at [1038, 76] on div at bounding box center [580, 424] width 1160 height 849
click at [727, 26] on icon "button" at bounding box center [725, 26] width 9 height 9
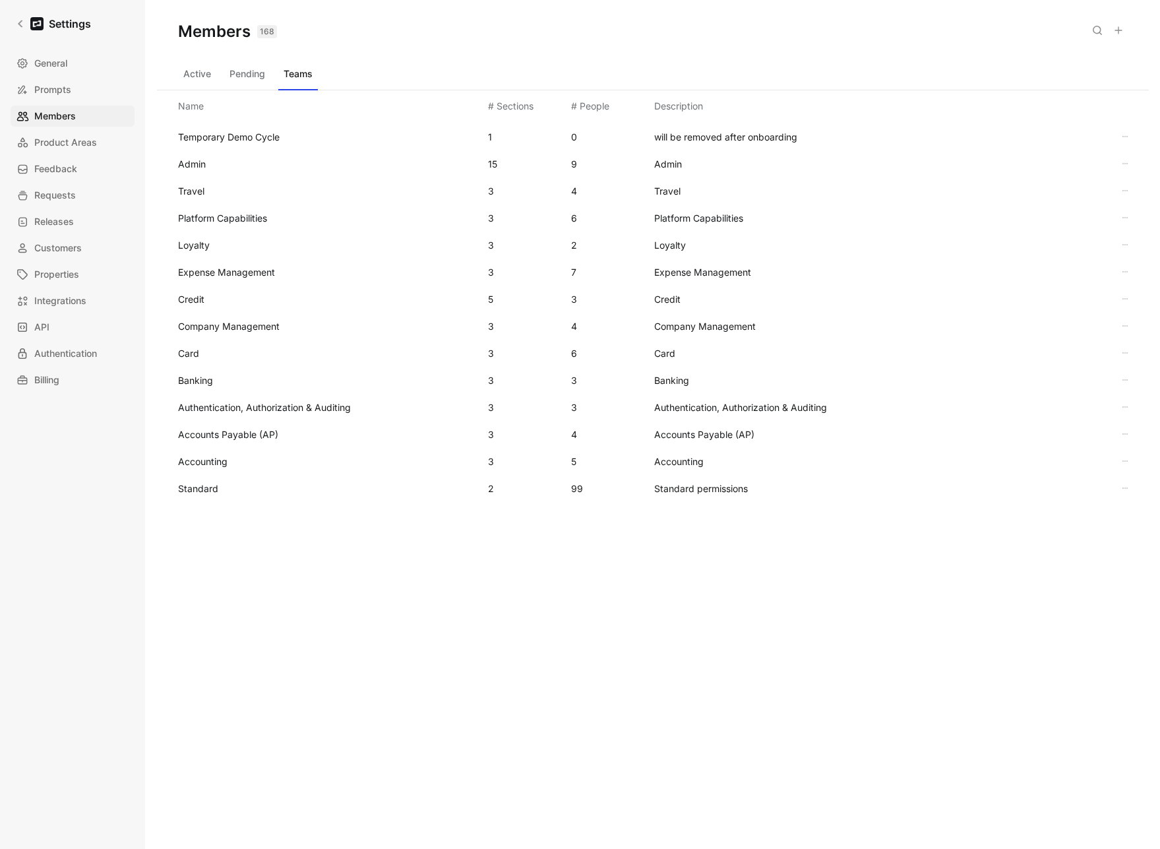
click at [358, 707] on div "Members 168 Saved Active Pending Teams Name # Sections # People Description Tem…" at bounding box center [653, 403] width 992 height 806
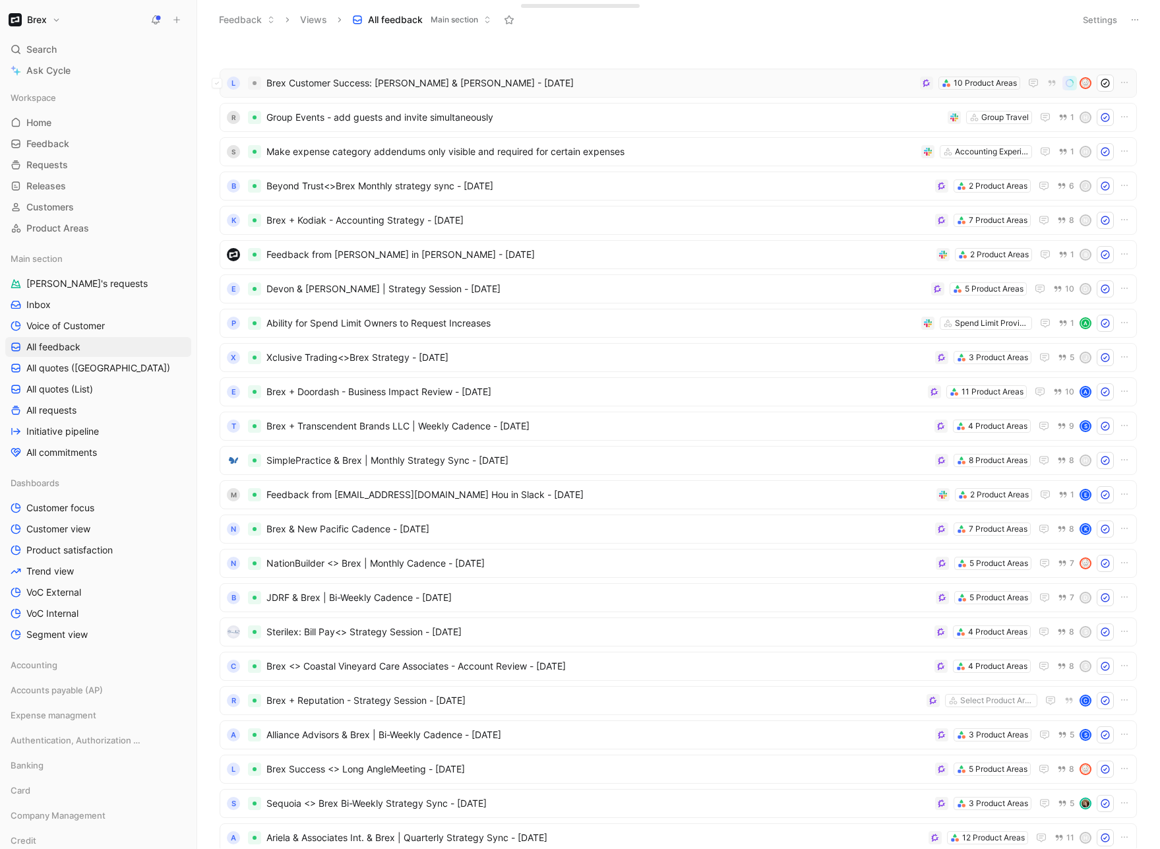
click at [636, 80] on span "Brex Customer Success: [PERSON_NAME] & [PERSON_NAME] - [DATE]" at bounding box center [590, 83] width 648 height 16
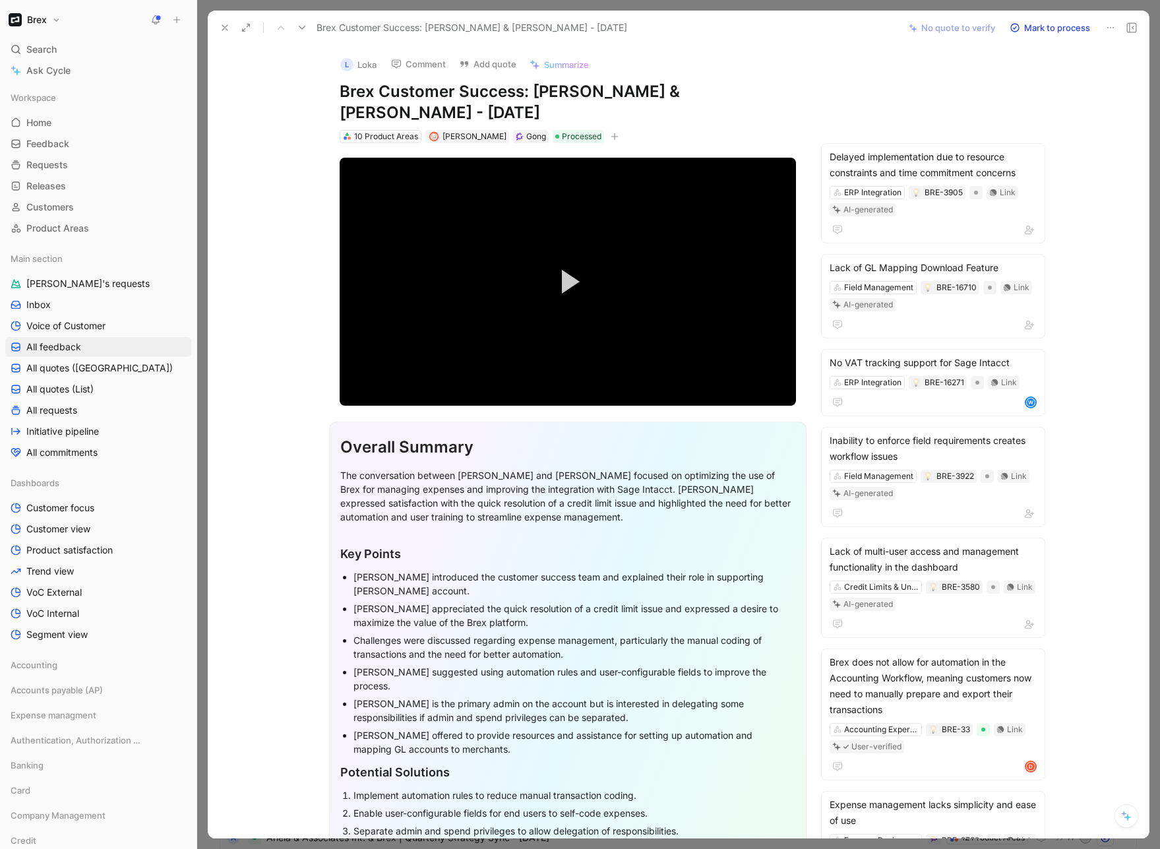
click at [219, 29] on button at bounding box center [225, 27] width 18 height 18
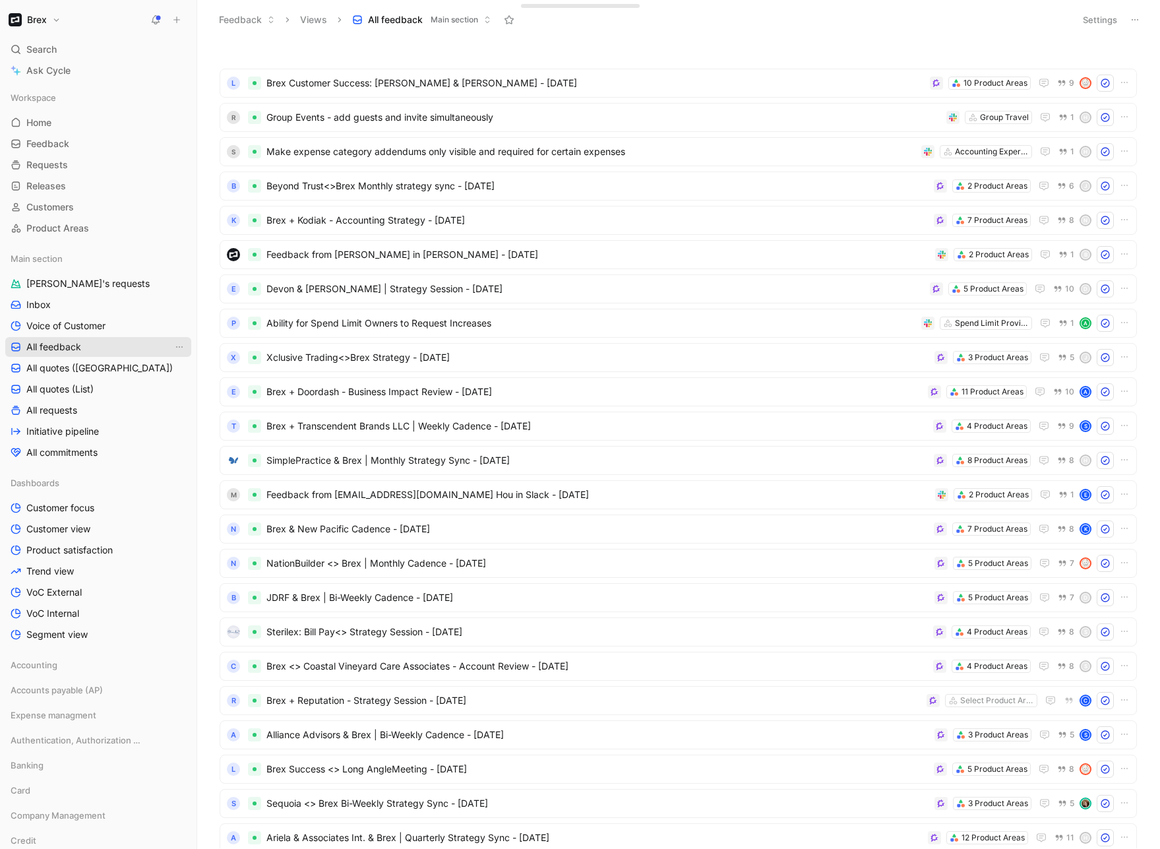
click at [78, 342] on span "All feedback" at bounding box center [53, 346] width 55 height 13
click at [76, 307] on link "Inbox" at bounding box center [98, 305] width 186 height 20
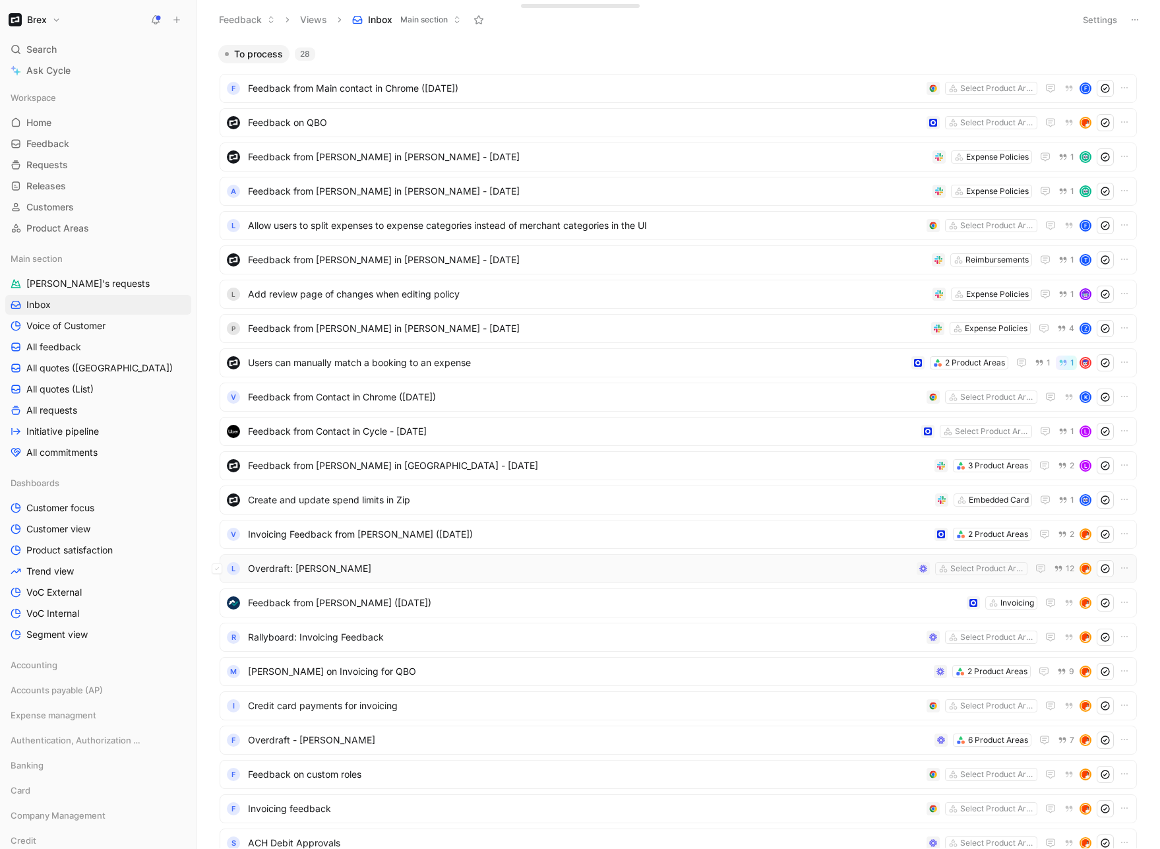
click at [414, 562] on span "Overdraft: [PERSON_NAME]" at bounding box center [579, 568] width 663 height 16
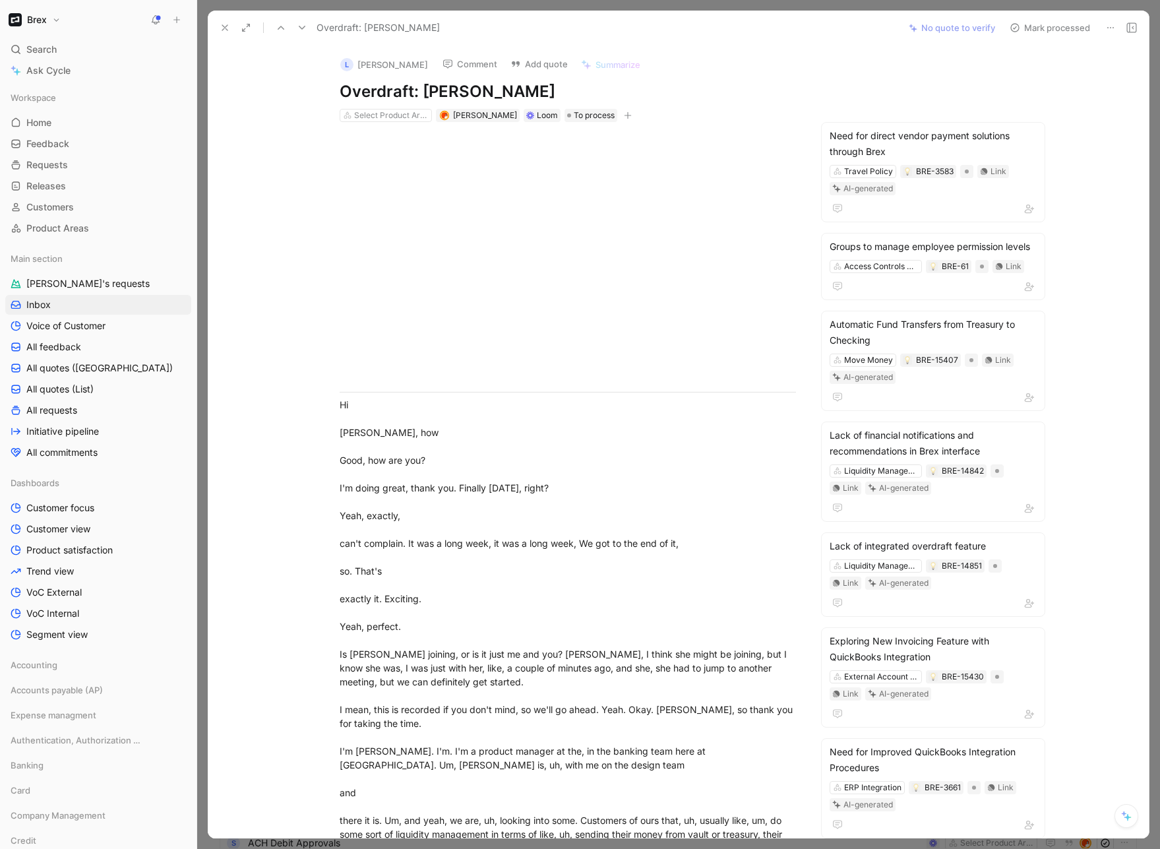
click at [220, 28] on icon at bounding box center [225, 27] width 11 height 11
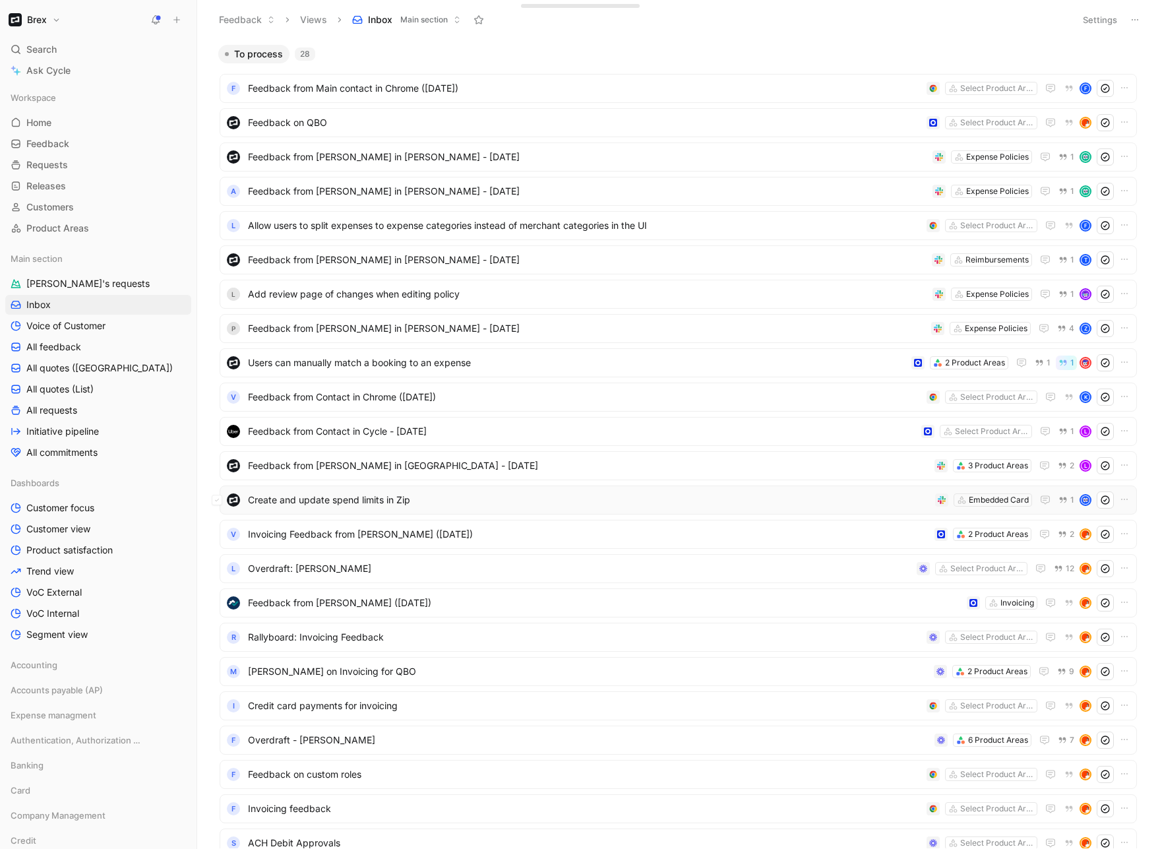
scroll to position [251, 0]
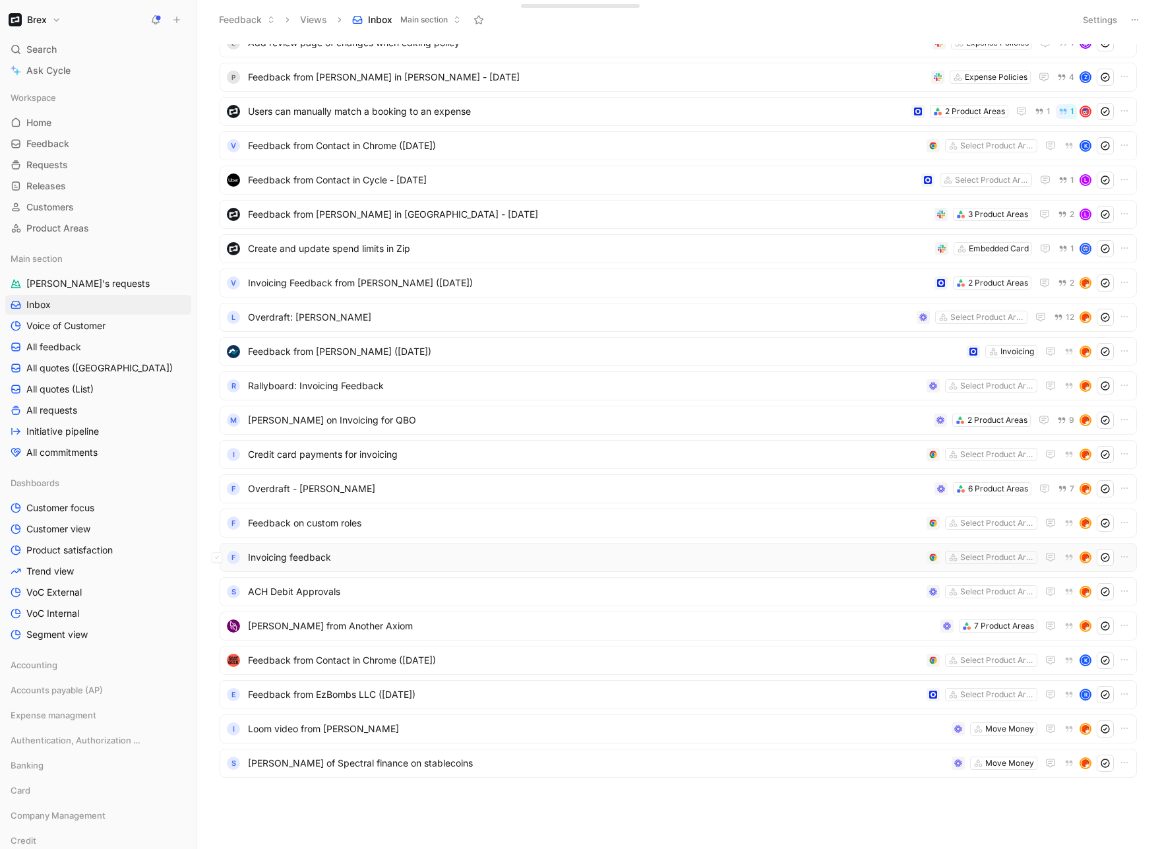
click at [554, 564] on span "Invoicing feedback" at bounding box center [584, 557] width 673 height 16
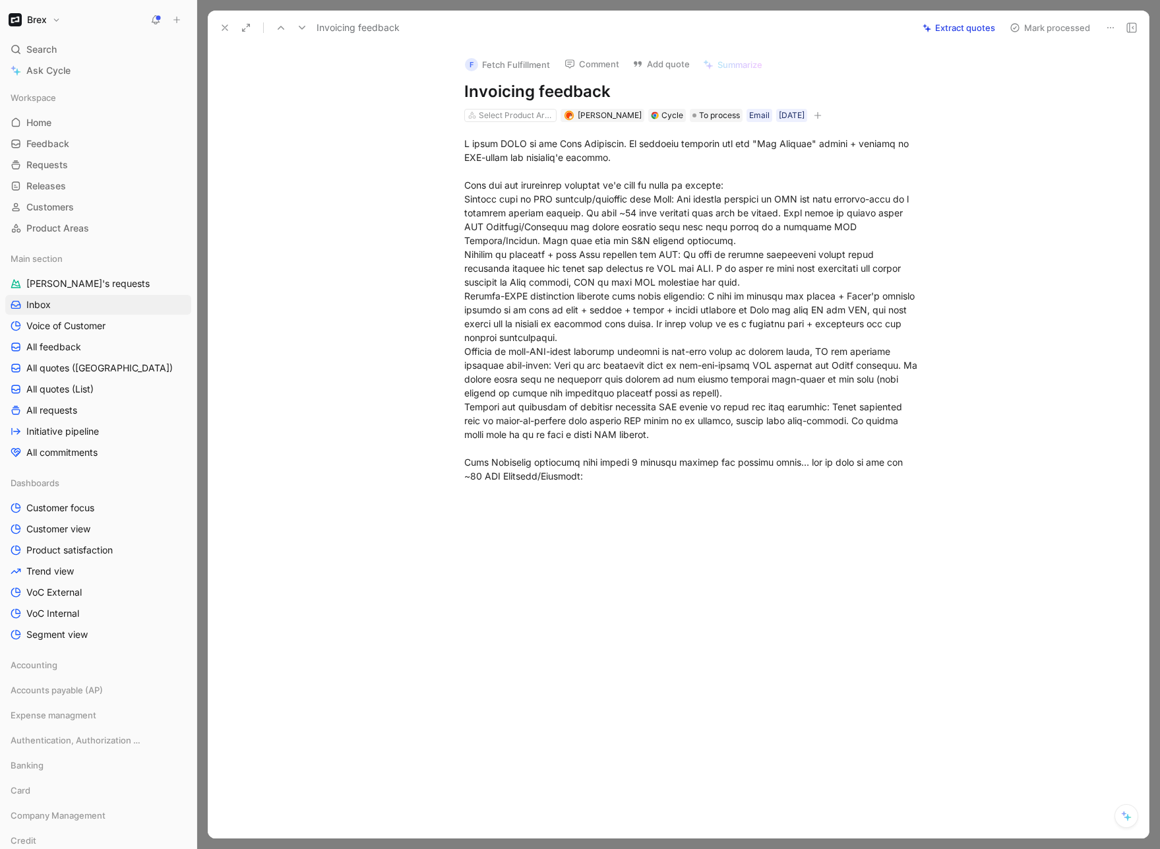
click at [221, 26] on icon at bounding box center [225, 27] width 11 height 11
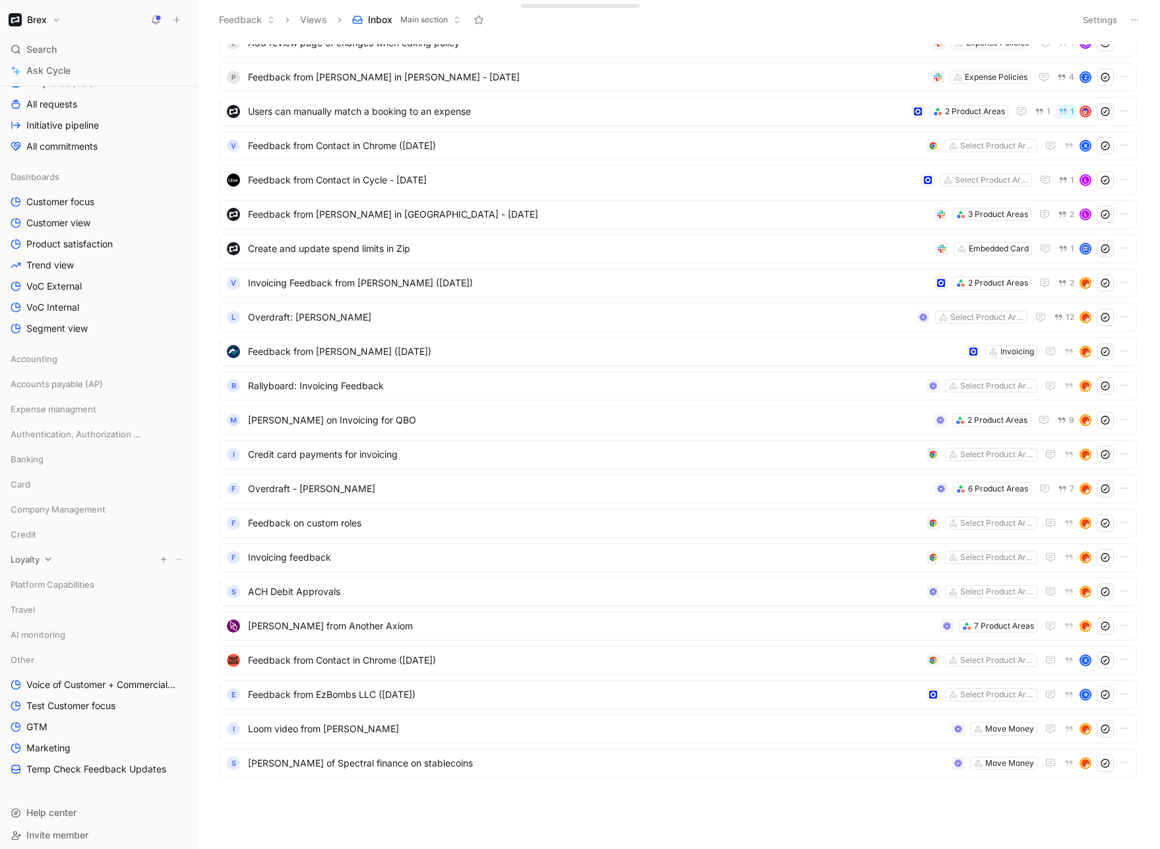
scroll to position [313, 0]
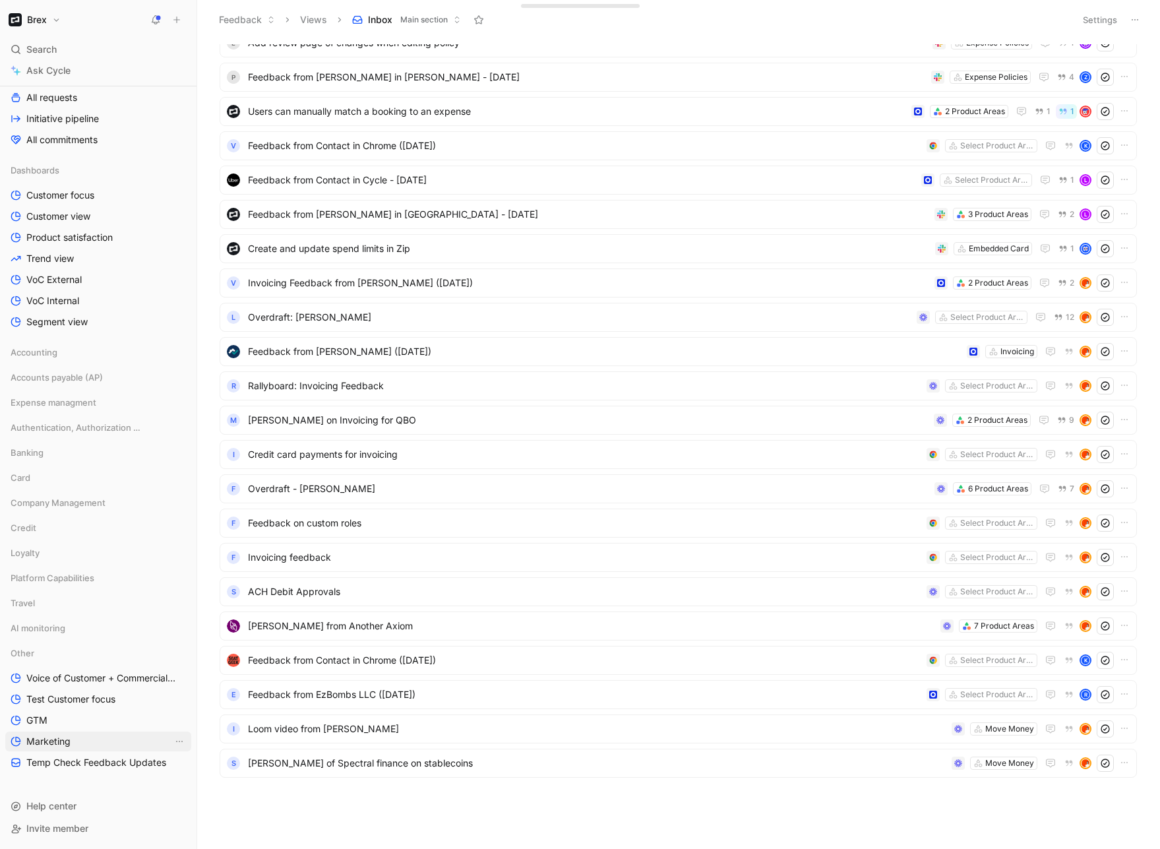
click at [42, 742] on span "Marketing" at bounding box center [48, 740] width 44 height 13
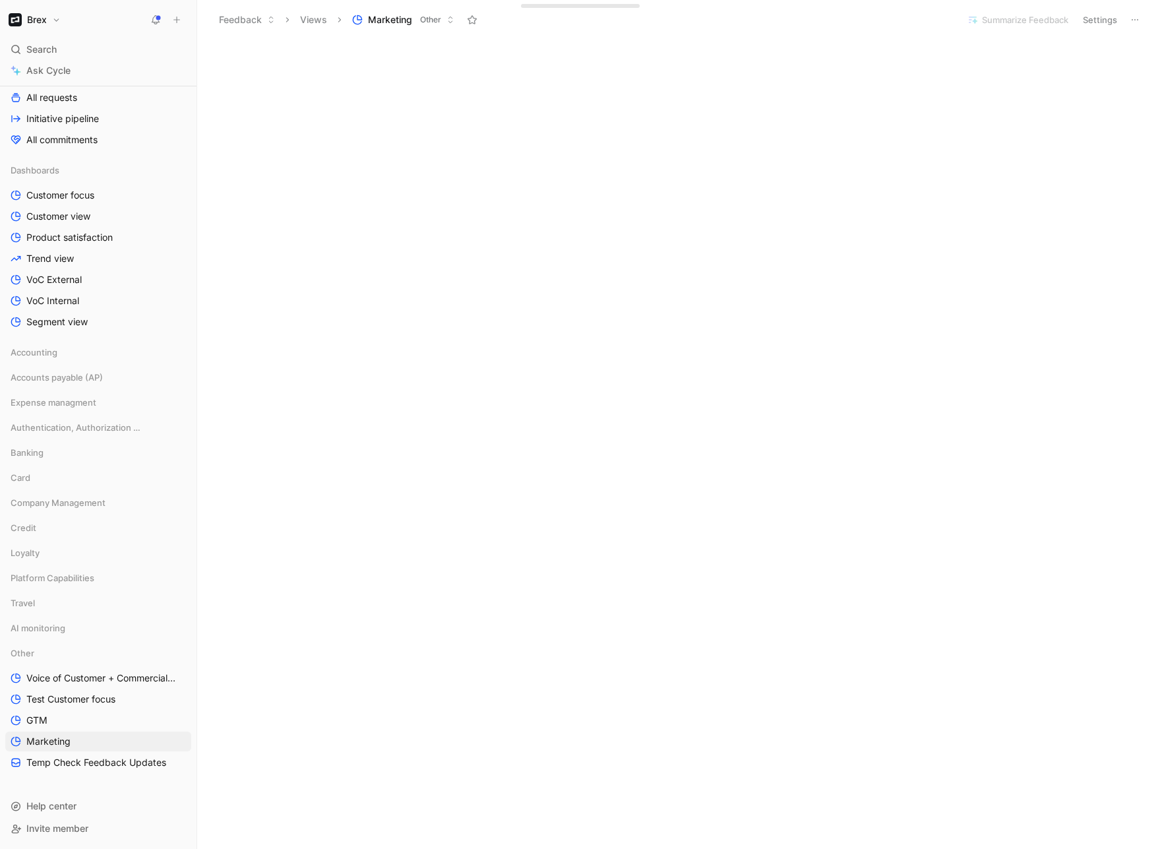
scroll to position [2112, 0]
click at [67, 228] on link "Product satisfaction" at bounding box center [98, 237] width 186 height 20
click at [622, 54] on div "Edit dashboard" at bounding box center [678, 49] width 963 height 18
click at [718, 42] on div "Edit dashboard" at bounding box center [678, 49] width 963 height 18
click at [816, 40] on div "Edit dashboard" at bounding box center [678, 49] width 963 height 18
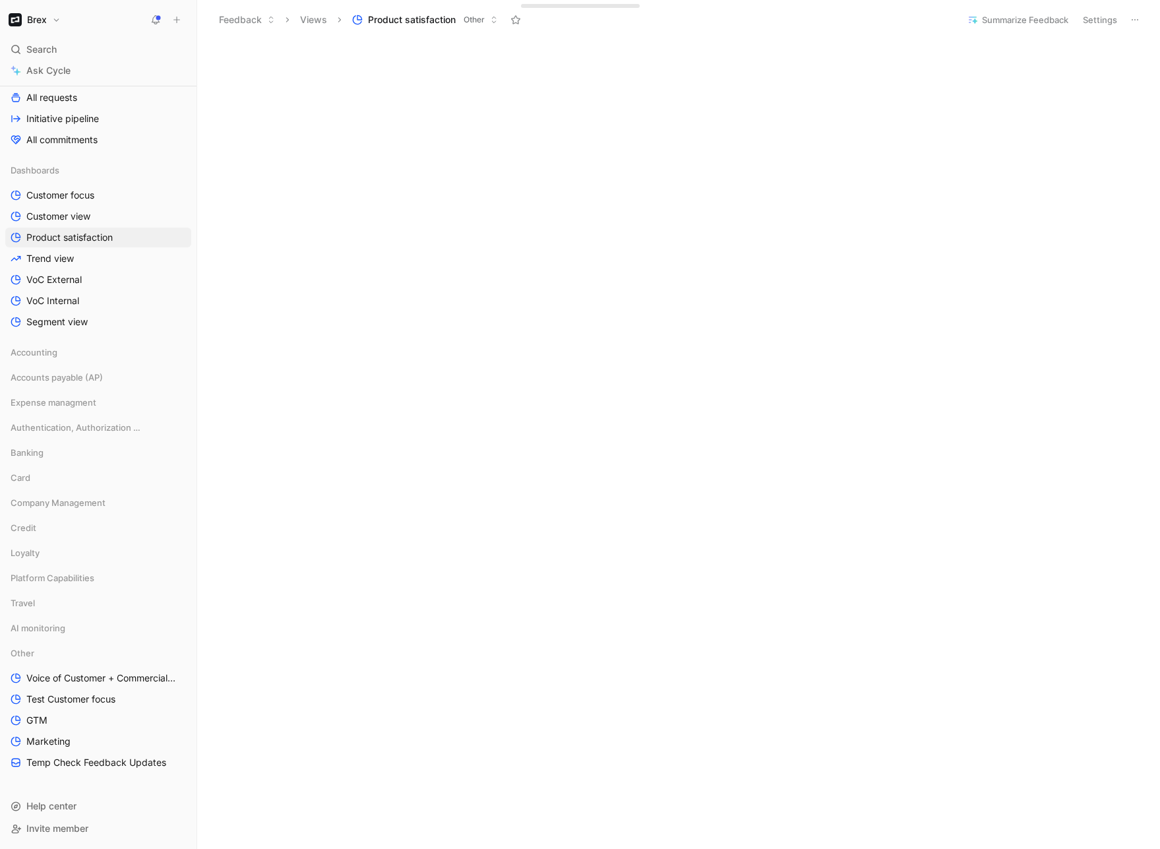
scroll to position [6, 0]
click at [59, 259] on span "Trend view" at bounding box center [49, 258] width 47 height 13
click at [71, 277] on span "VoC External" at bounding box center [53, 279] width 55 height 13
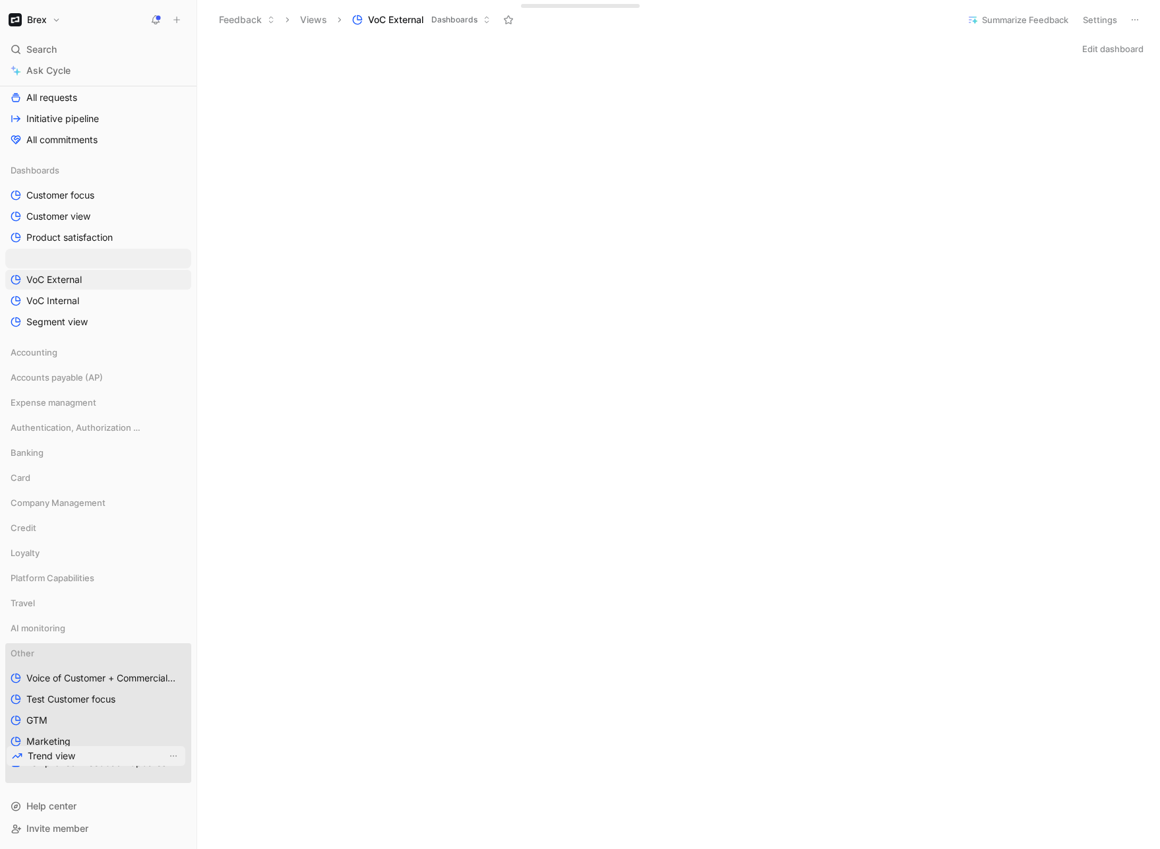
drag, startPoint x: 65, startPoint y: 256, endPoint x: 67, endPoint y: 753, distance: 497.1
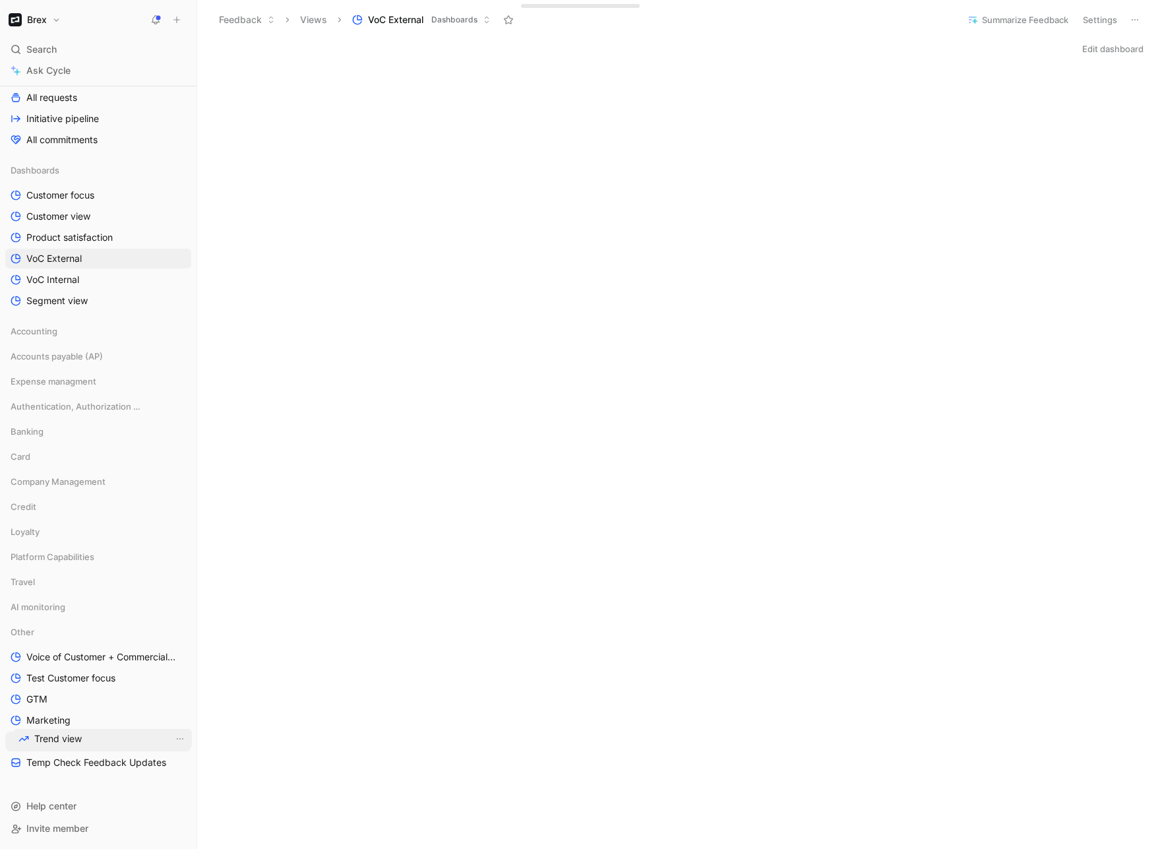
drag, startPoint x: 42, startPoint y: 655, endPoint x: 50, endPoint y: 737, distance: 82.1
click at [73, 294] on span "Segment view" at bounding box center [56, 300] width 61 height 13
click at [60, 255] on span "VoC External" at bounding box center [53, 258] width 55 height 13
click at [796, 41] on div "Edit dashboard" at bounding box center [678, 49] width 963 height 18
click at [776, 50] on div "Edit dashboard" at bounding box center [678, 49] width 963 height 18
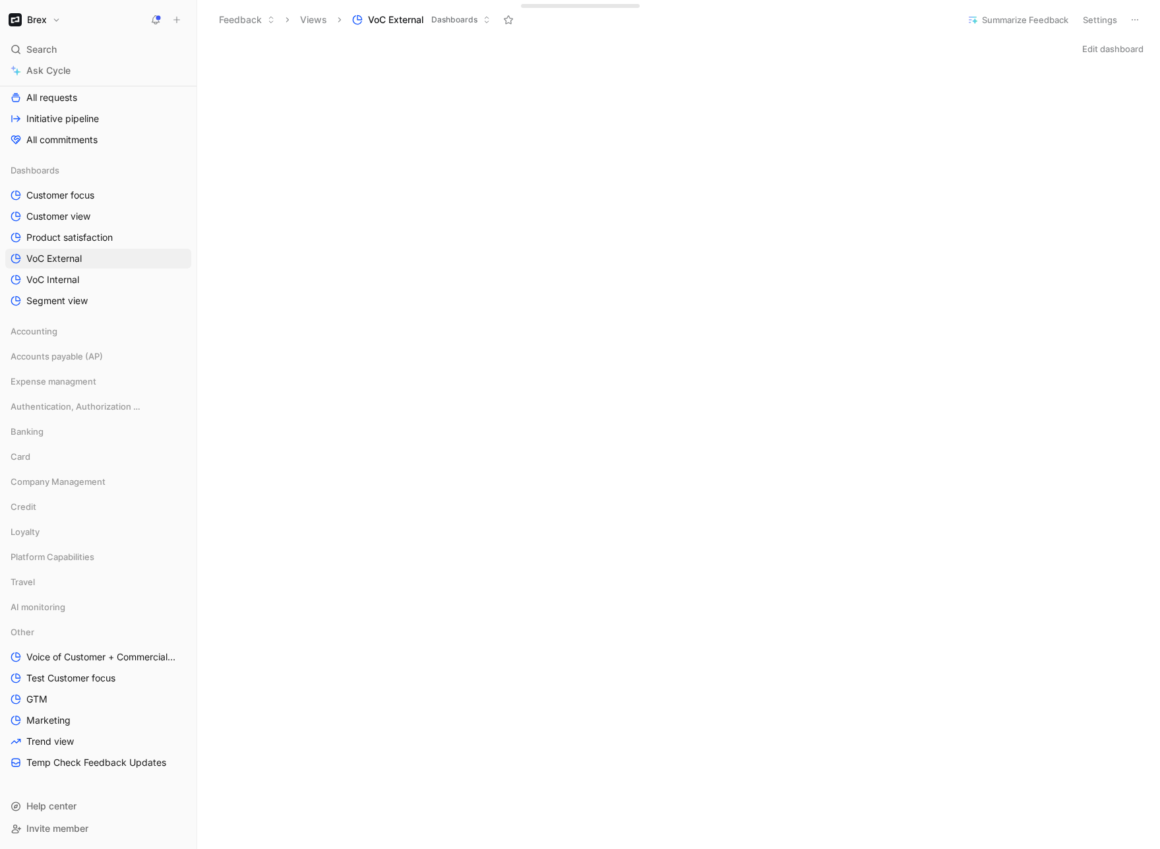
drag, startPoint x: 754, startPoint y: 36, endPoint x: 818, endPoint y: 34, distance: 64.0
click at [754, 35] on header "Feedback Views VoC External Dashboards Summarize Feedback Settings" at bounding box center [678, 20] width 963 height 40
click at [420, 52] on div "Edit dashboard" at bounding box center [678, 49] width 963 height 18
click at [559, 60] on div "Edit dashboard" at bounding box center [678, 627] width 963 height 1175
click at [940, 59] on div "Edit dashboard" at bounding box center [678, 627] width 963 height 1175
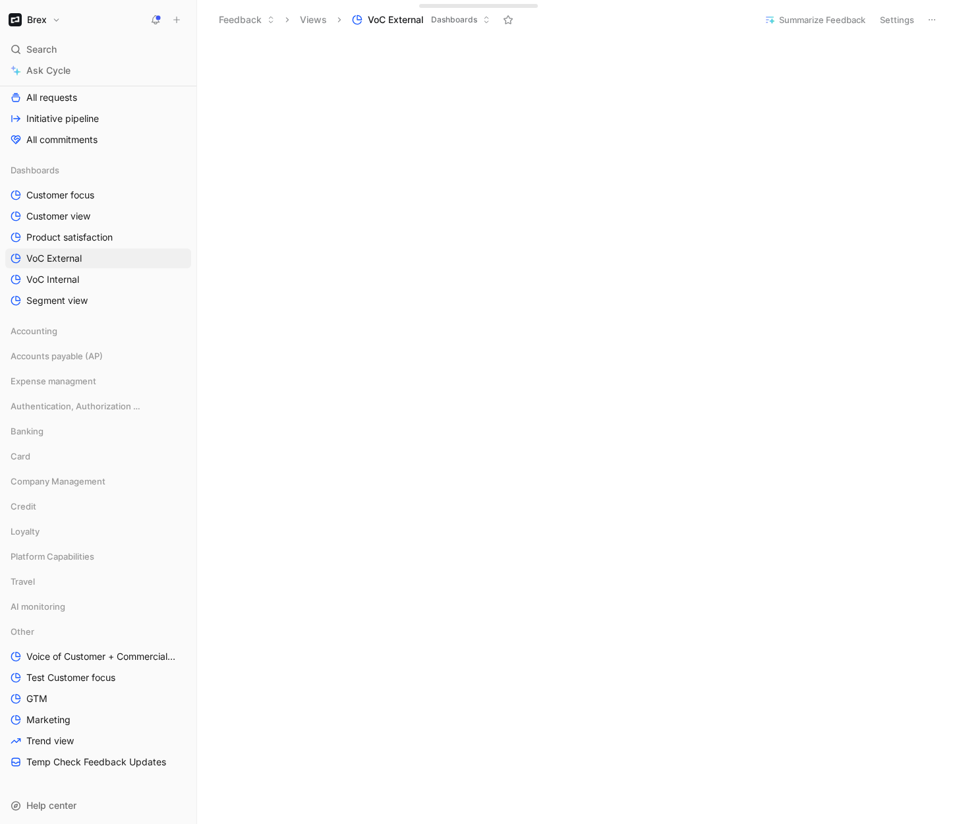
scroll to position [363, 0]
click at [196, 23] on use at bounding box center [196, 20] width 8 height 8
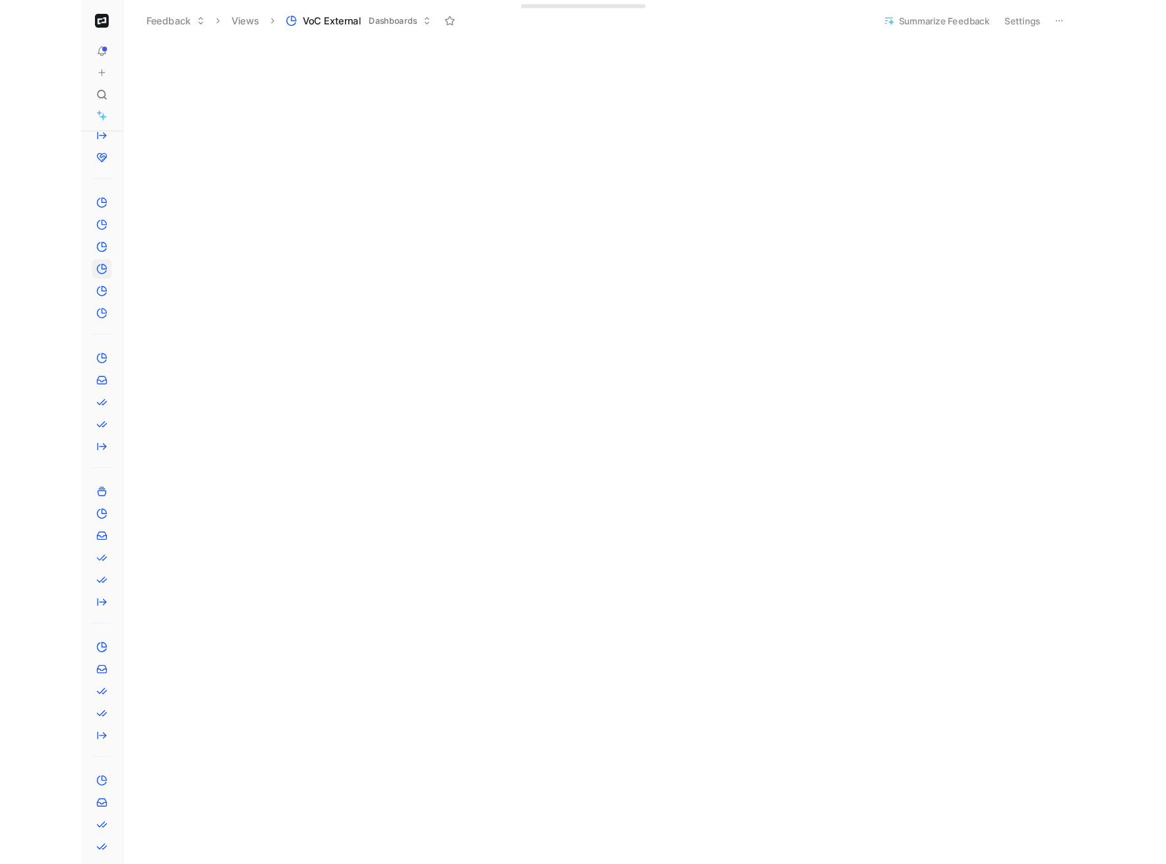
scroll to position [0, 0]
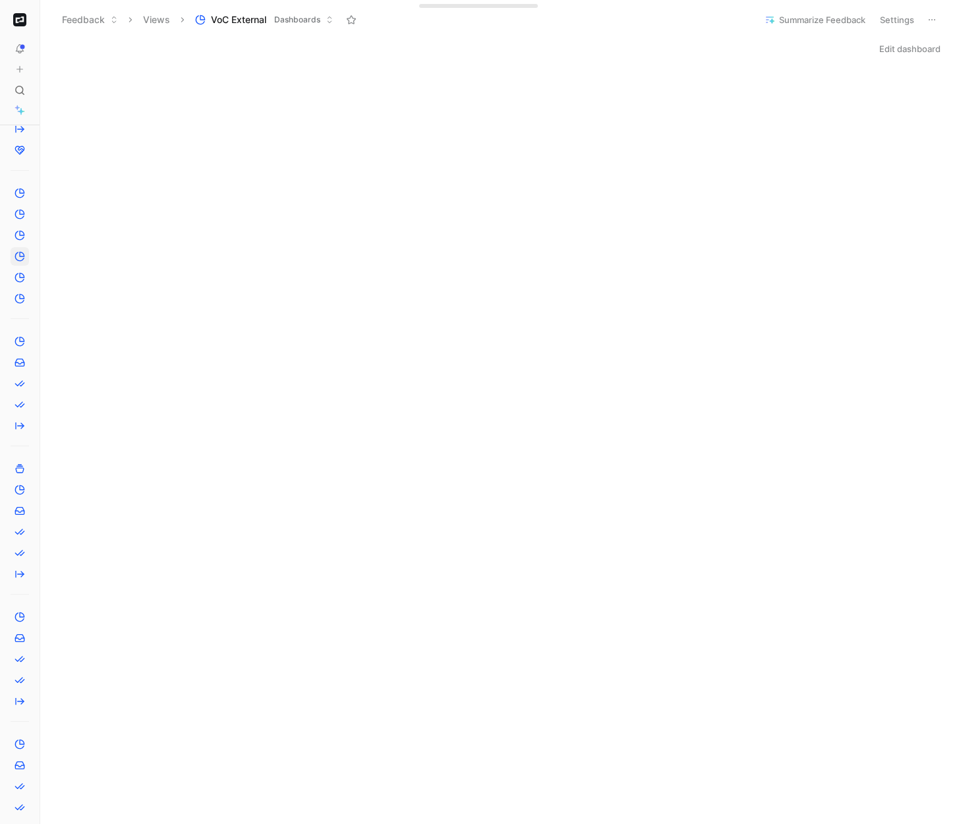
click at [905, 44] on button "Edit dashboard" at bounding box center [910, 49] width 73 height 18
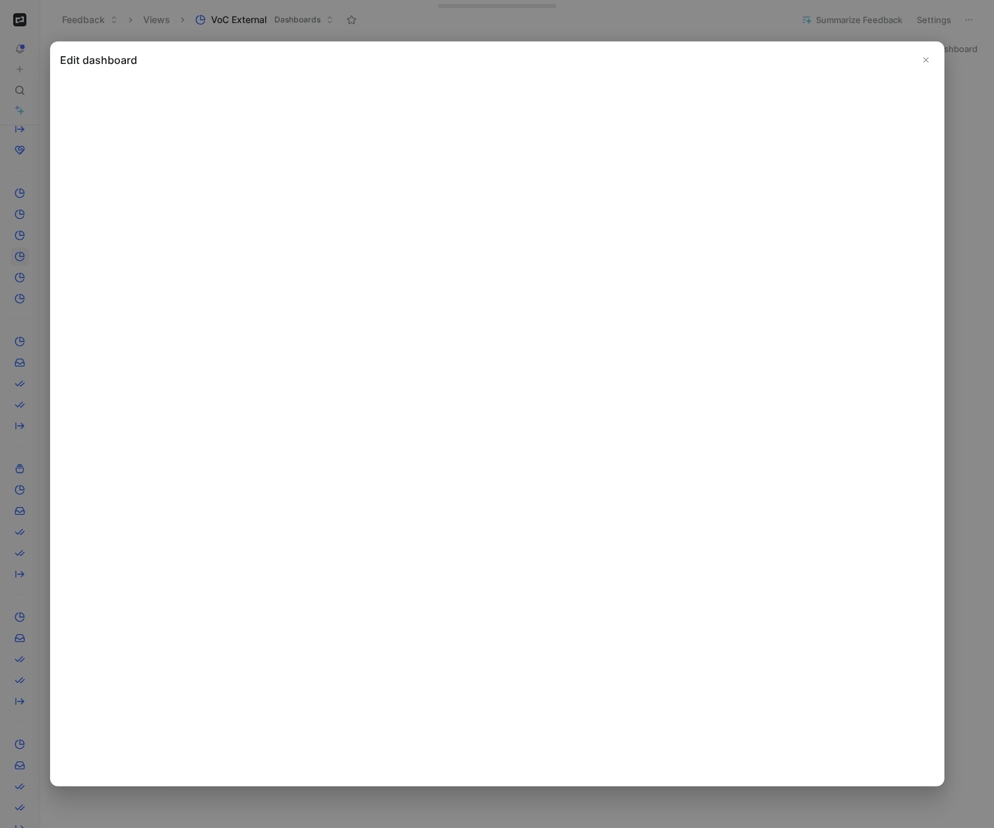
click at [930, 57] on button "Close" at bounding box center [926, 60] width 16 height 16
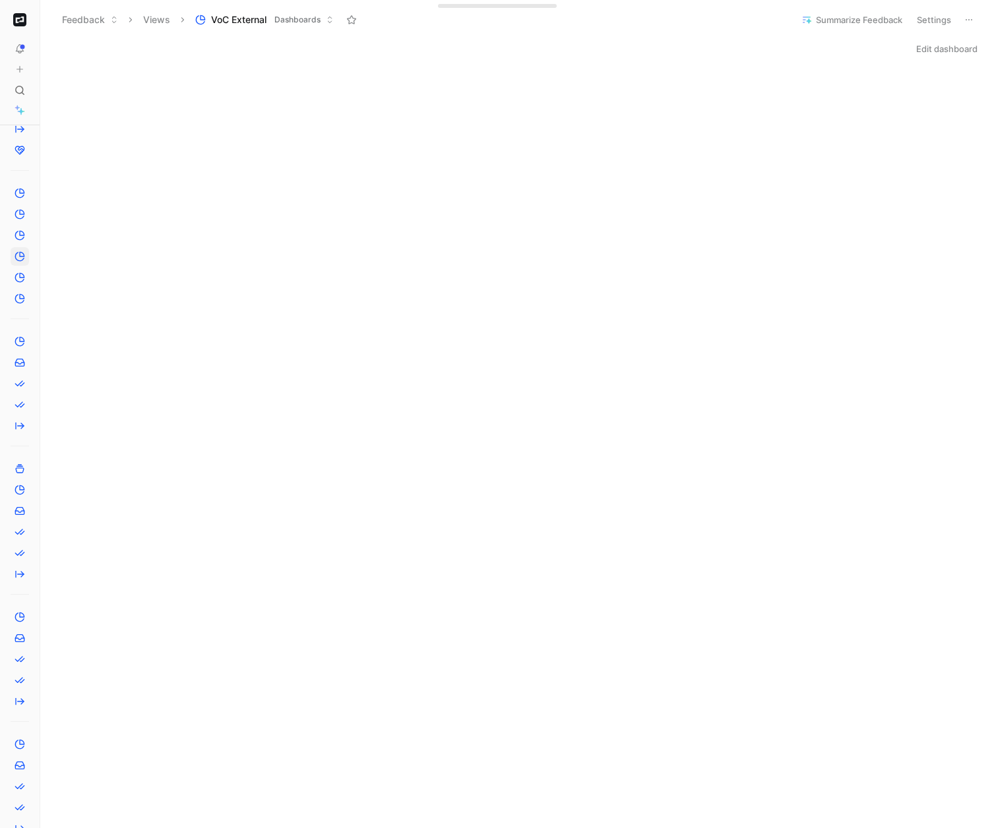
click at [45, 24] on icon at bounding box center [43, 20] width 11 height 11
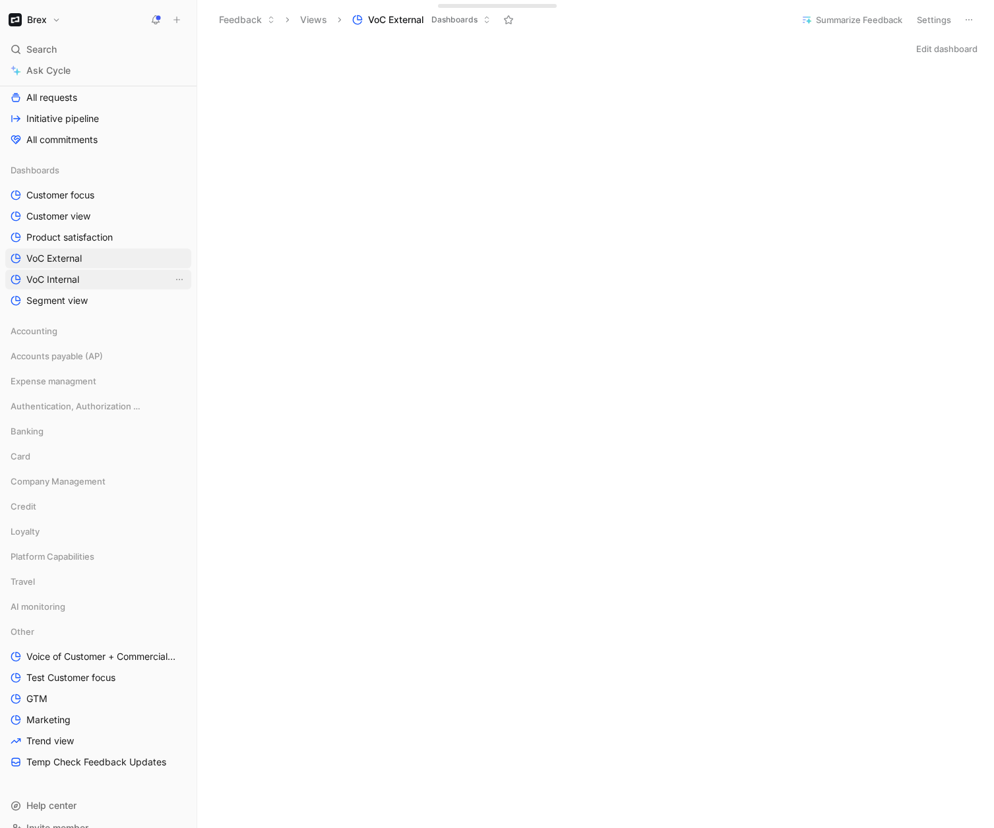
click at [66, 280] on span "VoC Internal" at bounding box center [52, 279] width 53 height 13
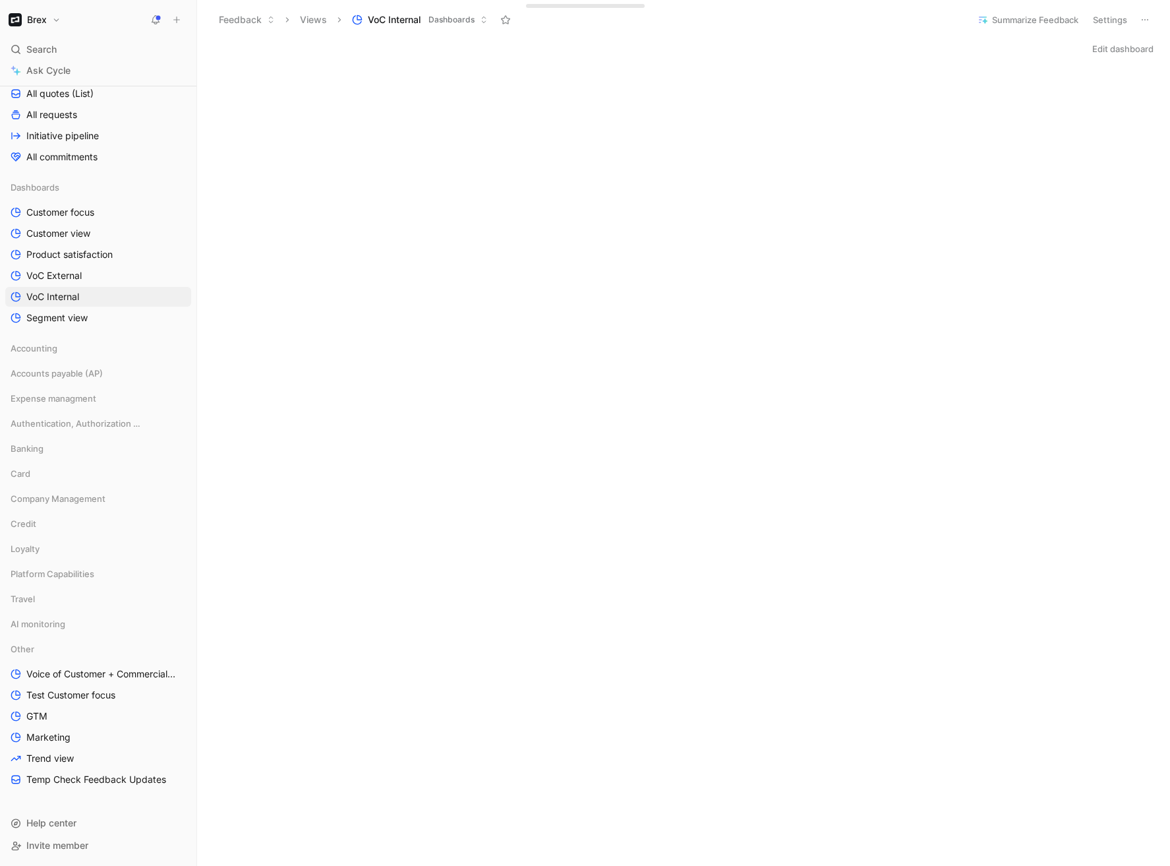
click at [776, 34] on header "Feedback Views VoC Internal Dashboards Summarize Feedback Settings" at bounding box center [683, 20] width 973 height 40
click at [830, 49] on div "Edit dashboard" at bounding box center [683, 49] width 973 height 18
click at [70, 252] on span "Product satisfaction" at bounding box center [69, 254] width 86 height 13
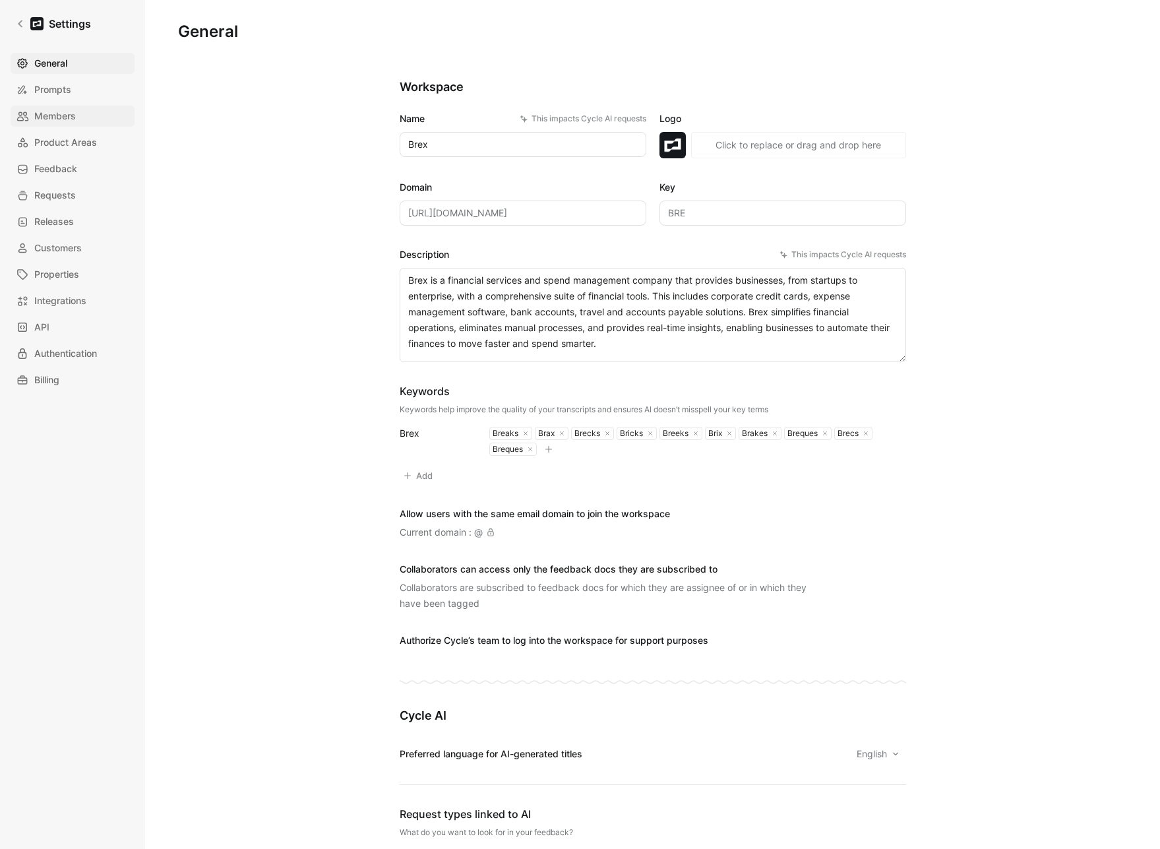
click at [55, 113] on span "Members" at bounding box center [55, 116] width 42 height 16
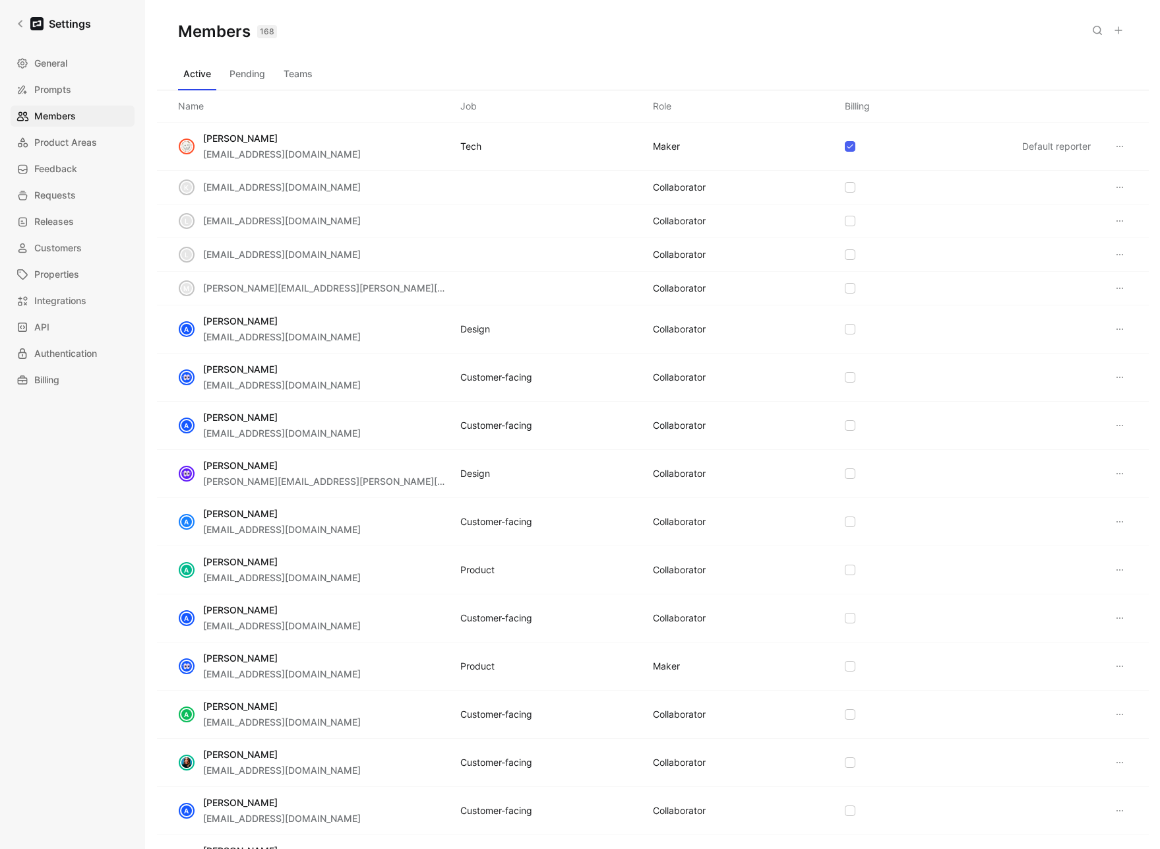
click at [284, 67] on button "Teams" at bounding box center [298, 73] width 40 height 21
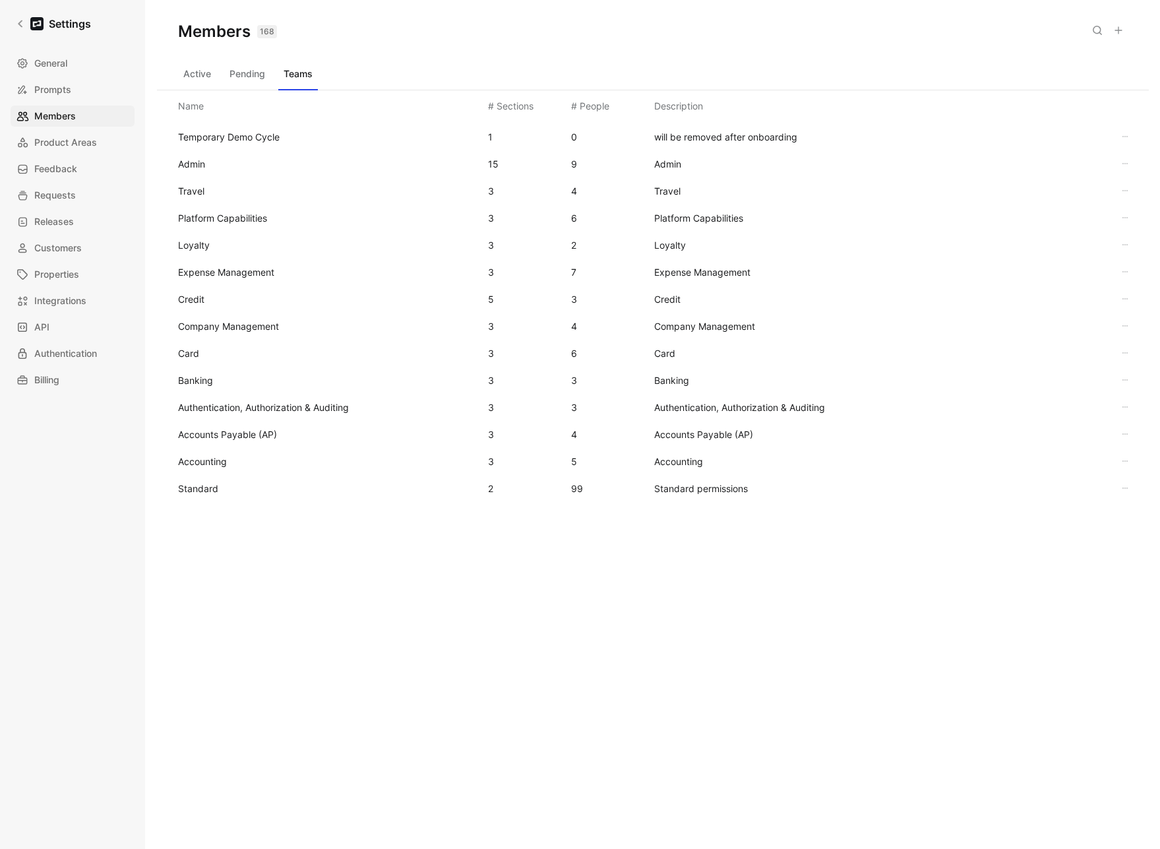
click at [202, 489] on span "Standard" at bounding box center [198, 488] width 40 height 11
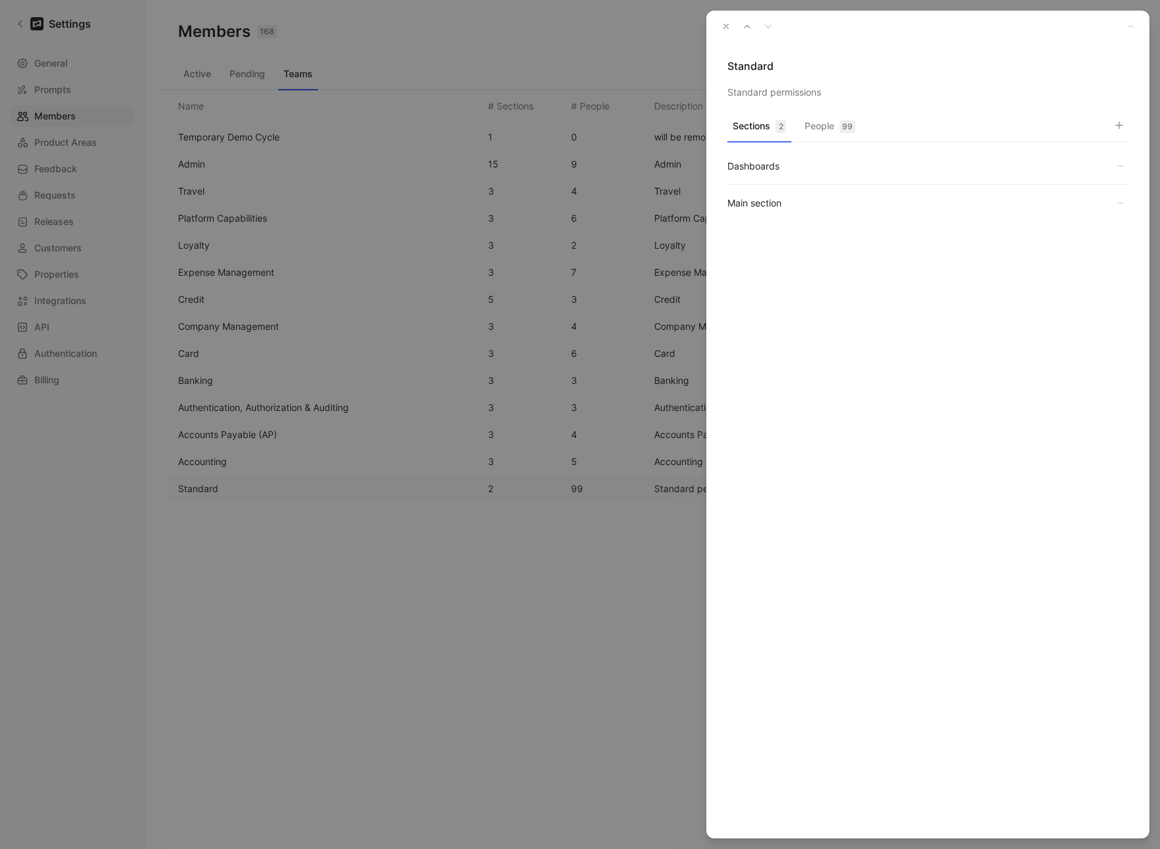
click at [849, 125] on div "99" at bounding box center [847, 126] width 16 height 13
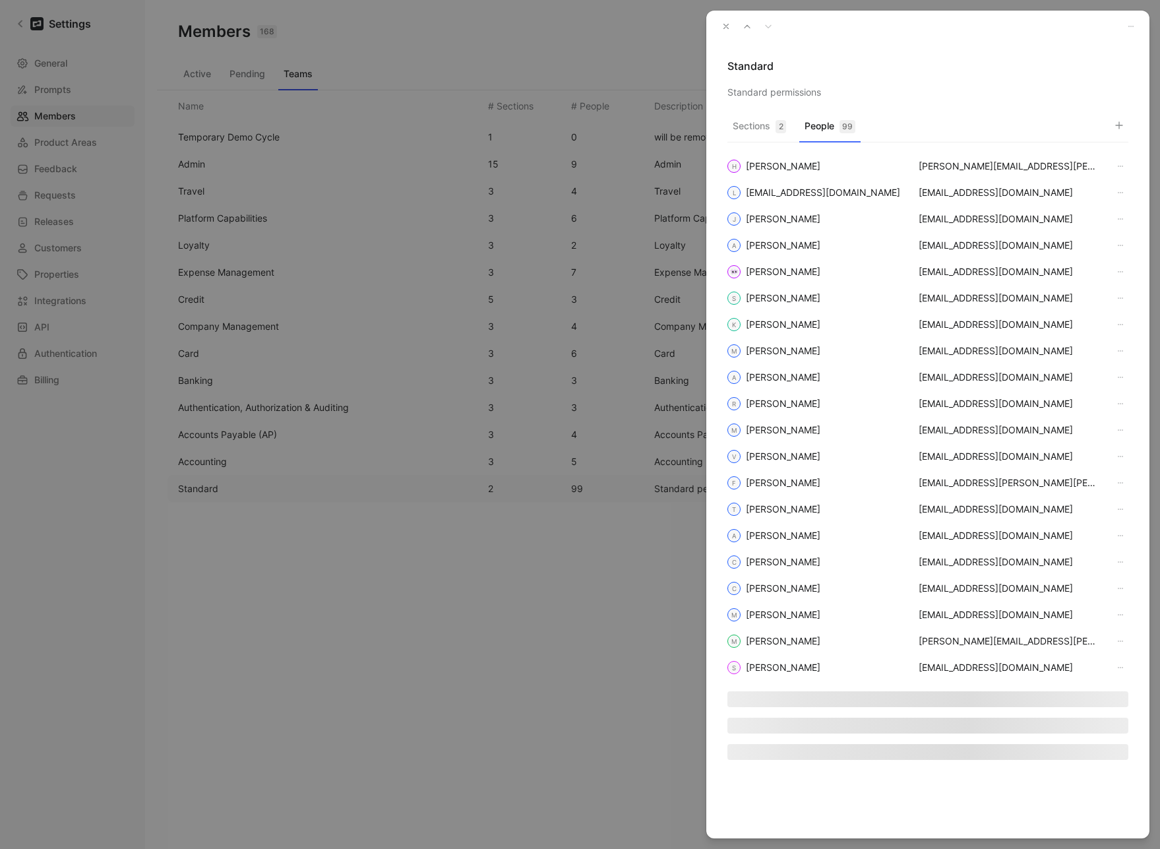
click at [1117, 122] on icon "button" at bounding box center [1119, 125] width 11 height 11
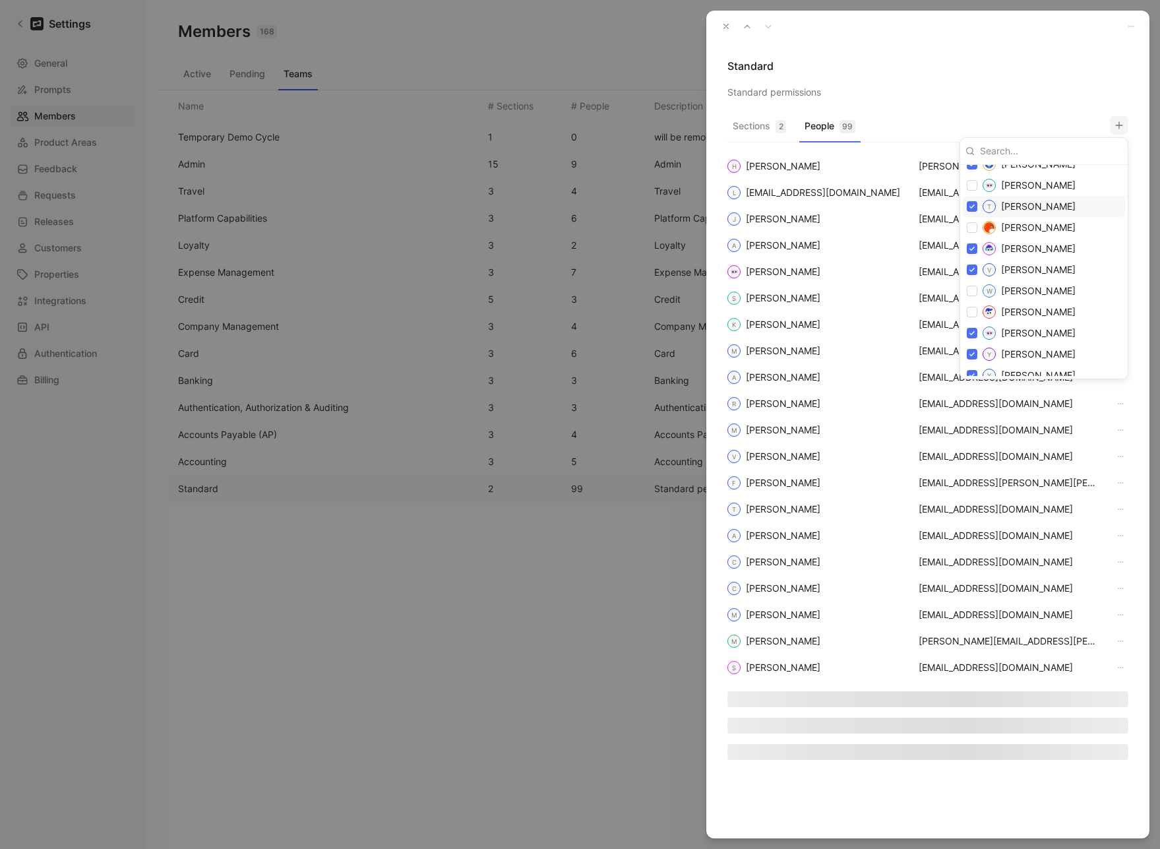
scroll to position [2432, 0]
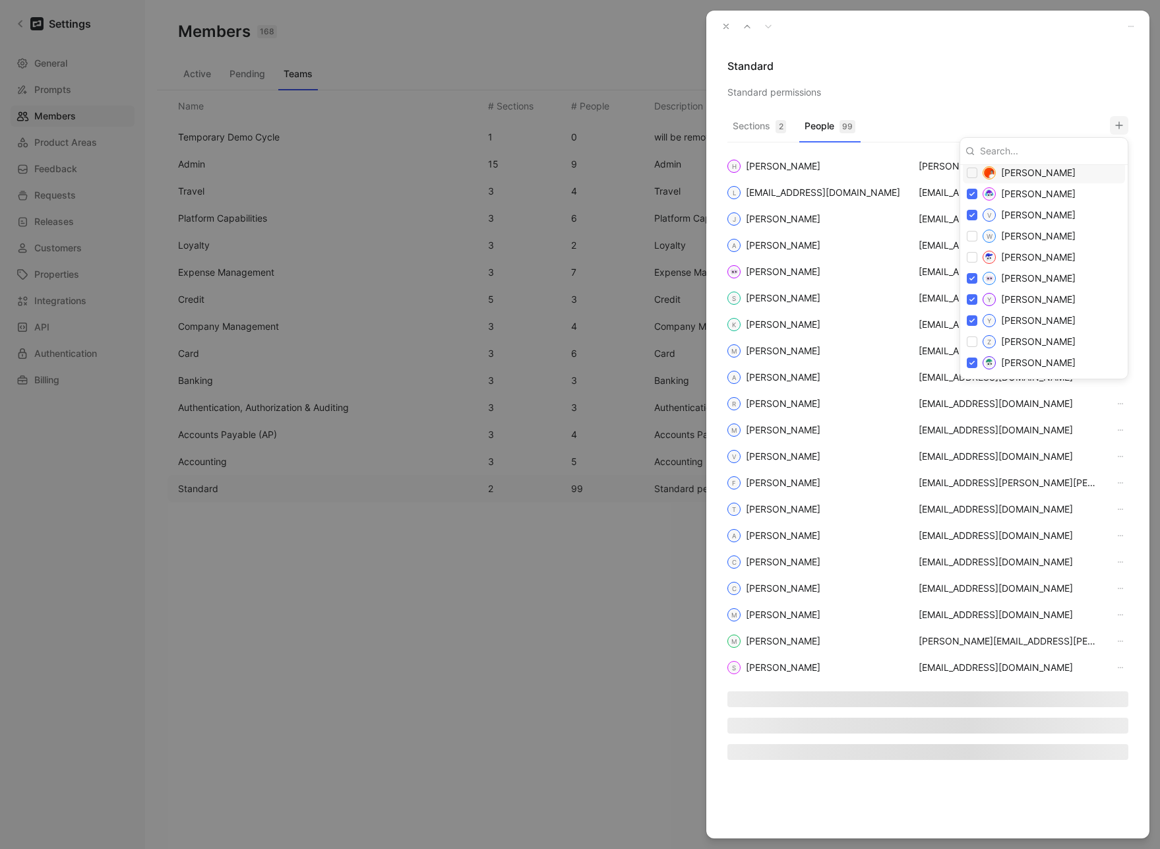
click at [728, 26] on div at bounding box center [580, 424] width 1160 height 849
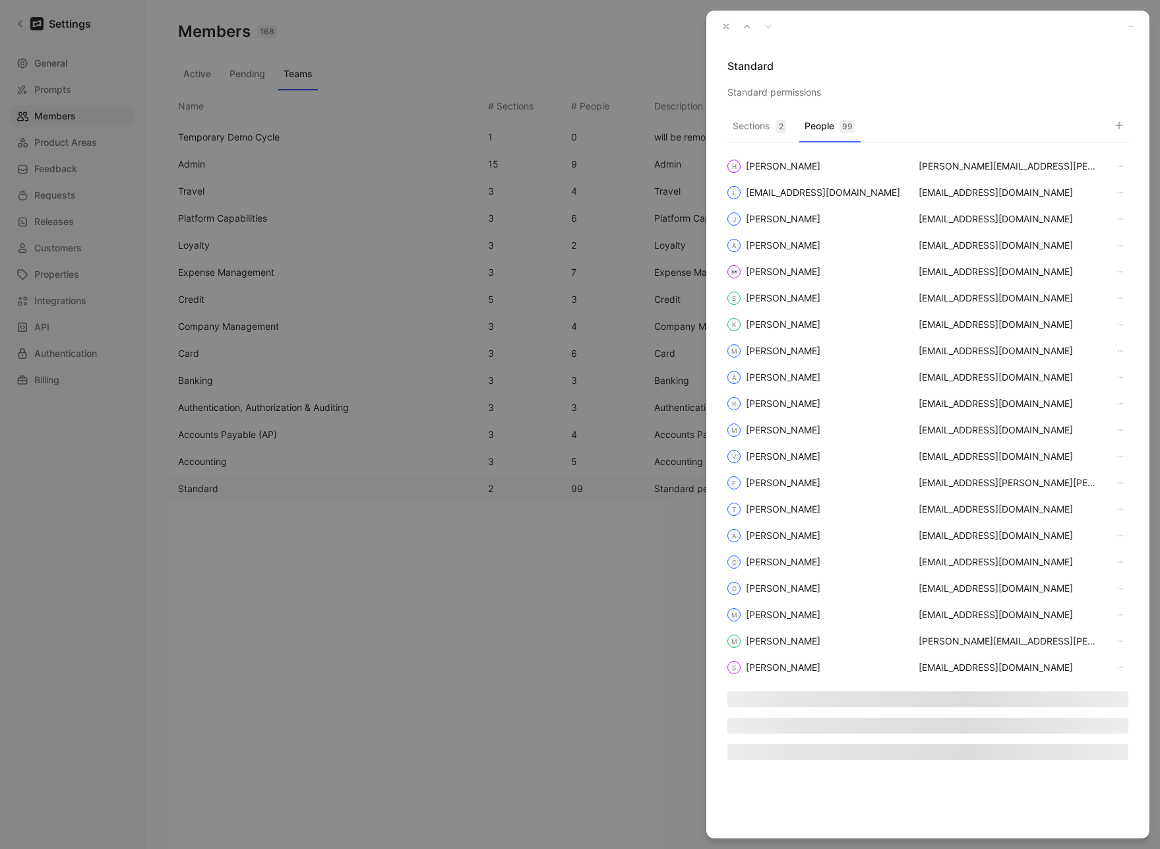
click at [727, 26] on icon "button" at bounding box center [725, 26] width 9 height 9
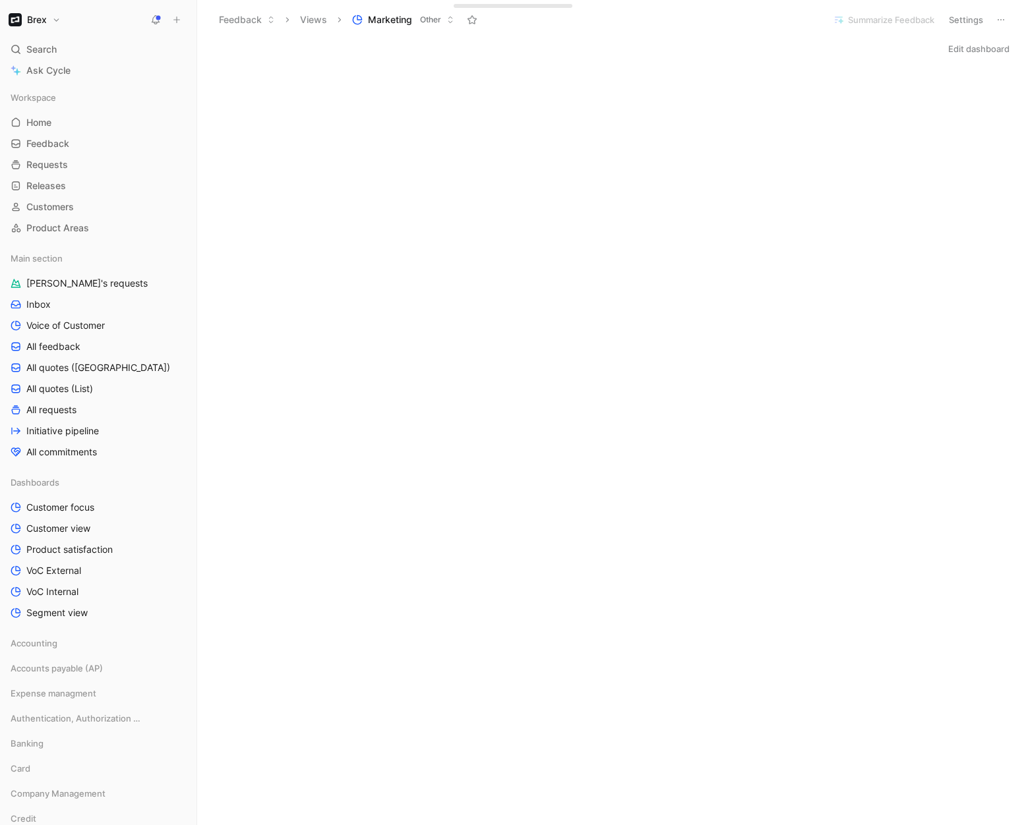
click at [712, 54] on div "Edit dashboard" at bounding box center [611, 49] width 829 height 18
click at [957, 53] on button "Edit dashboard" at bounding box center [978, 49] width 73 height 18
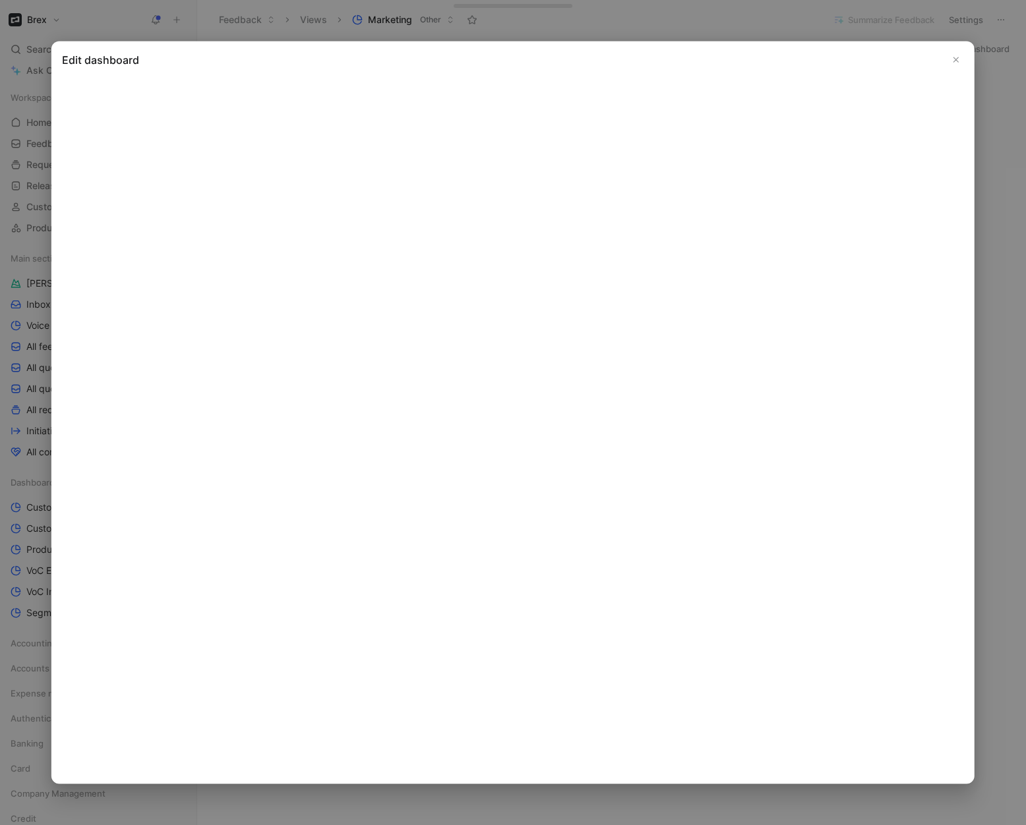
click at [961, 64] on button "Close" at bounding box center [956, 60] width 16 height 16
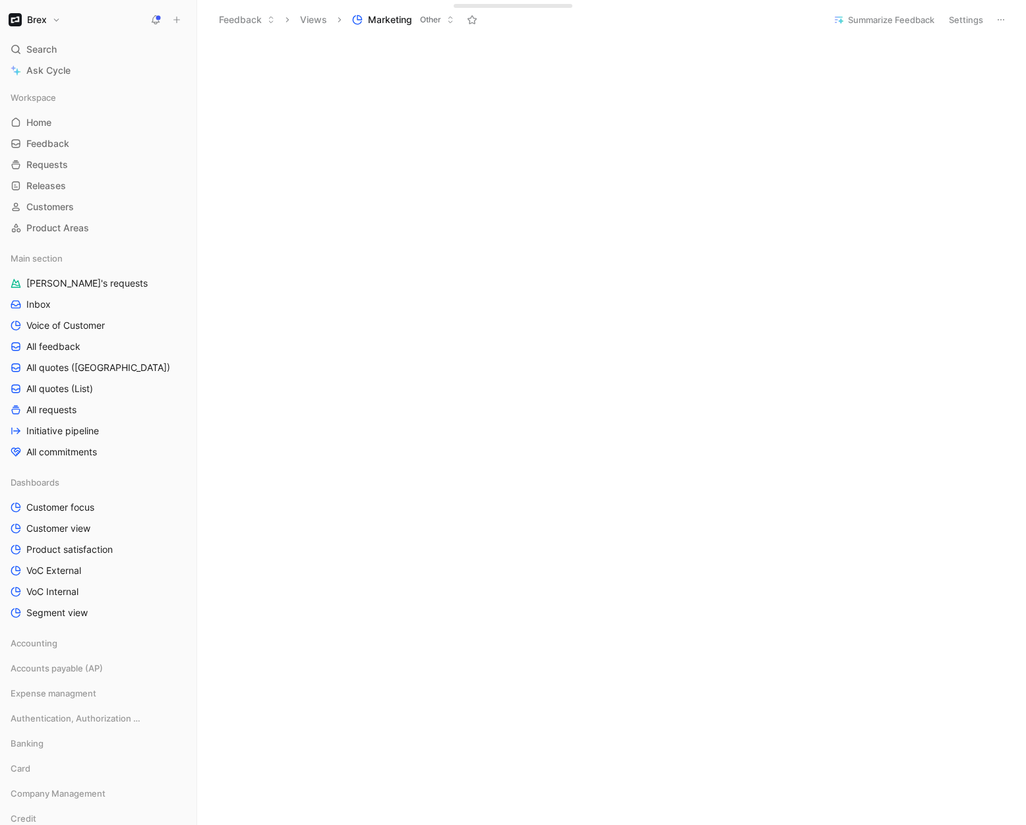
scroll to position [2076, 0]
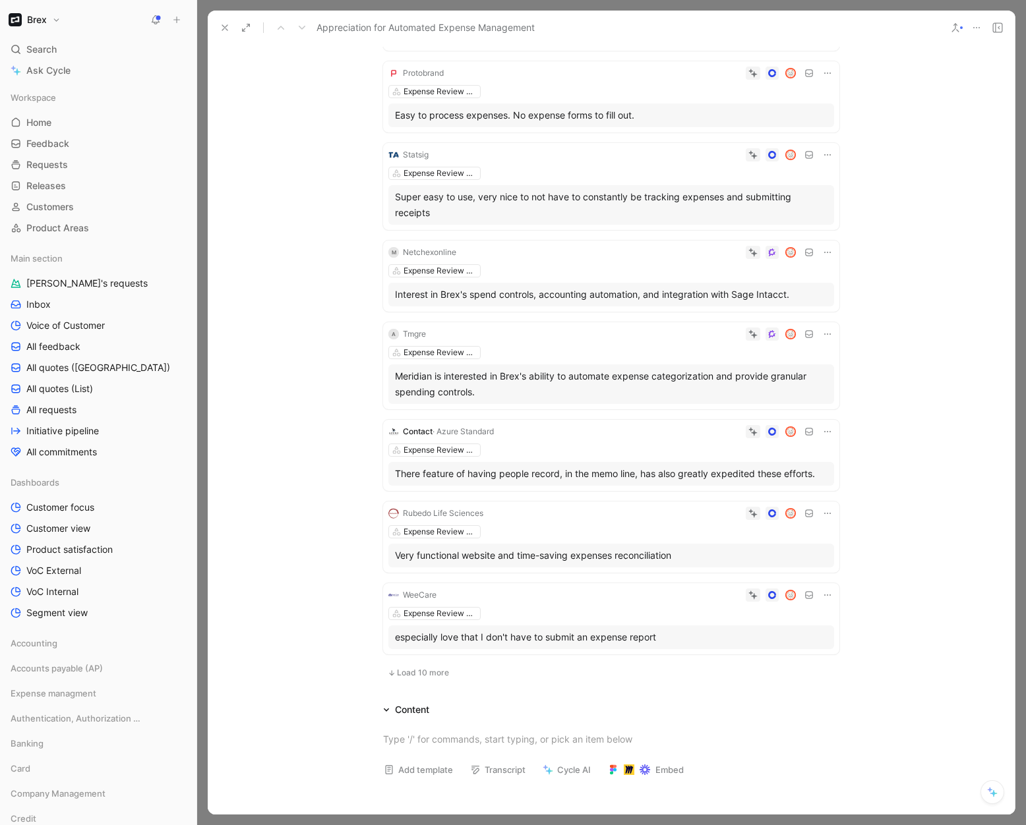
scroll to position [365, 0]
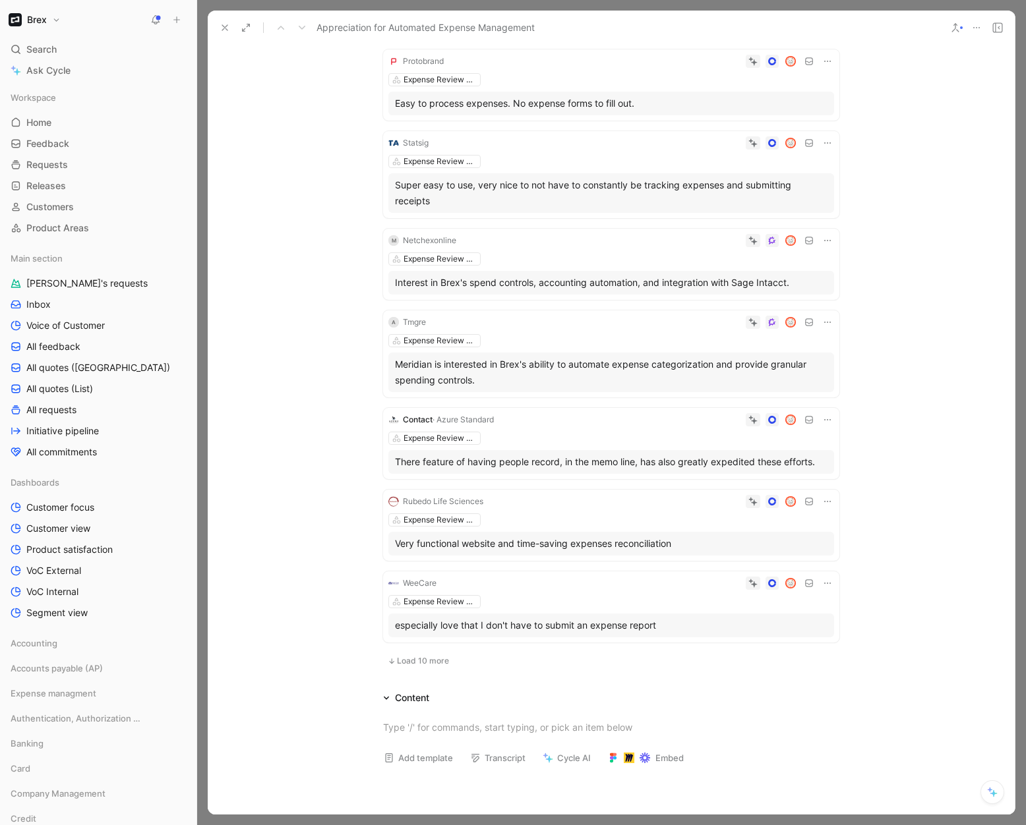
click at [426, 665] on span "Load 10 more" at bounding box center [423, 661] width 52 height 11
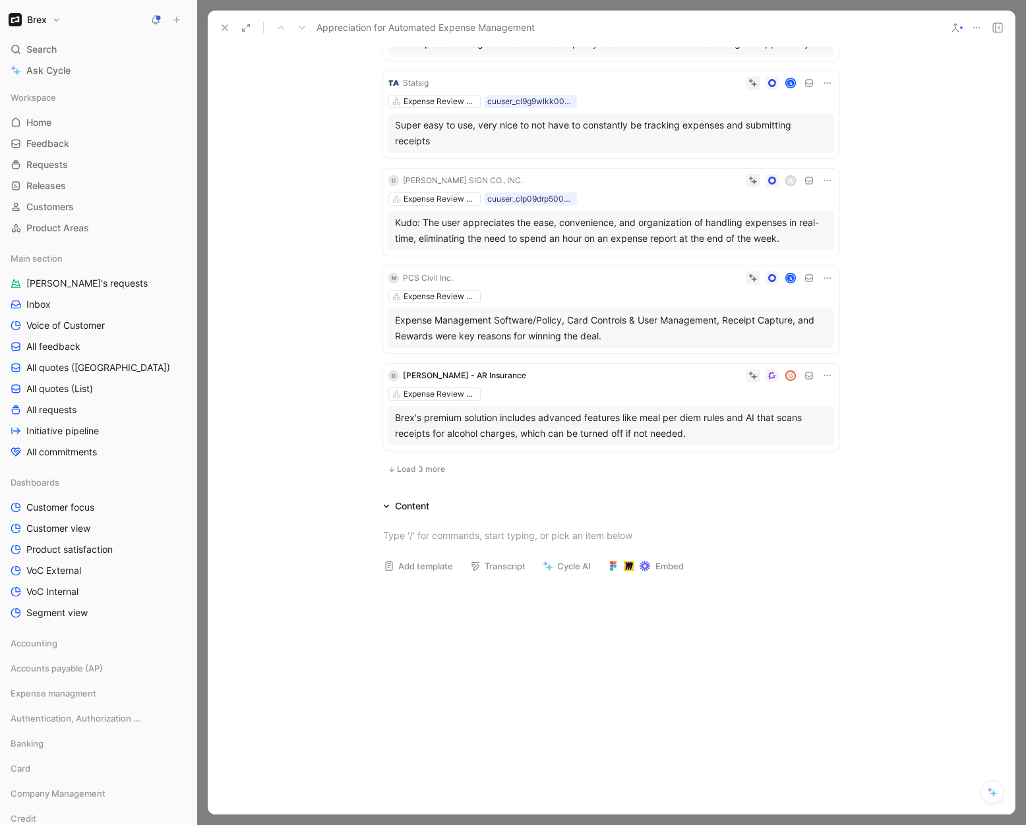
scroll to position [0, 0]
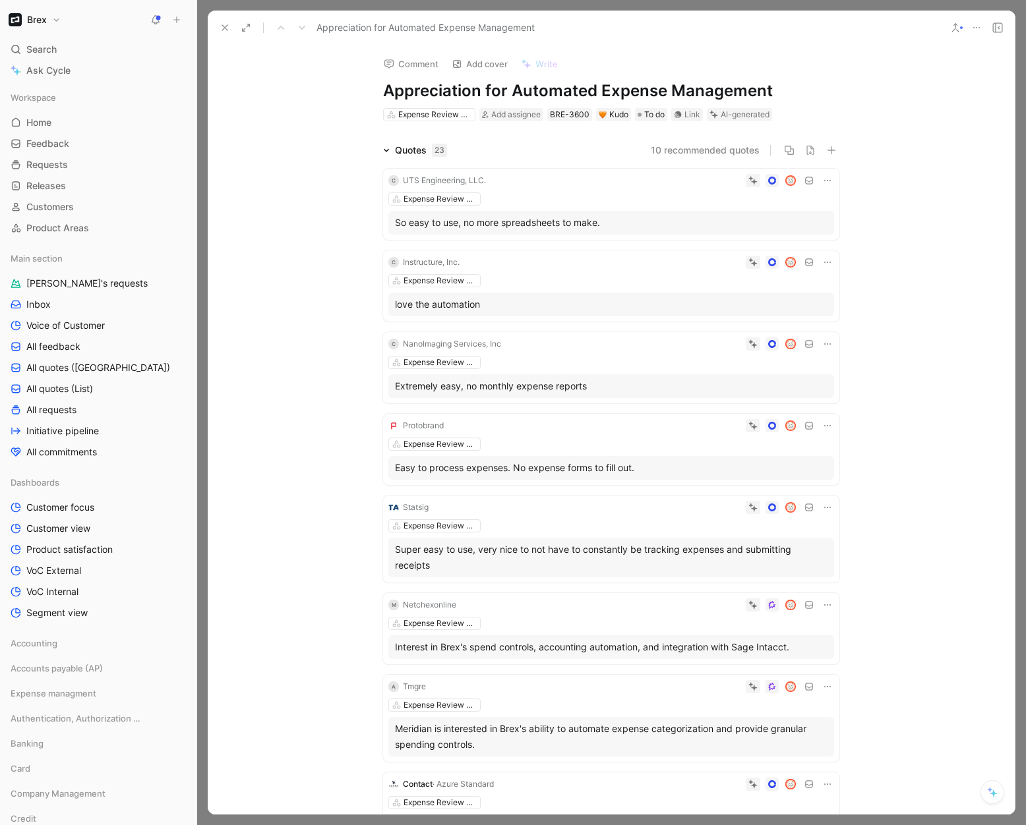
click at [227, 28] on icon at bounding box center [225, 27] width 11 height 11
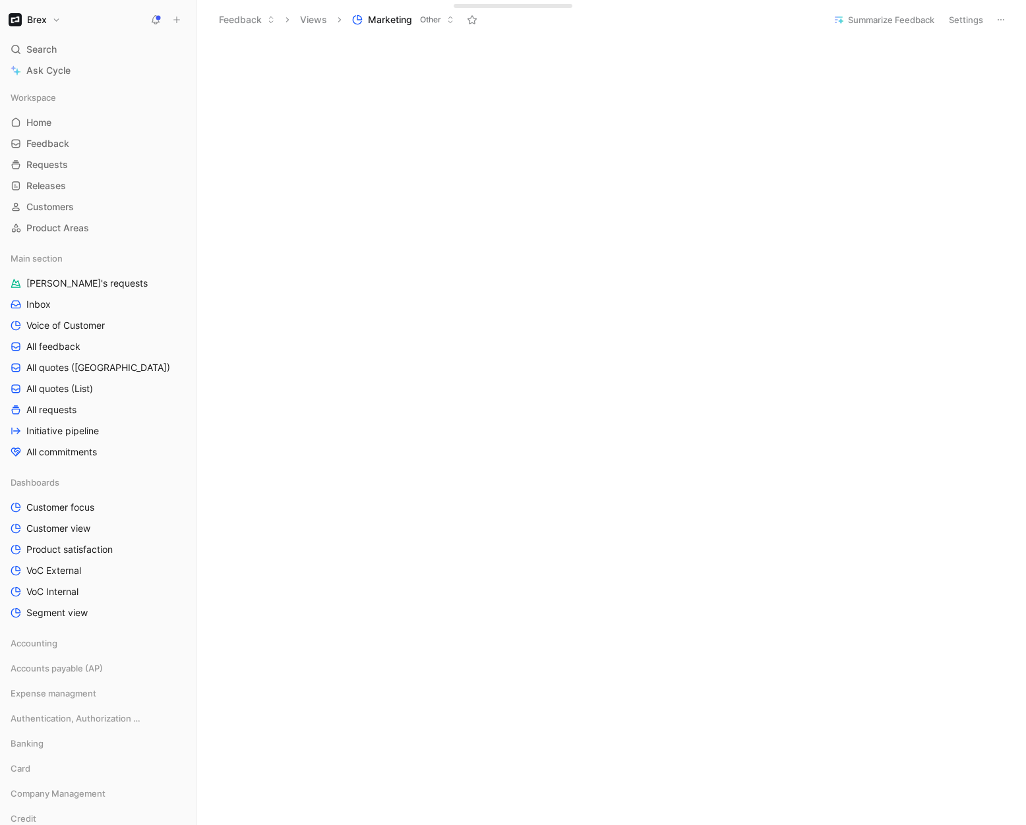
scroll to position [2081, 0]
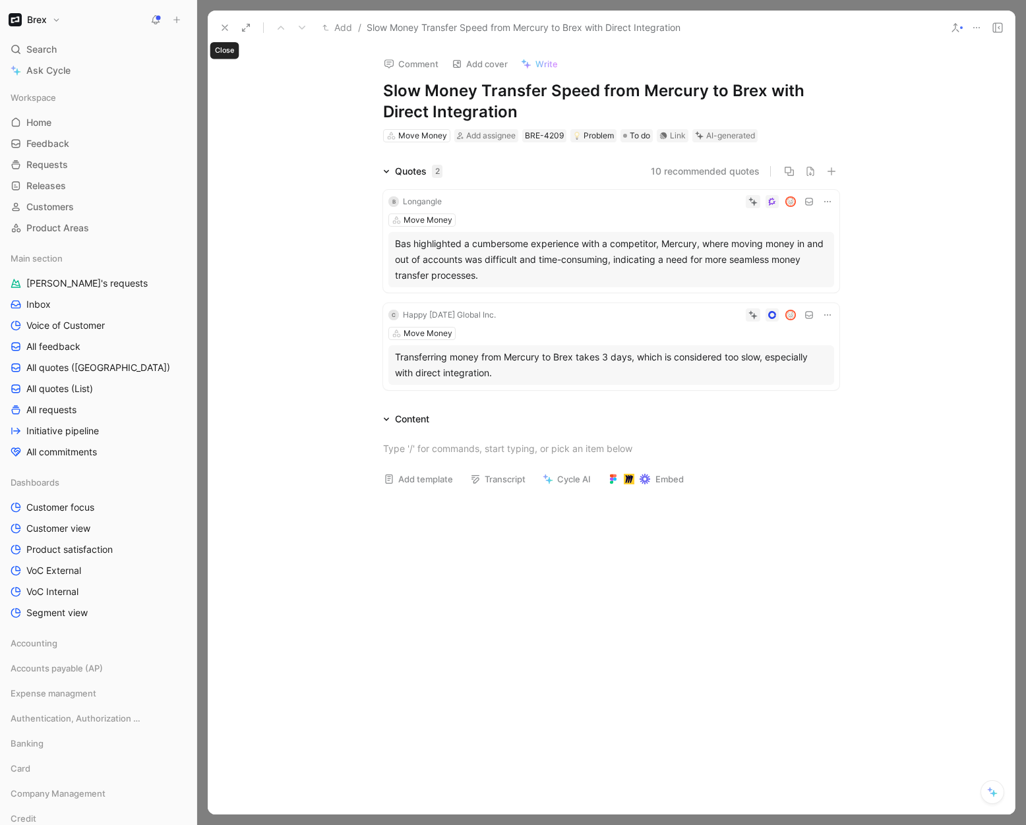
click at [220, 31] on icon at bounding box center [225, 27] width 11 height 11
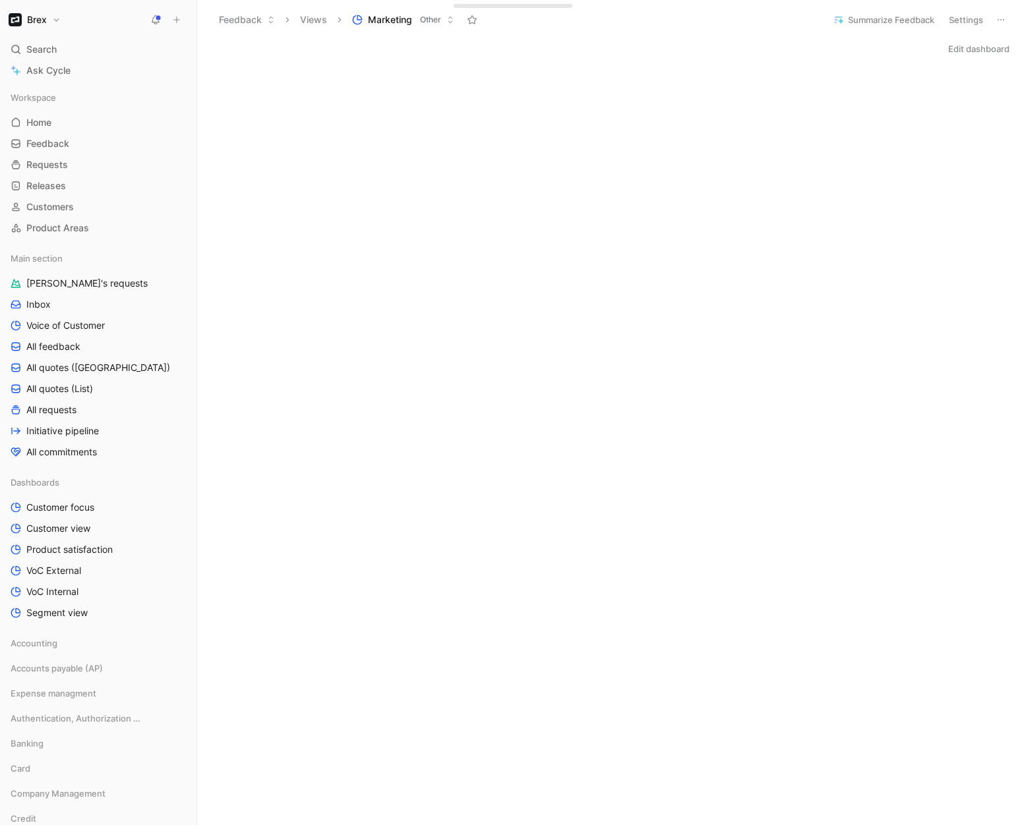
click at [984, 57] on button "Edit dashboard" at bounding box center [978, 49] width 73 height 18
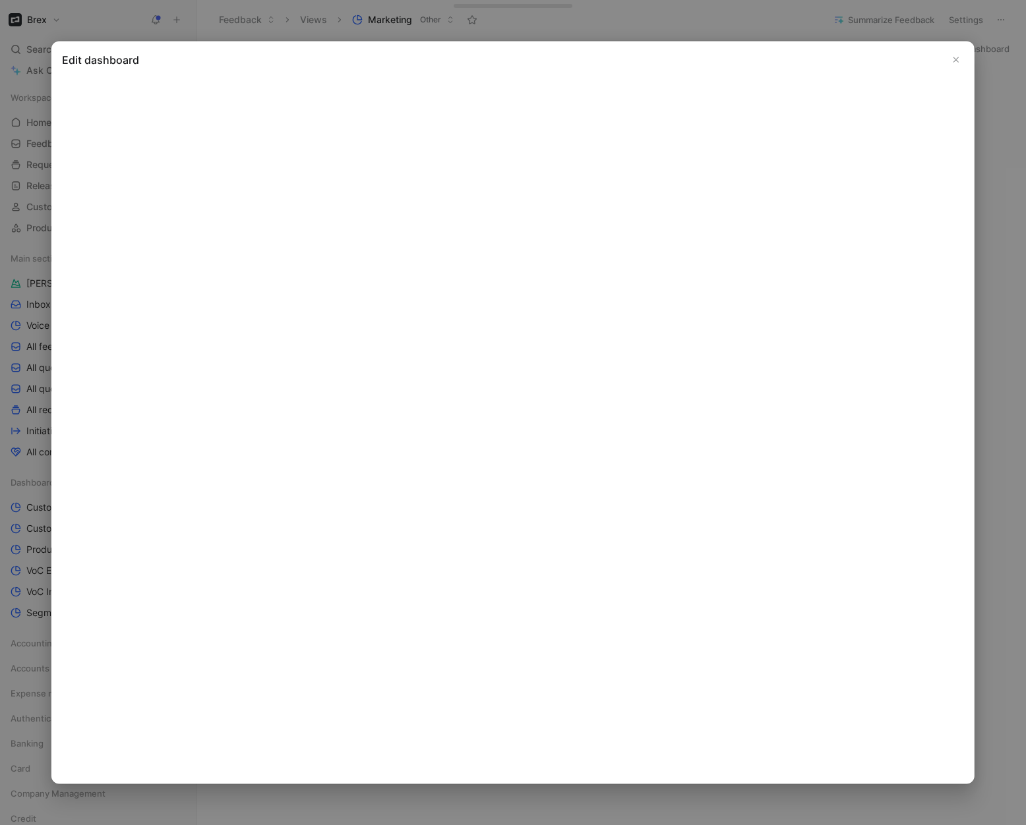
click at [955, 62] on icon "Close" at bounding box center [955, 59] width 9 height 9
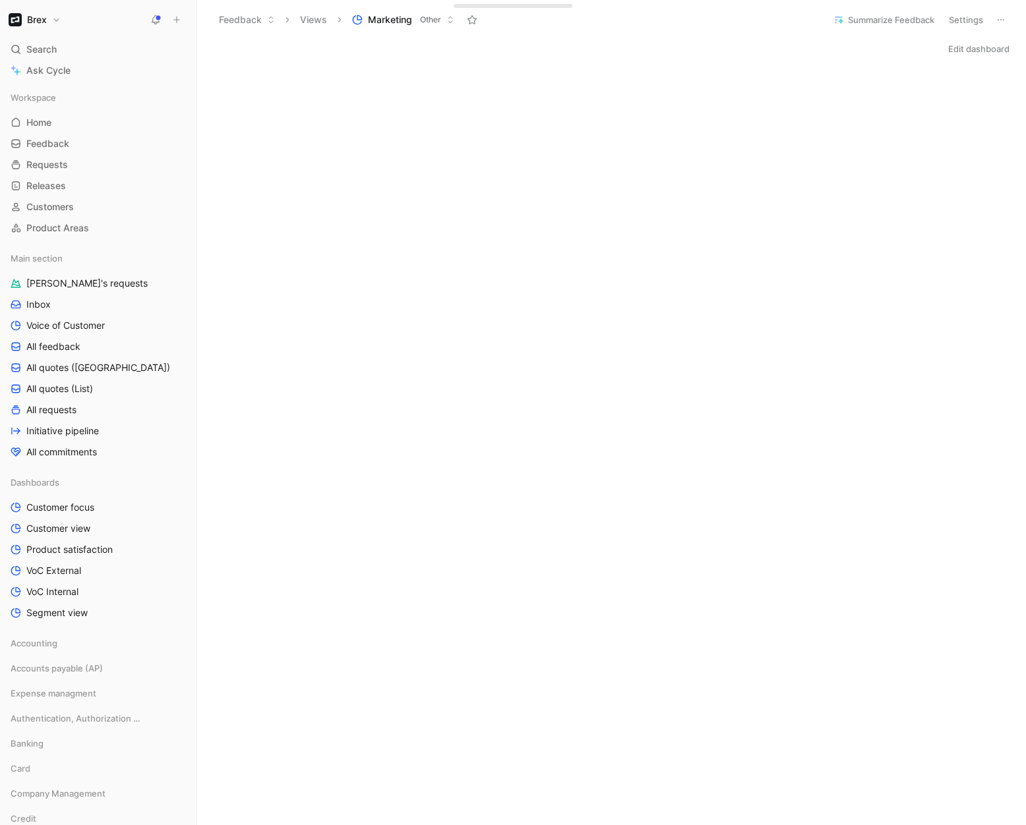
drag, startPoint x: 813, startPoint y: 59, endPoint x: 585, endPoint y: 55, distance: 227.5
click at [768, 49] on div "Edit dashboard" at bounding box center [611, 49] width 829 height 18
click at [865, 53] on div "Edit dashboard" at bounding box center [611, 49] width 829 height 18
click at [795, 49] on div "Edit dashboard" at bounding box center [611, 49] width 829 height 18
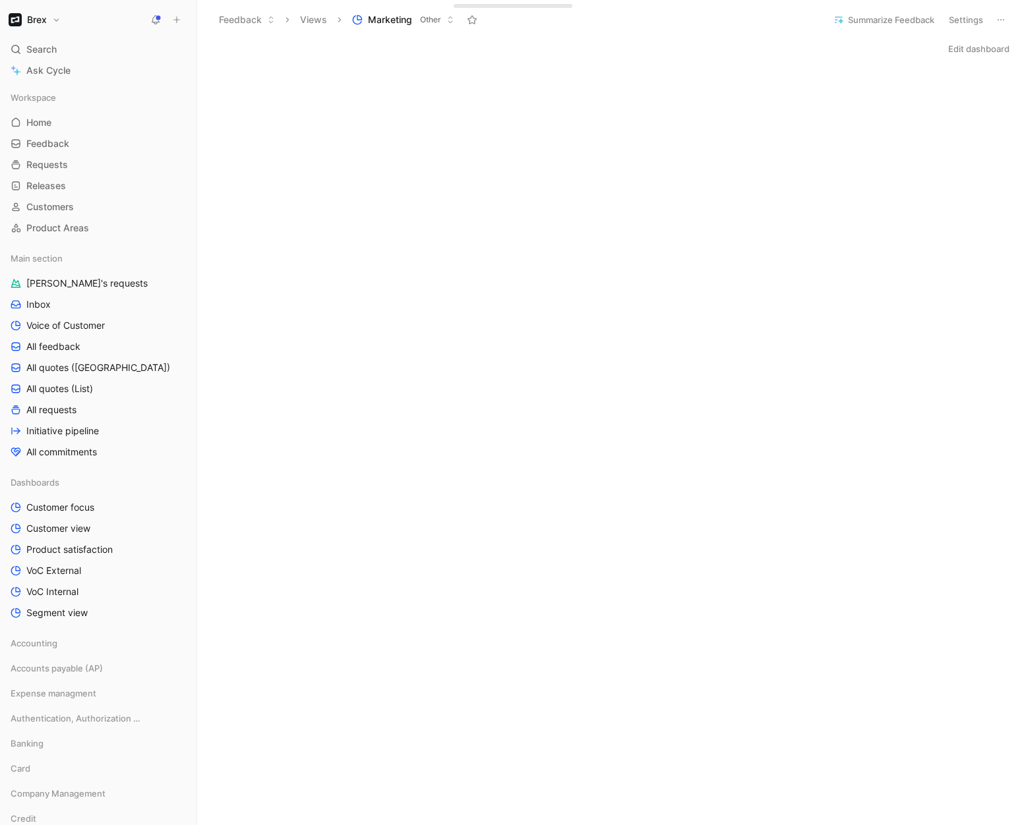
click at [953, 52] on button "Edit dashboard" at bounding box center [978, 49] width 73 height 18
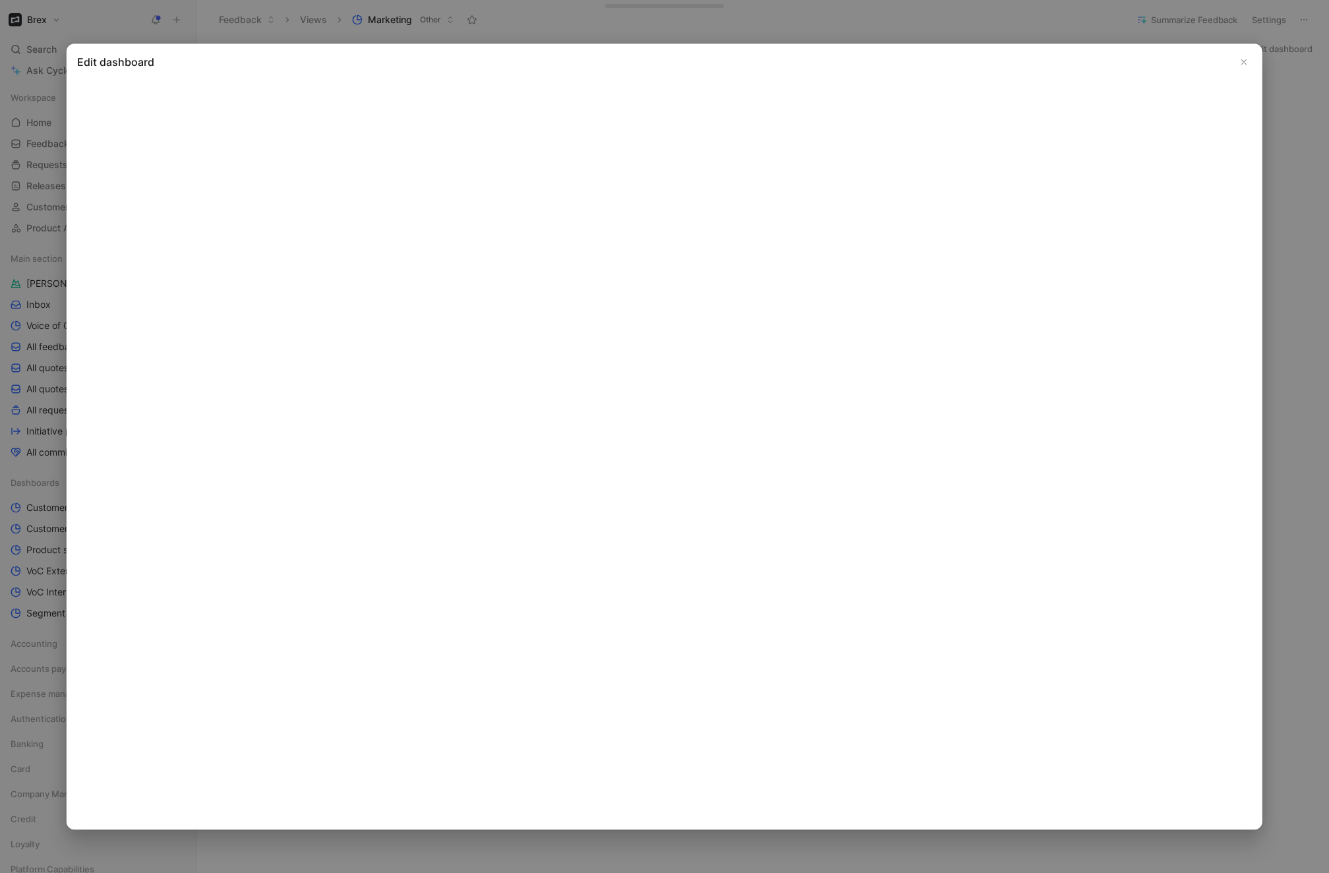
click at [1159, 58] on icon "Close" at bounding box center [1244, 61] width 9 height 9
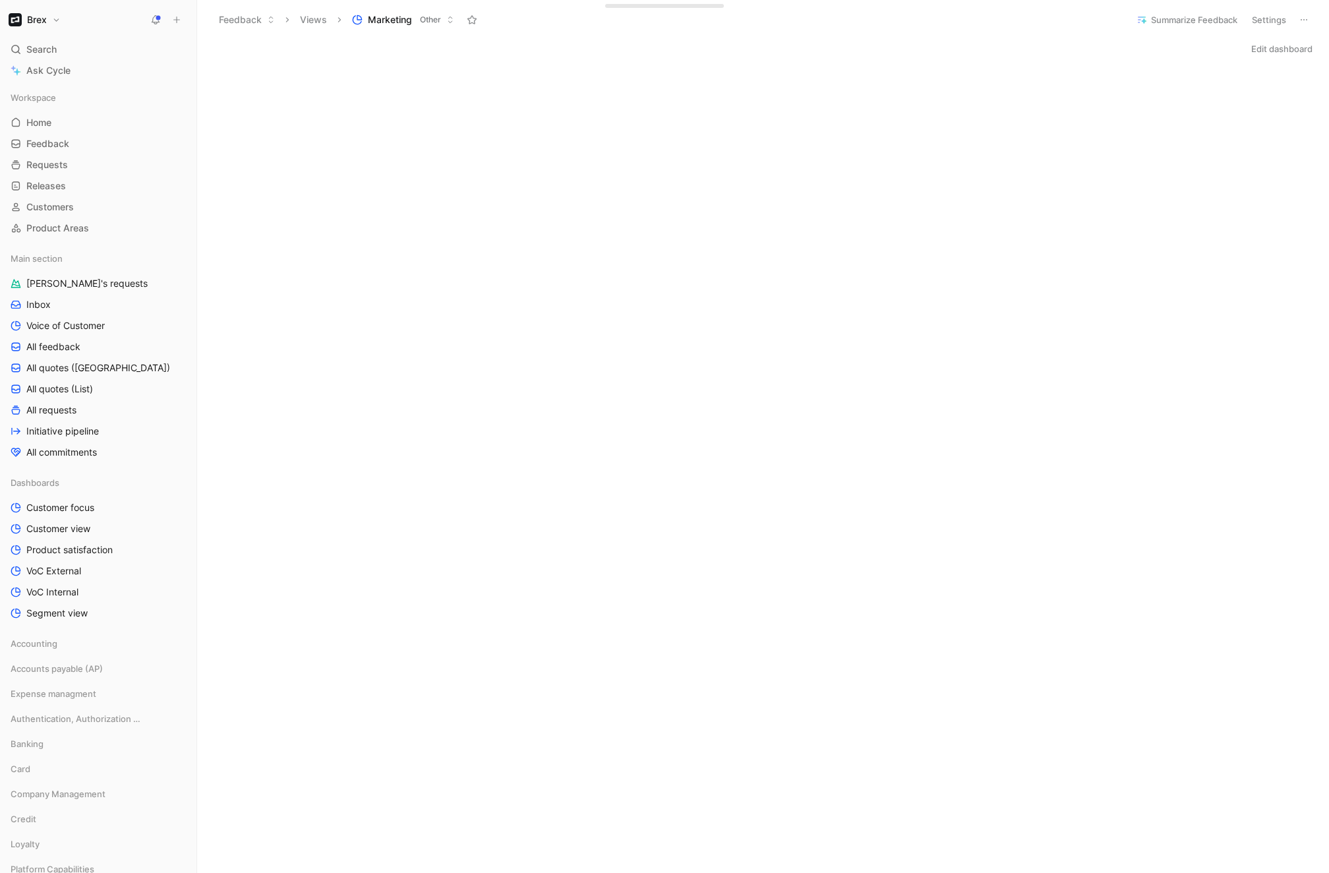
click at [547, 53] on div "Edit dashboard" at bounding box center [763, 49] width 1132 height 18
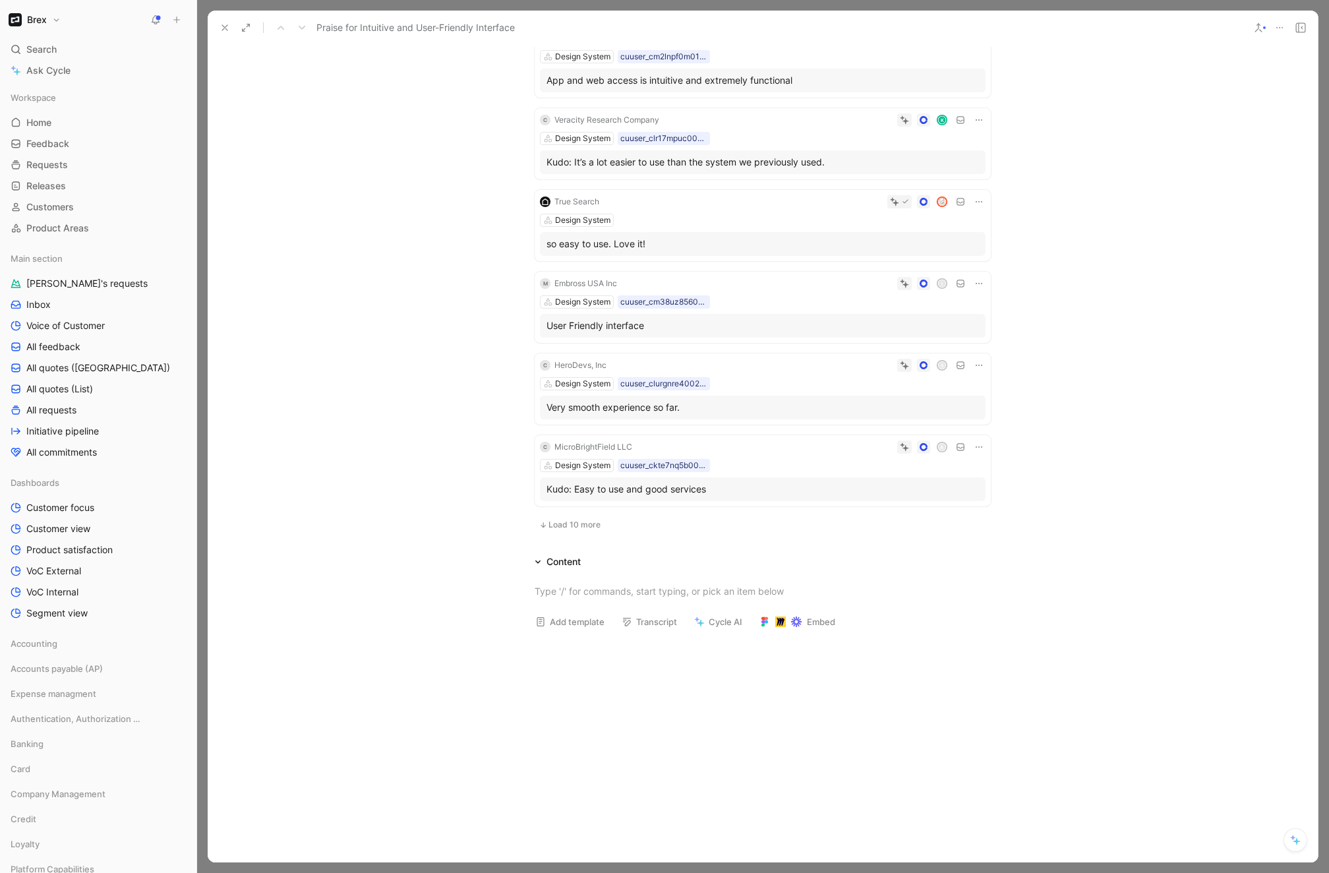
scroll to position [635, 0]
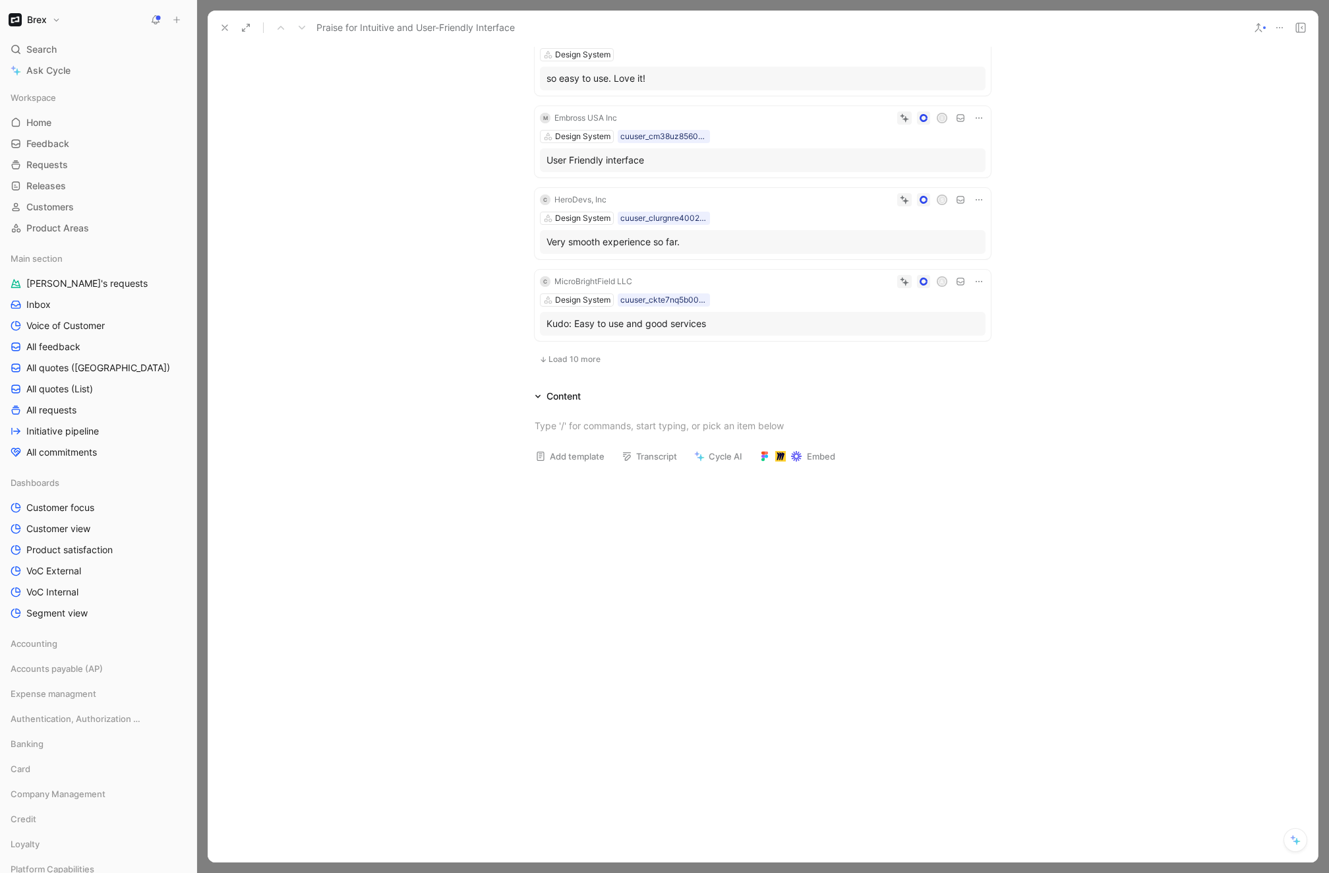
click at [223, 22] on icon at bounding box center [225, 27] width 11 height 11
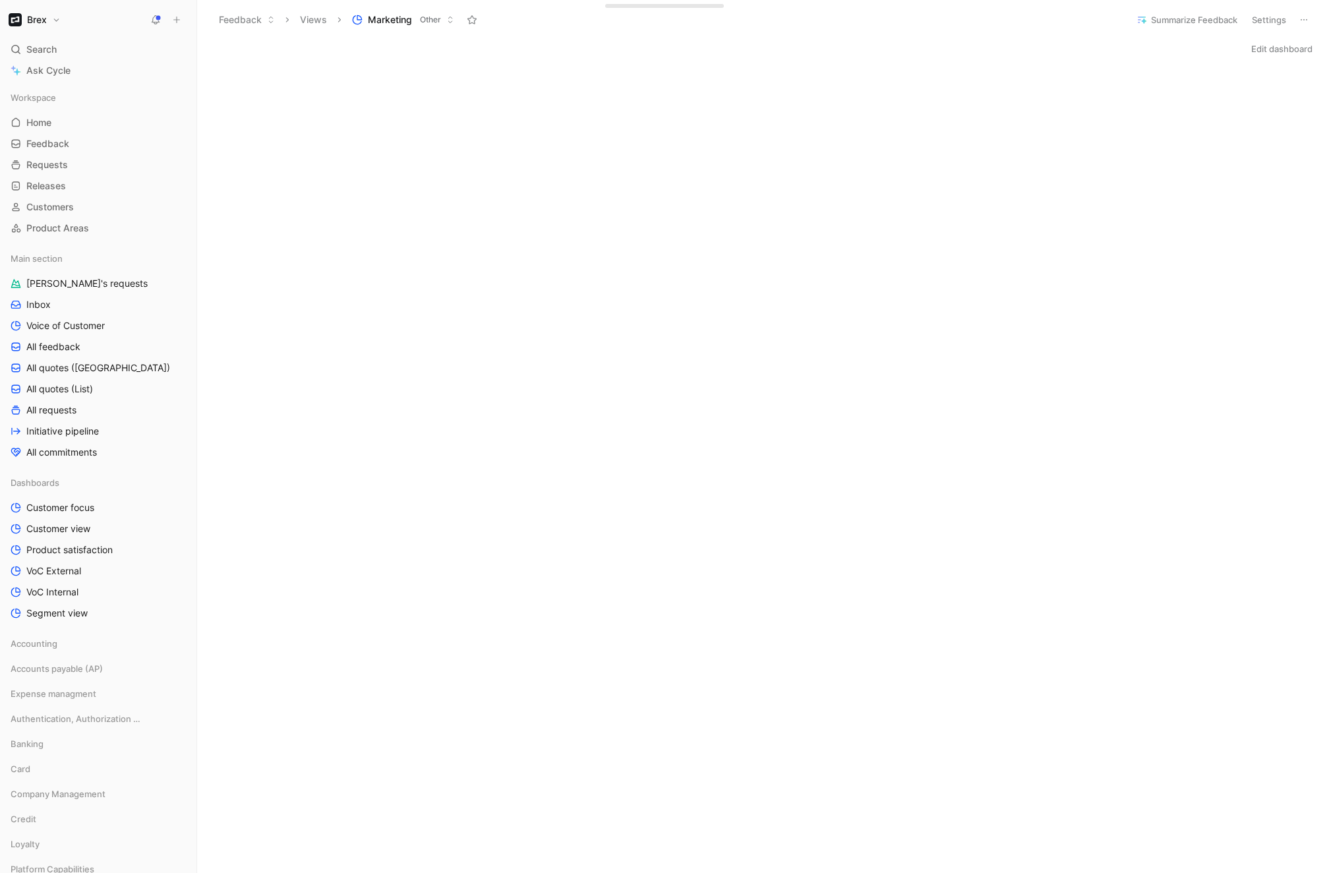
click div "Initializing..."
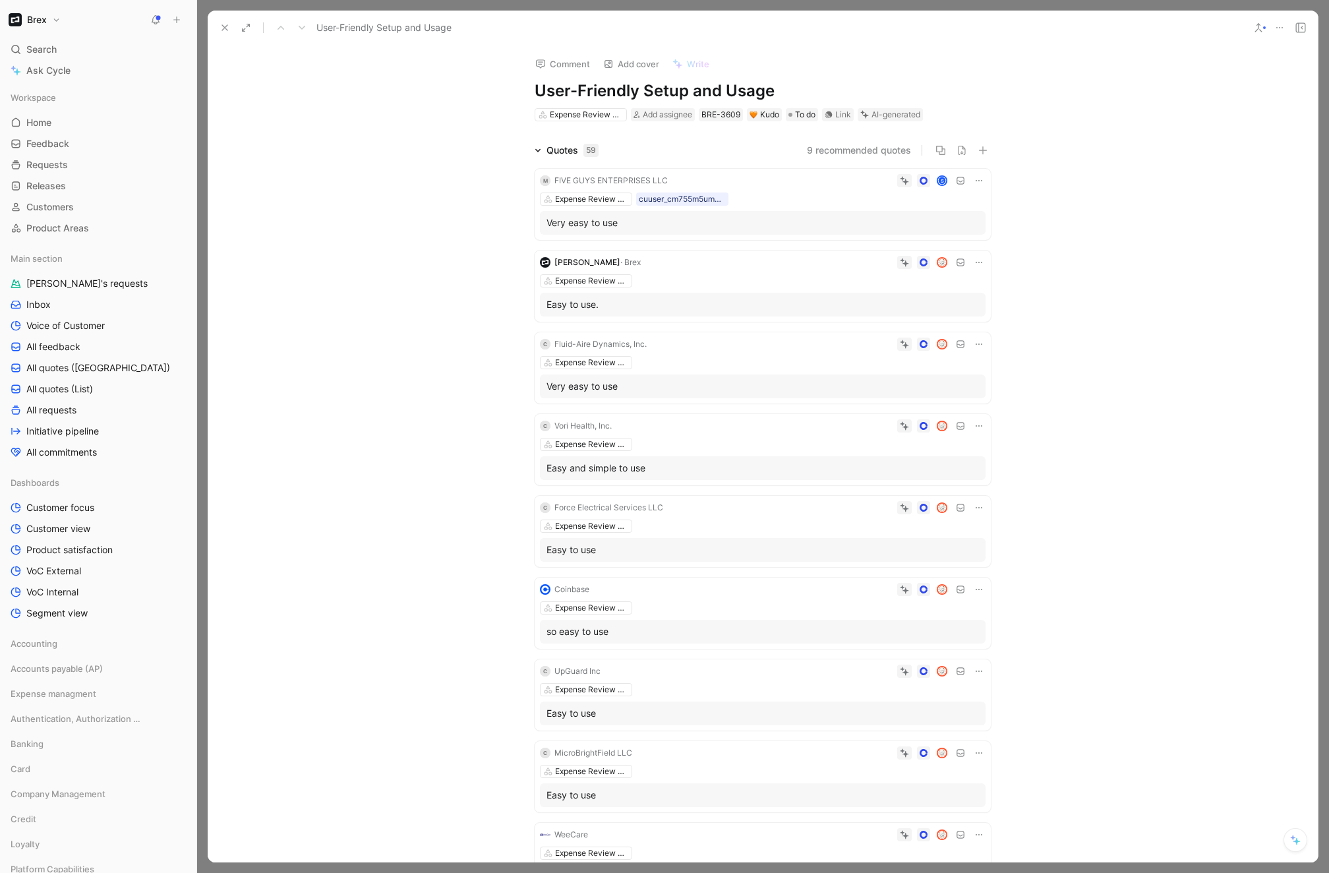
click icon
click use
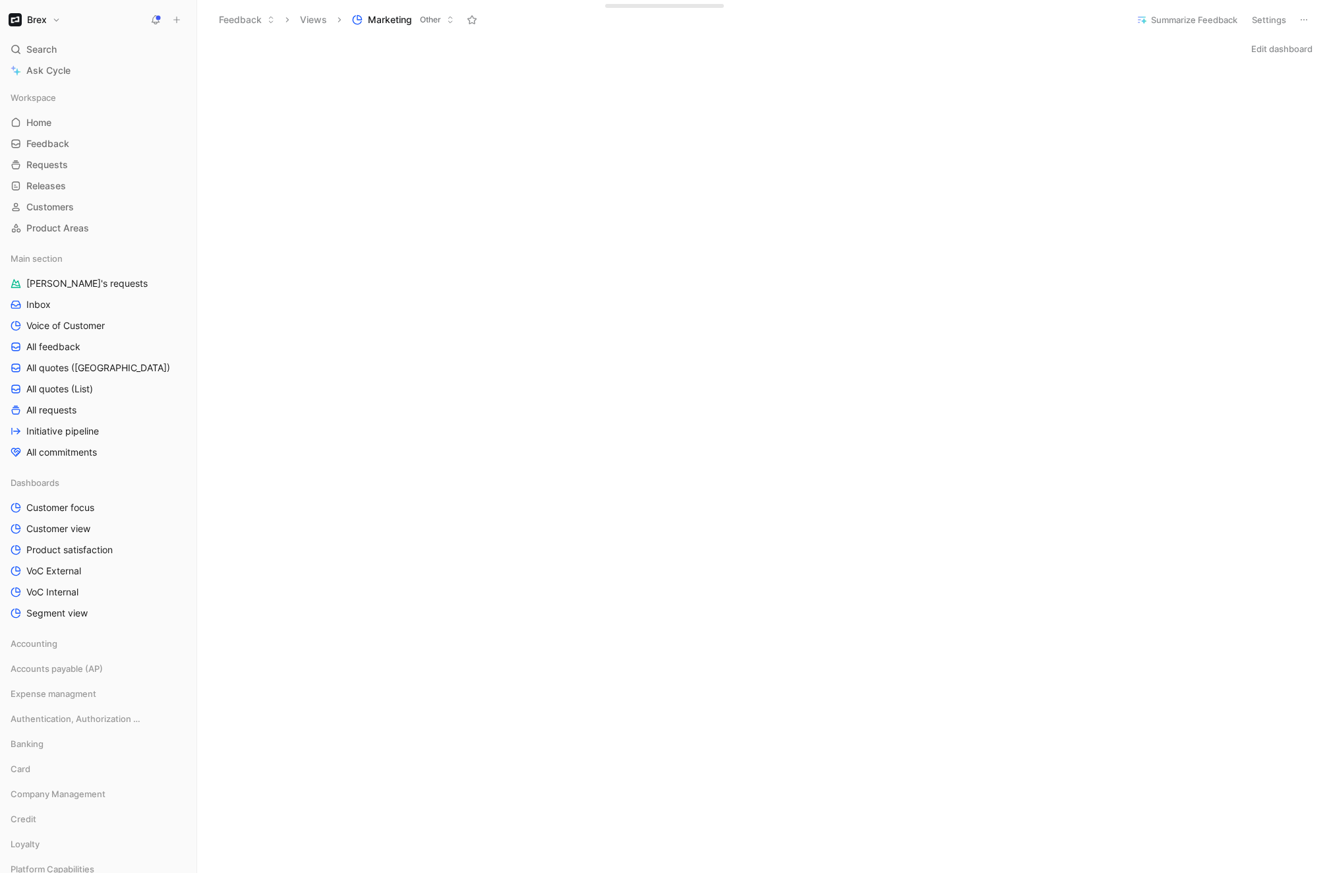
click button "Edit dashboard"
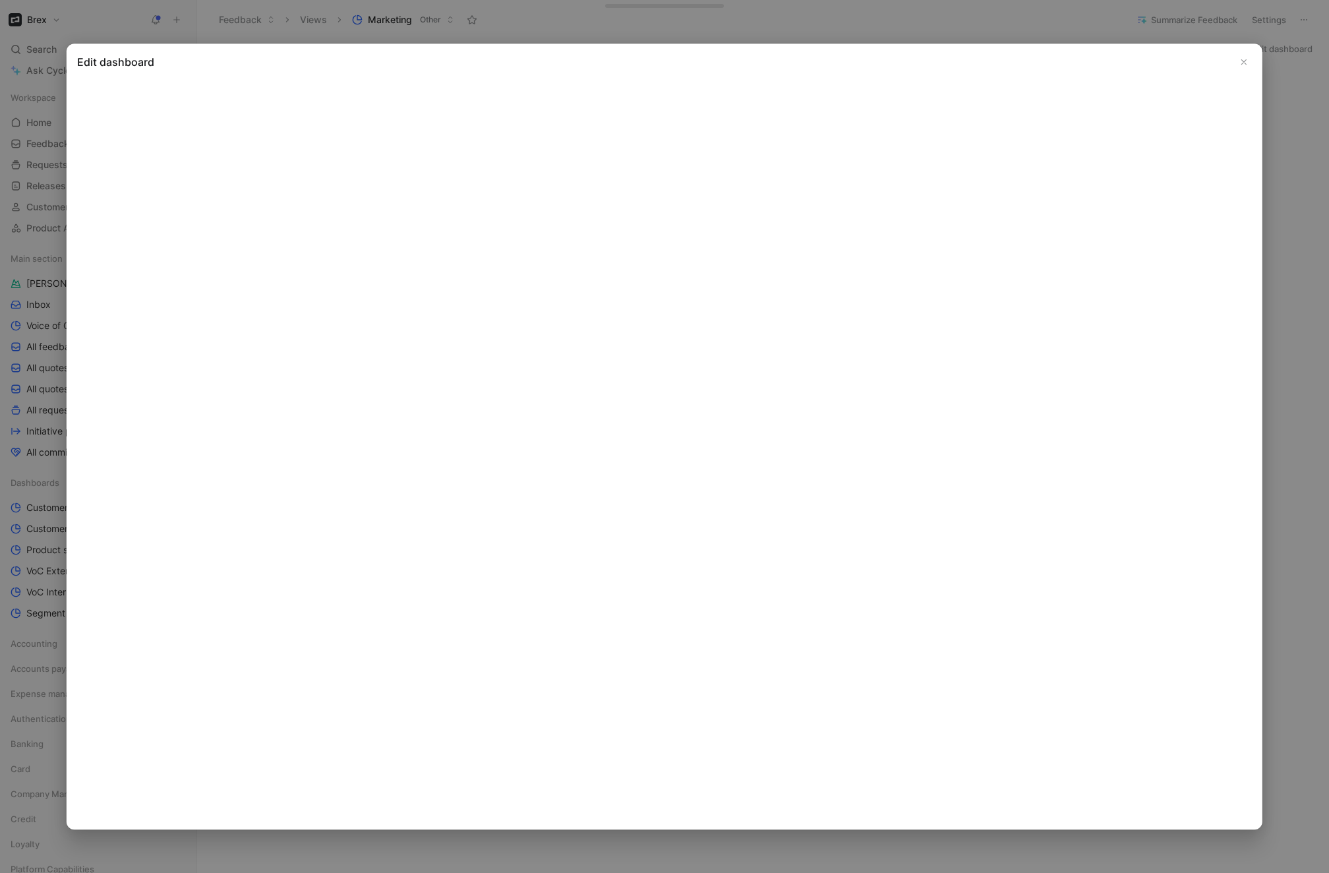
click icon "Close"
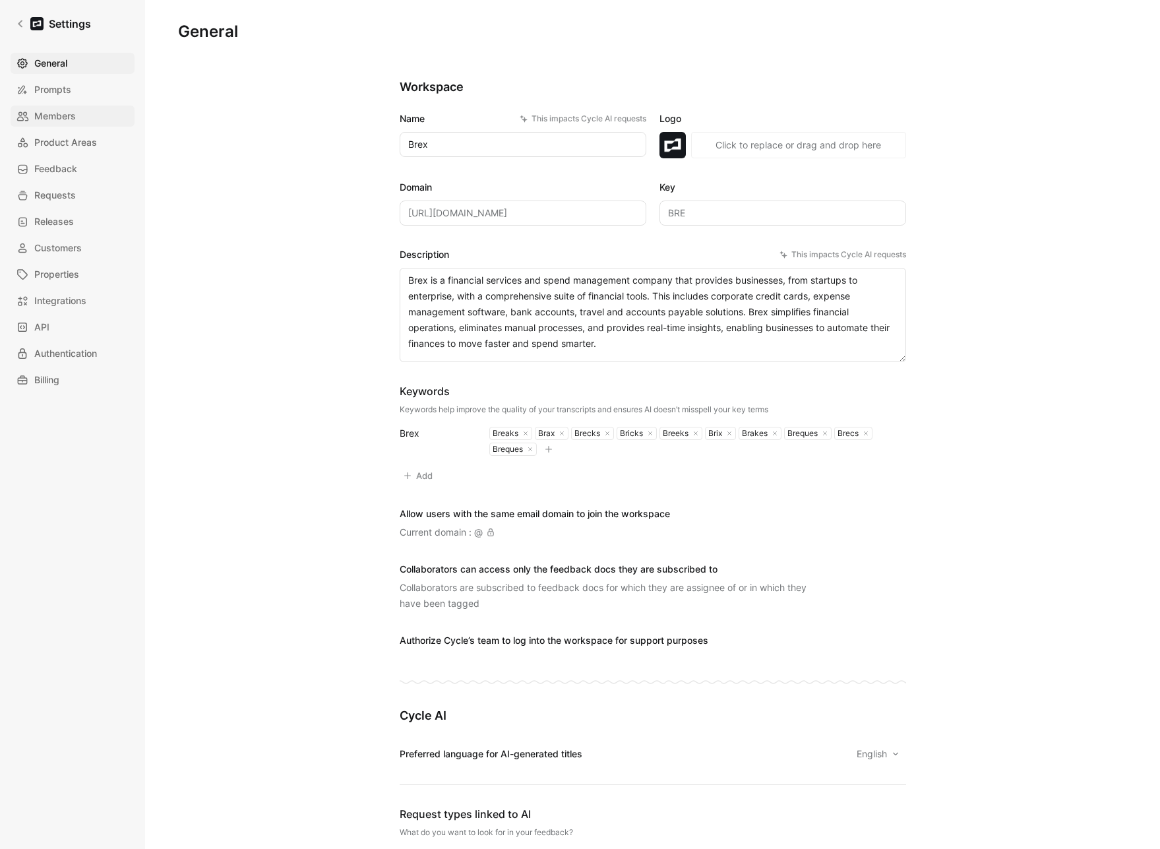
click at [44, 113] on span "Members" at bounding box center [55, 116] width 42 height 16
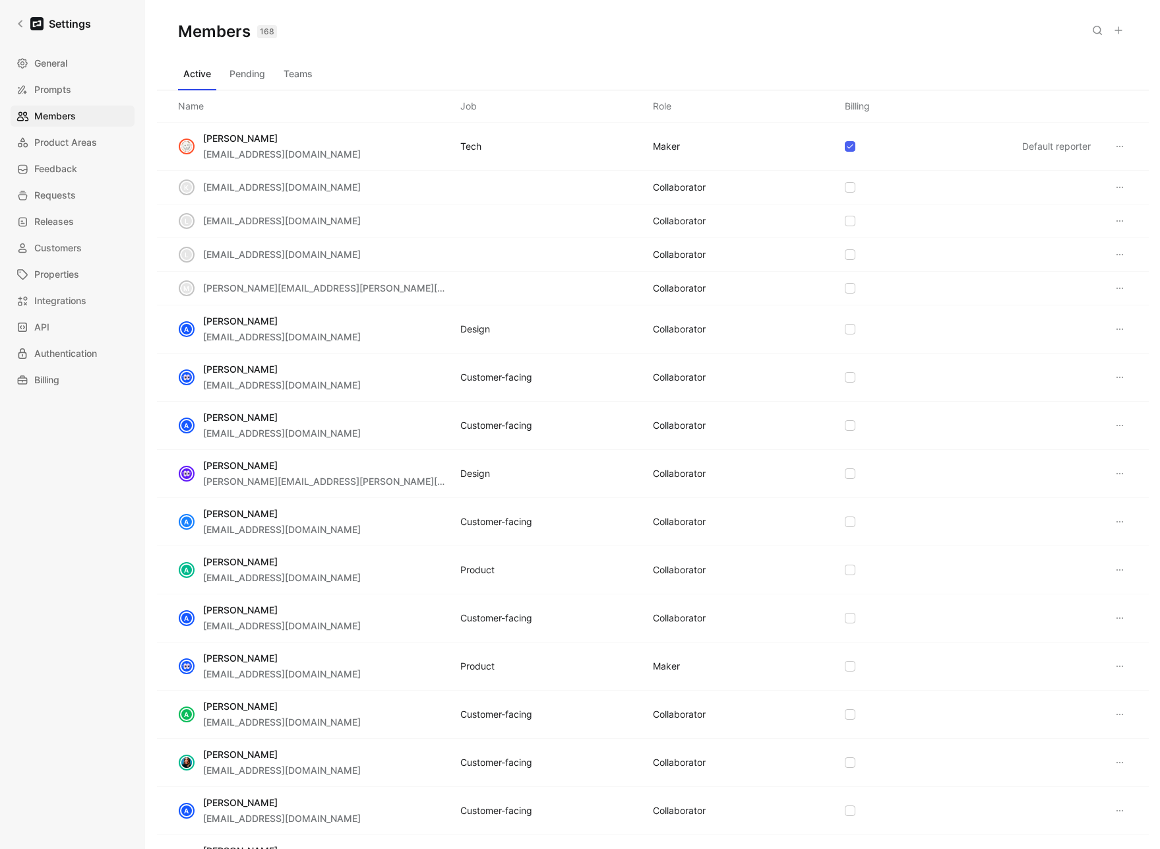
click at [307, 71] on button "Teams" at bounding box center [298, 73] width 40 height 21
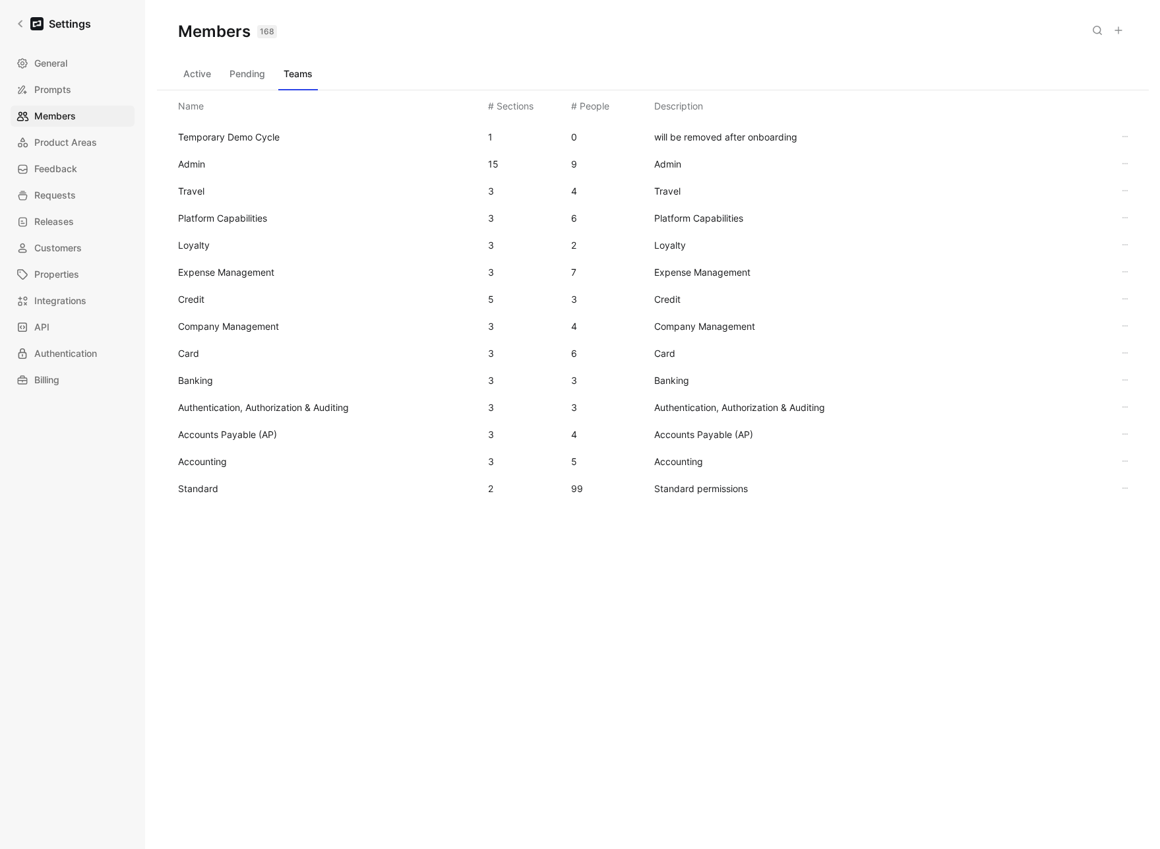
click at [225, 484] on span "Standard" at bounding box center [327, 489] width 299 height 16
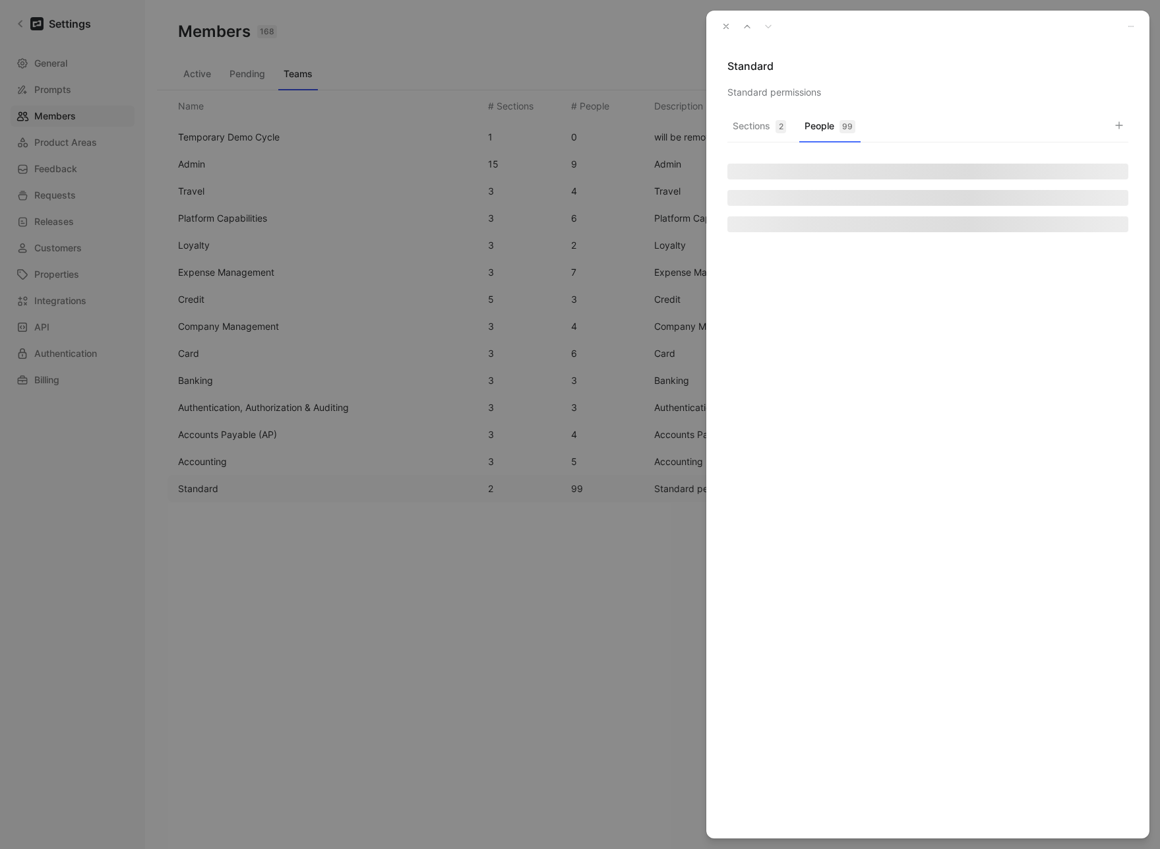
click at [818, 131] on button "People 99" at bounding box center [829, 130] width 61 height 26
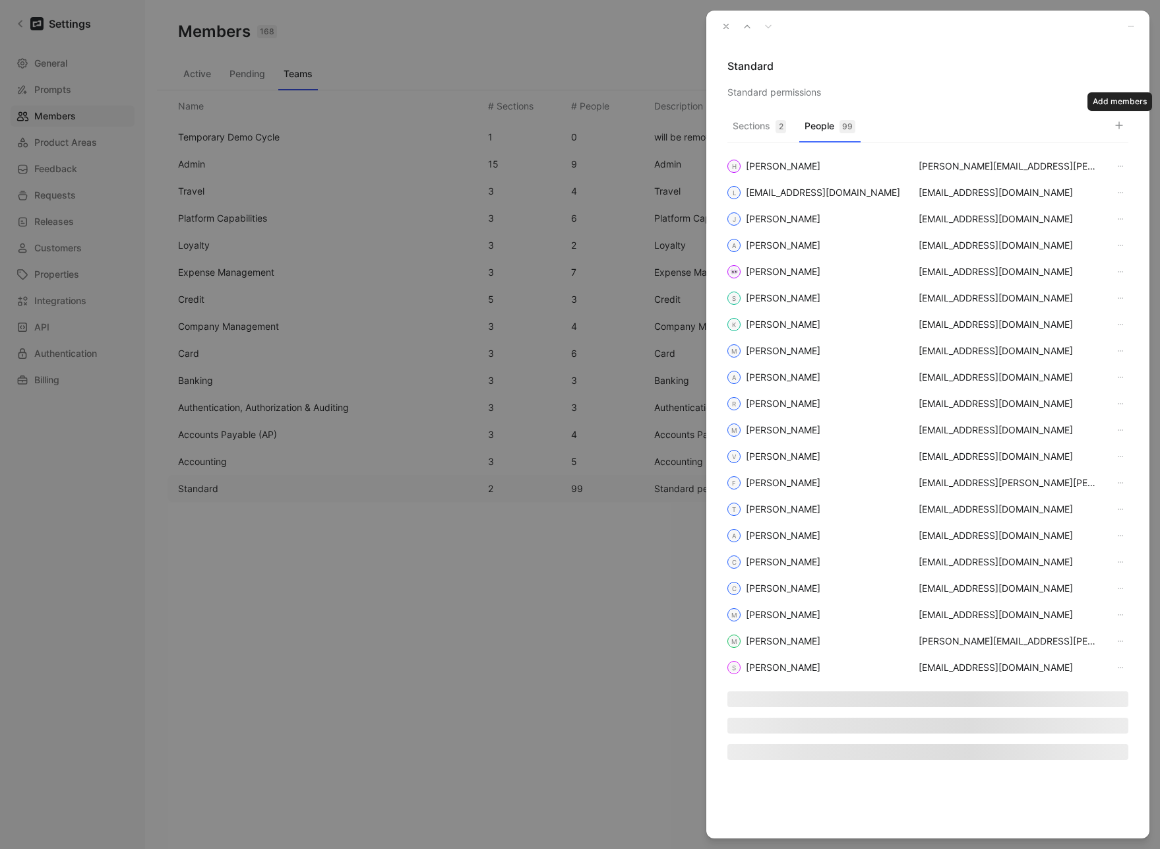
click at [1120, 129] on icon "button" at bounding box center [1119, 125] width 11 height 11
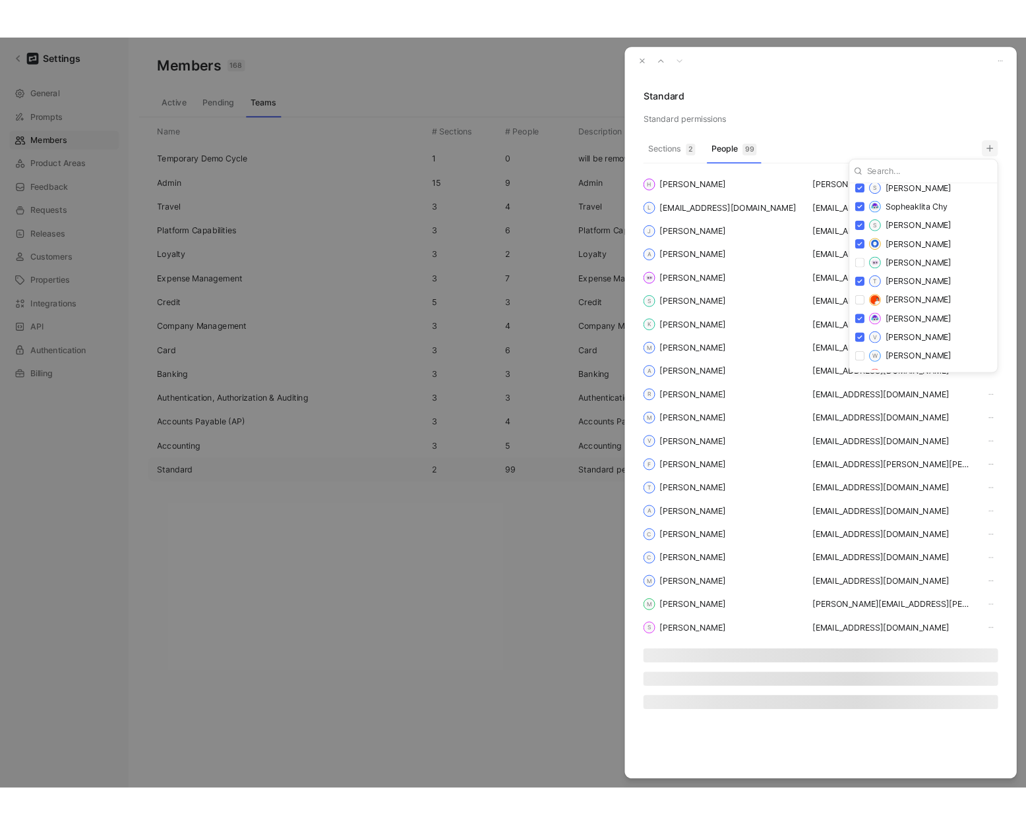
scroll to position [2432, 0]
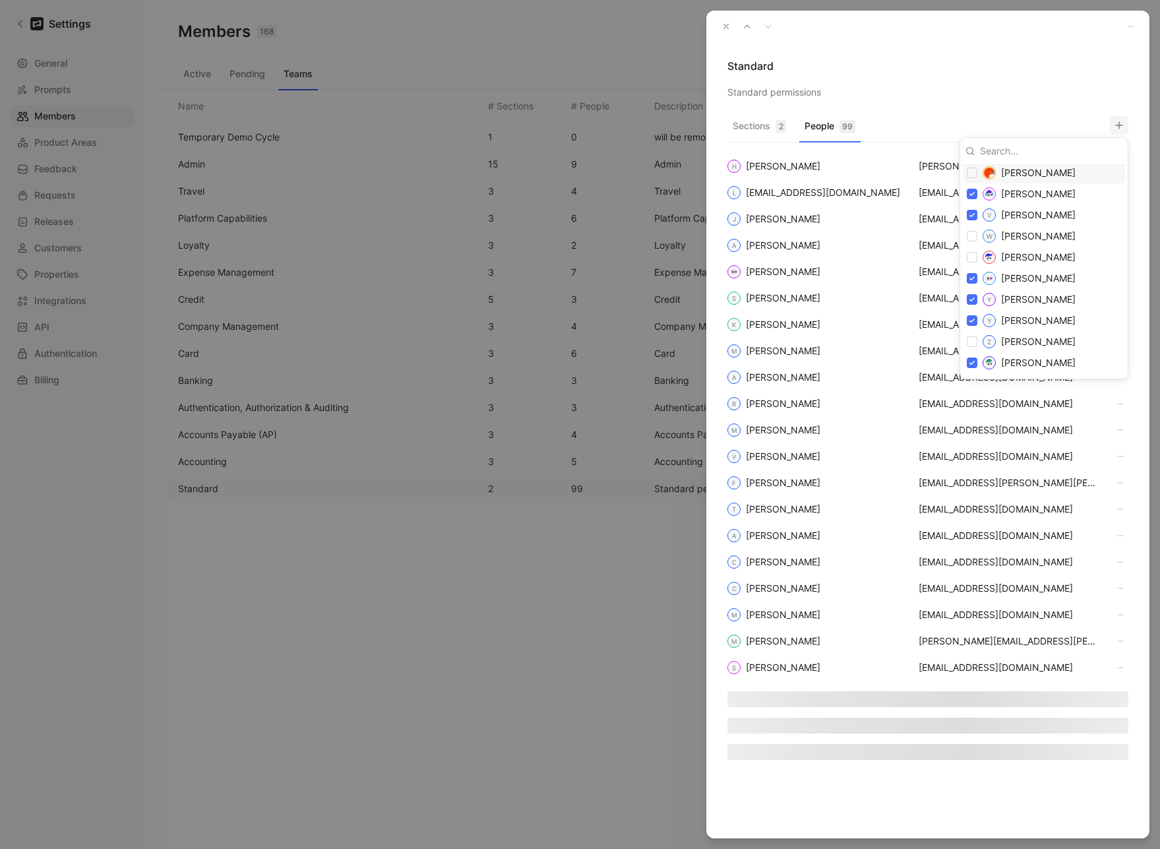
click at [967, 78] on div at bounding box center [580, 424] width 1160 height 849
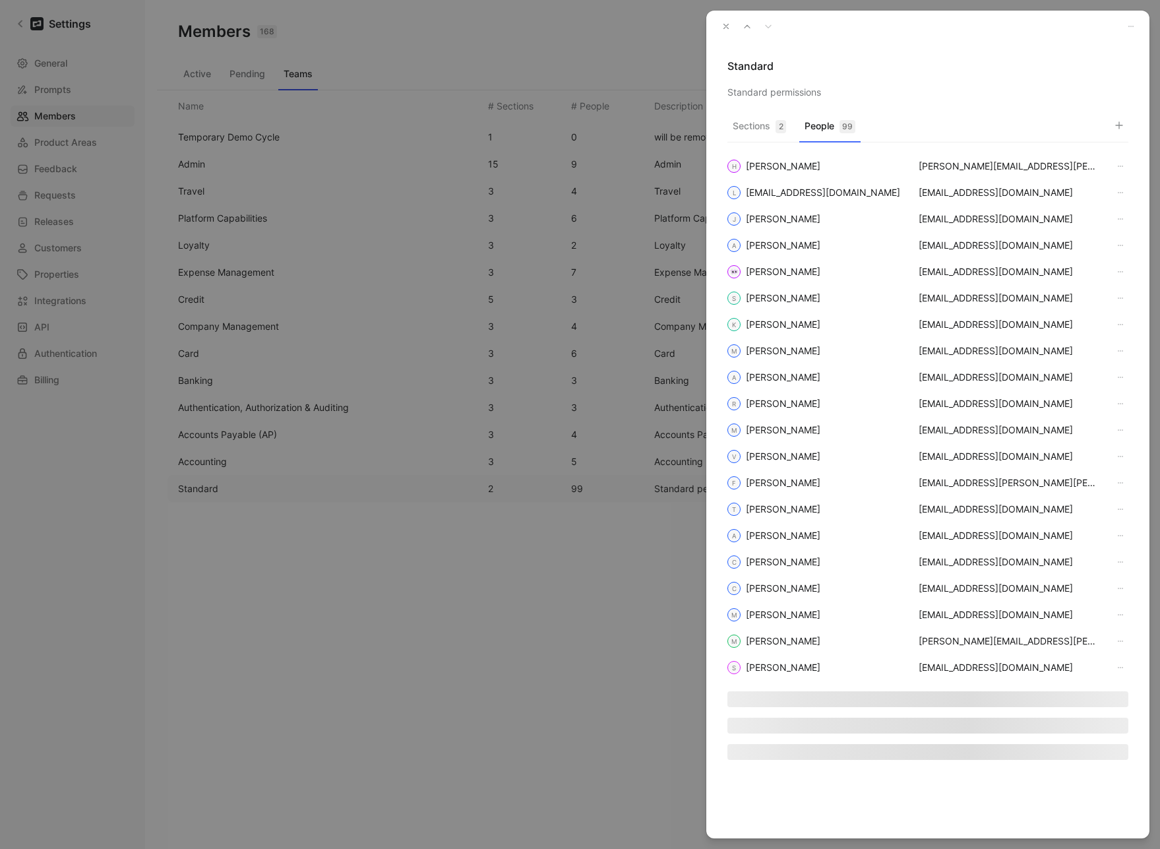
click at [718, 24] on button "button" at bounding box center [726, 26] width 18 height 18
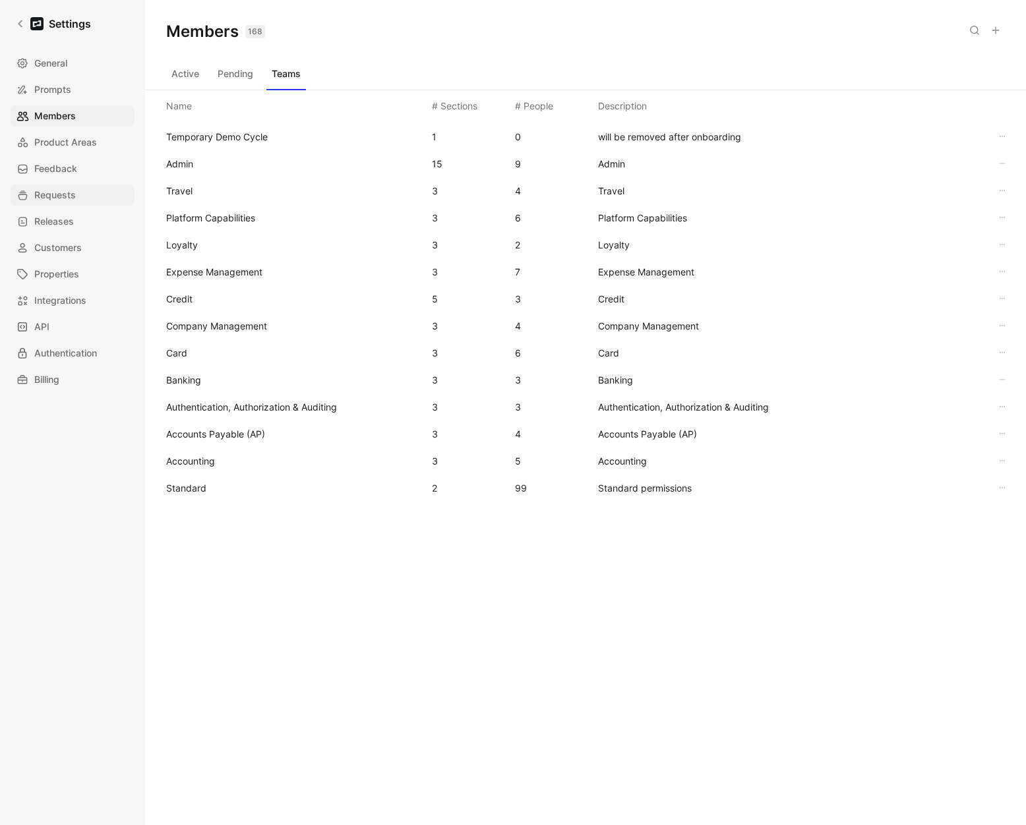
click at [78, 191] on link "Requests" at bounding box center [73, 195] width 124 height 21
